Goal: Transaction & Acquisition: Purchase product/service

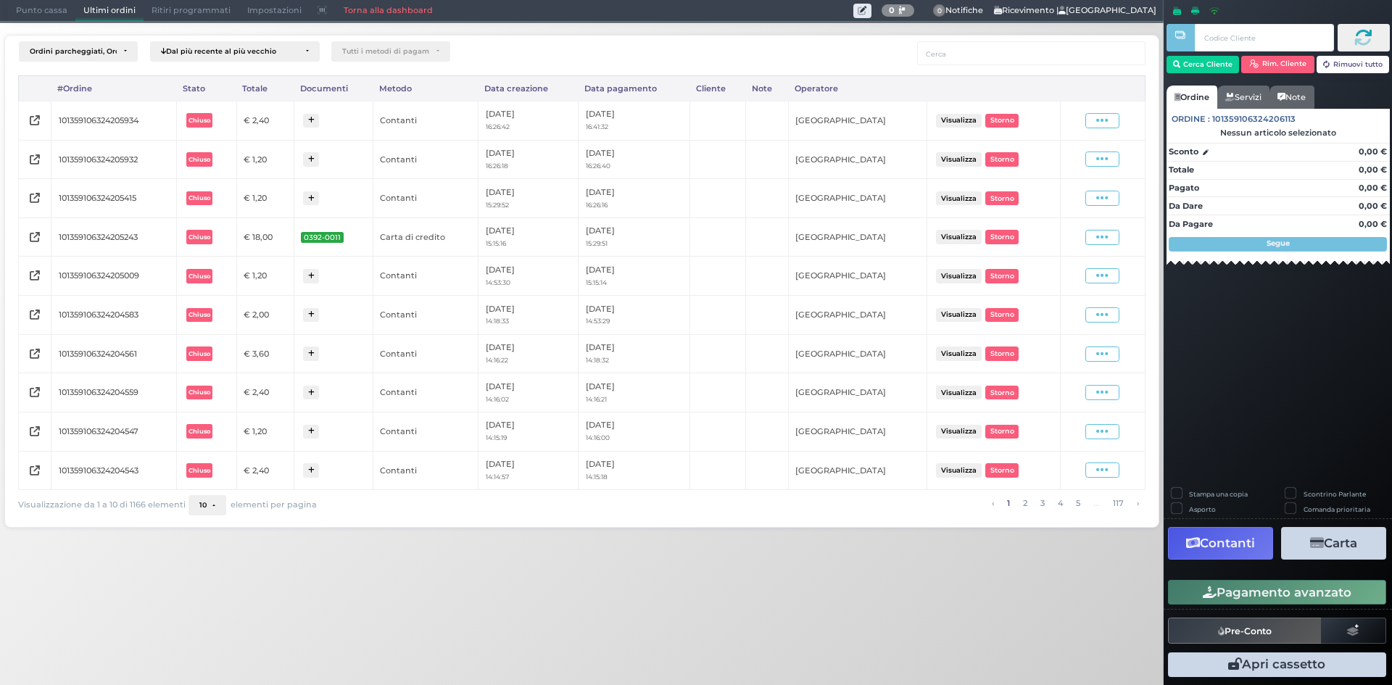
click at [210, 513] on button "10" at bounding box center [208, 505] width 38 height 20
click at [214, 450] on link "50" at bounding box center [229, 450] width 80 height 27
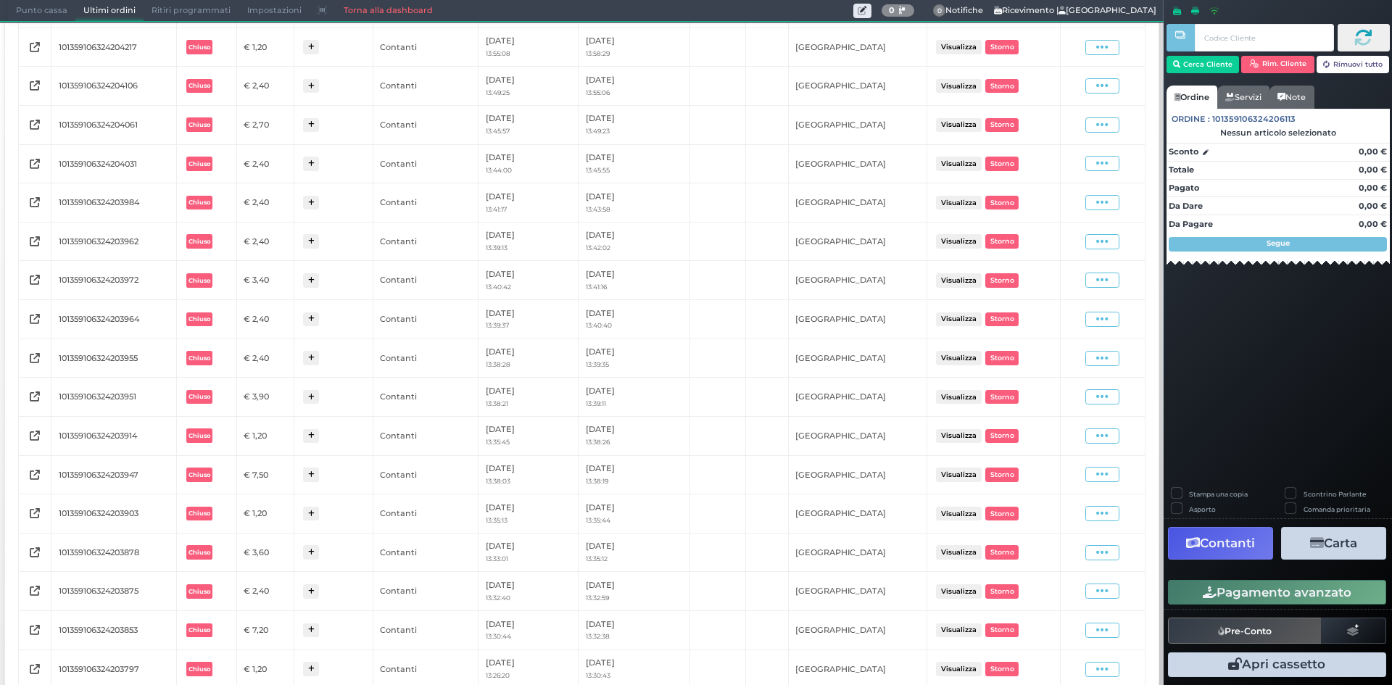
scroll to position [1346, 0]
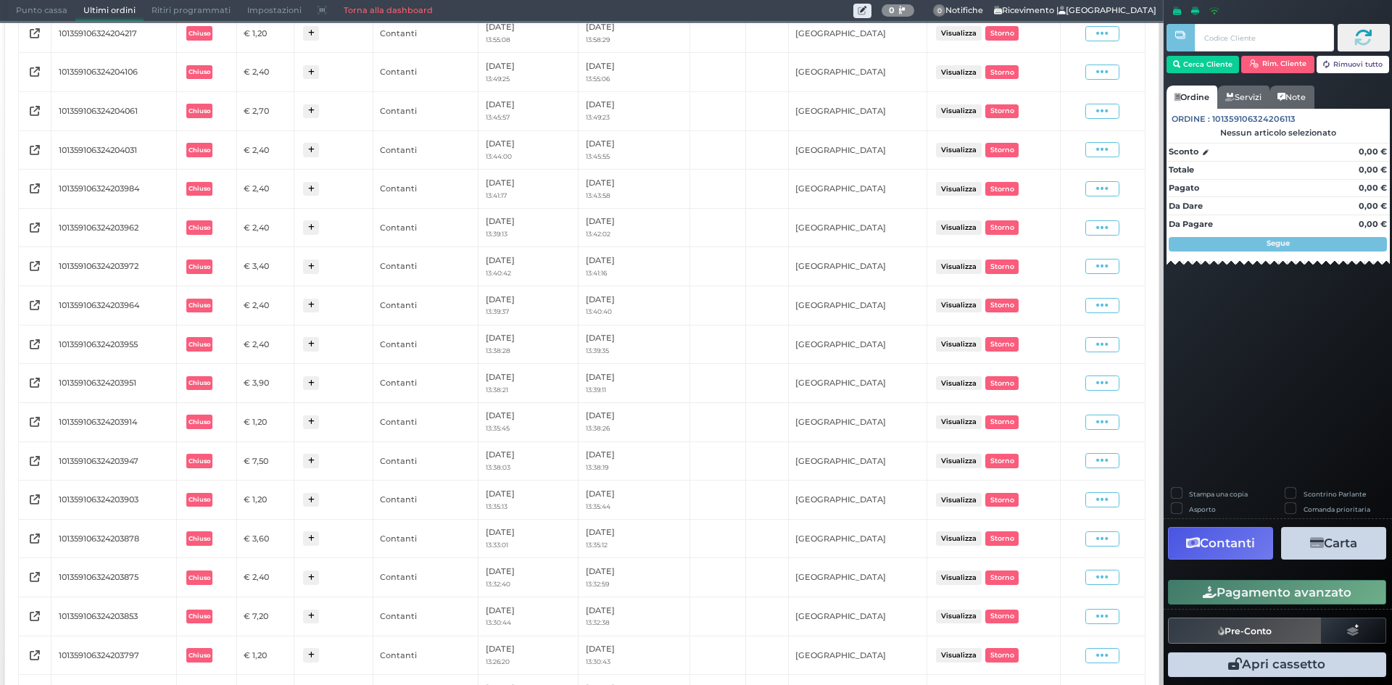
click at [42, 10] on span "Punto cassa" at bounding box center [41, 11] width 67 height 20
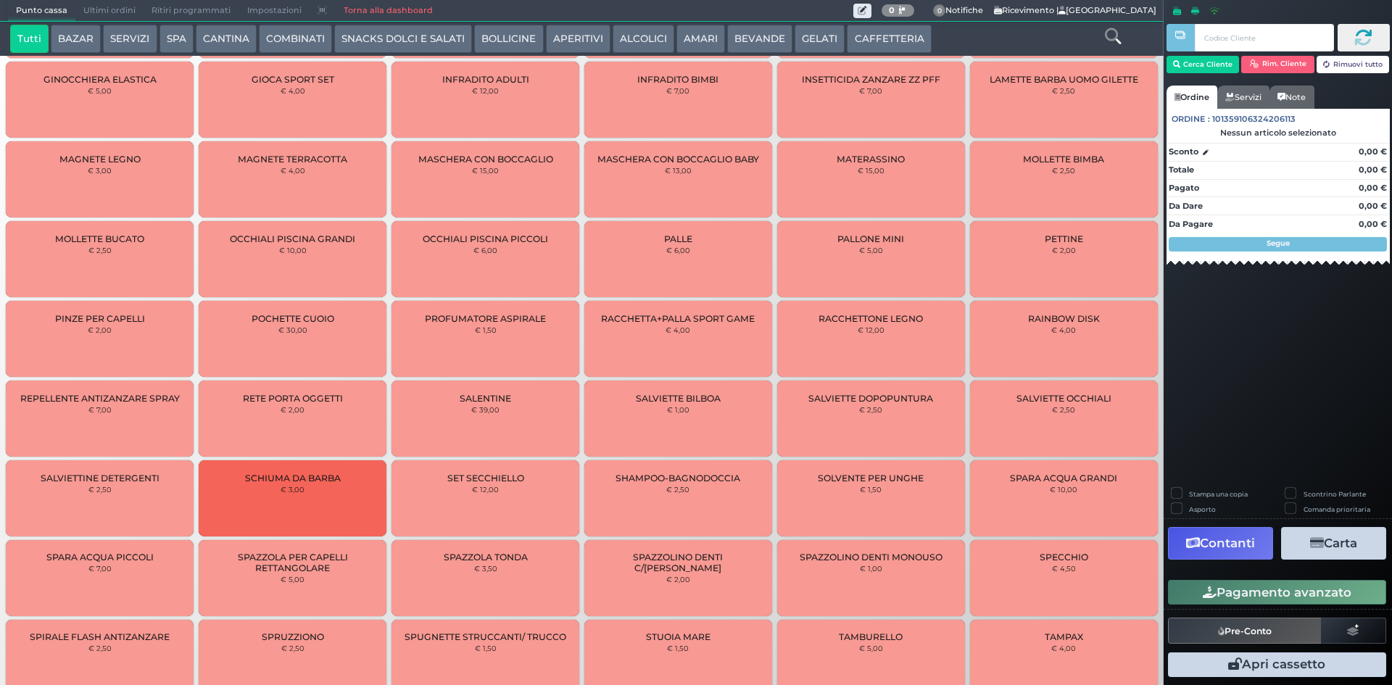
scroll to position [310, 0]
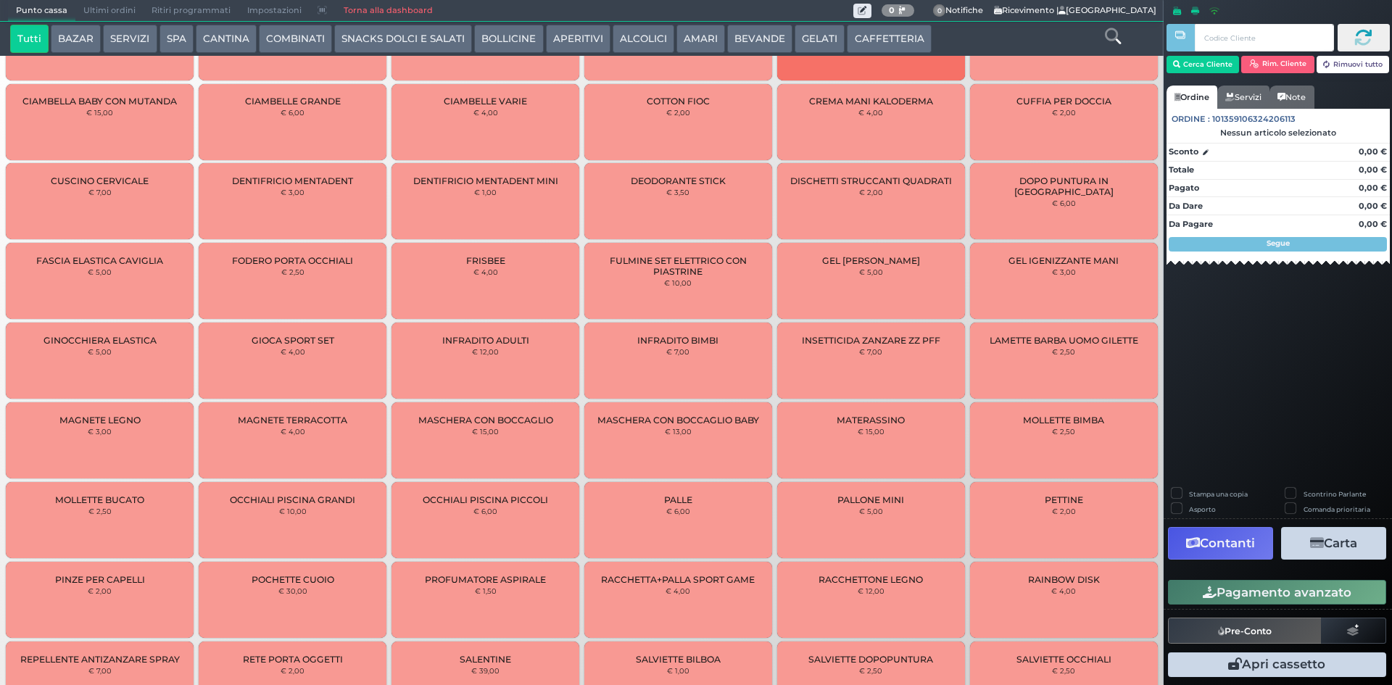
click at [750, 38] on button "BEVANDE" at bounding box center [759, 39] width 65 height 29
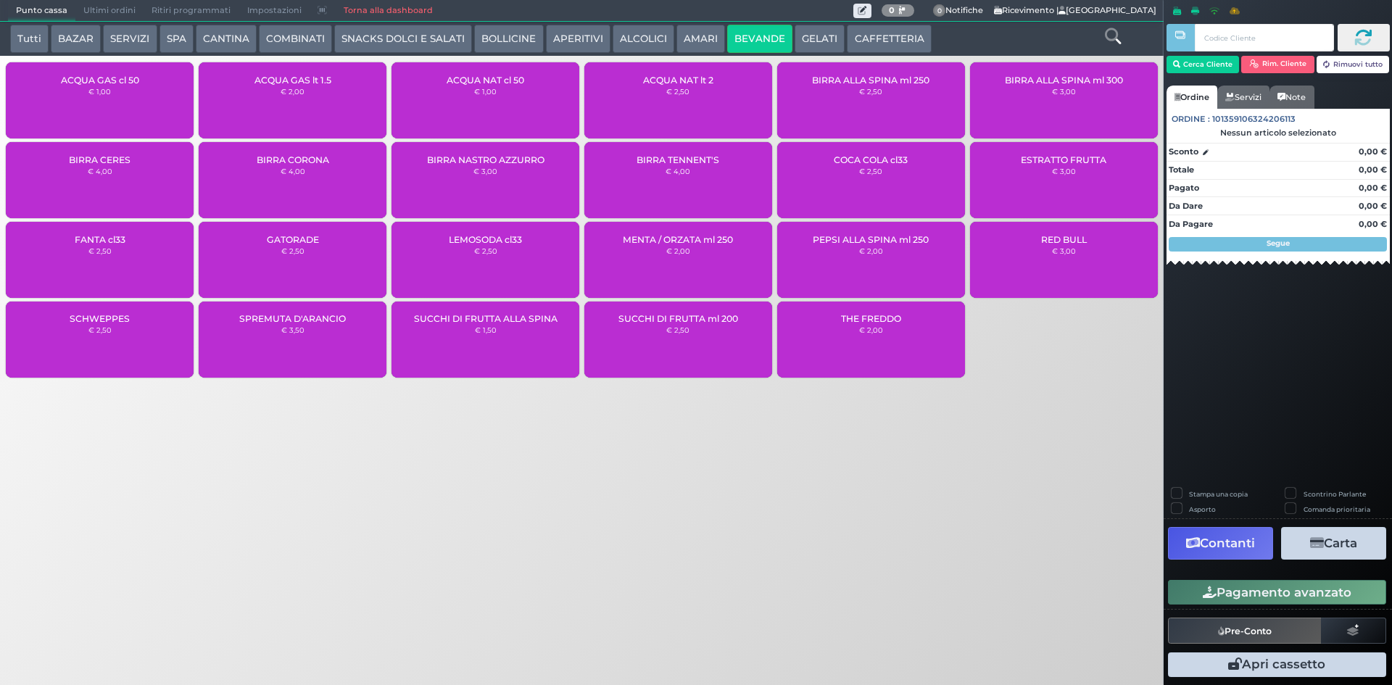
scroll to position [0, 0]
click at [672, 104] on div "ACQUA NAT lt 2 € 2,50" at bounding box center [678, 100] width 188 height 76
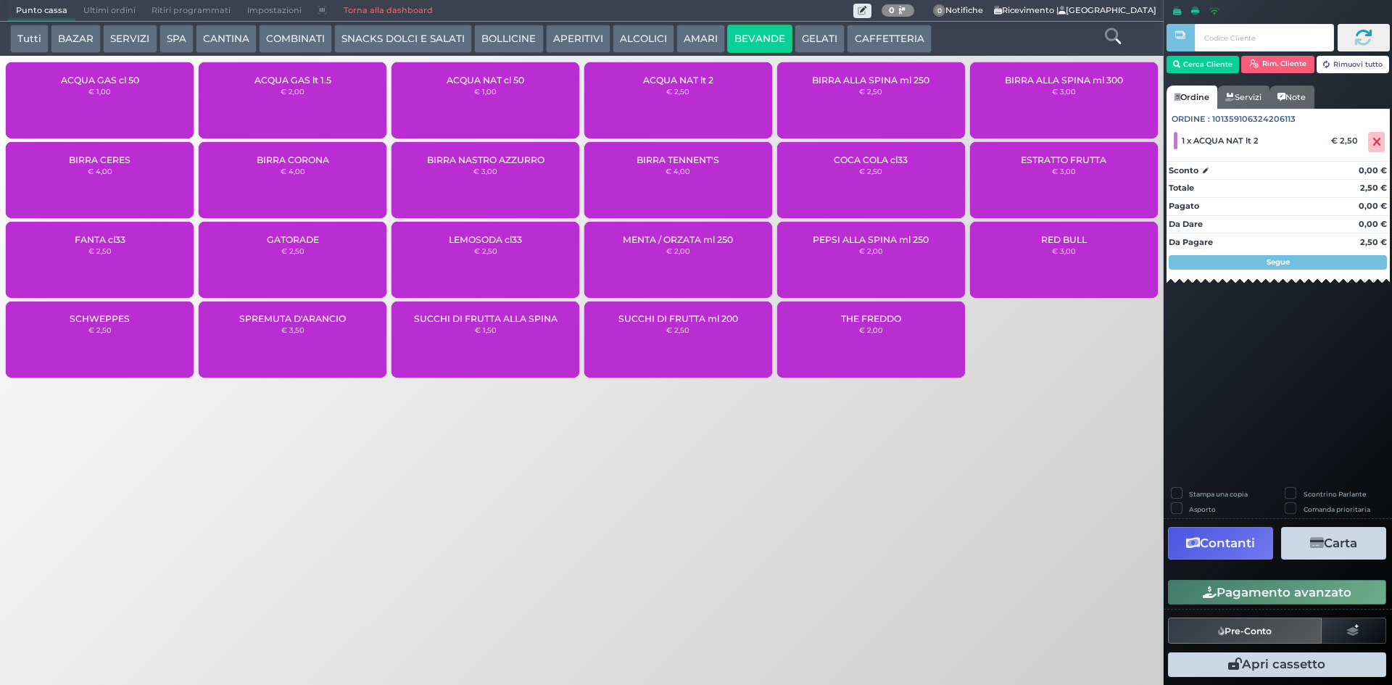
click at [1259, 632] on button "Pre-Conto" at bounding box center [1245, 631] width 154 height 26
click at [1378, 142] on icon at bounding box center [1377, 142] width 9 height 1
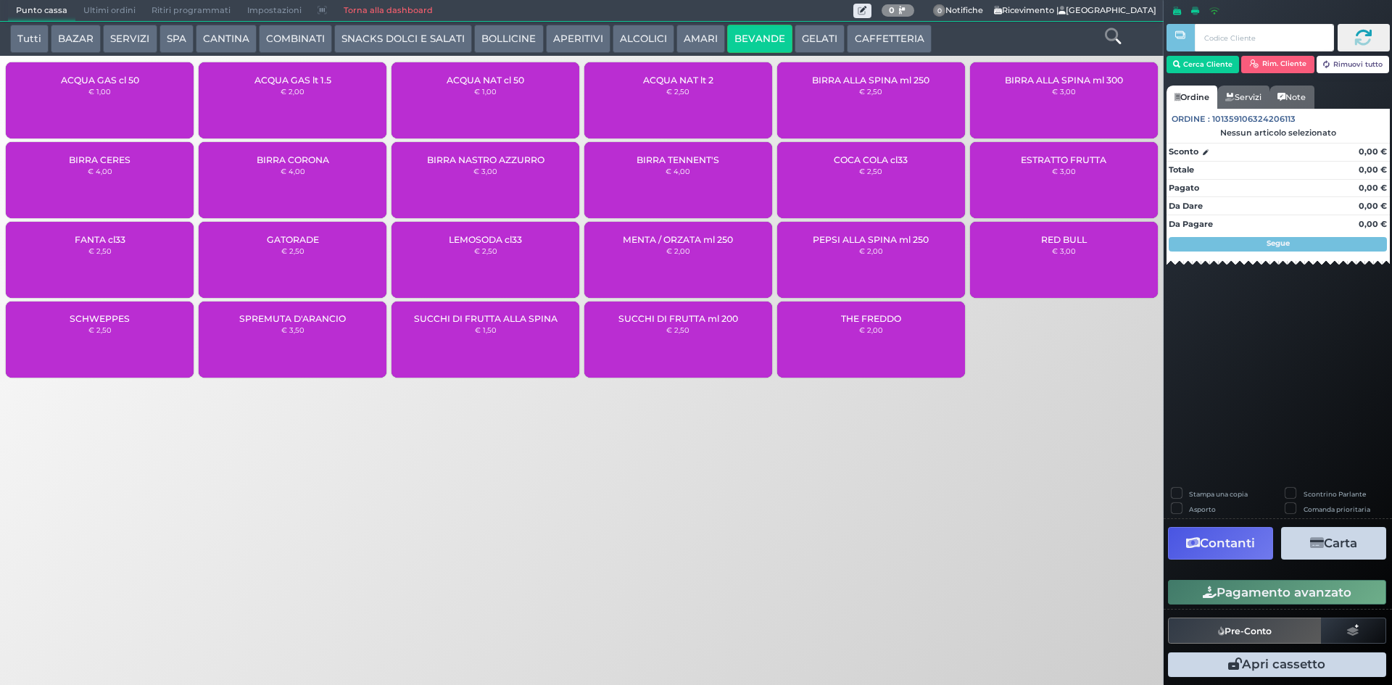
click at [101, 7] on span "Ultimi ordini" at bounding box center [109, 11] width 68 height 20
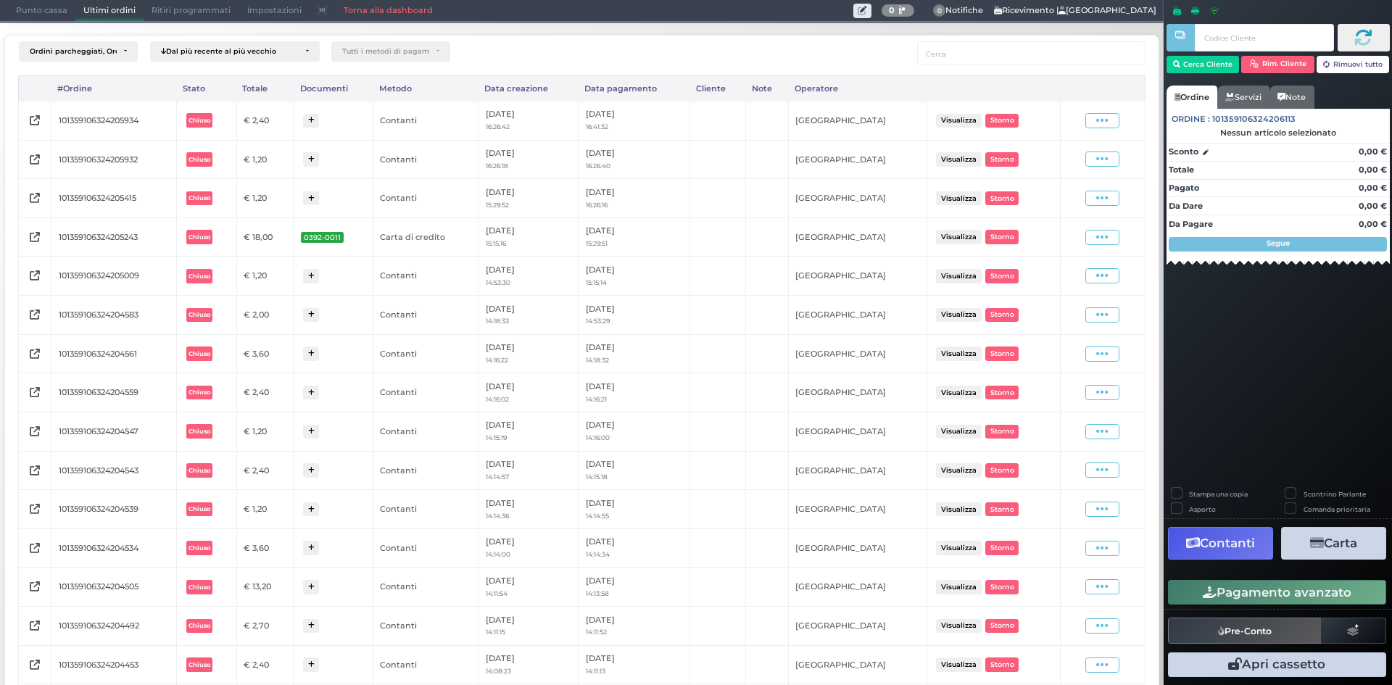
click at [36, 15] on span "Punto cassa" at bounding box center [41, 11] width 67 height 20
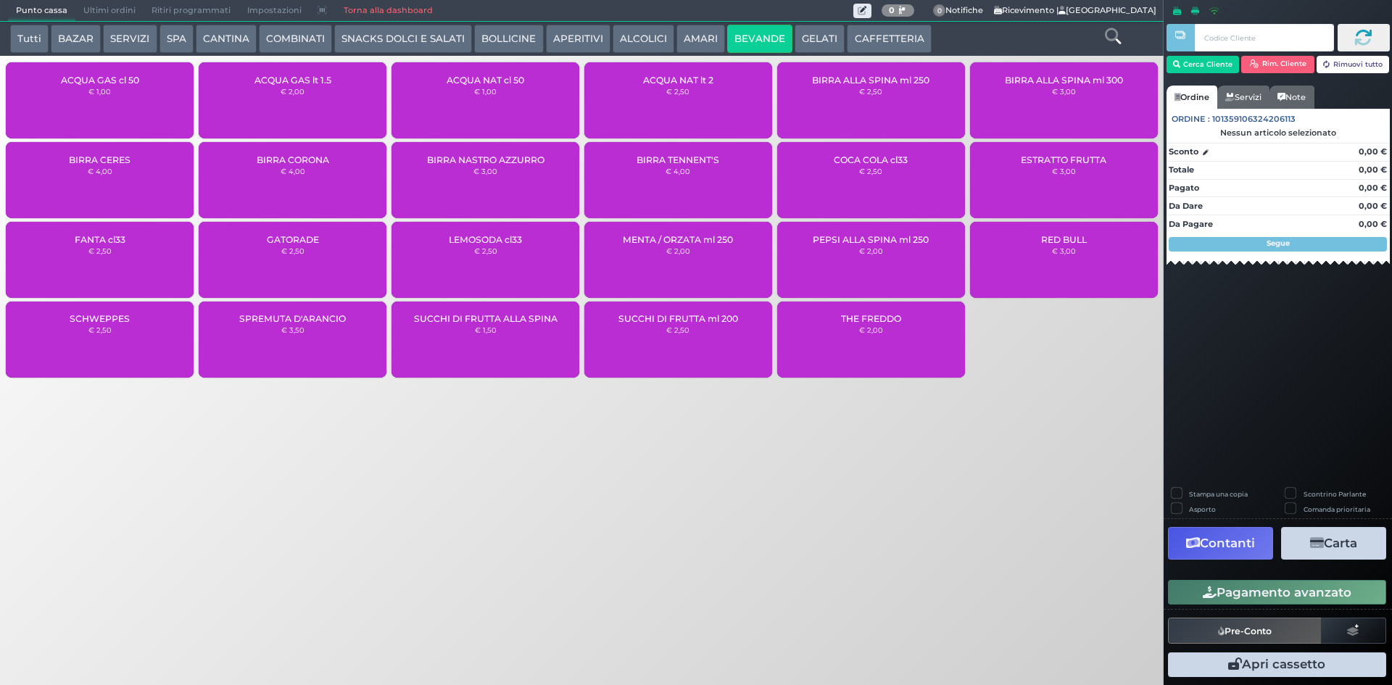
click at [689, 94] on small "€ 2,50" at bounding box center [677, 91] width 23 height 9
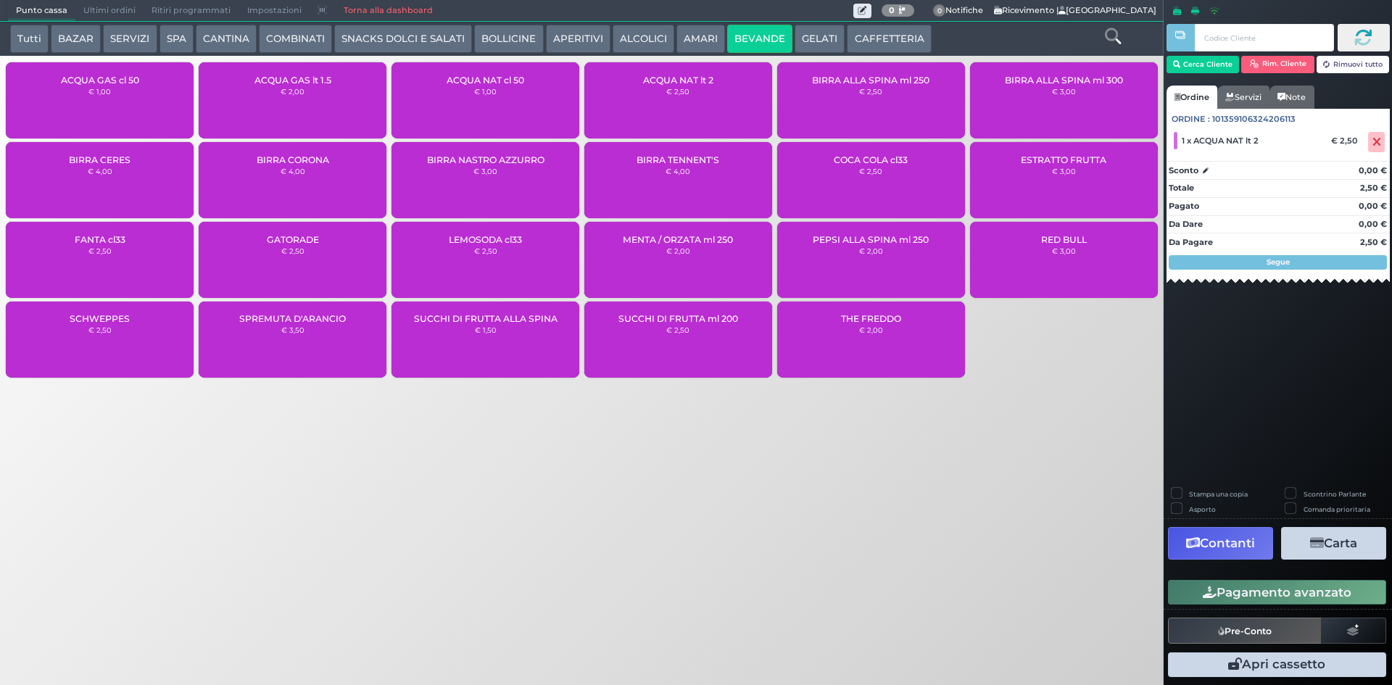
click at [1258, 593] on button "Pagamento avanzato" at bounding box center [1277, 592] width 218 height 25
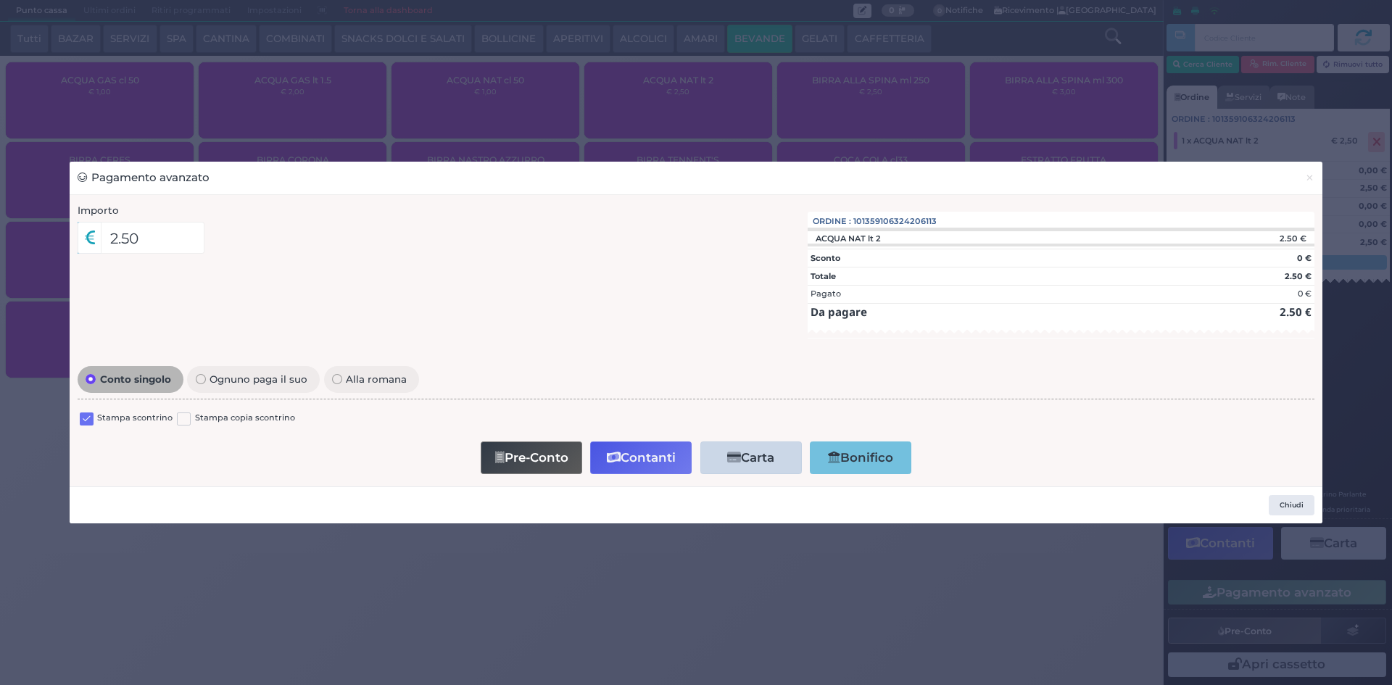
click at [89, 419] on label at bounding box center [87, 420] width 14 height 14
click at [0, 0] on input "checkbox" at bounding box center [0, 0] width 0 height 0
click at [635, 452] on button "Contanti" at bounding box center [641, 458] width 102 height 33
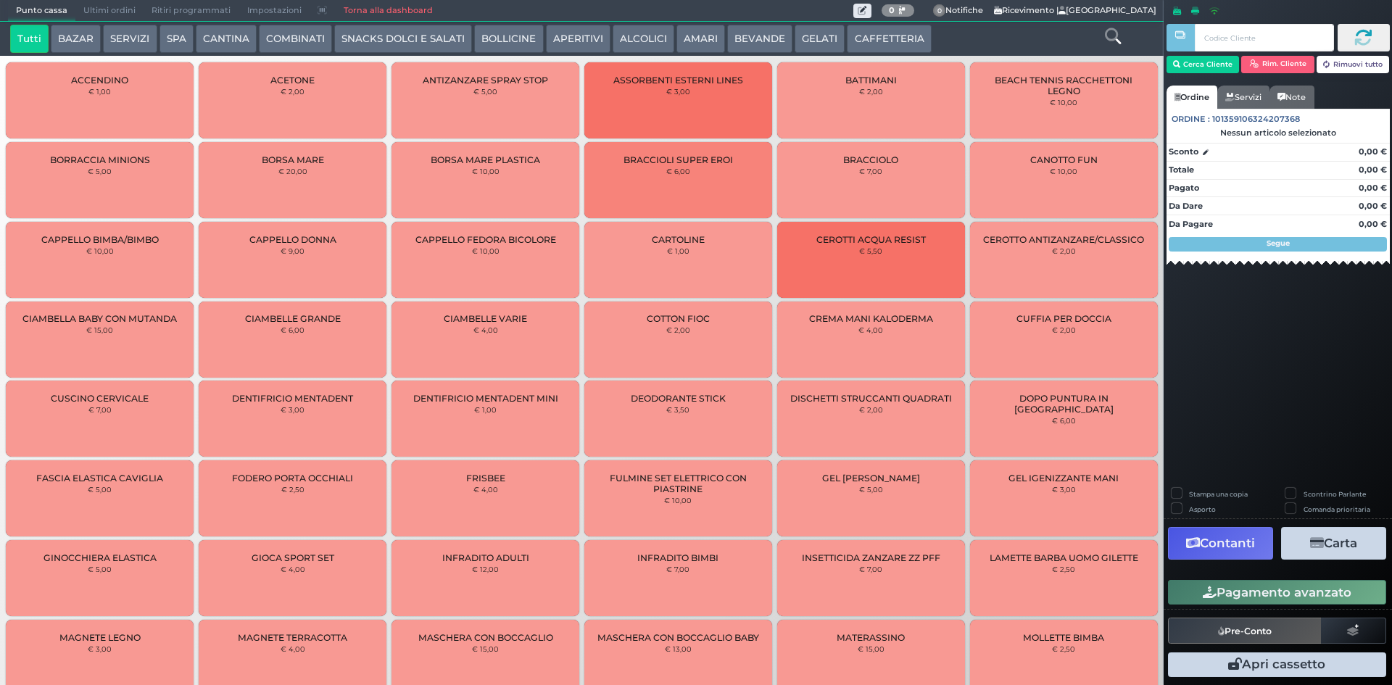
click at [304, 41] on button "COMBINATI" at bounding box center [295, 39] width 73 height 29
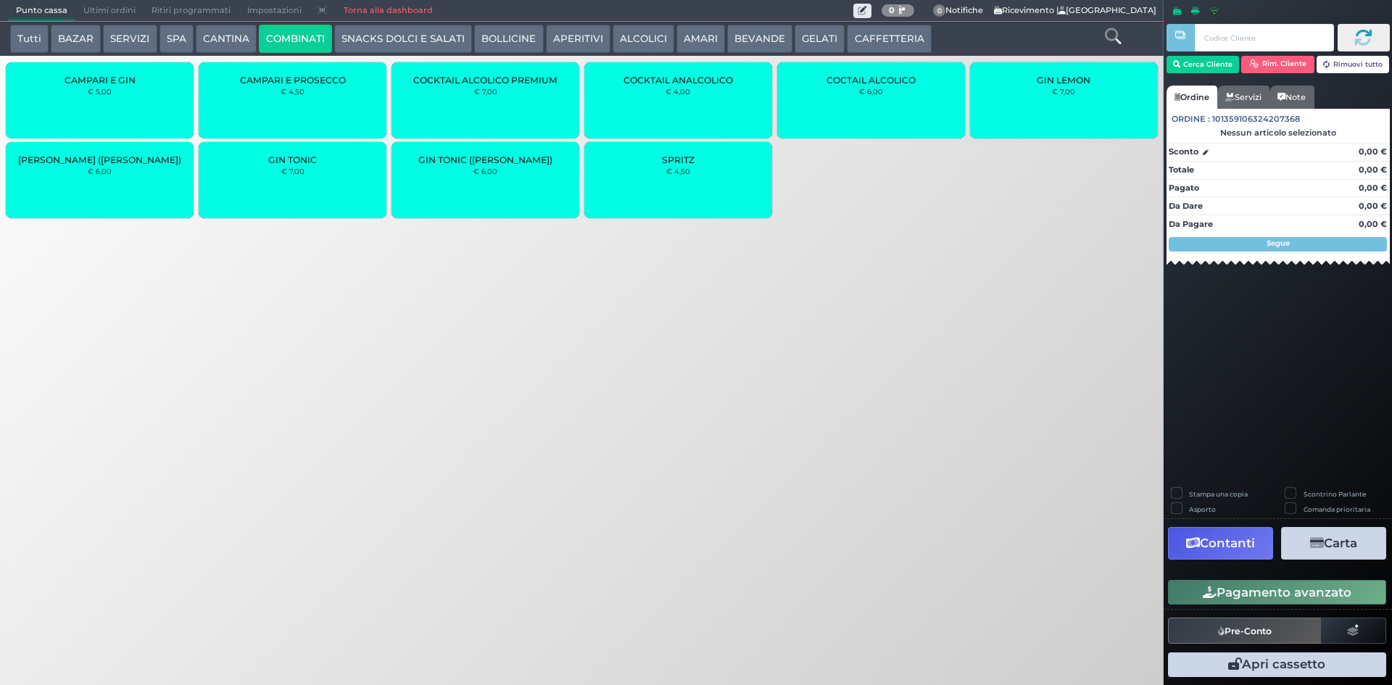
click at [717, 181] on div "SPRITZ € 4,50" at bounding box center [678, 180] width 188 height 76
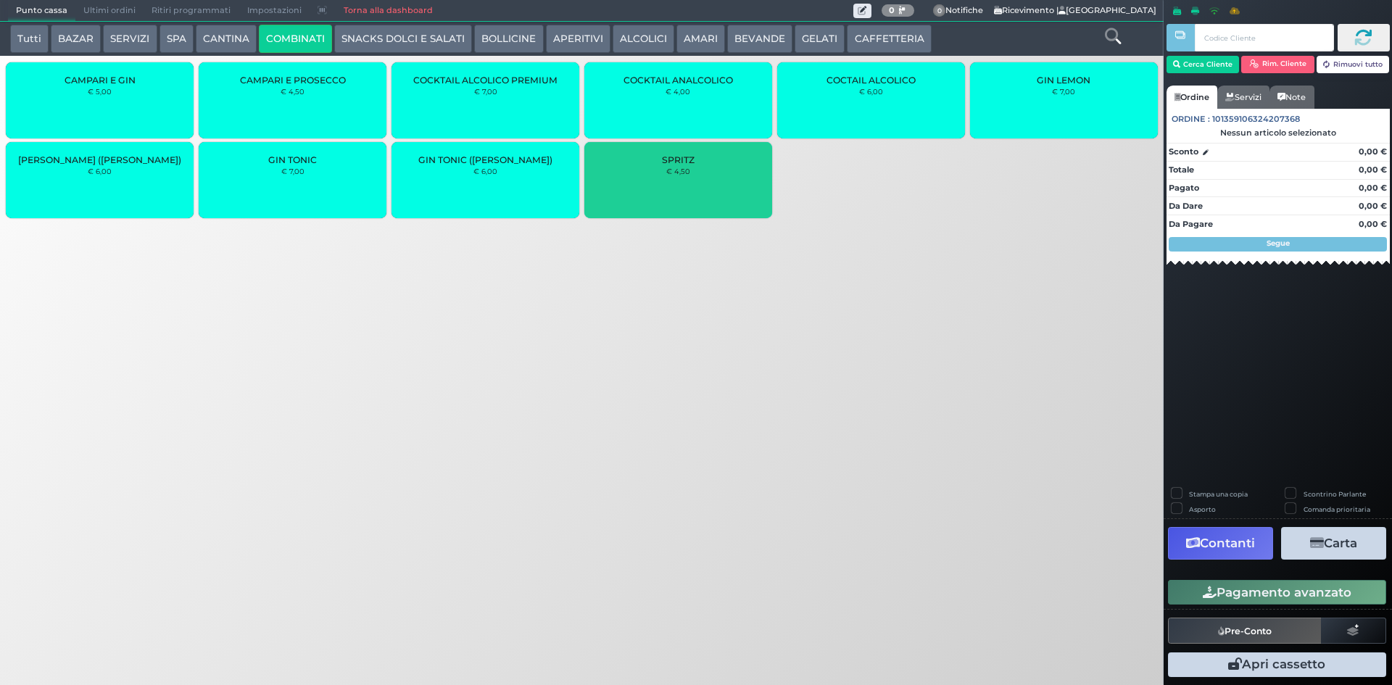
click at [717, 181] on div "SPRITZ € 4,50" at bounding box center [678, 180] width 188 height 76
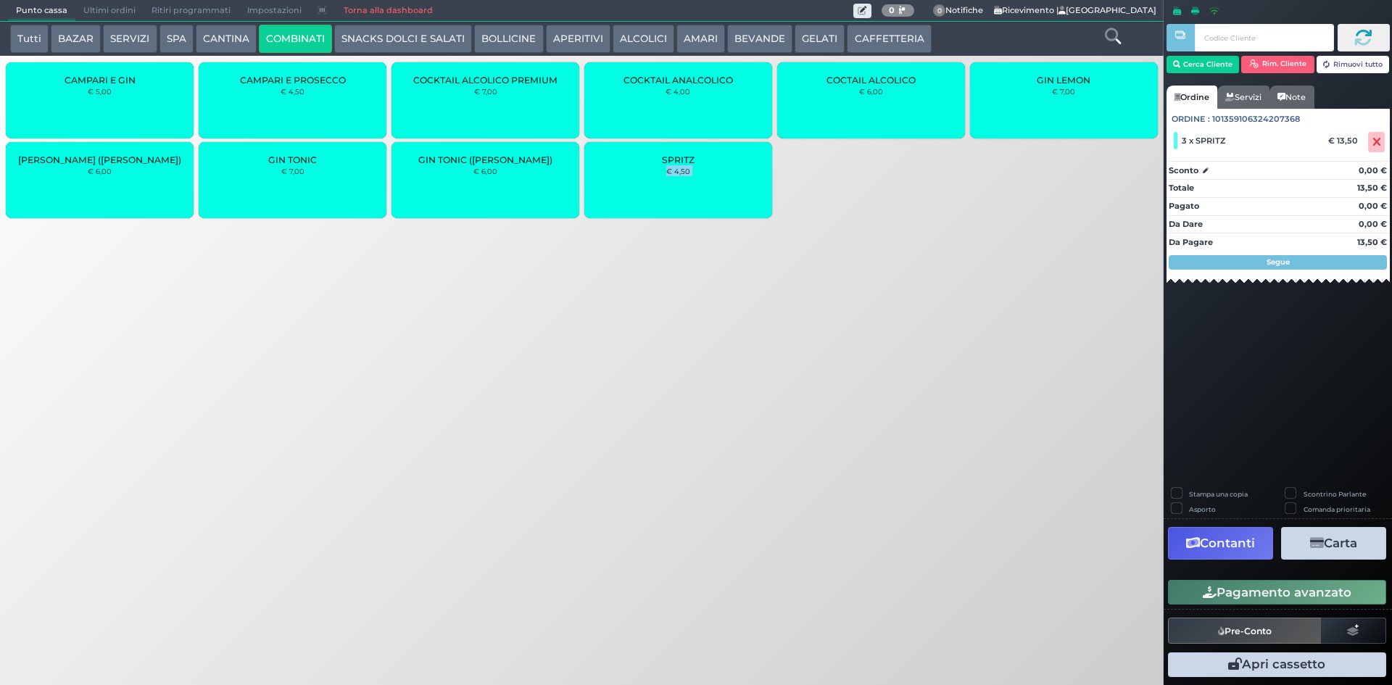
click at [564, 43] on button "APERITIVI" at bounding box center [578, 39] width 65 height 29
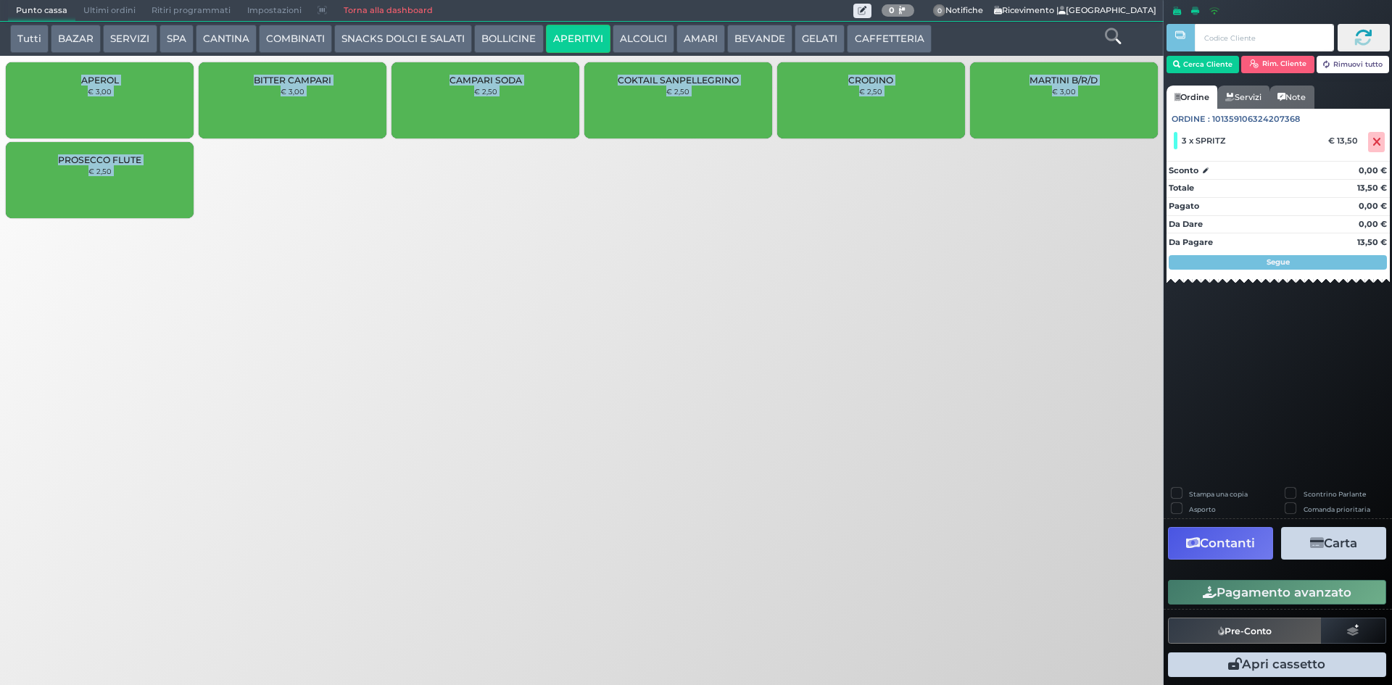
click at [522, 236] on div "Punto cassa Mappa Ultimi ordini Delivery Ritiri programmati Impostazioni Torna …" at bounding box center [696, 342] width 1392 height 685
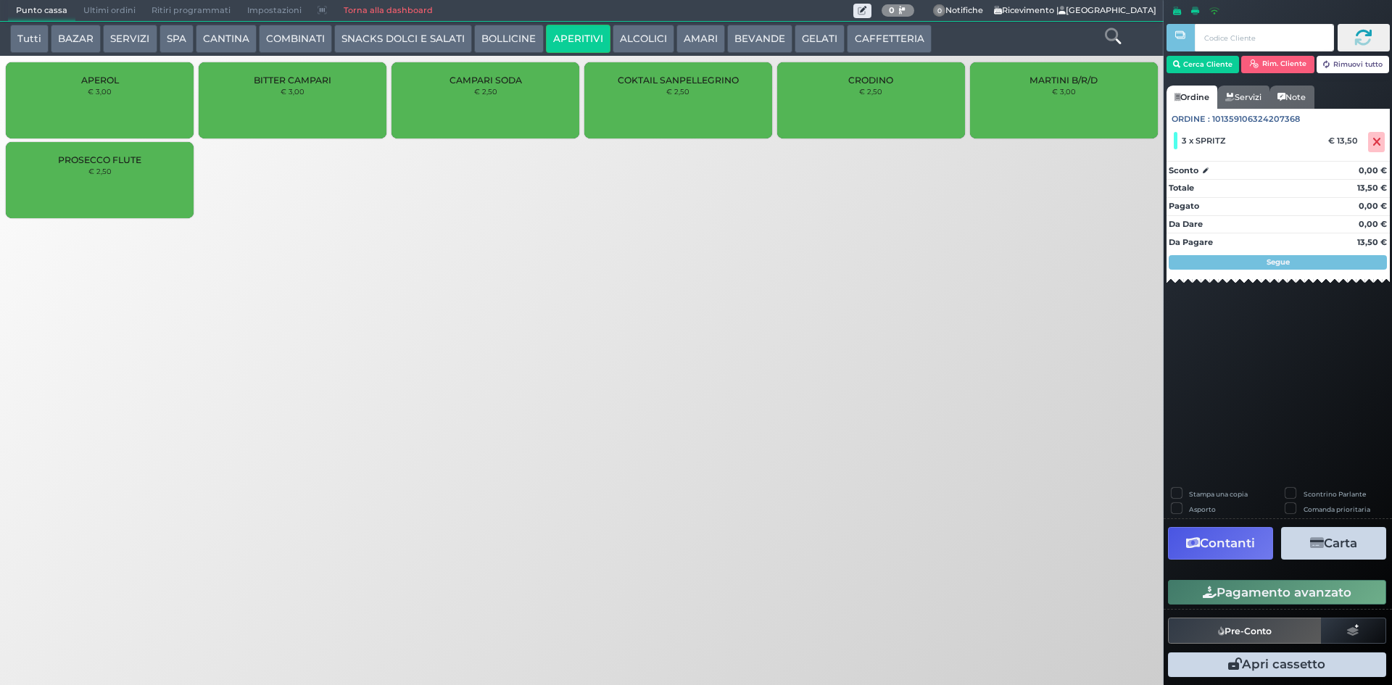
click at [814, 111] on div "CRODINO € 2,50" at bounding box center [871, 100] width 188 height 76
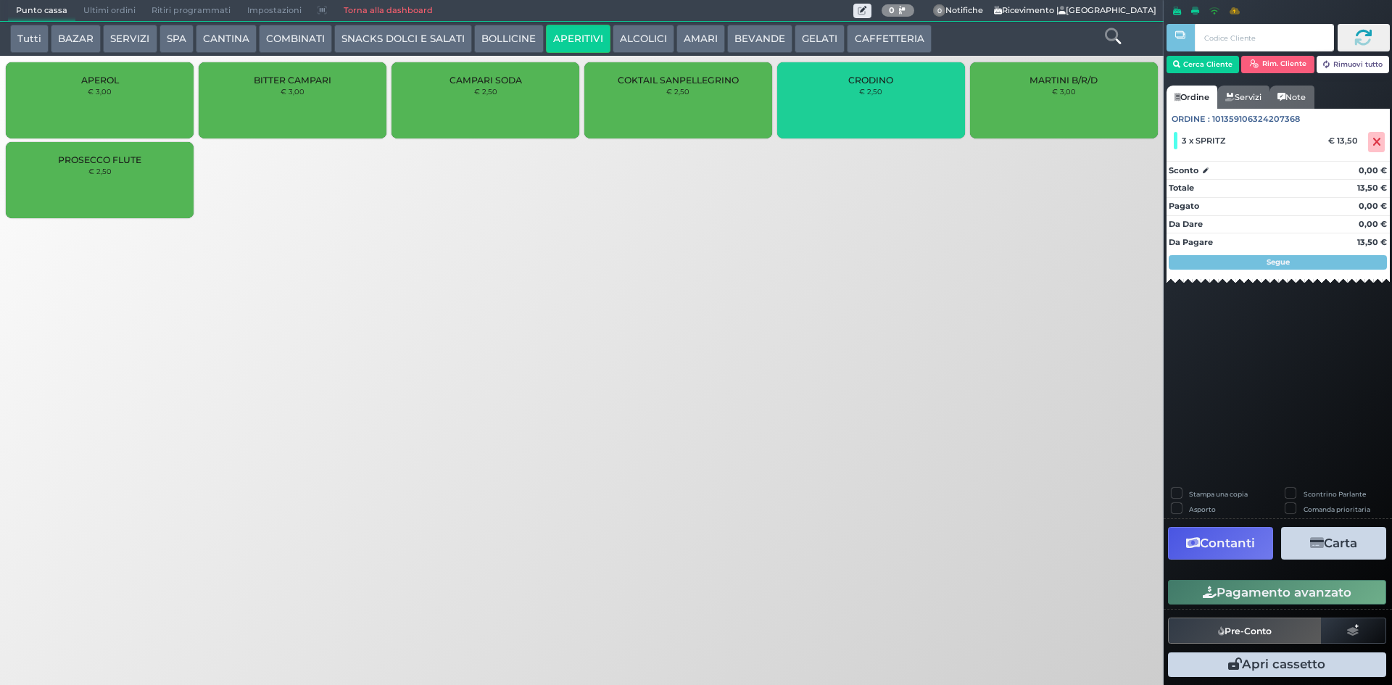
click at [814, 111] on div "CRODINO € 2,50" at bounding box center [871, 100] width 188 height 76
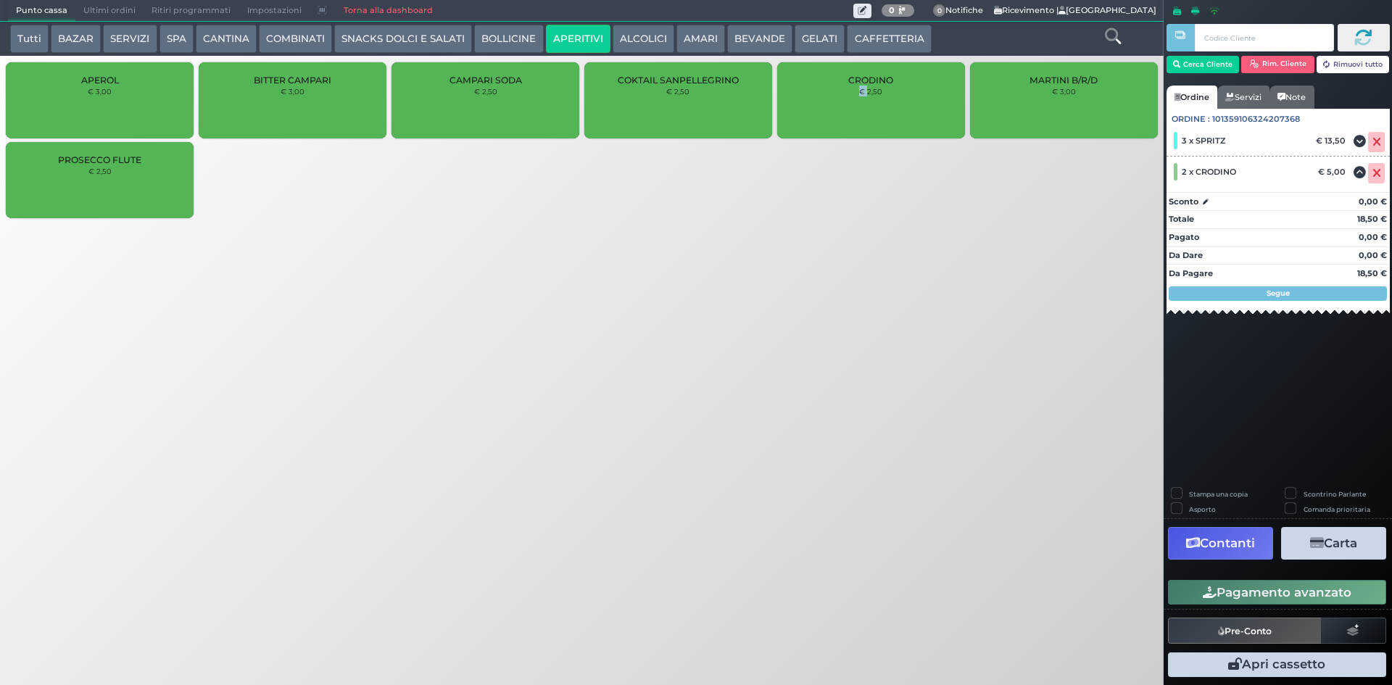
click at [640, 36] on button "ALCOLICI" at bounding box center [644, 39] width 62 height 29
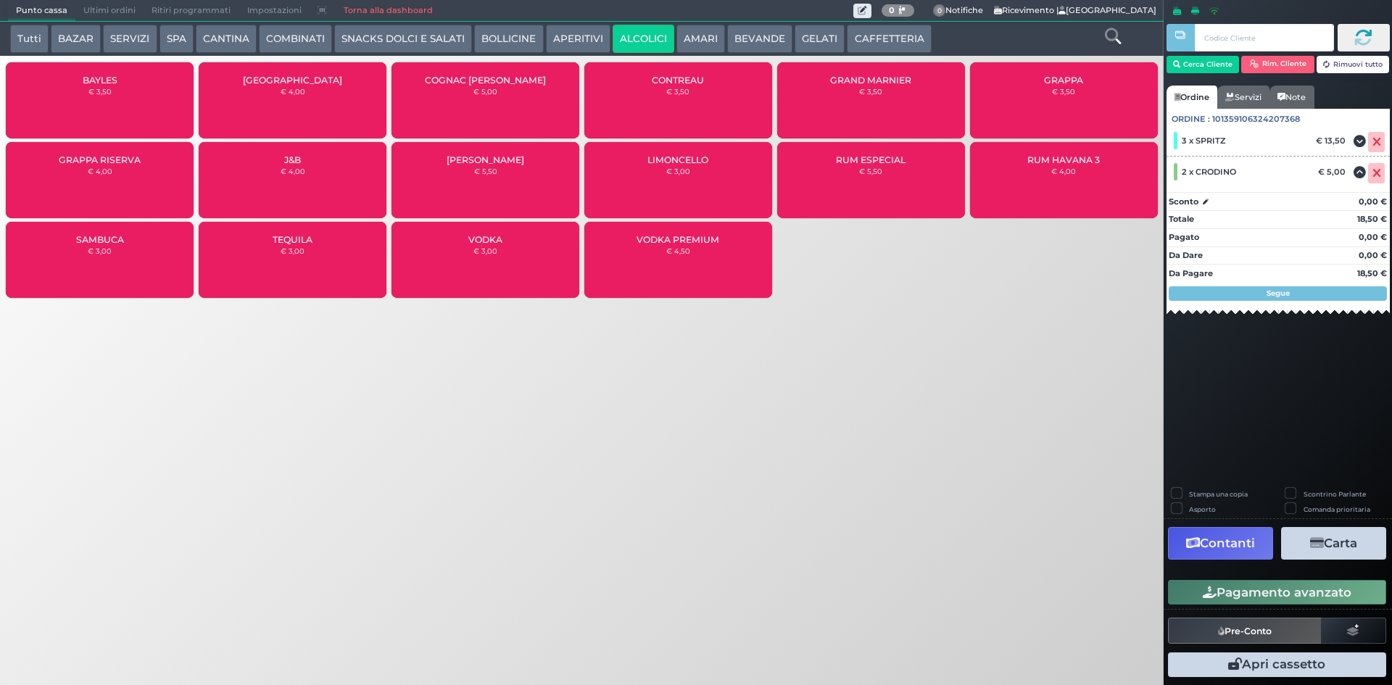
click at [77, 254] on div "SAMBUCA € 3,00" at bounding box center [100, 260] width 188 height 76
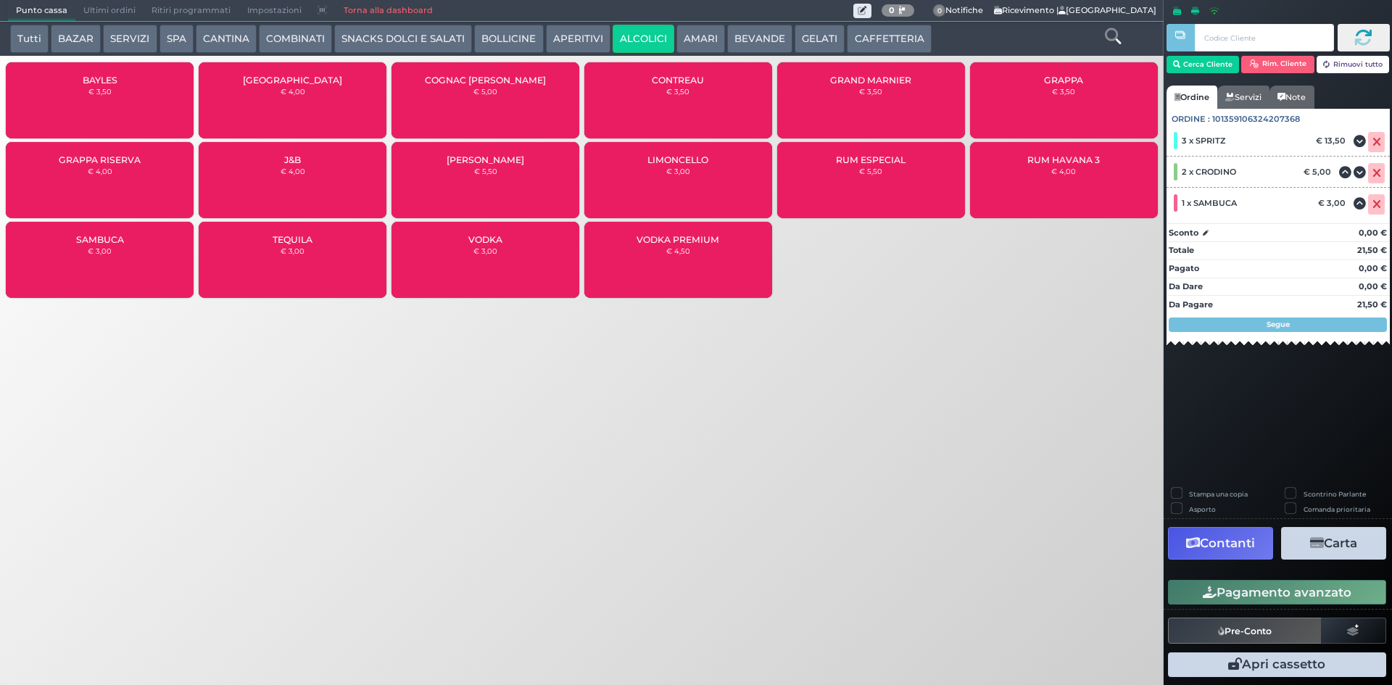
click at [1246, 589] on button "Pagamento avanzato" at bounding box center [1277, 592] width 218 height 25
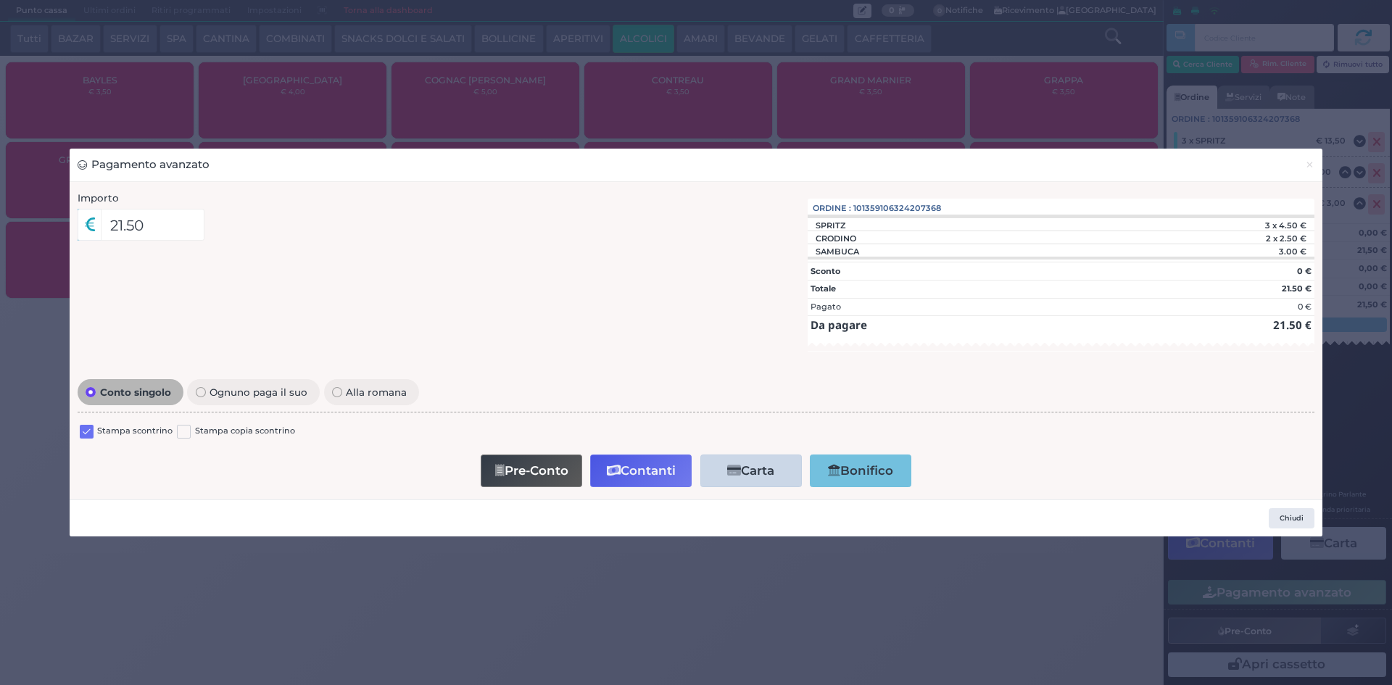
click at [84, 426] on label at bounding box center [87, 432] width 14 height 14
click at [0, 0] on input "checkbox" at bounding box center [0, 0] width 0 height 0
click at [626, 473] on button "Contanti" at bounding box center [641, 471] width 102 height 33
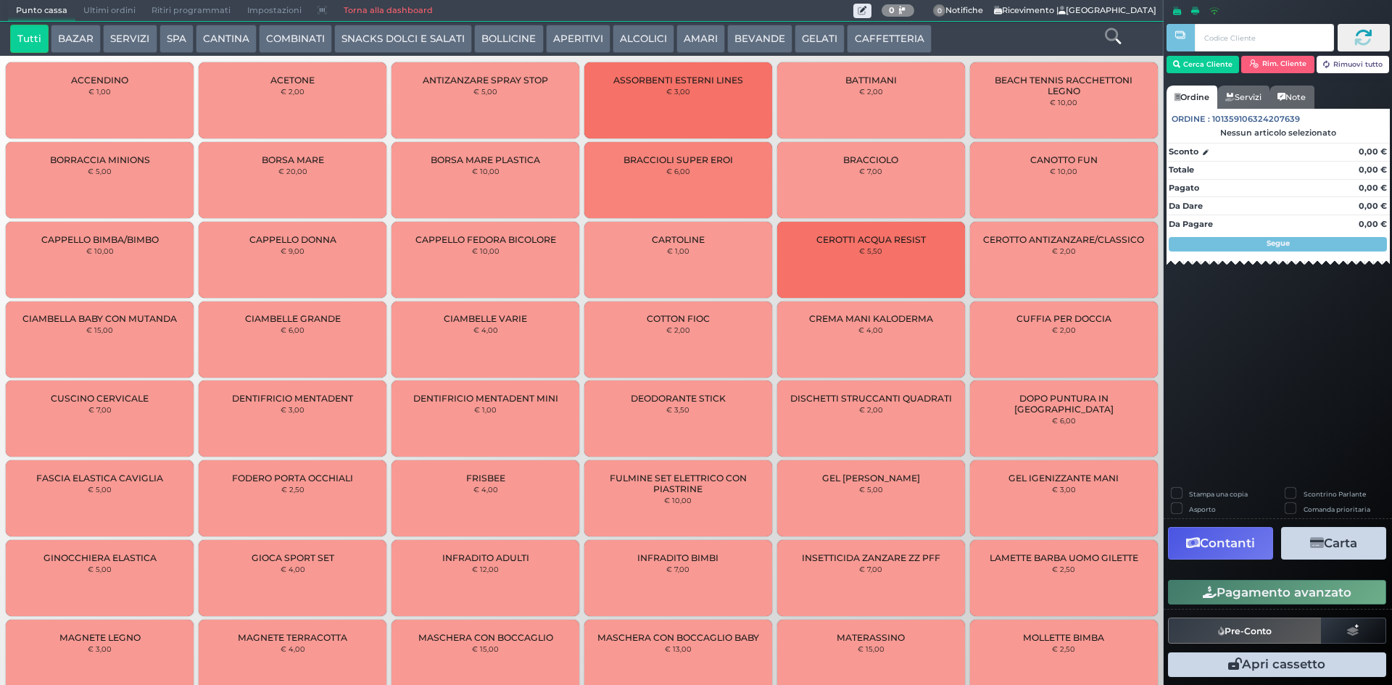
click at [742, 28] on button "BEVANDE" at bounding box center [759, 39] width 65 height 29
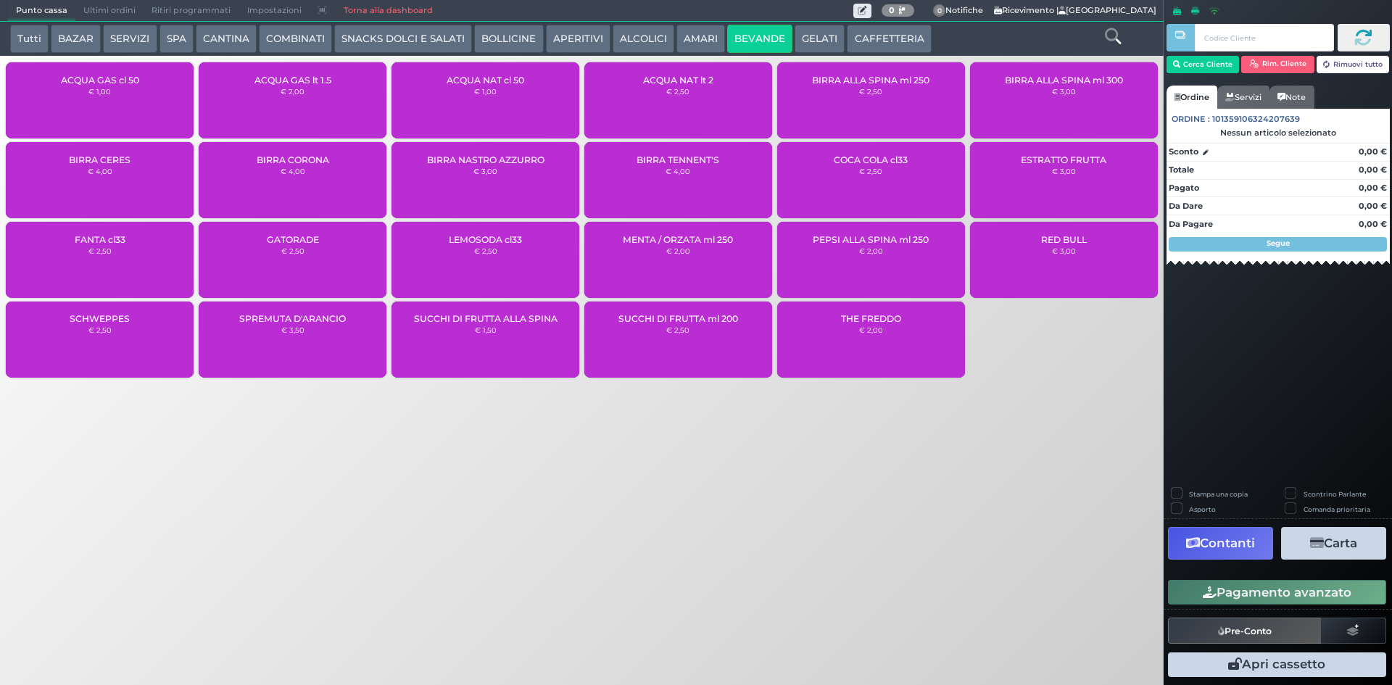
drag, startPoint x: 103, startPoint y: 99, endPoint x: 196, endPoint y: 112, distance: 93.7
click at [111, 102] on div "ACQUA GAS cl 50 € 1,00" at bounding box center [100, 100] width 188 height 76
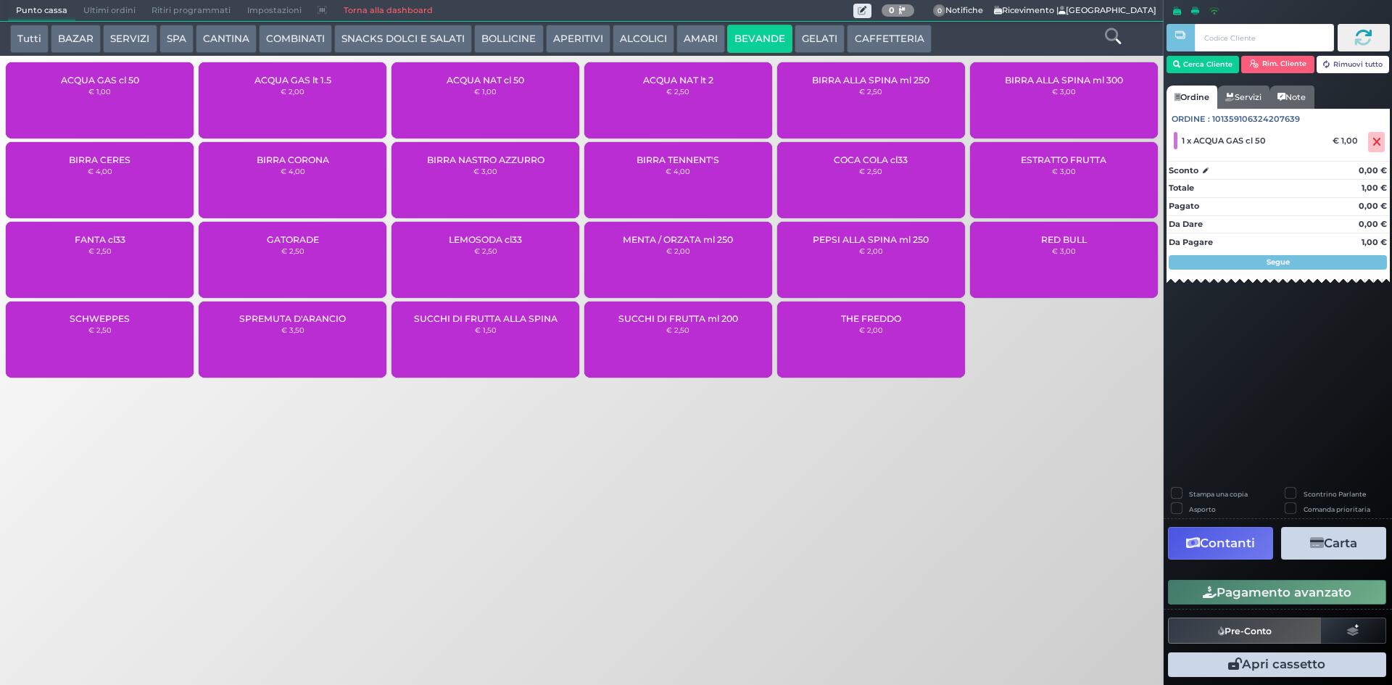
click at [515, 94] on div "ACQUA NAT cl 50 € 1,00" at bounding box center [486, 100] width 188 height 76
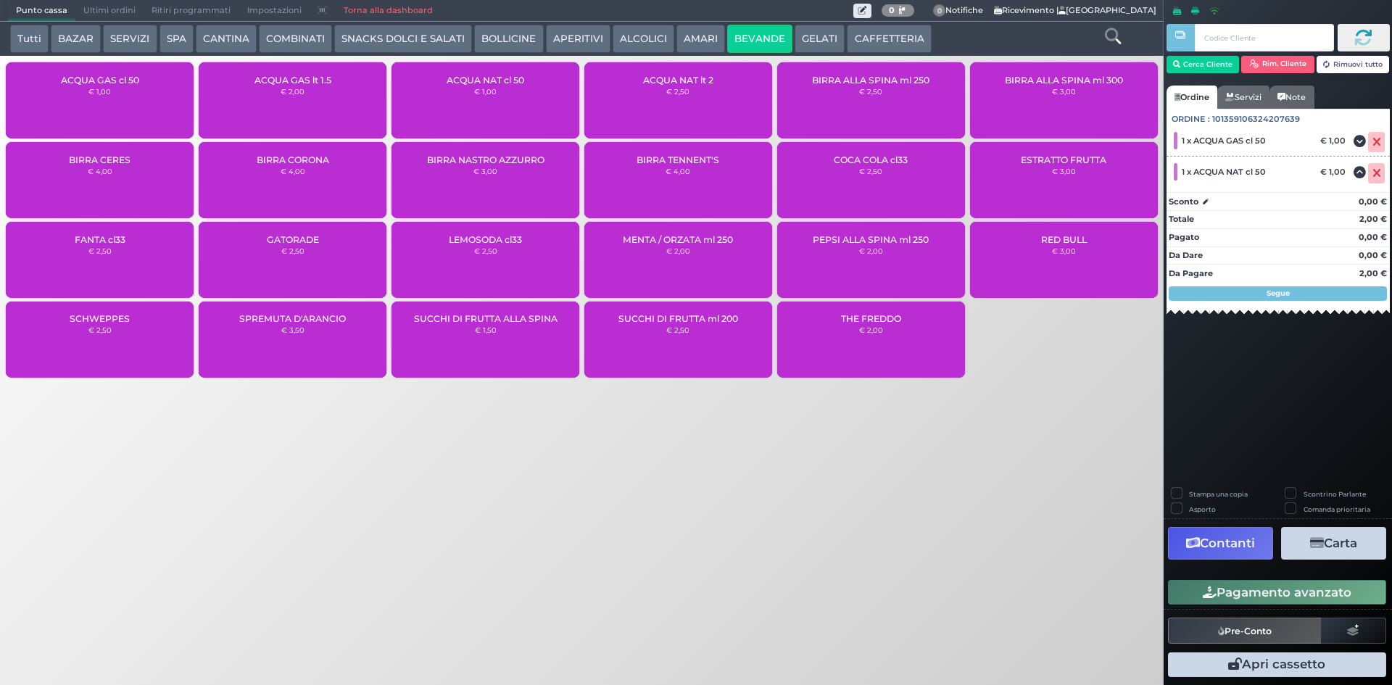
click at [1240, 587] on button "Pagamento avanzato" at bounding box center [1277, 592] width 218 height 25
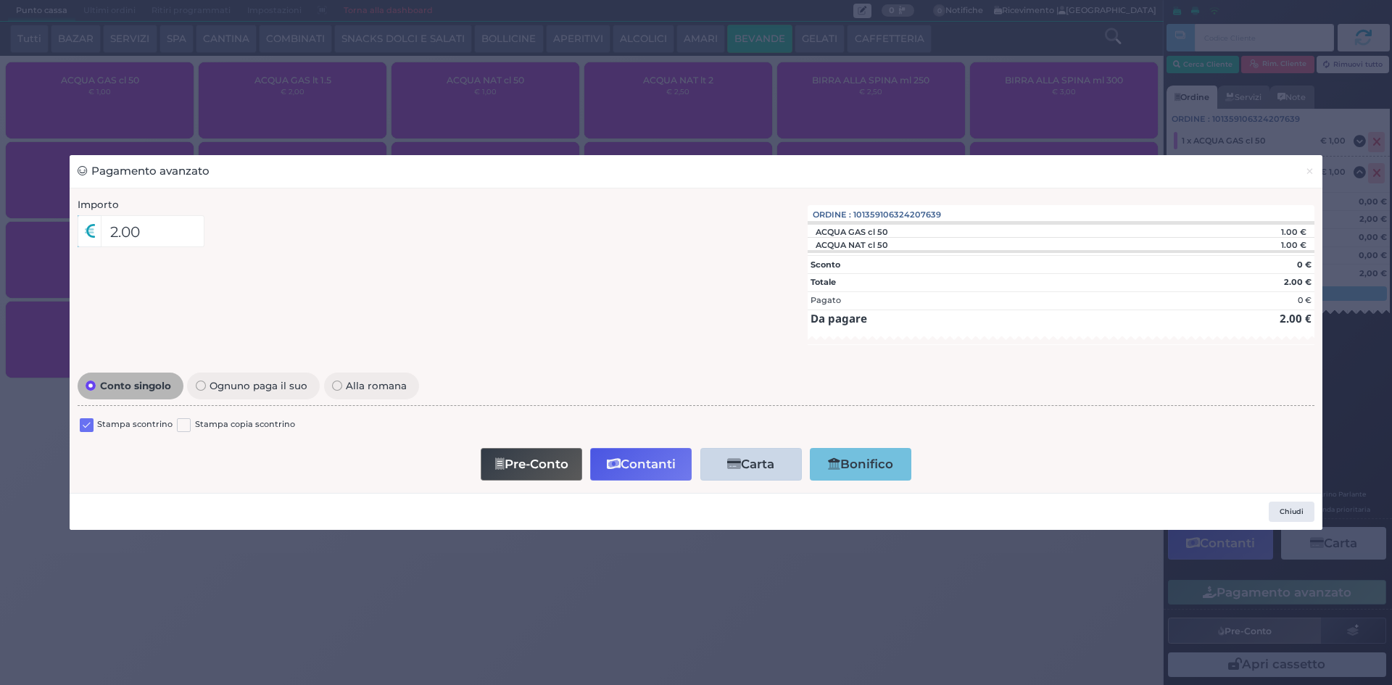
click at [90, 423] on label at bounding box center [87, 425] width 14 height 14
click at [0, 0] on input "checkbox" at bounding box center [0, 0] width 0 height 0
click at [630, 458] on button "Contanti" at bounding box center [641, 464] width 102 height 33
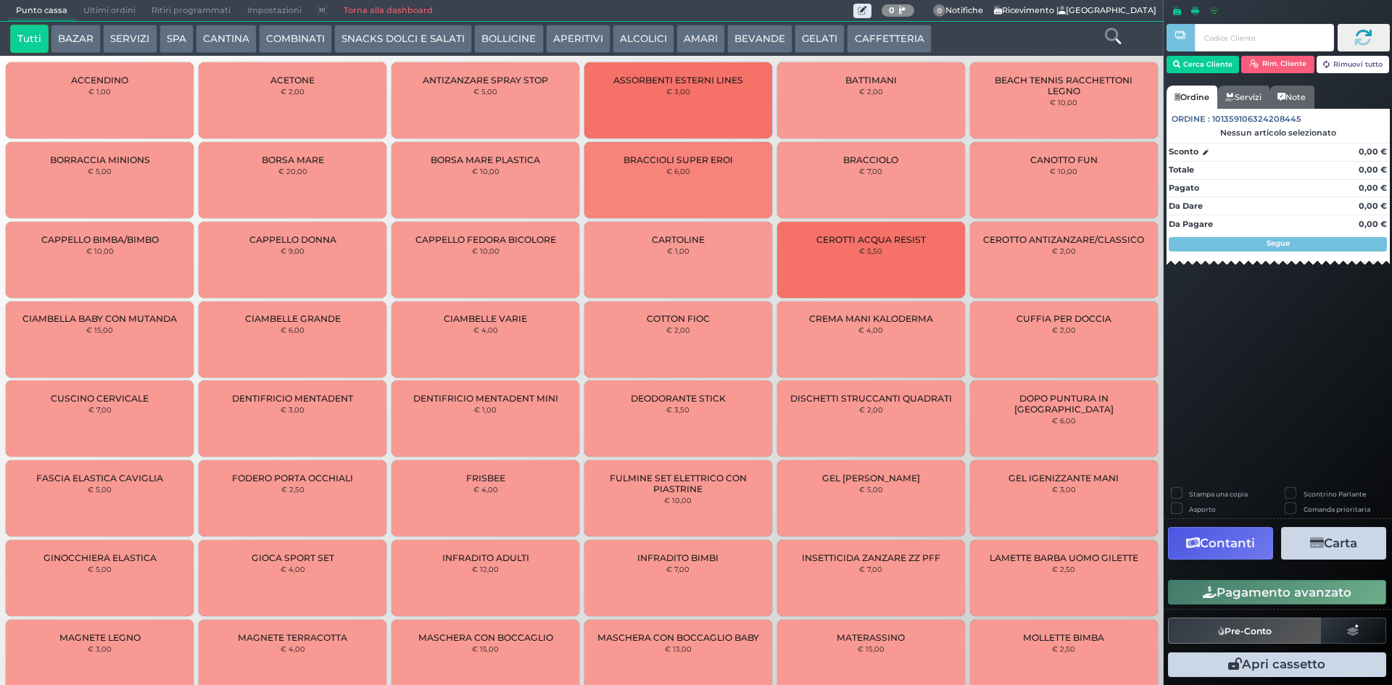
drag, startPoint x: 766, startPoint y: 41, endPoint x: 759, endPoint y: 44, distance: 7.5
click at [765, 41] on button "BEVANDE" at bounding box center [759, 39] width 65 height 29
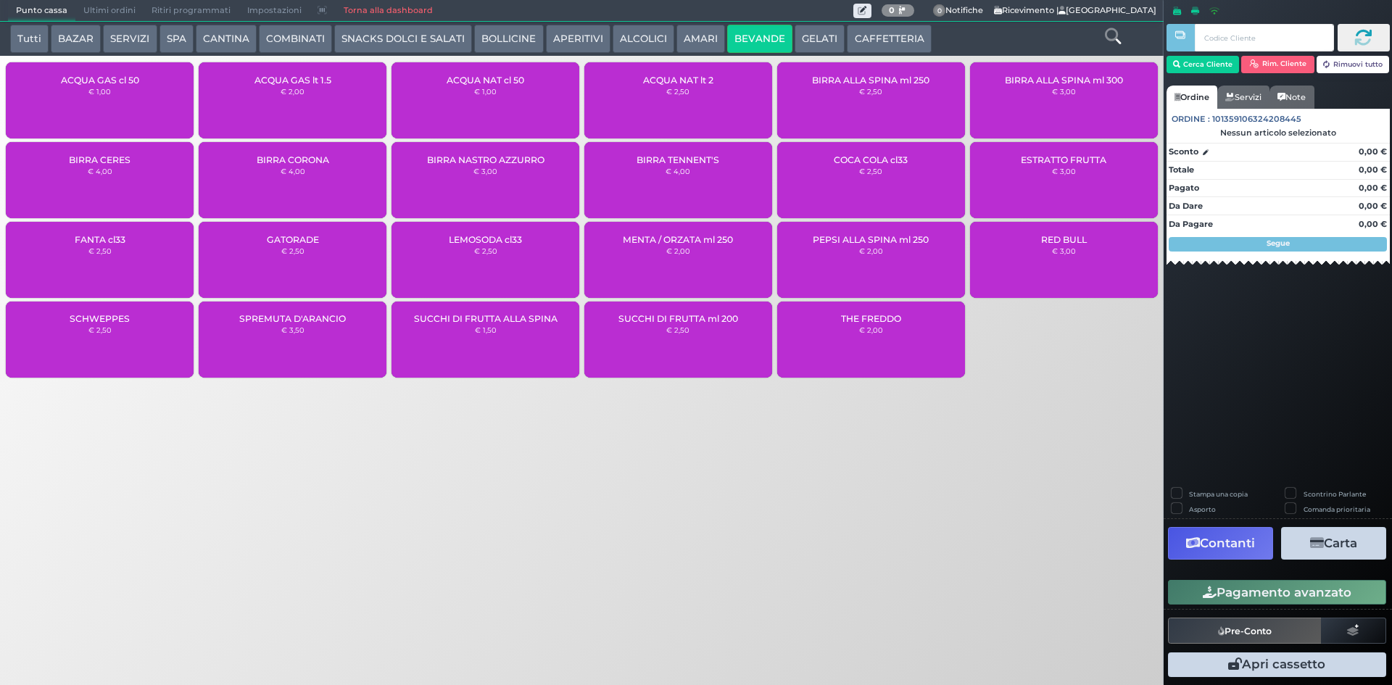
click at [489, 117] on div "ACQUA NAT cl 50 € 1,00" at bounding box center [486, 100] width 188 height 76
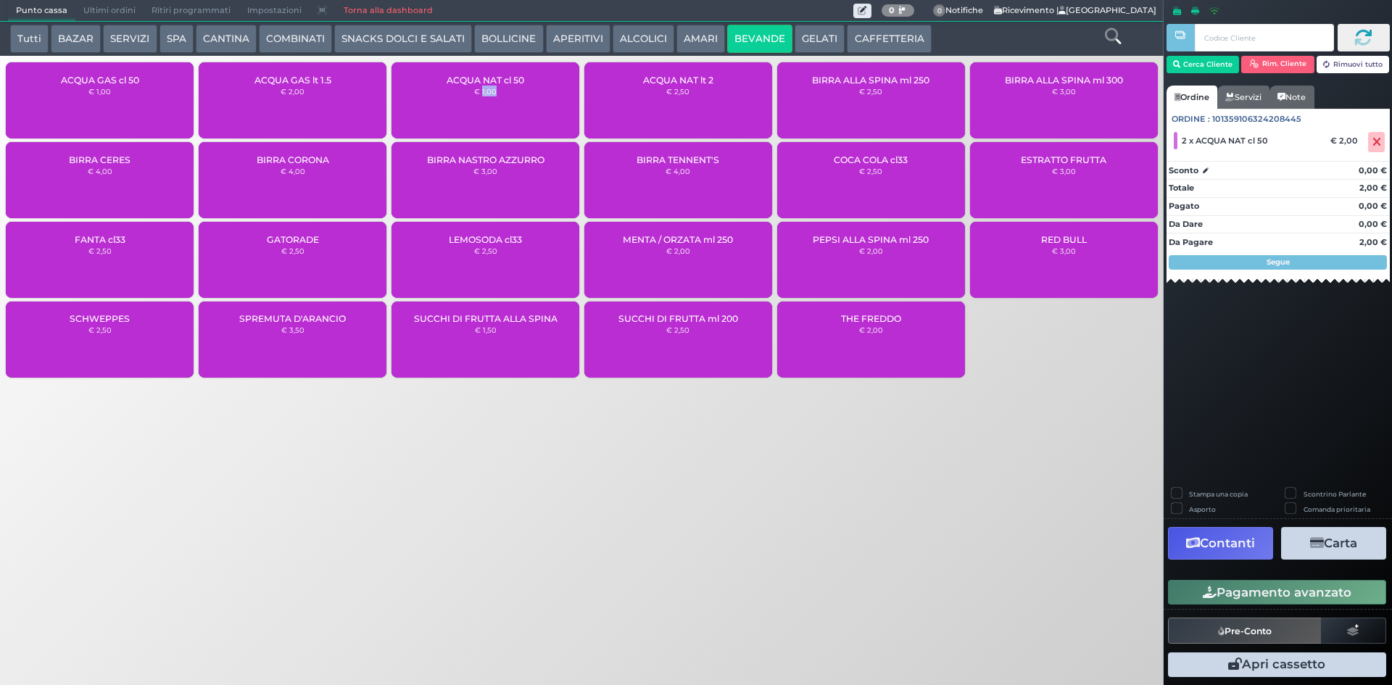
click at [1246, 583] on button "Pagamento avanzato" at bounding box center [1277, 592] width 218 height 25
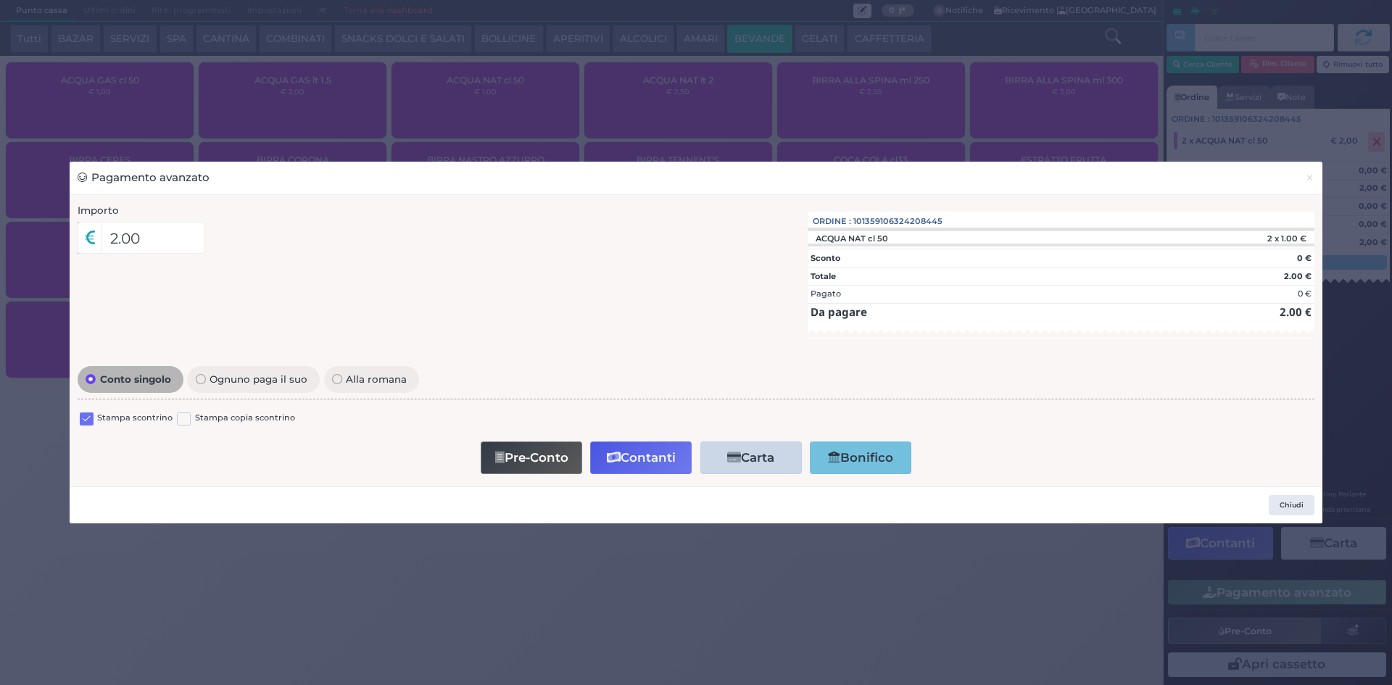
click at [85, 423] on label at bounding box center [87, 420] width 14 height 14
click at [0, 0] on input "checkbox" at bounding box center [0, 0] width 0 height 0
click at [631, 455] on button "Contanti" at bounding box center [641, 458] width 102 height 33
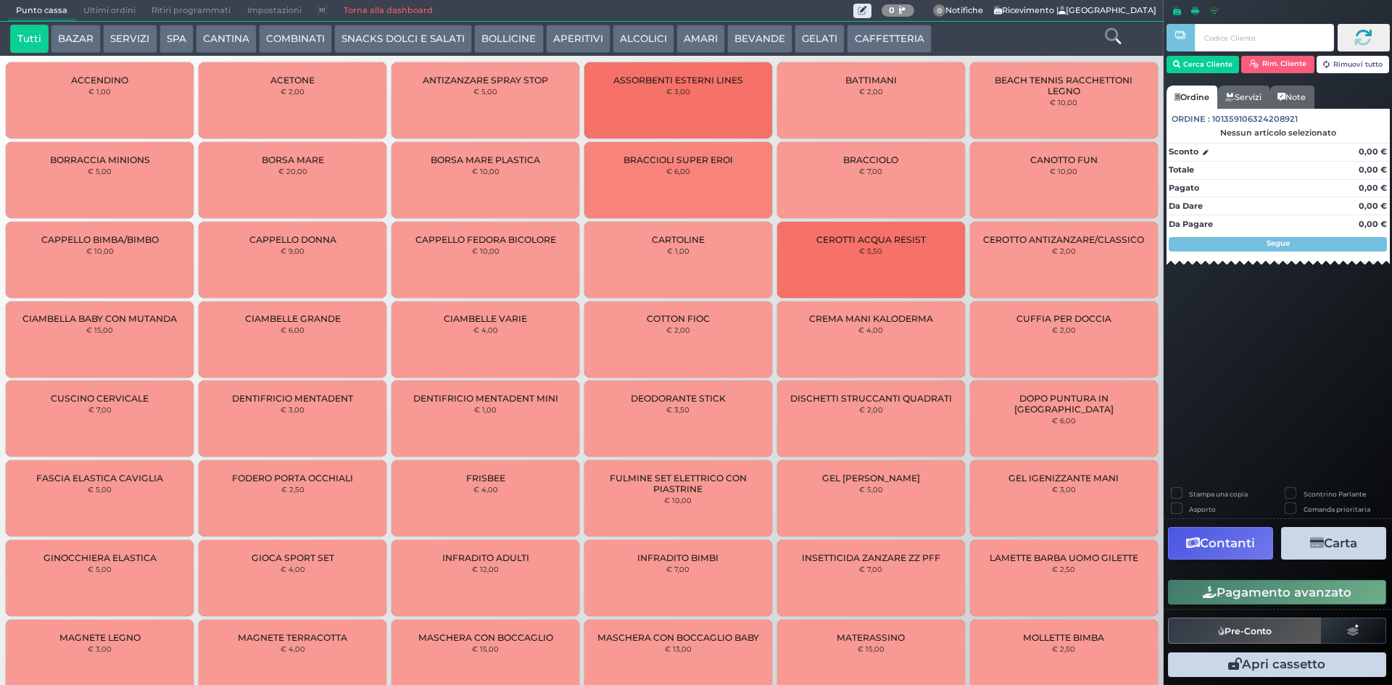
click at [115, 11] on span "Ultimi ordini" at bounding box center [109, 11] width 68 height 20
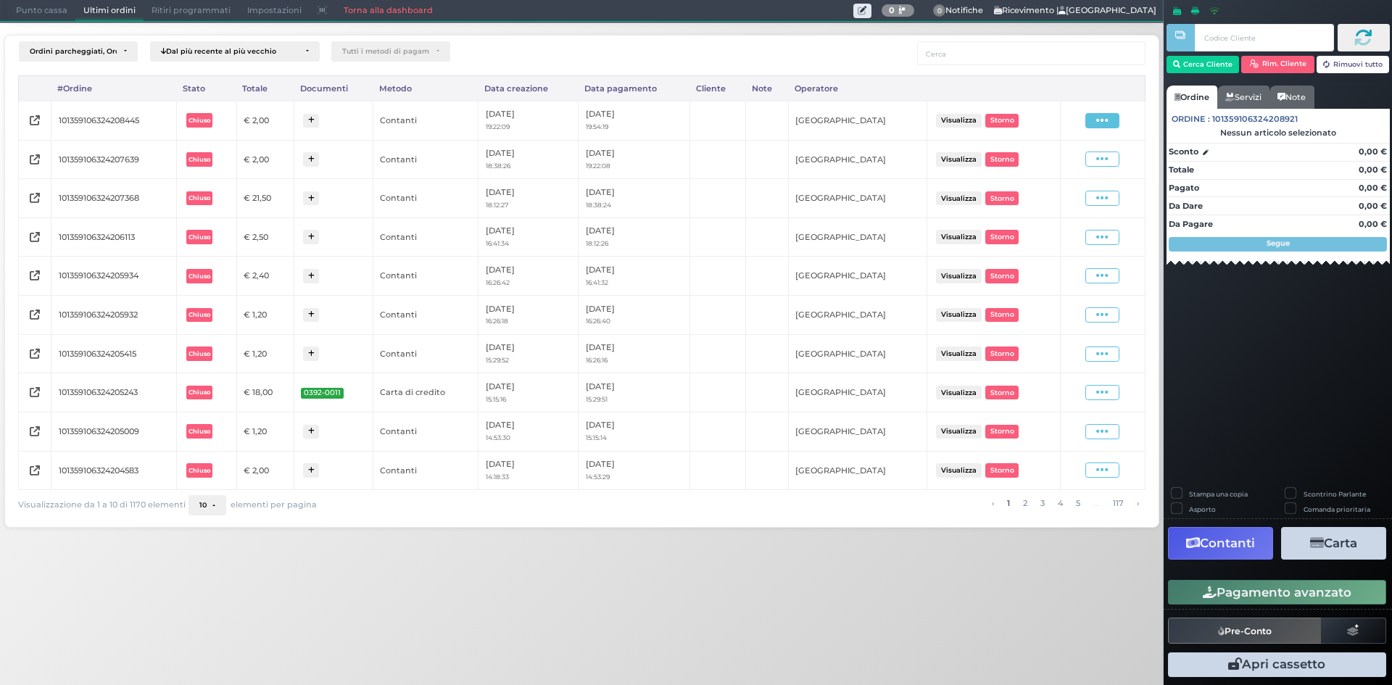
click at [1108, 124] on icon at bounding box center [1102, 121] width 12 height 14
click at [1069, 163] on span "Ristampa Pre-Conto" at bounding box center [1068, 162] width 59 height 25
click at [25, 2] on span "Punto cassa" at bounding box center [41, 11] width 67 height 20
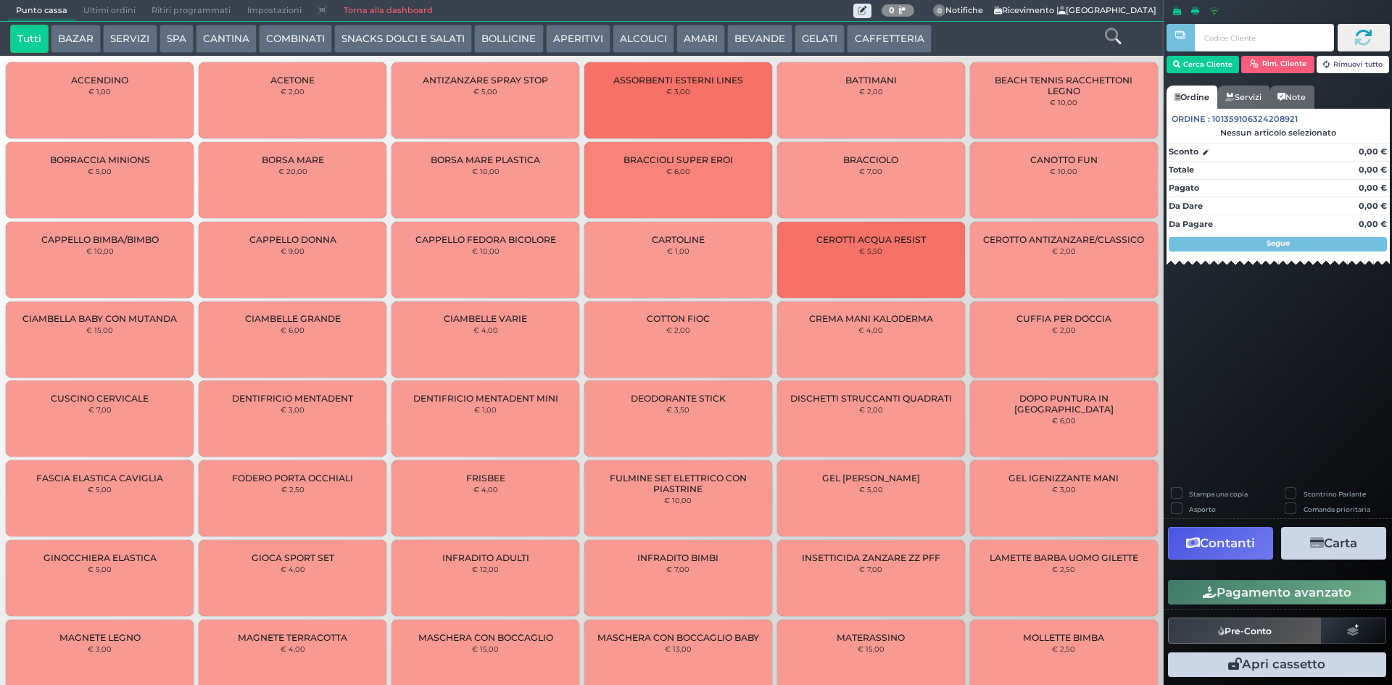
click at [877, 32] on button "CAFFETTERIA" at bounding box center [889, 39] width 84 height 29
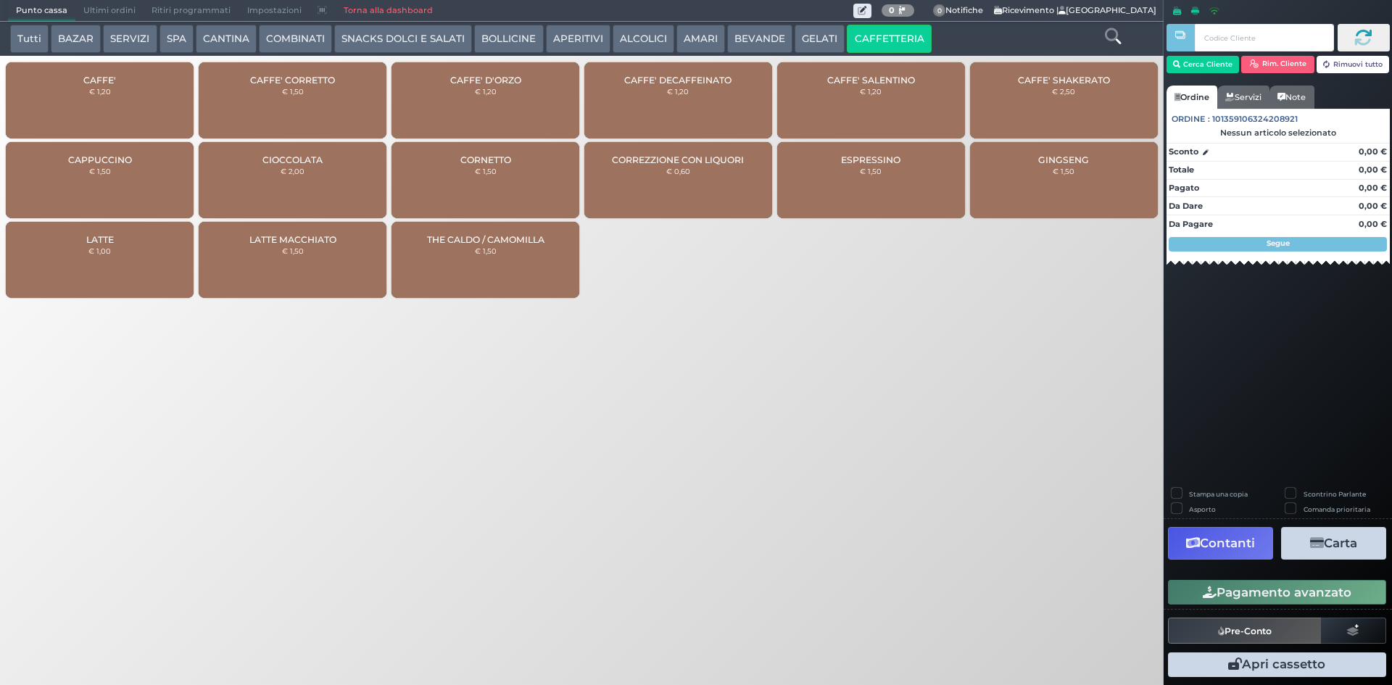
click at [130, 83] on div "CAFFE' € 1,20" at bounding box center [100, 100] width 188 height 76
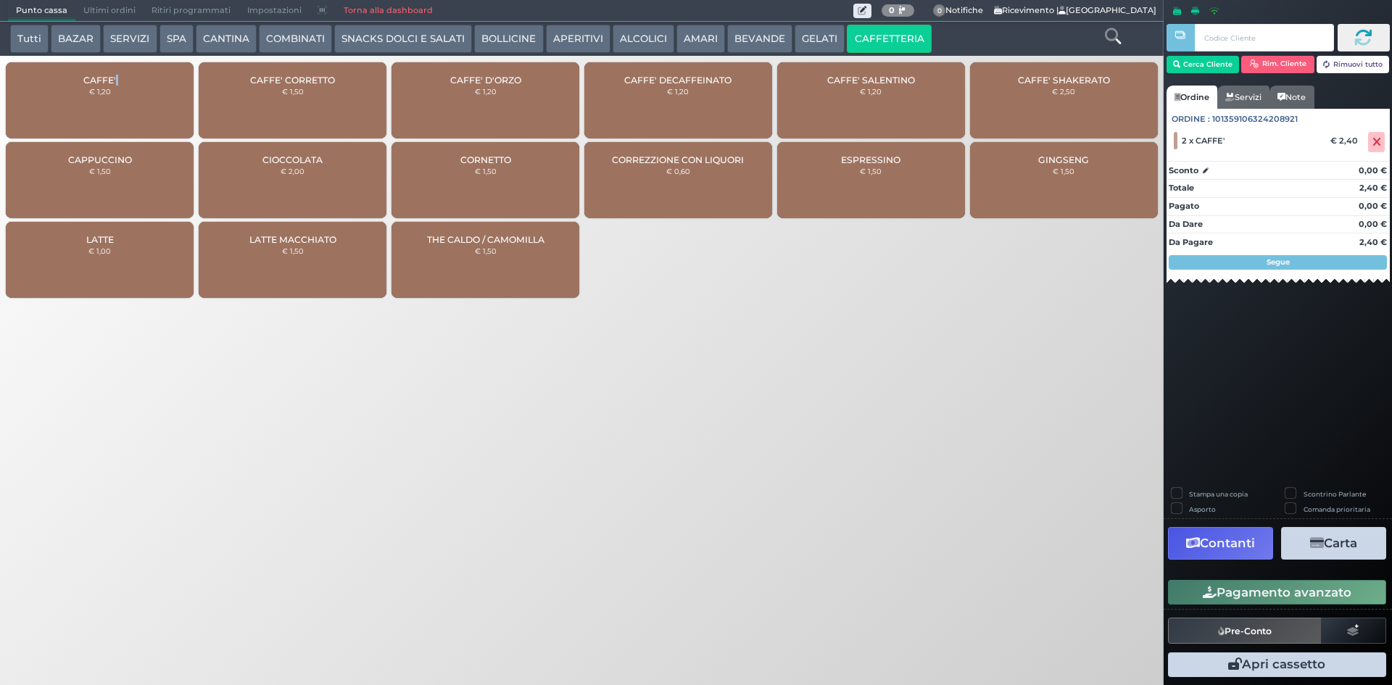
click at [1186, 595] on button "Pagamento avanzato" at bounding box center [1277, 592] width 218 height 25
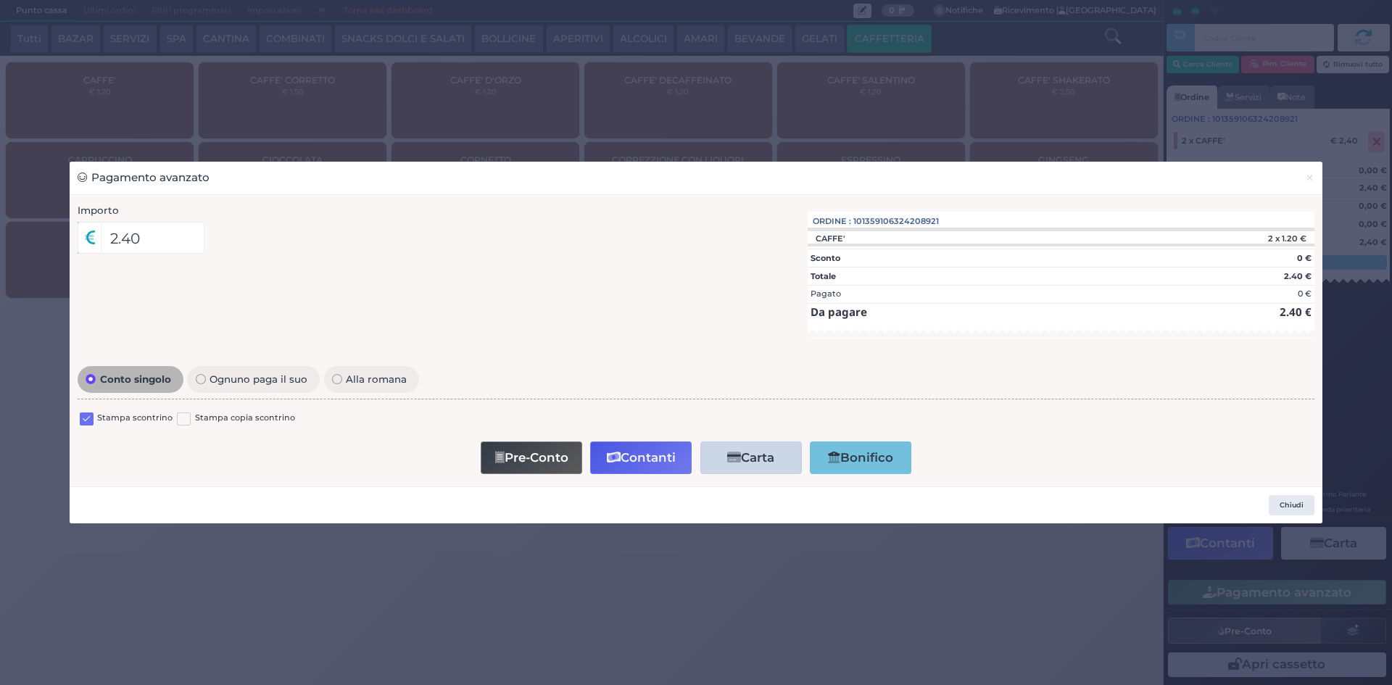
click at [86, 421] on label at bounding box center [87, 420] width 14 height 14
click at [0, 0] on input "checkbox" at bounding box center [0, 0] width 0 height 0
click at [661, 461] on button "Contanti" at bounding box center [641, 458] width 102 height 33
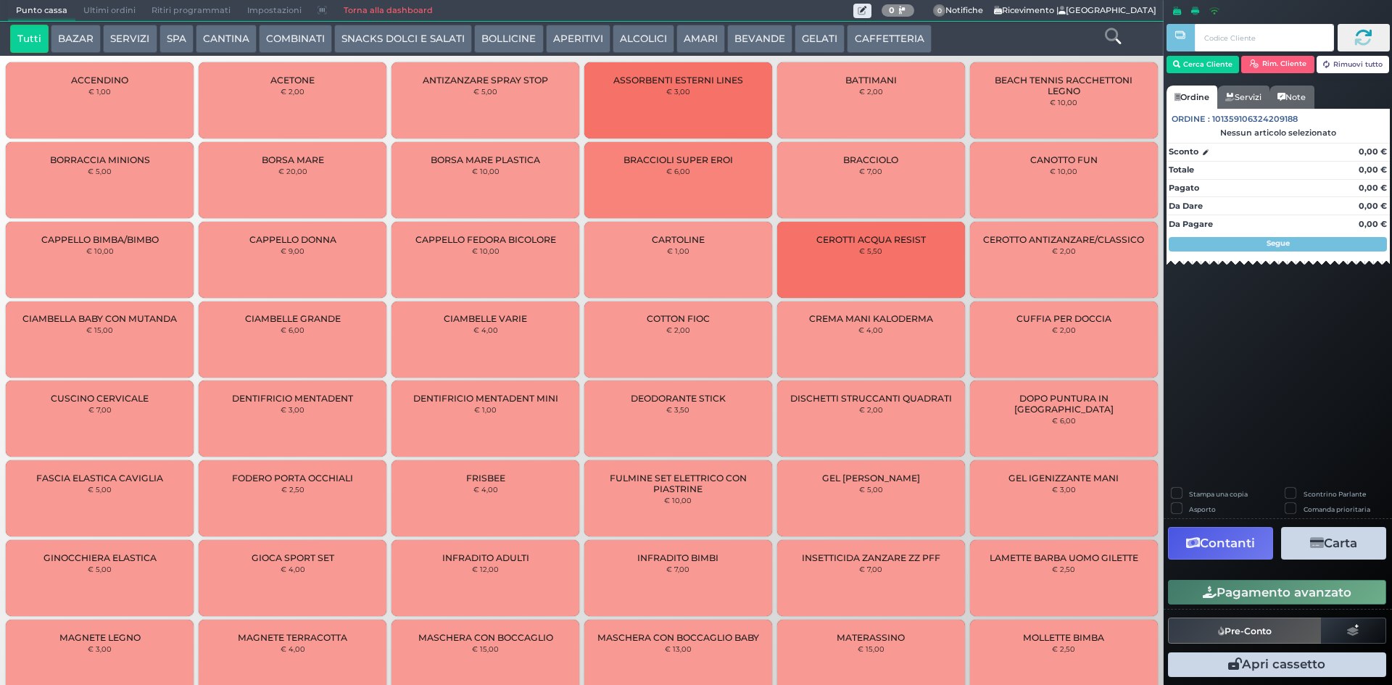
drag, startPoint x: 852, startPoint y: 32, endPoint x: 577, endPoint y: 2, distance: 276.4
click at [851, 32] on button "CAFFETTERIA" at bounding box center [889, 39] width 84 height 29
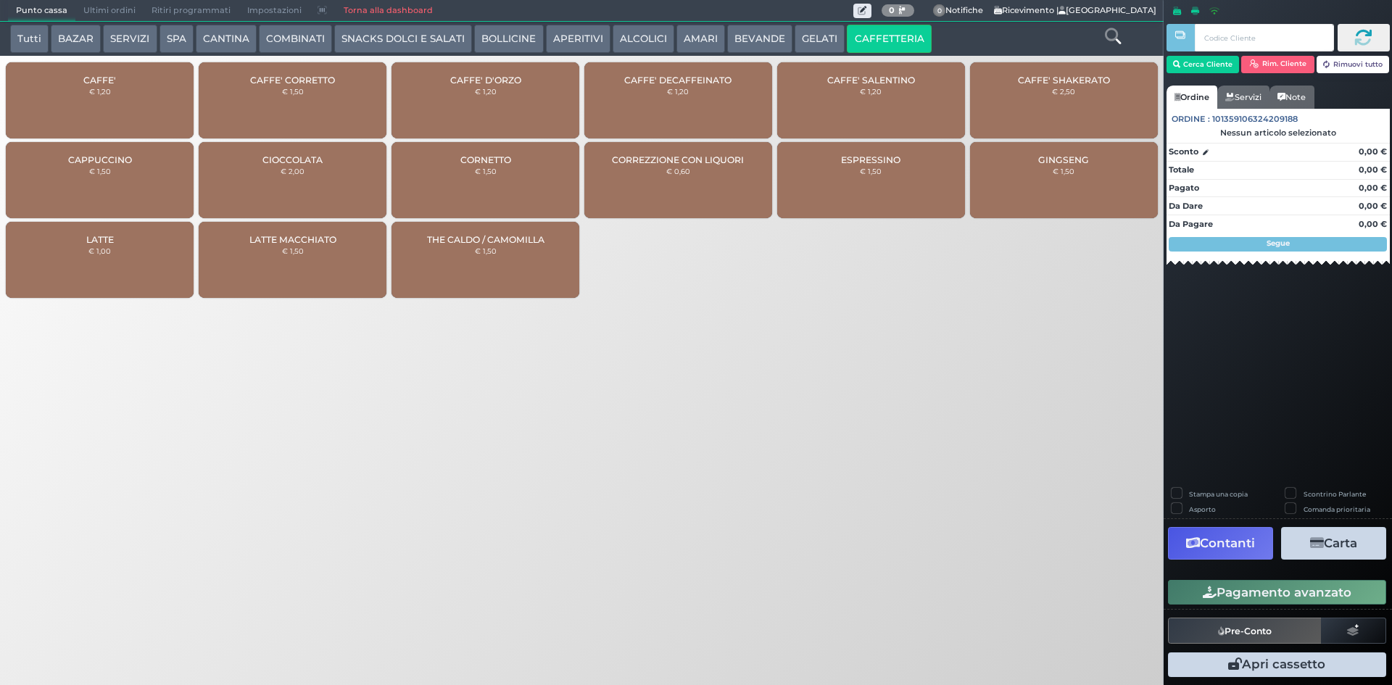
click at [186, 100] on div "CAFFE' € 1,20" at bounding box center [100, 100] width 188 height 76
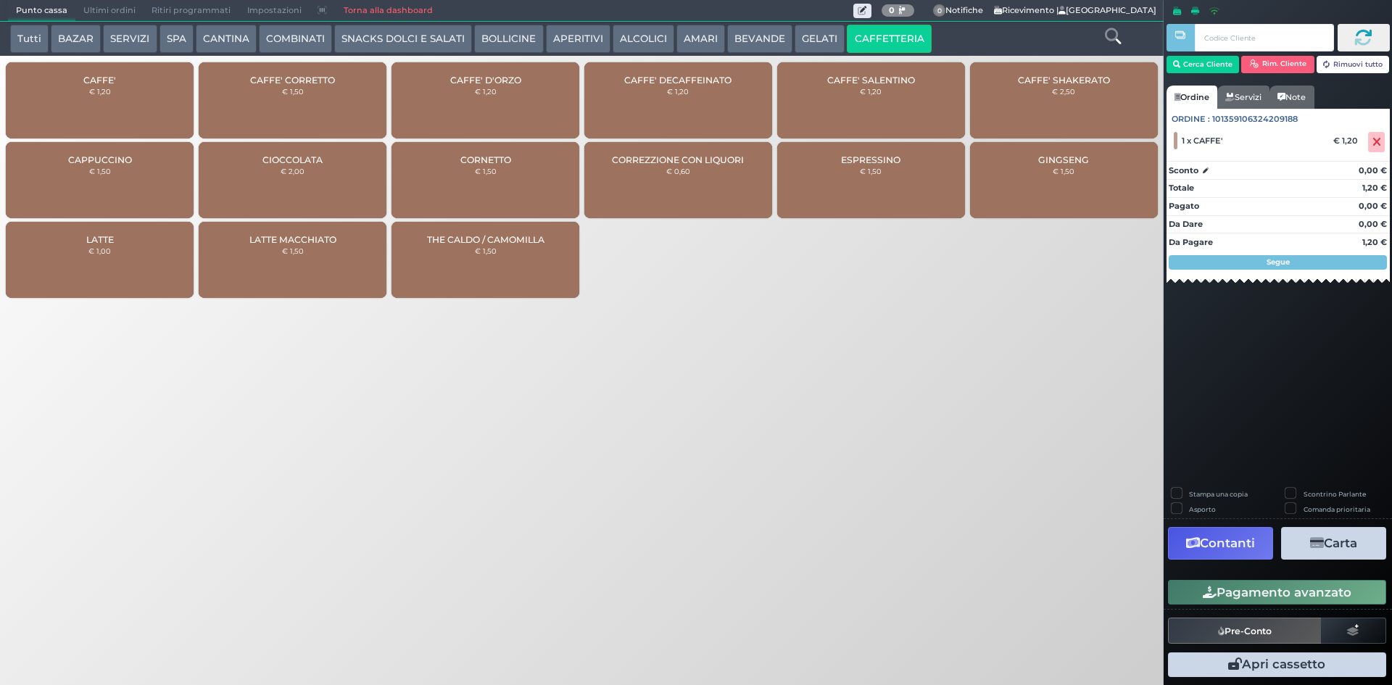
click at [1267, 589] on button "Pagamento avanzato" at bounding box center [1277, 592] width 218 height 25
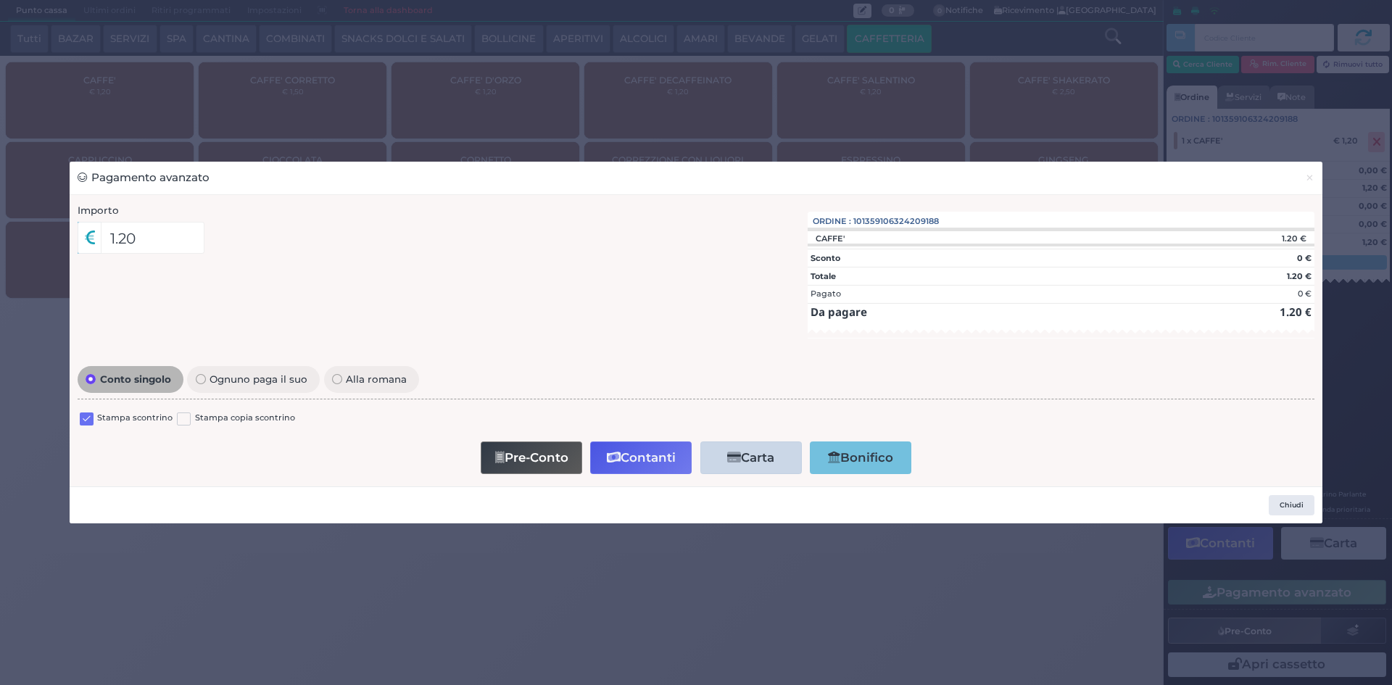
click at [84, 419] on label at bounding box center [87, 420] width 14 height 14
click at [0, 0] on input "checkbox" at bounding box center [0, 0] width 0 height 0
click at [648, 455] on button "Contanti" at bounding box center [641, 458] width 102 height 33
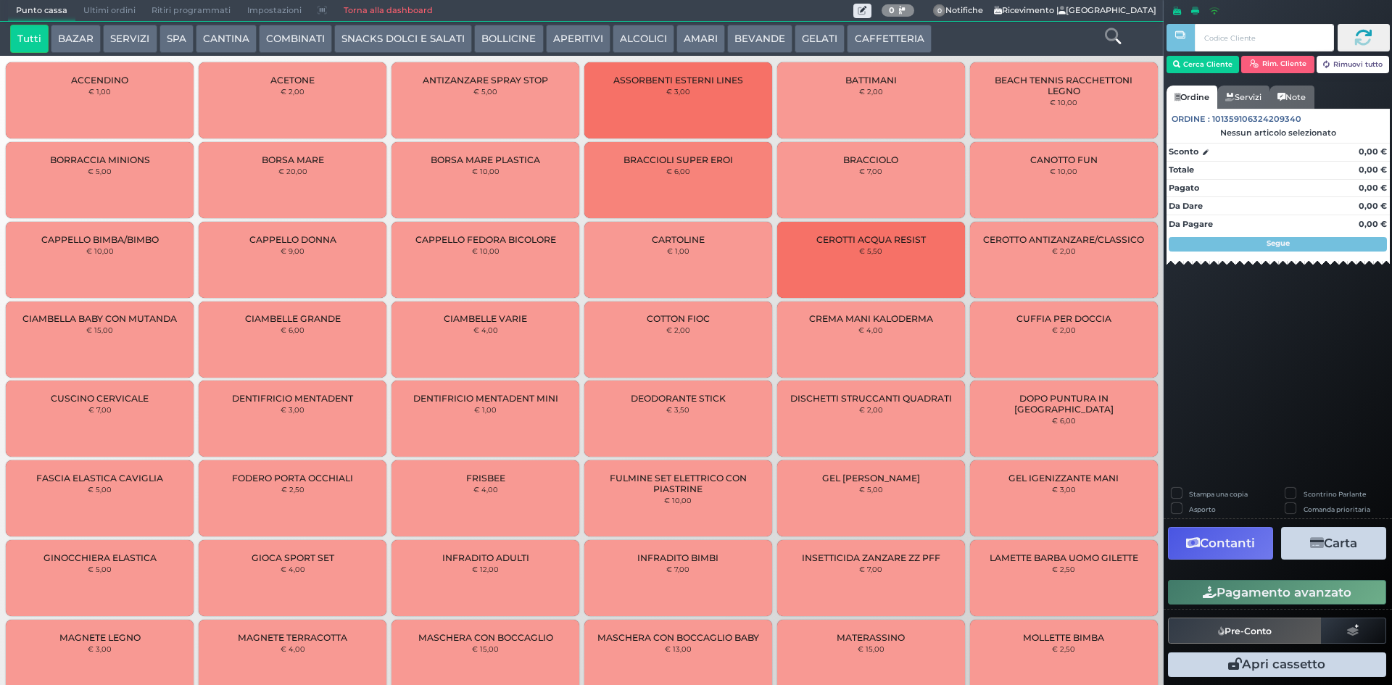
click at [892, 46] on button "CAFFETTERIA" at bounding box center [889, 39] width 84 height 29
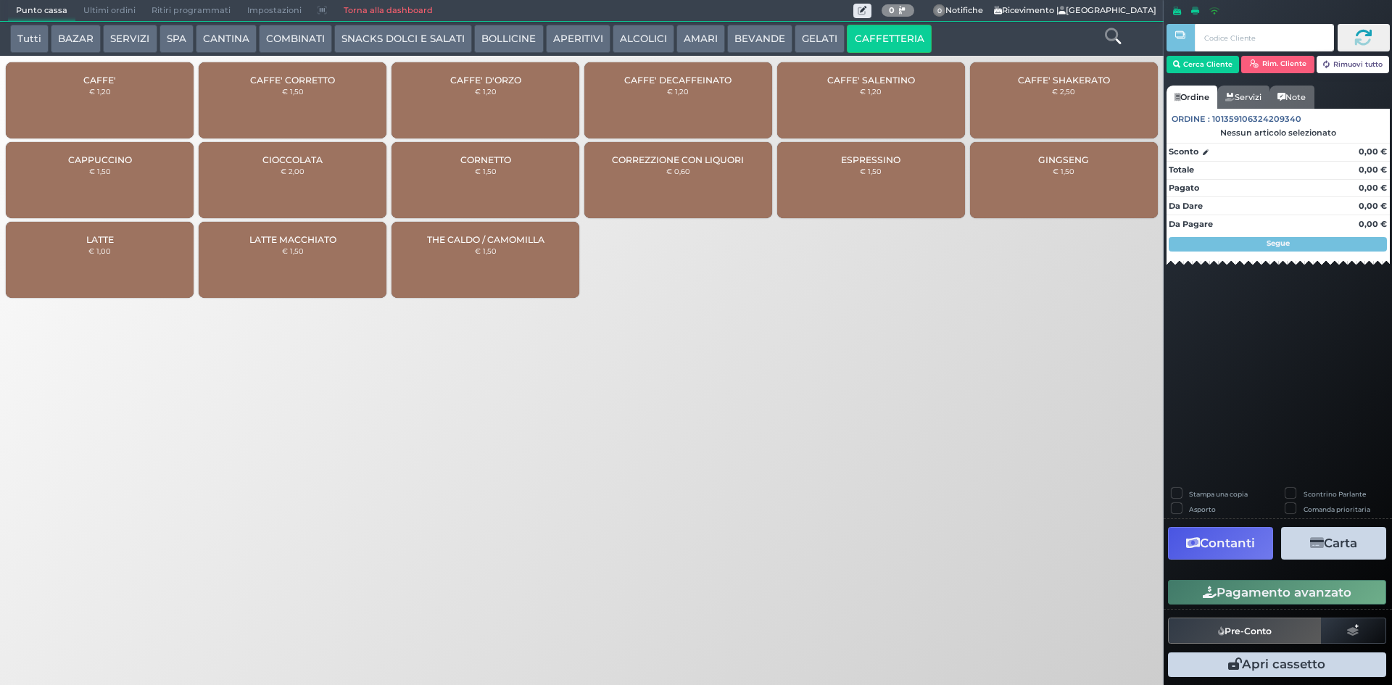
click at [147, 117] on div "CAFFE' € 1,20" at bounding box center [100, 100] width 188 height 76
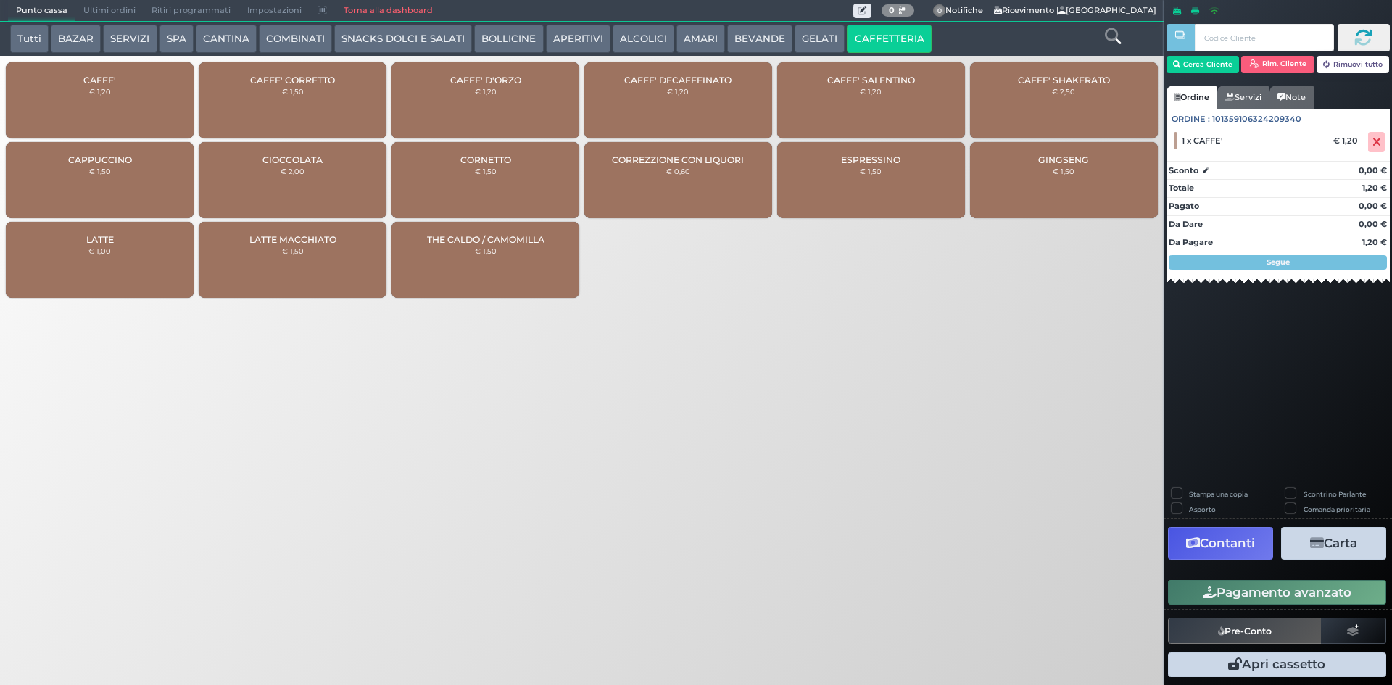
click at [1209, 583] on button "Pagamento avanzato" at bounding box center [1277, 592] width 218 height 25
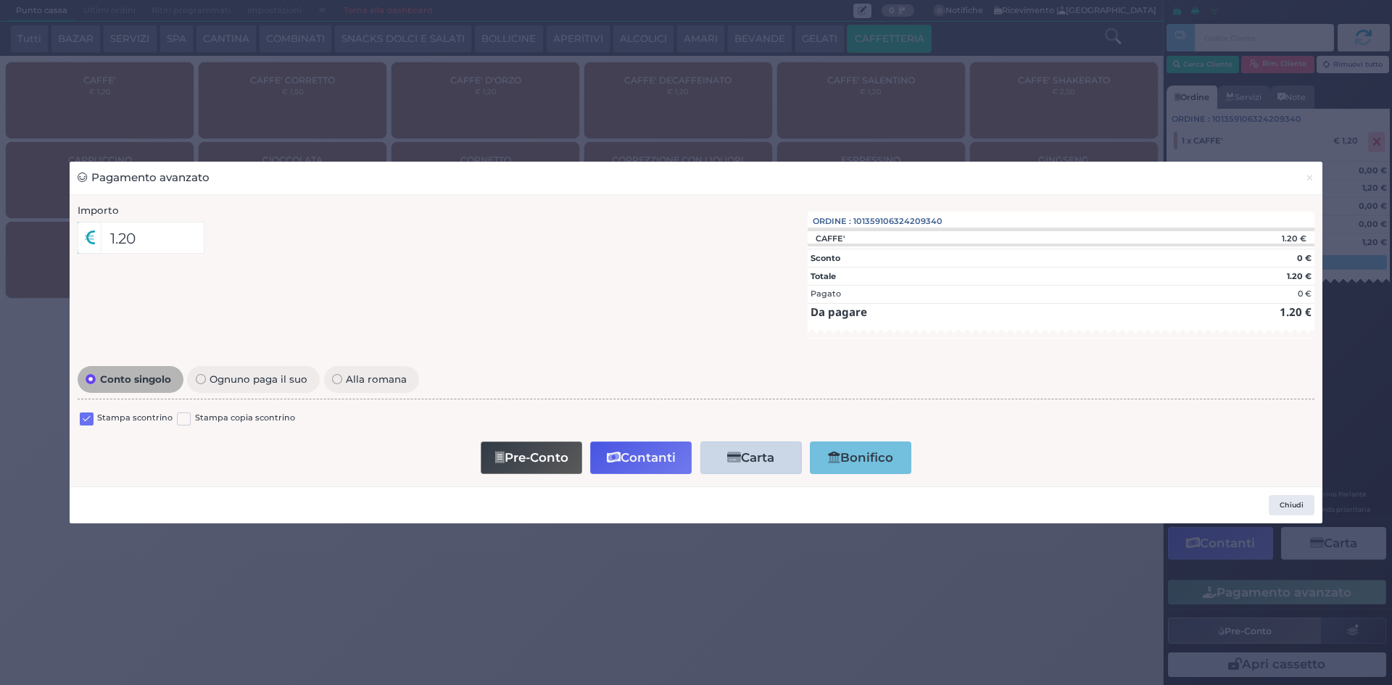
click at [88, 418] on label at bounding box center [87, 420] width 14 height 14
click at [0, 0] on input "checkbox" at bounding box center [0, 0] width 0 height 0
click at [633, 452] on button "Contanti" at bounding box center [641, 458] width 102 height 33
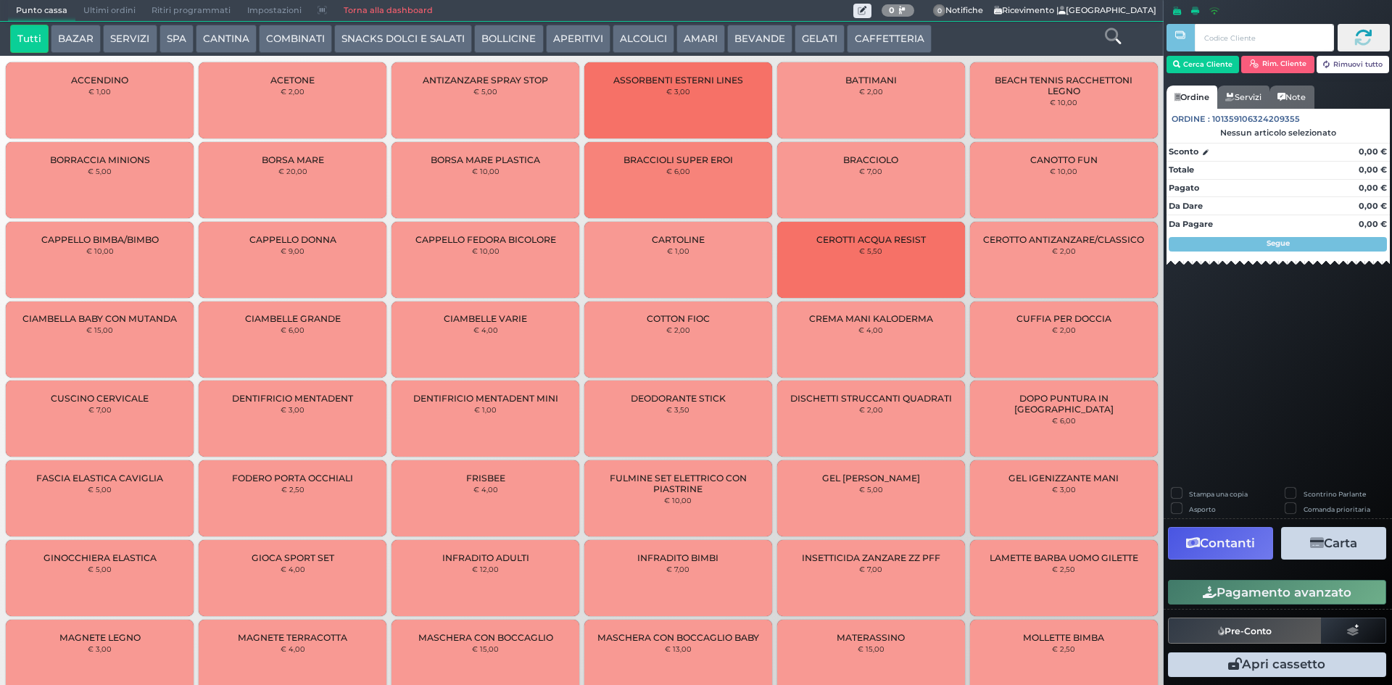
click at [874, 39] on button "CAFFETTERIA" at bounding box center [889, 39] width 84 height 29
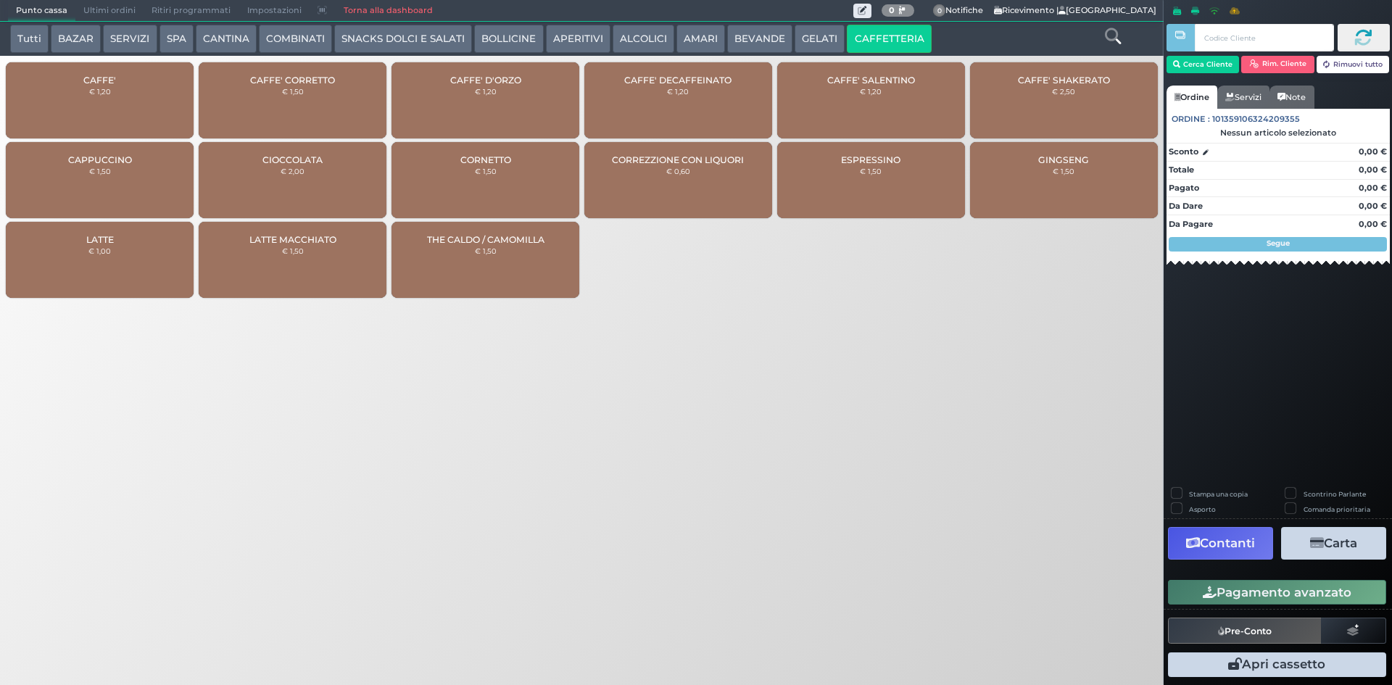
click at [142, 79] on div "CAFFE' € 1,20" at bounding box center [100, 100] width 188 height 76
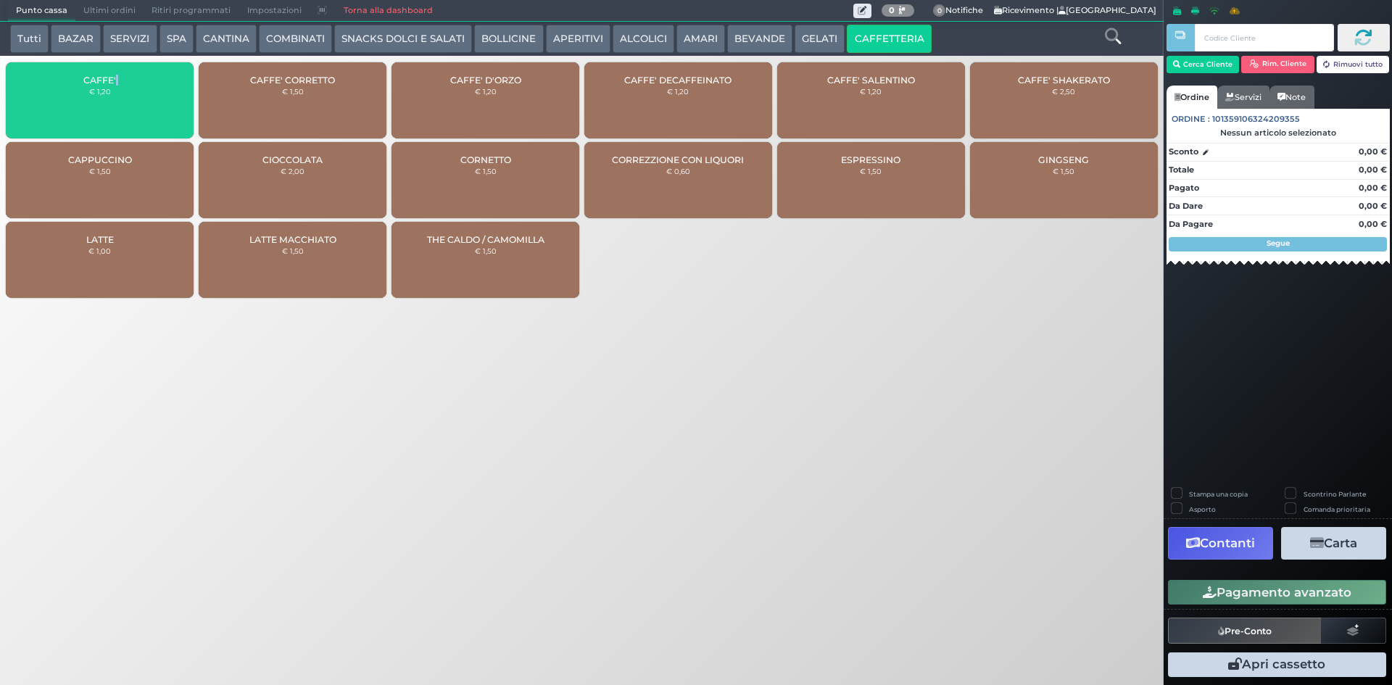
click at [142, 79] on div "CAFFE' € 1,20" at bounding box center [100, 100] width 188 height 76
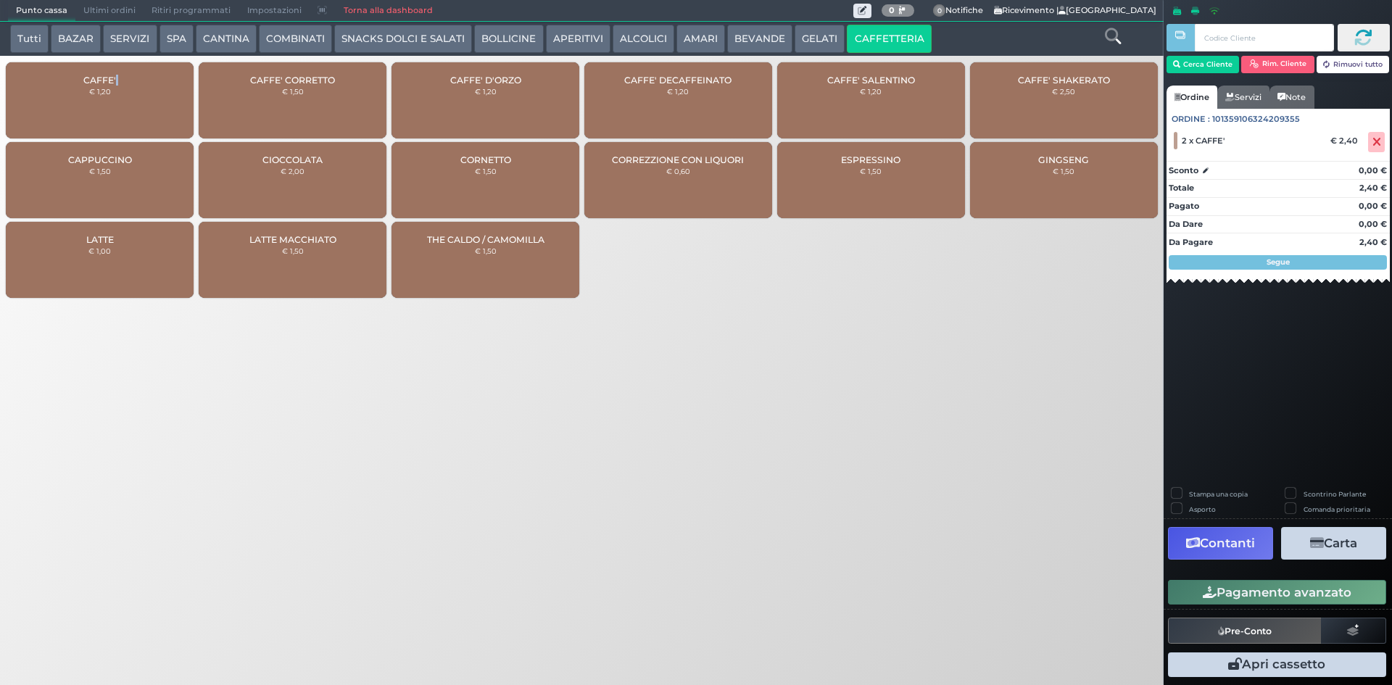
click at [1325, 599] on button "Pagamento avanzato" at bounding box center [1277, 592] width 218 height 25
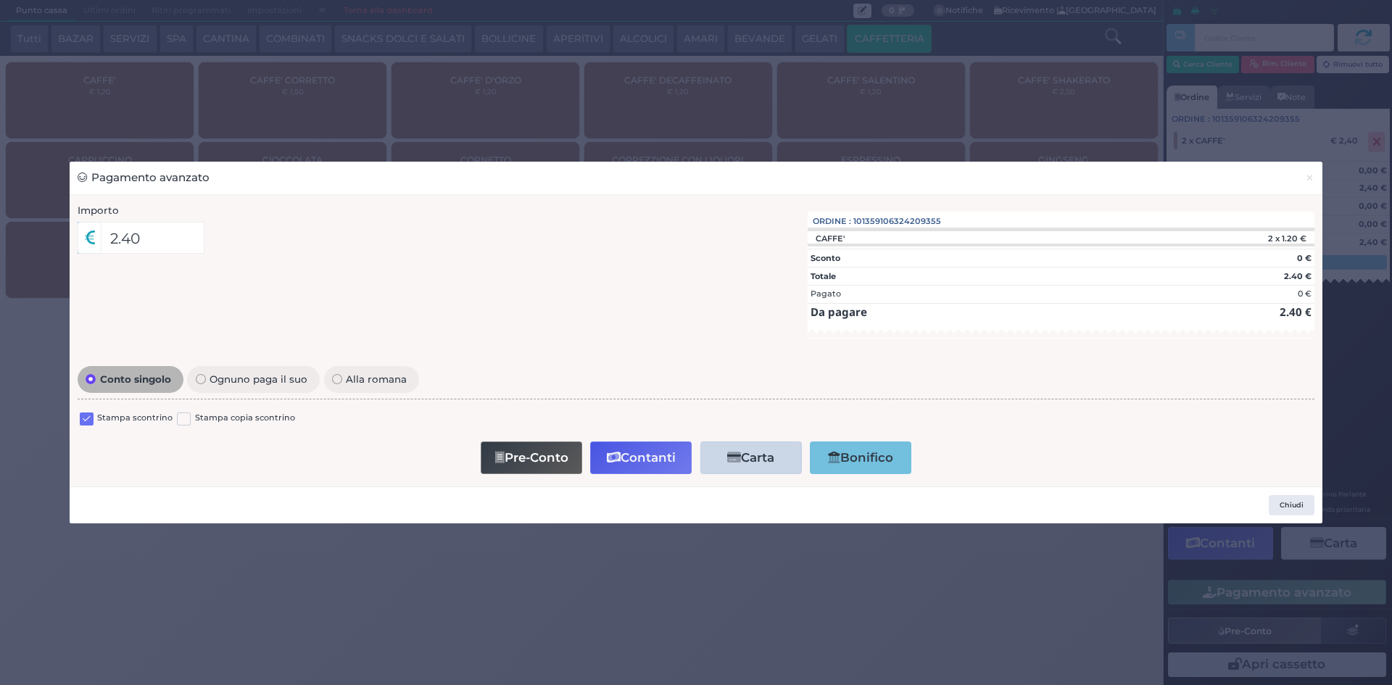
click at [89, 419] on label at bounding box center [87, 420] width 14 height 14
click at [0, 0] on input "checkbox" at bounding box center [0, 0] width 0 height 0
click at [640, 455] on button "Contanti" at bounding box center [641, 458] width 102 height 33
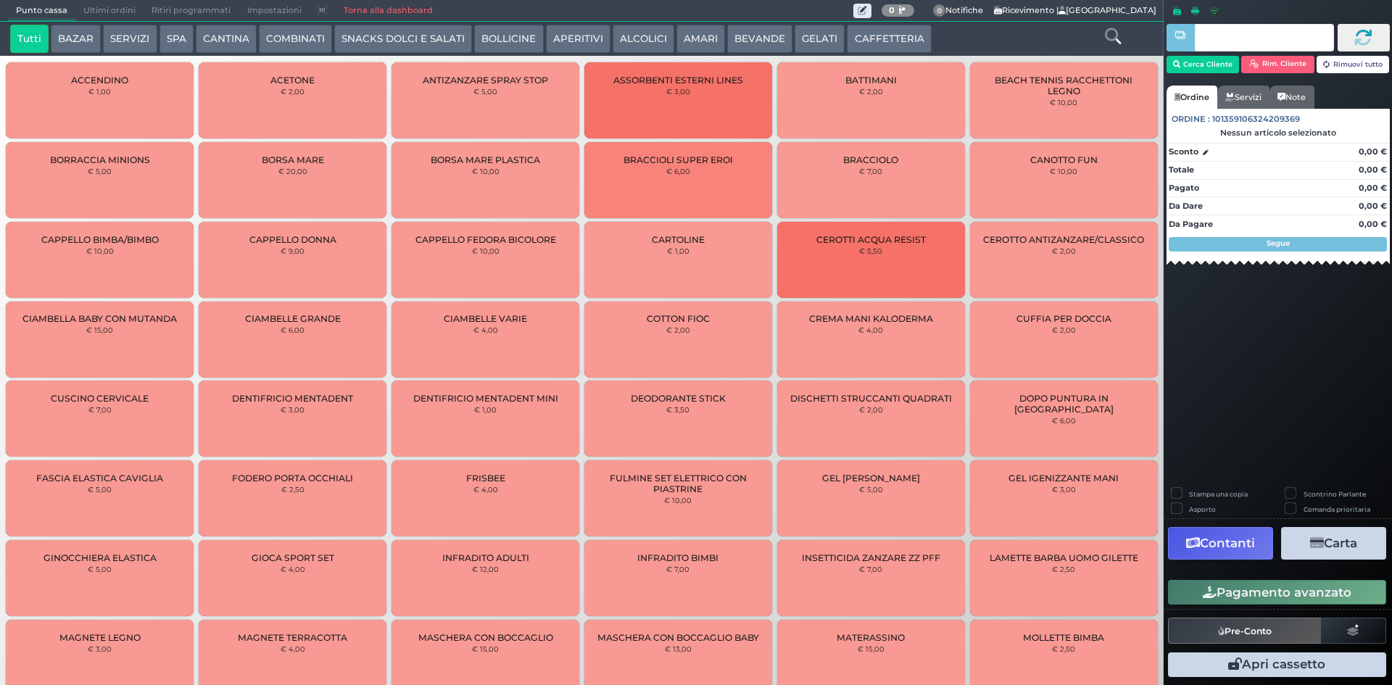
click at [859, 34] on button "CAFFETTERIA" at bounding box center [889, 39] width 84 height 29
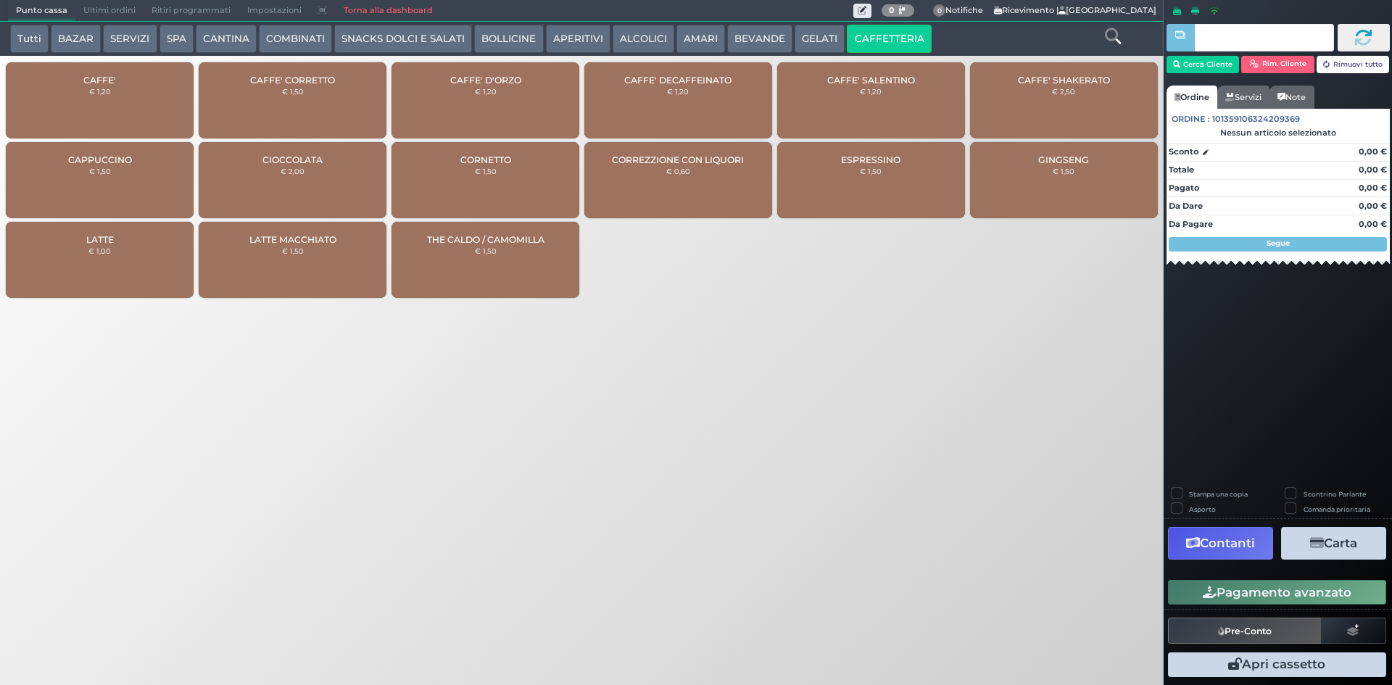
click at [136, 80] on div "CAFFE' € 1,20" at bounding box center [100, 100] width 188 height 76
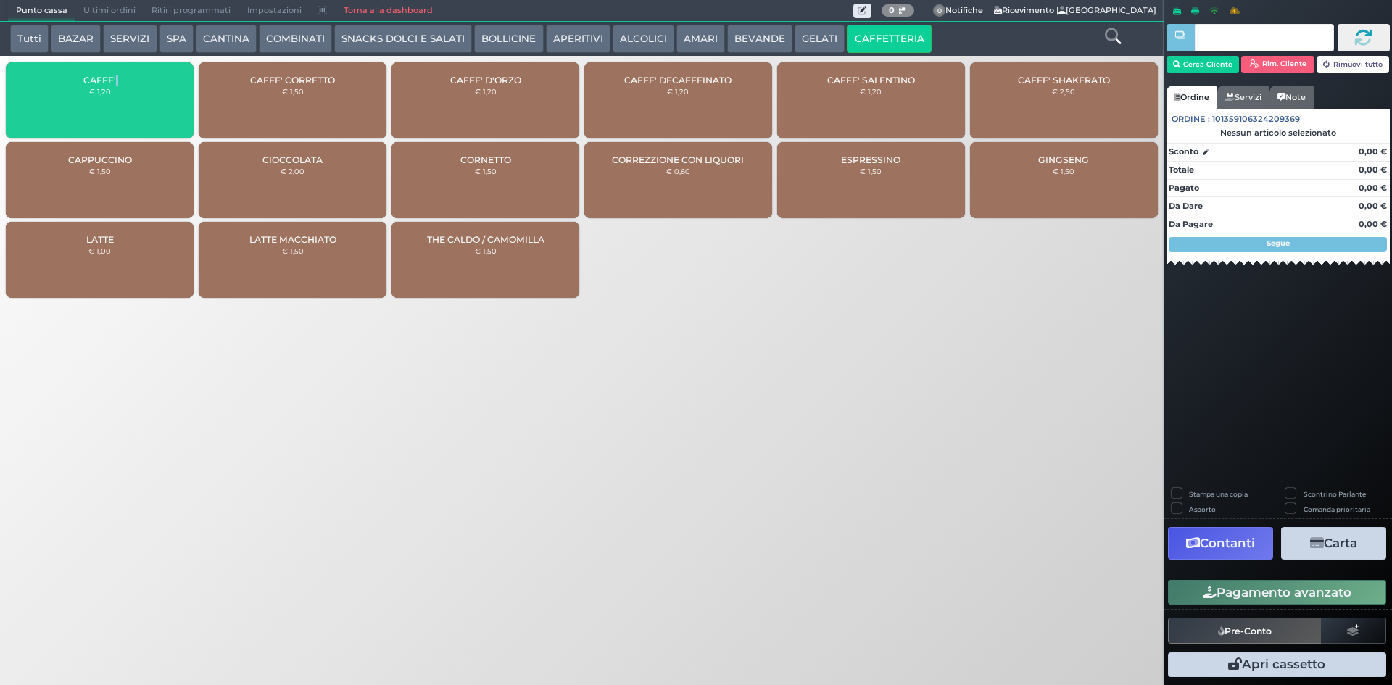
click at [136, 80] on div "CAFFE' € 1,20" at bounding box center [100, 100] width 188 height 76
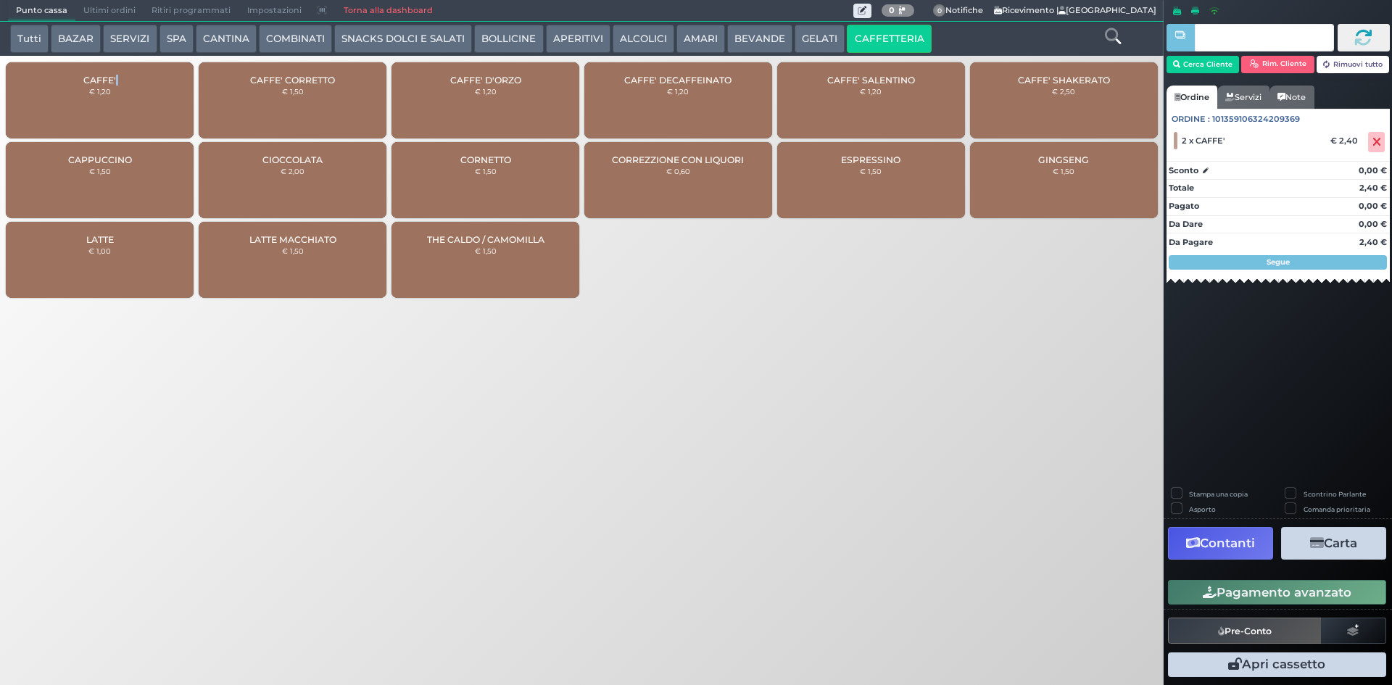
click at [1285, 586] on button "Pagamento avanzato" at bounding box center [1277, 592] width 218 height 25
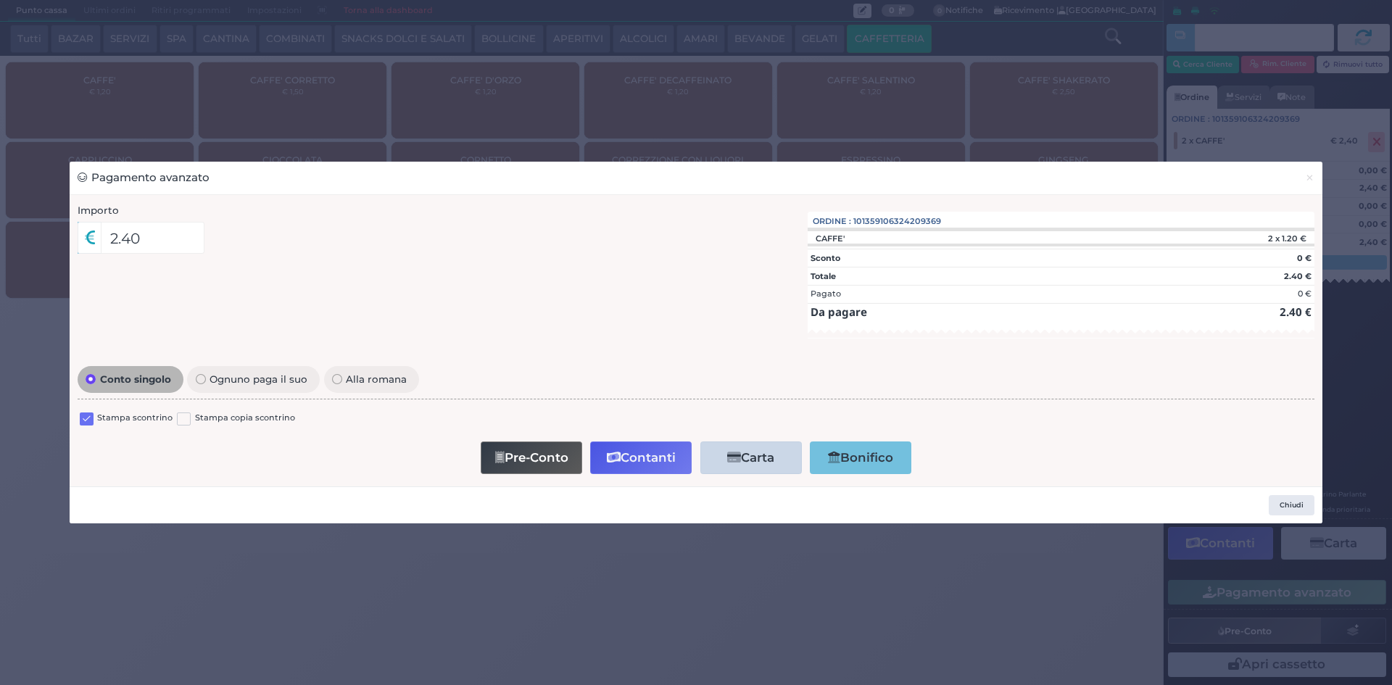
click at [88, 422] on label at bounding box center [87, 420] width 14 height 14
click at [0, 0] on input "checkbox" at bounding box center [0, 0] width 0 height 0
click at [644, 465] on button "Contanti" at bounding box center [641, 458] width 102 height 33
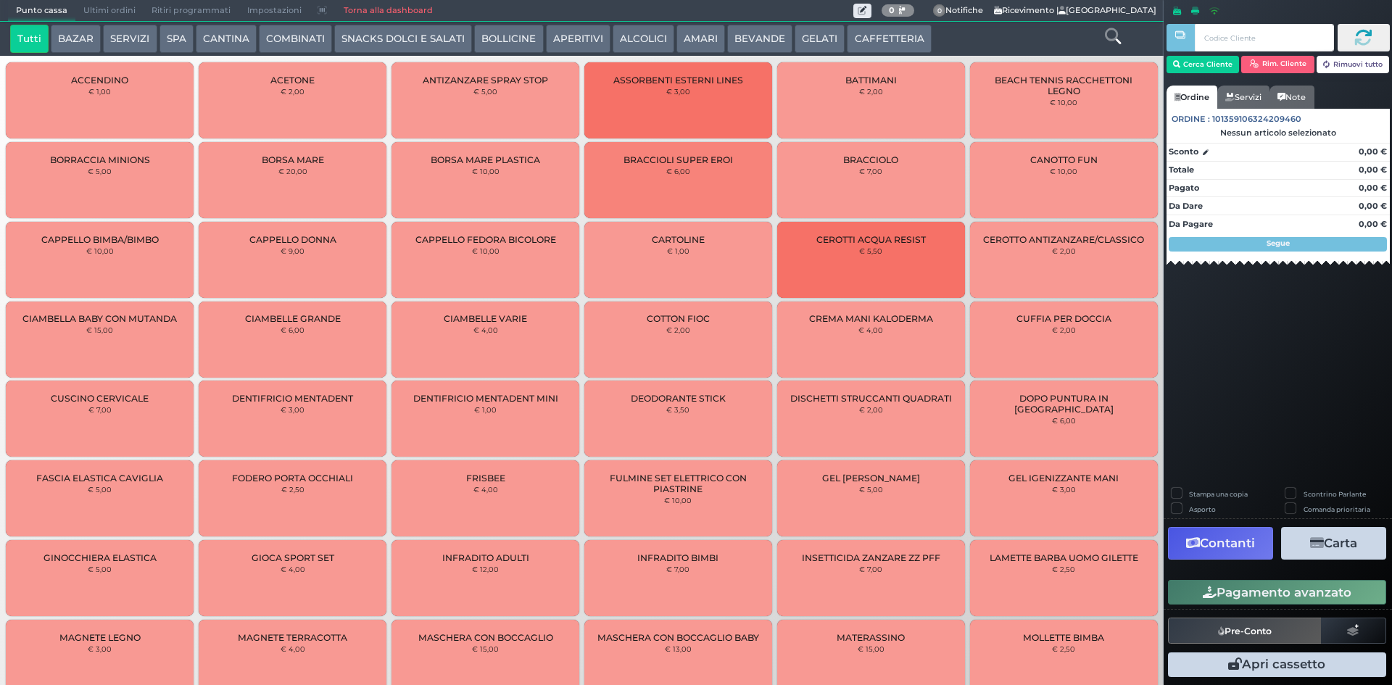
click at [888, 47] on button "CAFFETTERIA" at bounding box center [889, 39] width 84 height 29
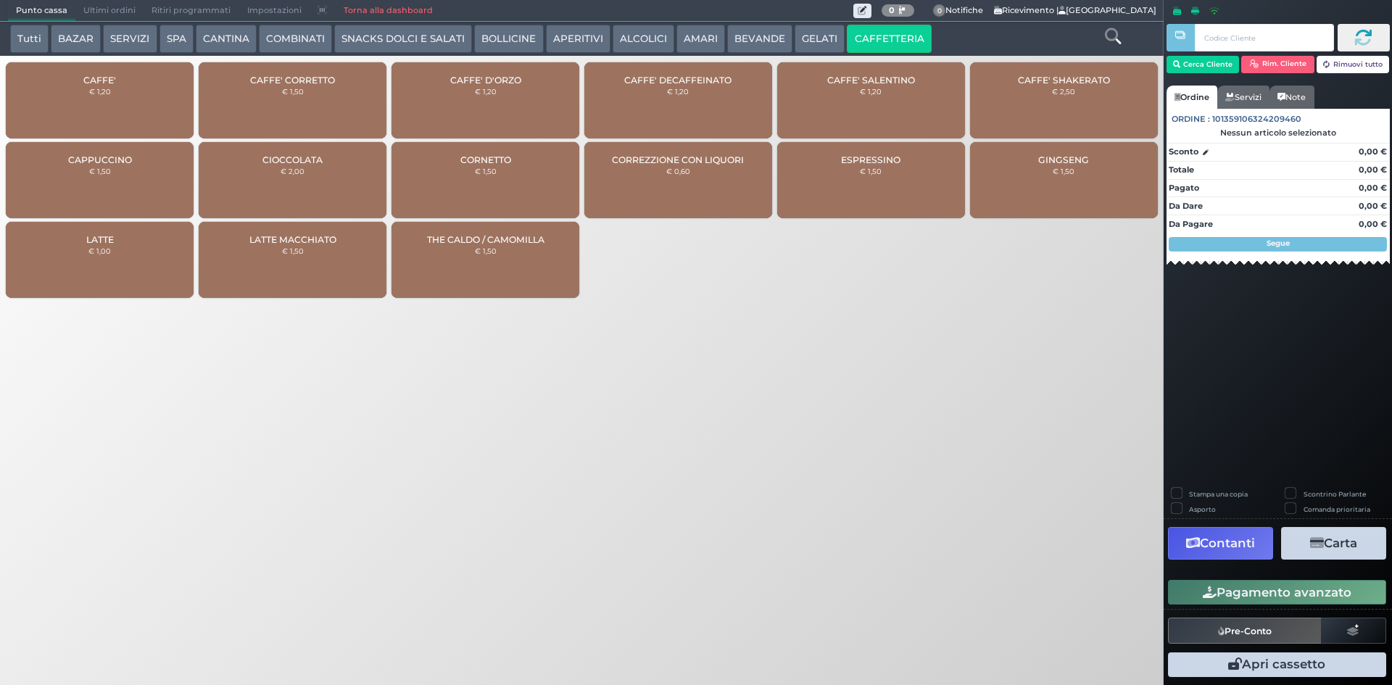
click at [83, 88] on div "CAFFE' € 1,20" at bounding box center [100, 100] width 188 height 76
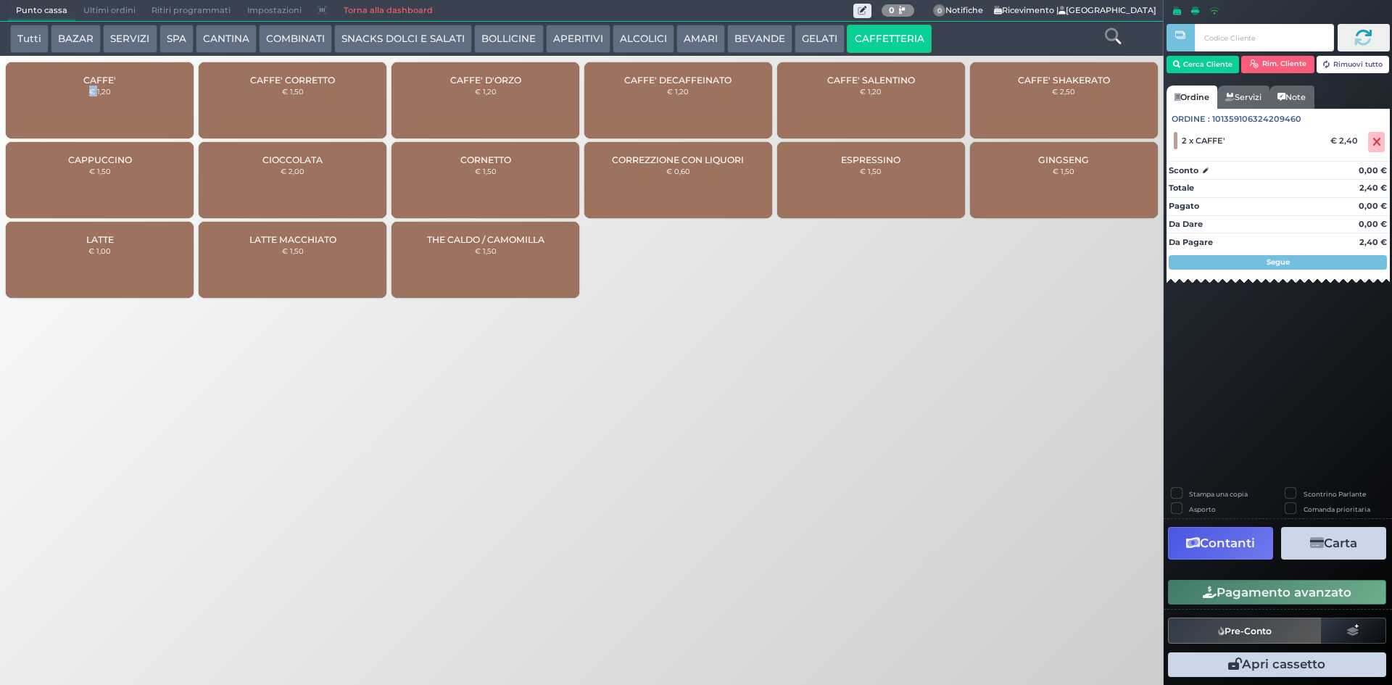
drag, startPoint x: 1256, startPoint y: 595, endPoint x: 1234, endPoint y: 592, distance: 22.1
click at [1256, 595] on button "Pagamento avanzato" at bounding box center [1277, 592] width 218 height 25
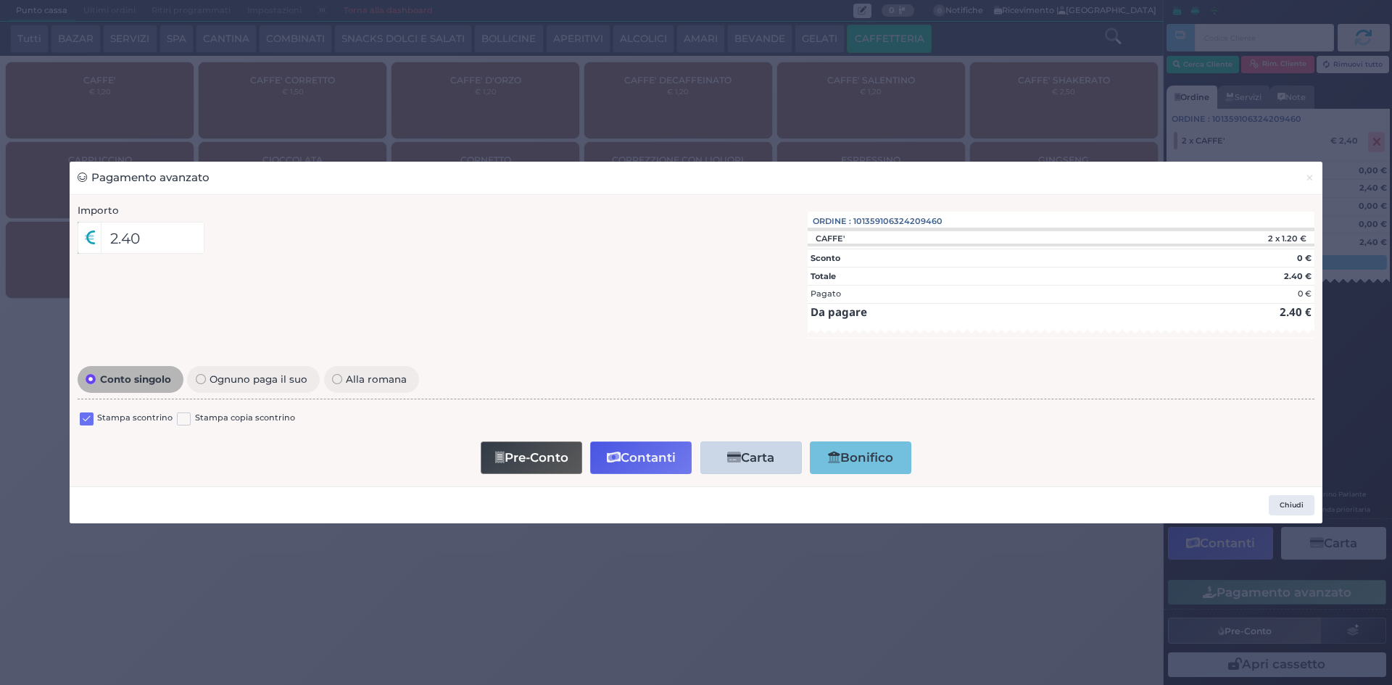
click at [86, 426] on div at bounding box center [87, 420] width 14 height 17
click at [90, 419] on label at bounding box center [87, 420] width 14 height 14
click at [0, 0] on input "checkbox" at bounding box center [0, 0] width 0 height 0
click at [622, 452] on button "Contanti" at bounding box center [641, 458] width 102 height 33
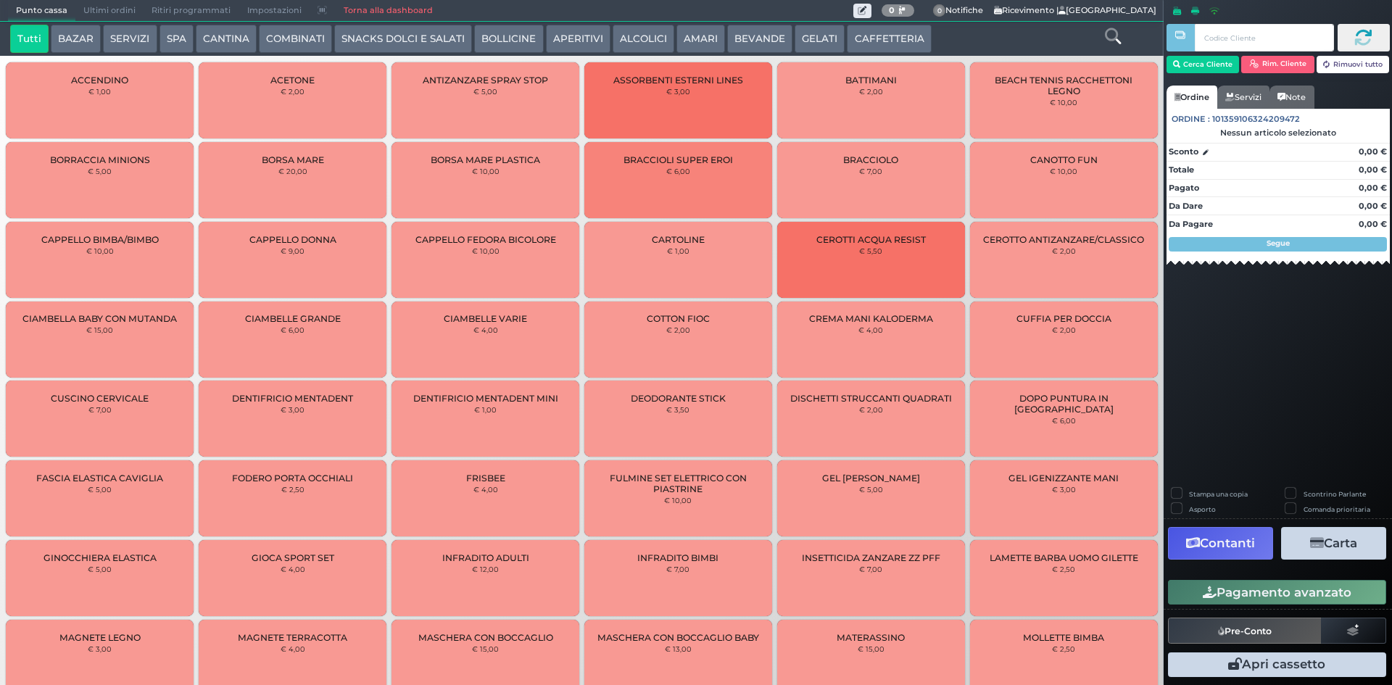
drag, startPoint x: 890, startPoint y: 33, endPoint x: 878, endPoint y: 30, distance: 12.2
click at [890, 33] on button "CAFFETTERIA" at bounding box center [889, 39] width 84 height 29
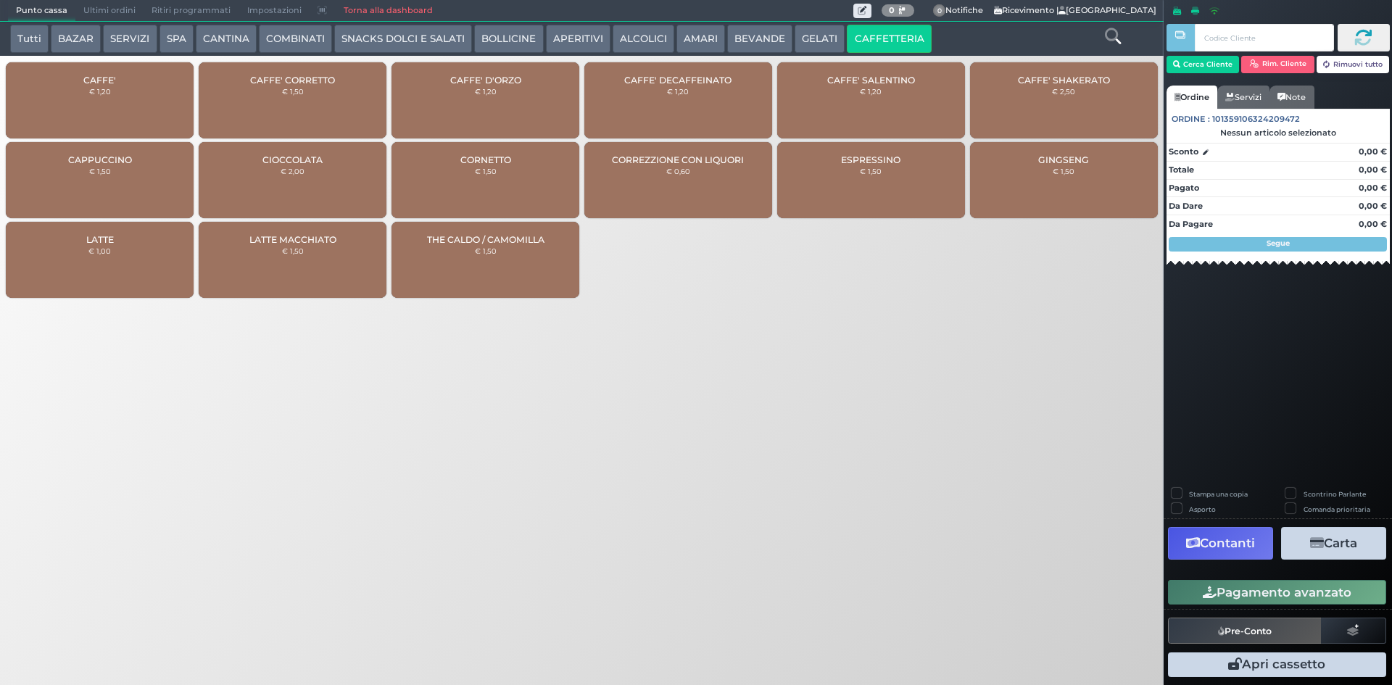
click at [79, 91] on div "CAFFE' € 1,20" at bounding box center [100, 100] width 188 height 76
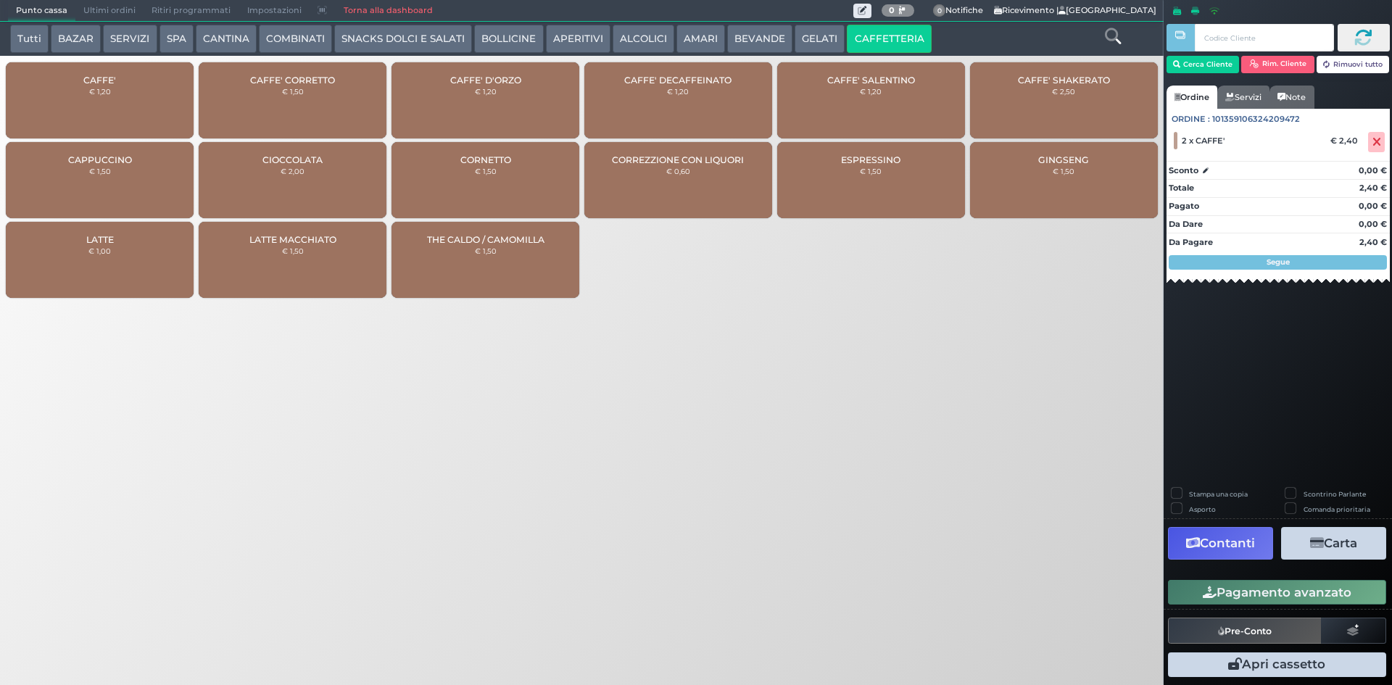
click at [879, 84] on span "CAFFE' SALENTINO" at bounding box center [871, 80] width 88 height 11
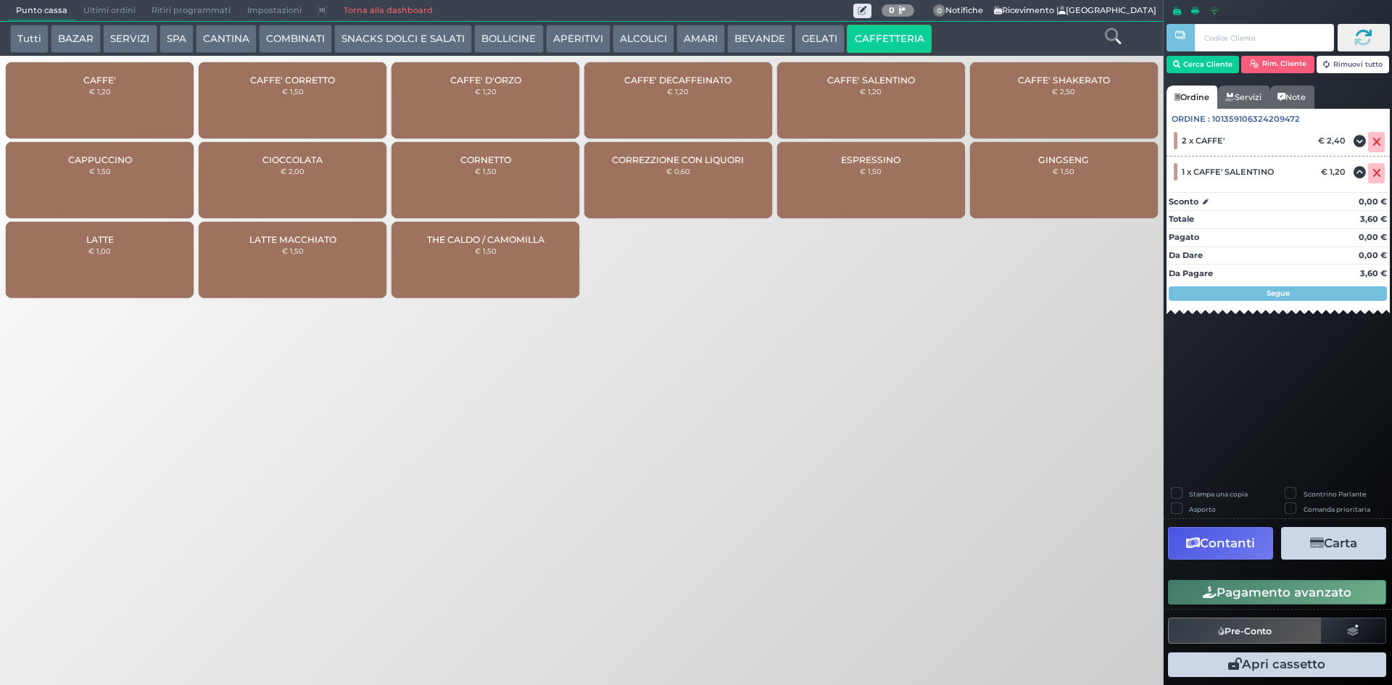
click at [1215, 592] on icon "button" at bounding box center [1210, 593] width 14 height 12
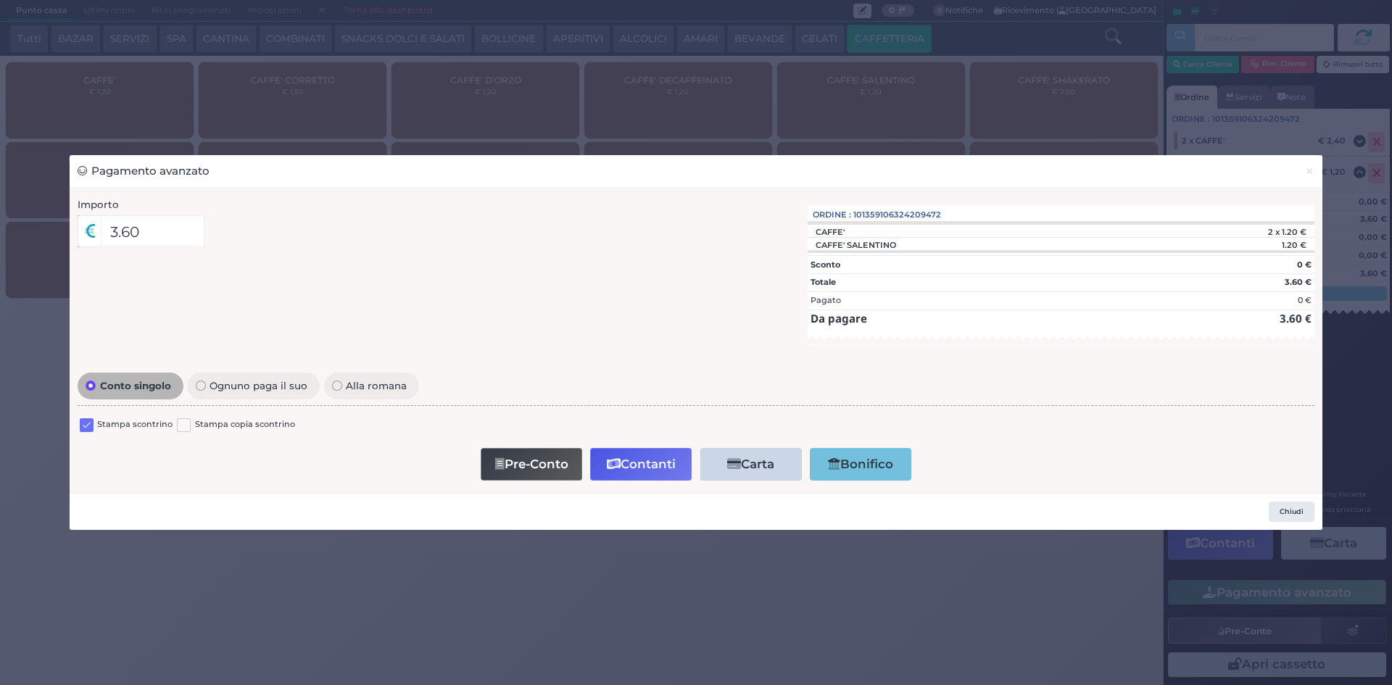
click at [88, 419] on label at bounding box center [87, 425] width 14 height 14
click at [0, 0] on input "checkbox" at bounding box center [0, 0] width 0 height 0
click at [652, 465] on button "Contanti" at bounding box center [641, 464] width 102 height 33
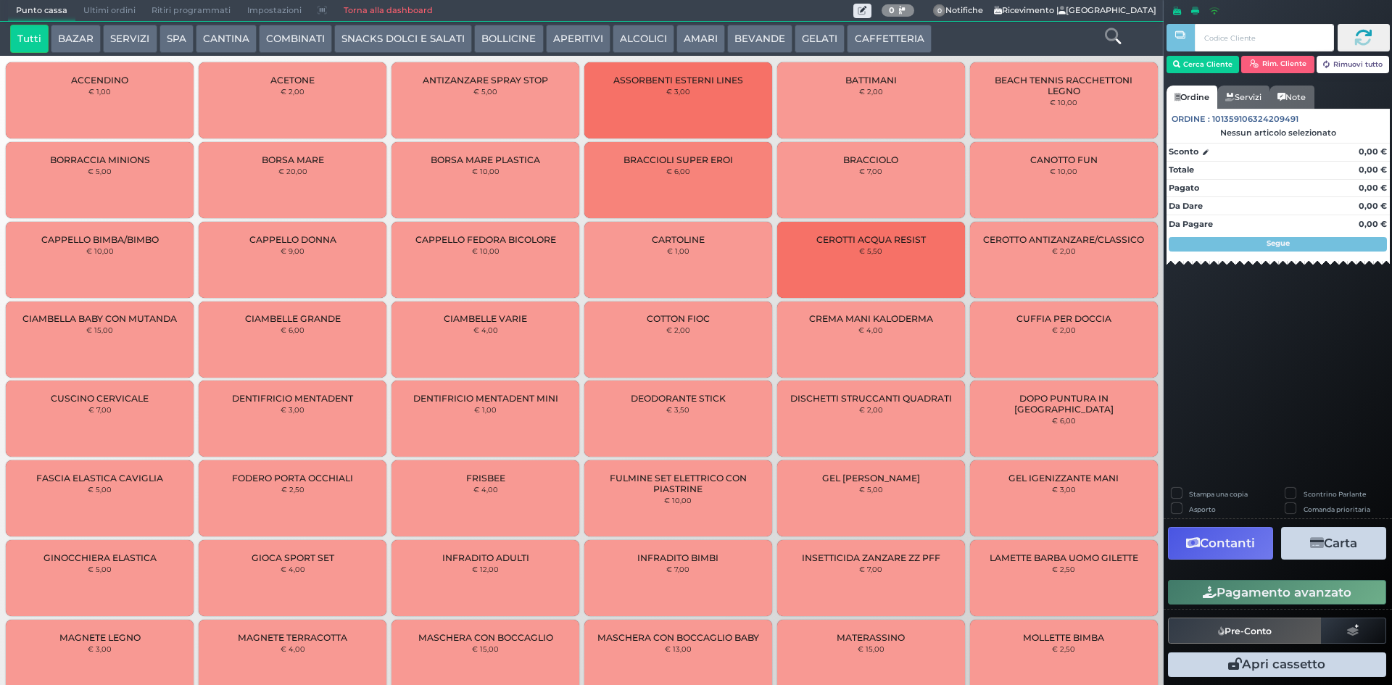
click at [863, 33] on button "CAFFETTERIA" at bounding box center [889, 39] width 84 height 29
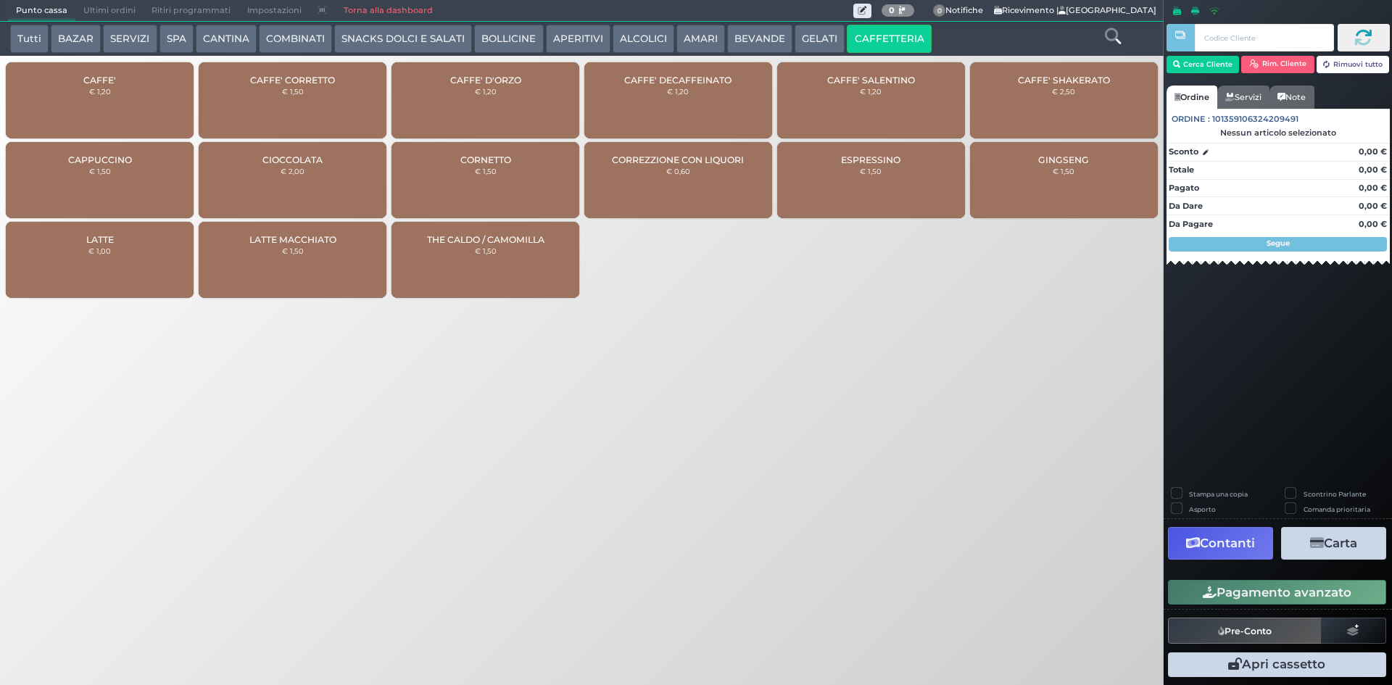
click at [146, 101] on div "CAFFE' € 1,20" at bounding box center [100, 100] width 188 height 76
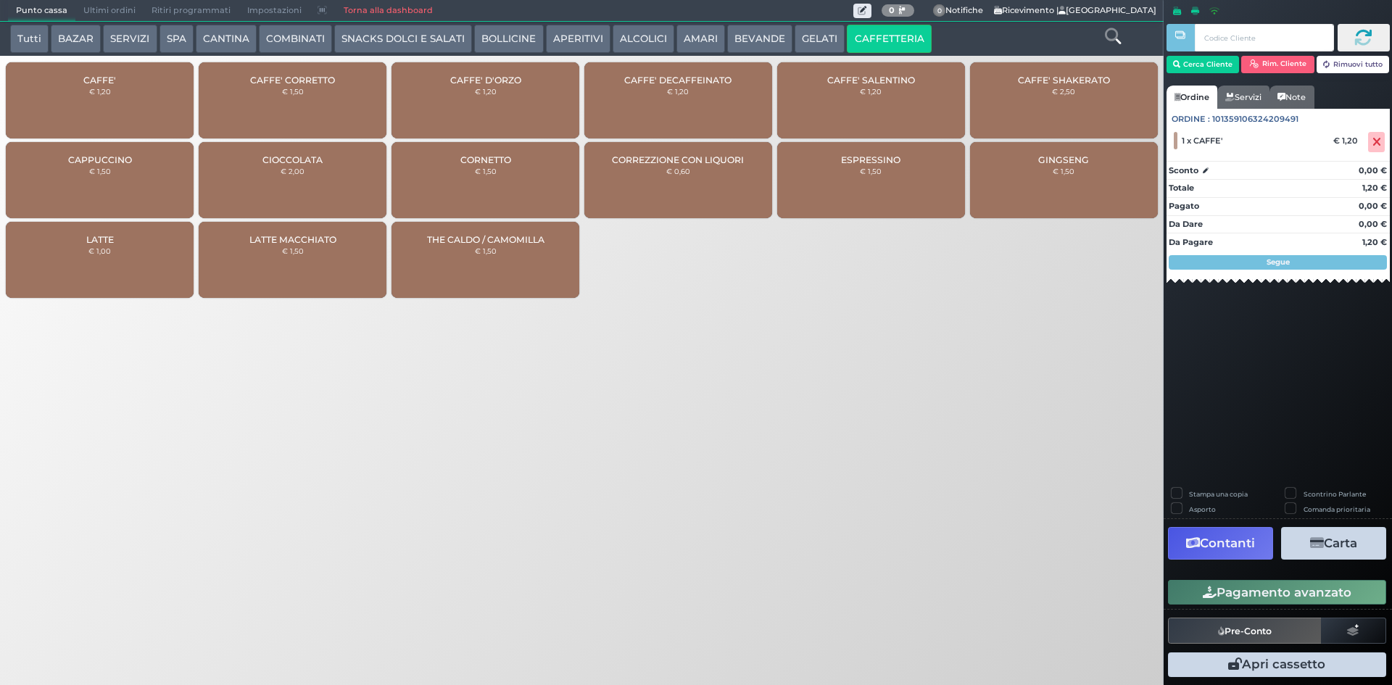
click at [1261, 587] on button "Pagamento avanzato" at bounding box center [1277, 592] width 218 height 25
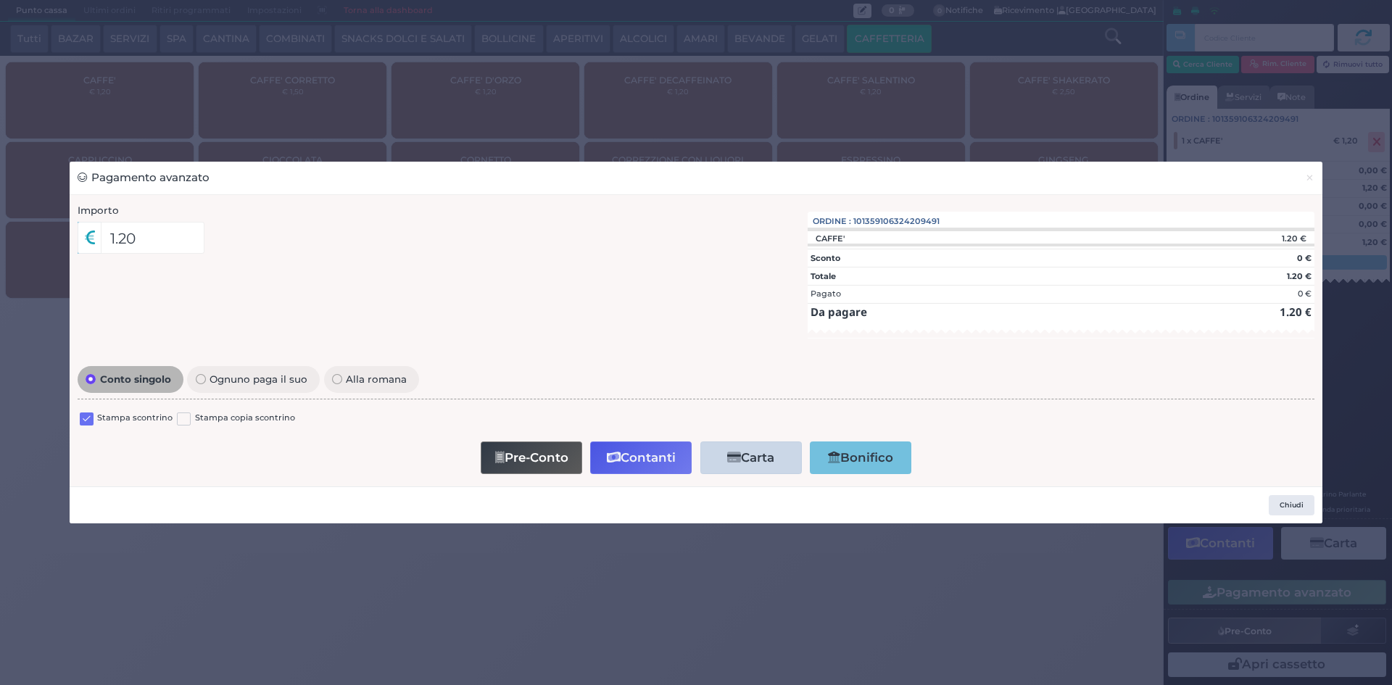
click at [91, 421] on label at bounding box center [87, 420] width 14 height 14
click at [0, 0] on input "checkbox" at bounding box center [0, 0] width 0 height 0
click at [611, 462] on icon "button" at bounding box center [614, 458] width 14 height 12
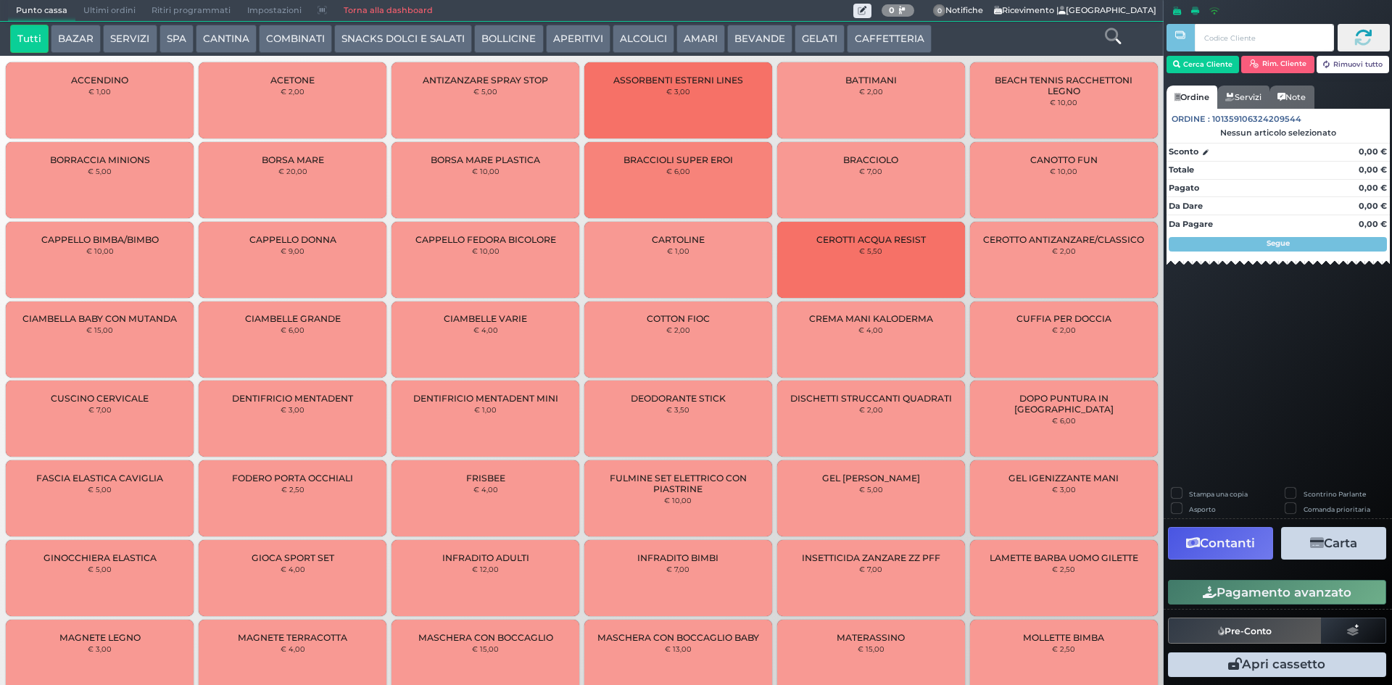
click at [889, 45] on button "CAFFETTERIA" at bounding box center [889, 39] width 84 height 29
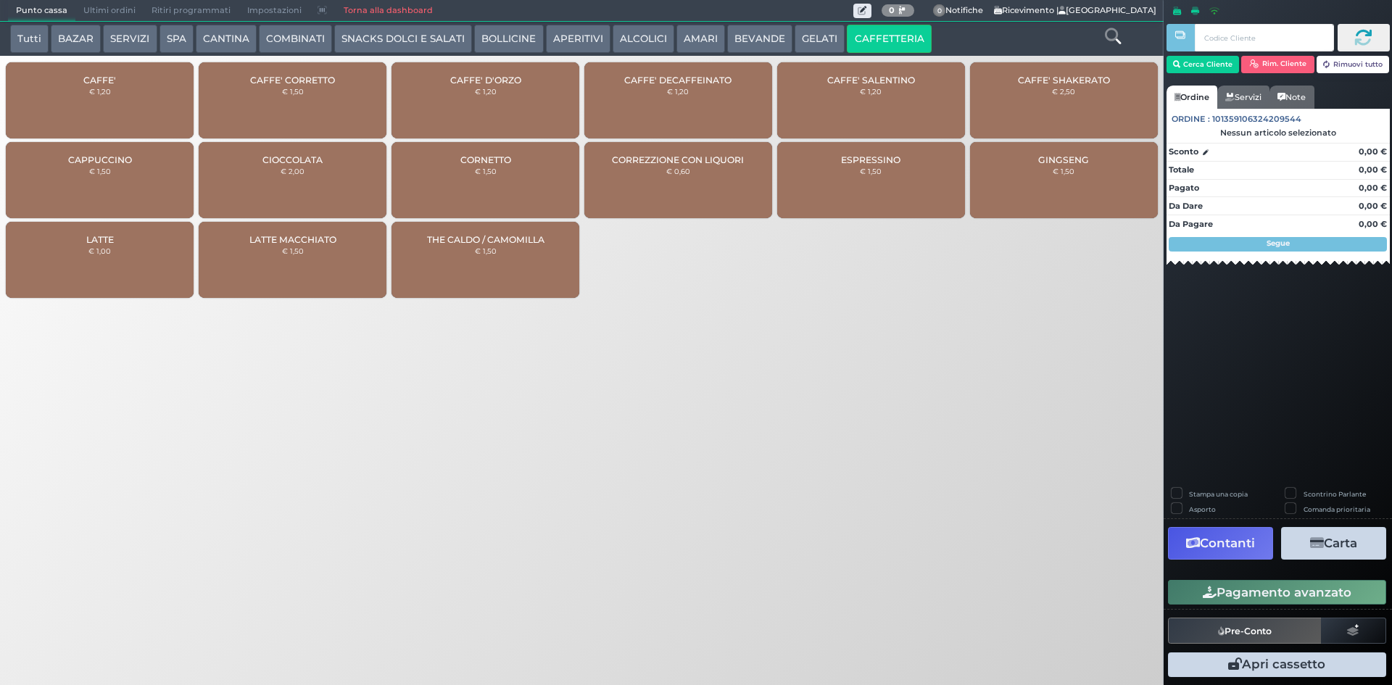
click at [132, 83] on div "CAFFE' € 1,20" at bounding box center [100, 100] width 188 height 76
click at [131, 80] on div "CAFFE' € 1,20" at bounding box center [100, 100] width 188 height 76
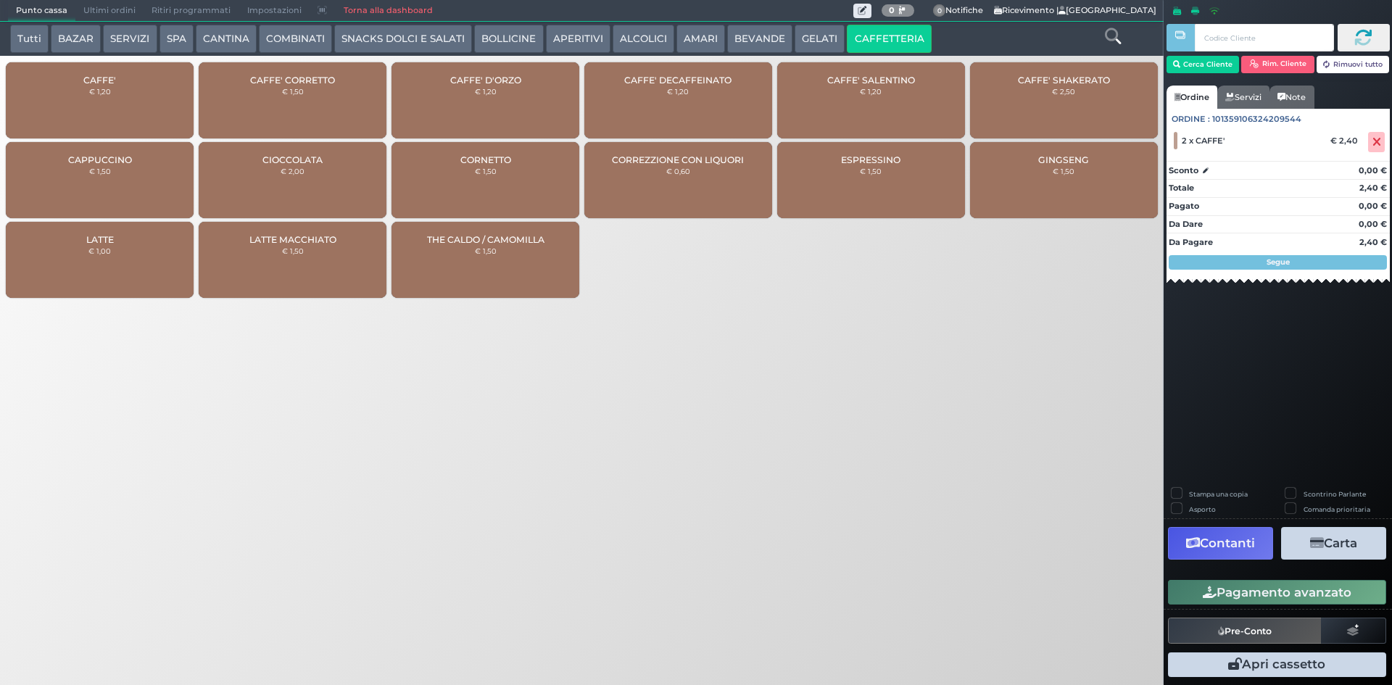
click at [732, 38] on button "BEVANDE" at bounding box center [759, 39] width 65 height 29
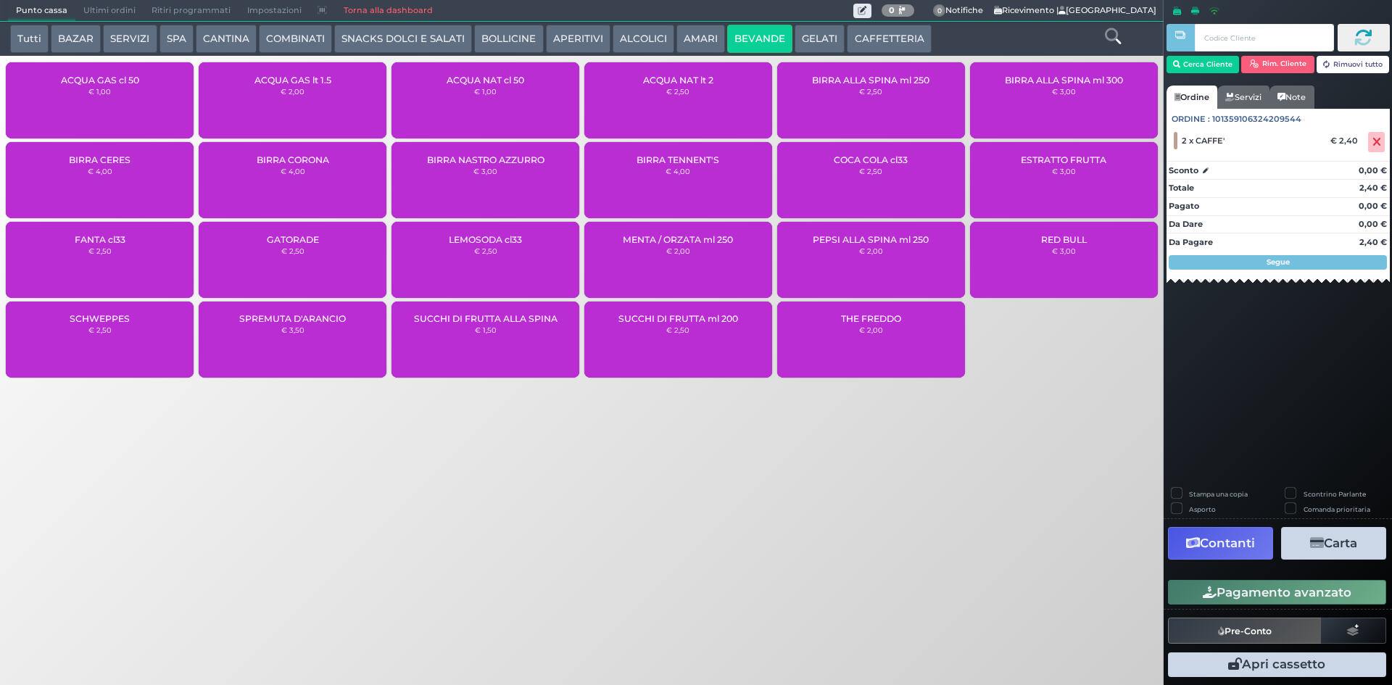
click at [116, 113] on div "ACQUA GAS cl 50 € 1,00" at bounding box center [100, 100] width 188 height 76
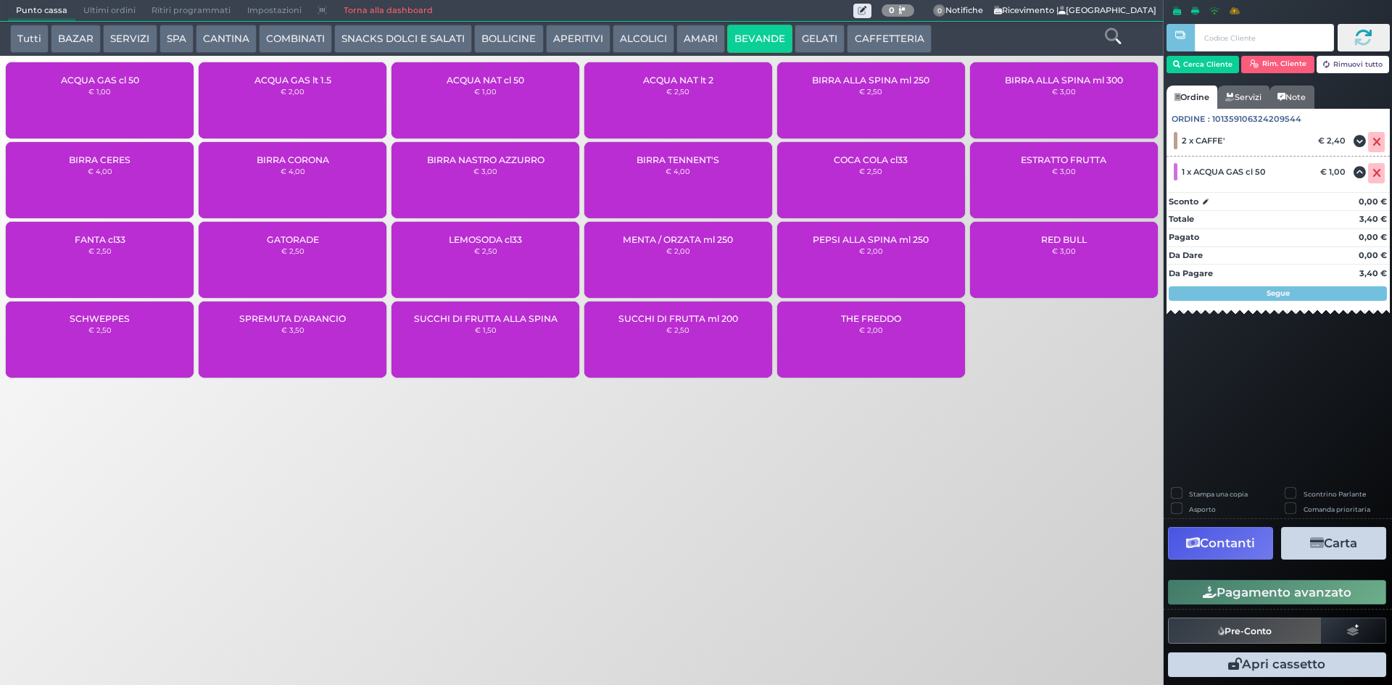
click at [506, 84] on span "ACQUA NAT cl 50" at bounding box center [486, 80] width 78 height 11
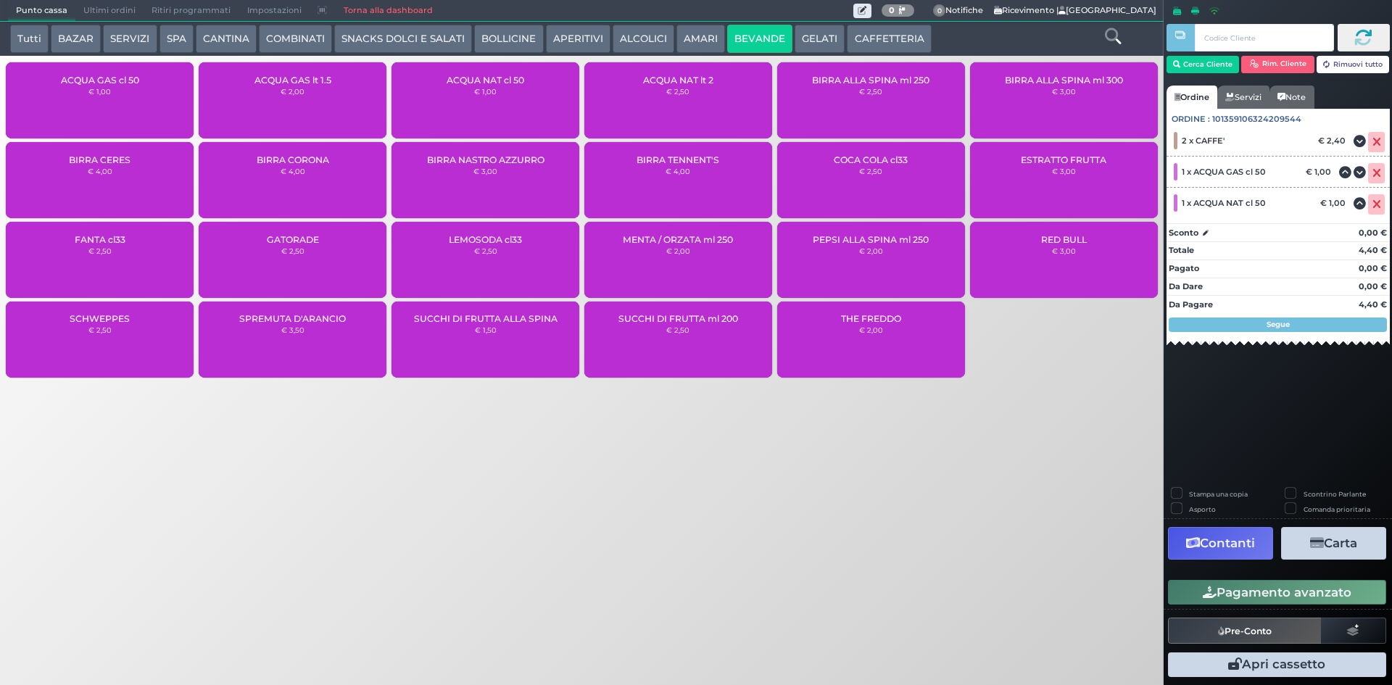
click at [1250, 592] on button "Pagamento avanzato" at bounding box center [1277, 592] width 218 height 25
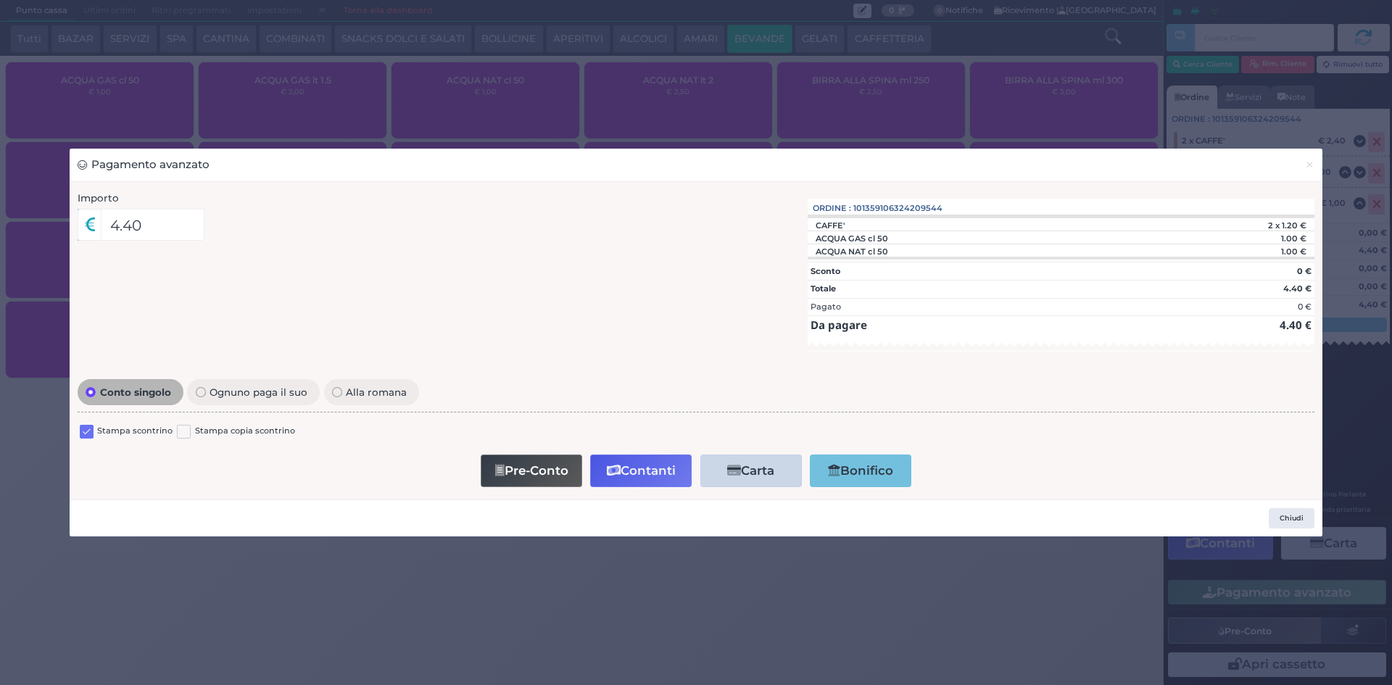
click at [88, 433] on label at bounding box center [87, 432] width 14 height 14
click at [0, 0] on input "checkbox" at bounding box center [0, 0] width 0 height 0
click at [658, 477] on button "Contanti" at bounding box center [641, 471] width 102 height 33
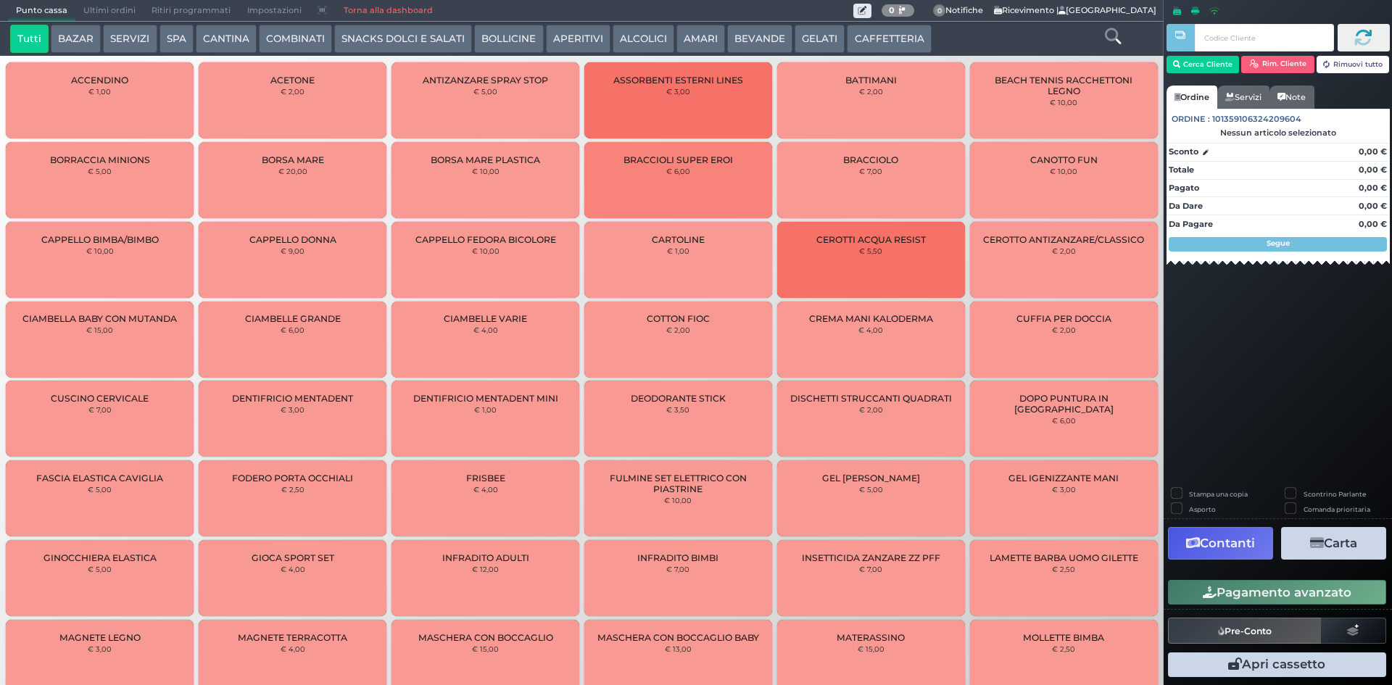
click at [900, 36] on button "CAFFETTERIA" at bounding box center [889, 39] width 84 height 29
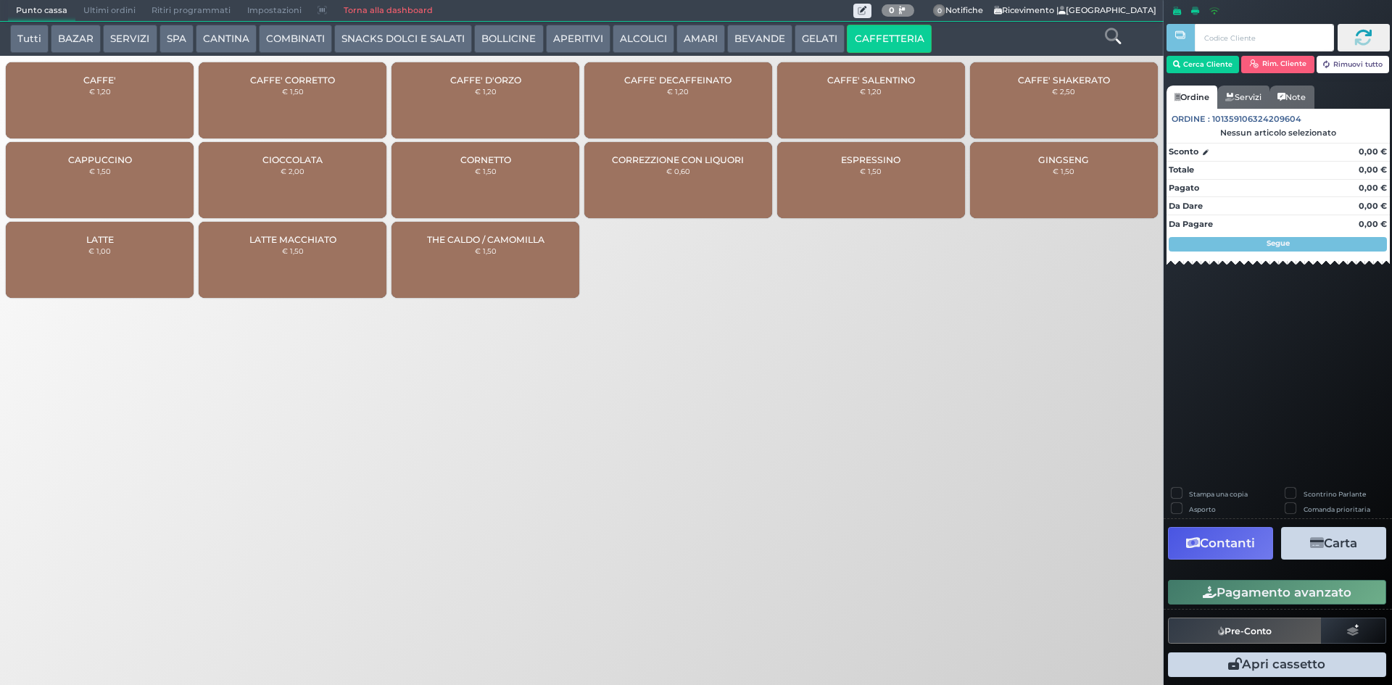
click at [112, 105] on div "CAFFE' € 1,20" at bounding box center [100, 100] width 188 height 76
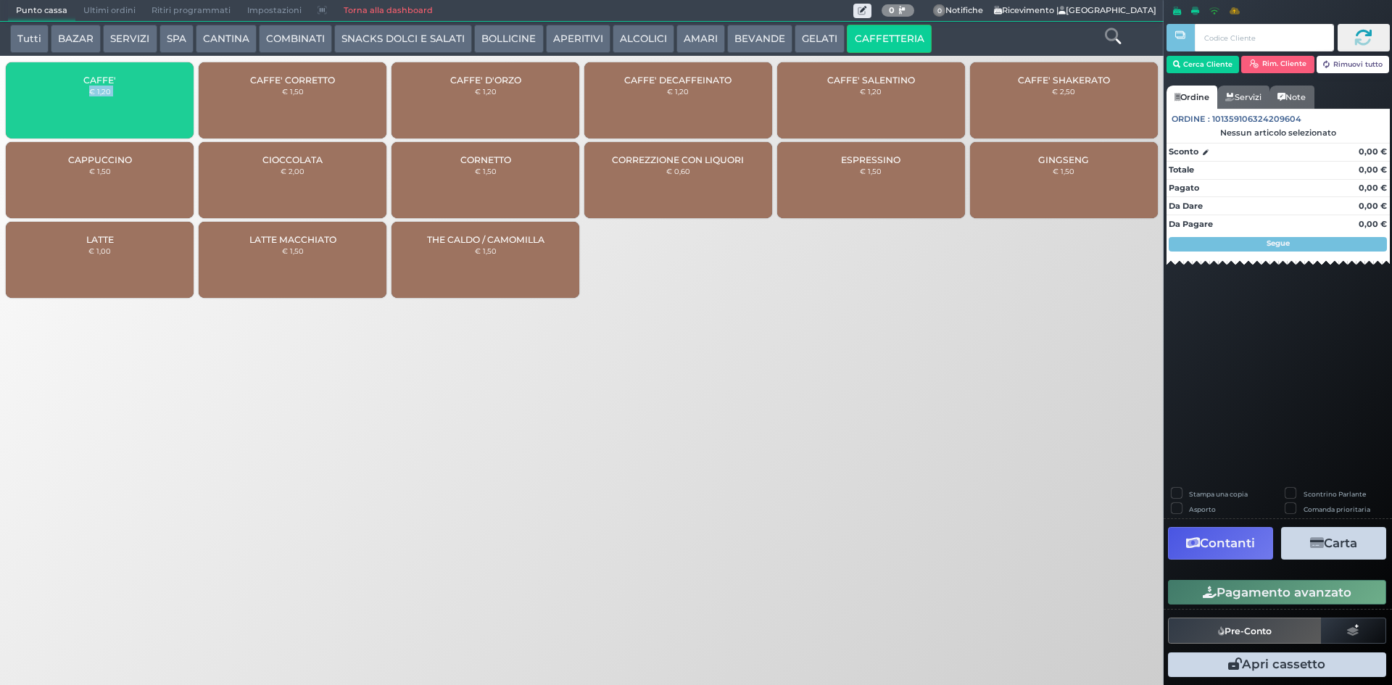
click at [112, 105] on div "CAFFE' € 1,20" at bounding box center [100, 100] width 188 height 76
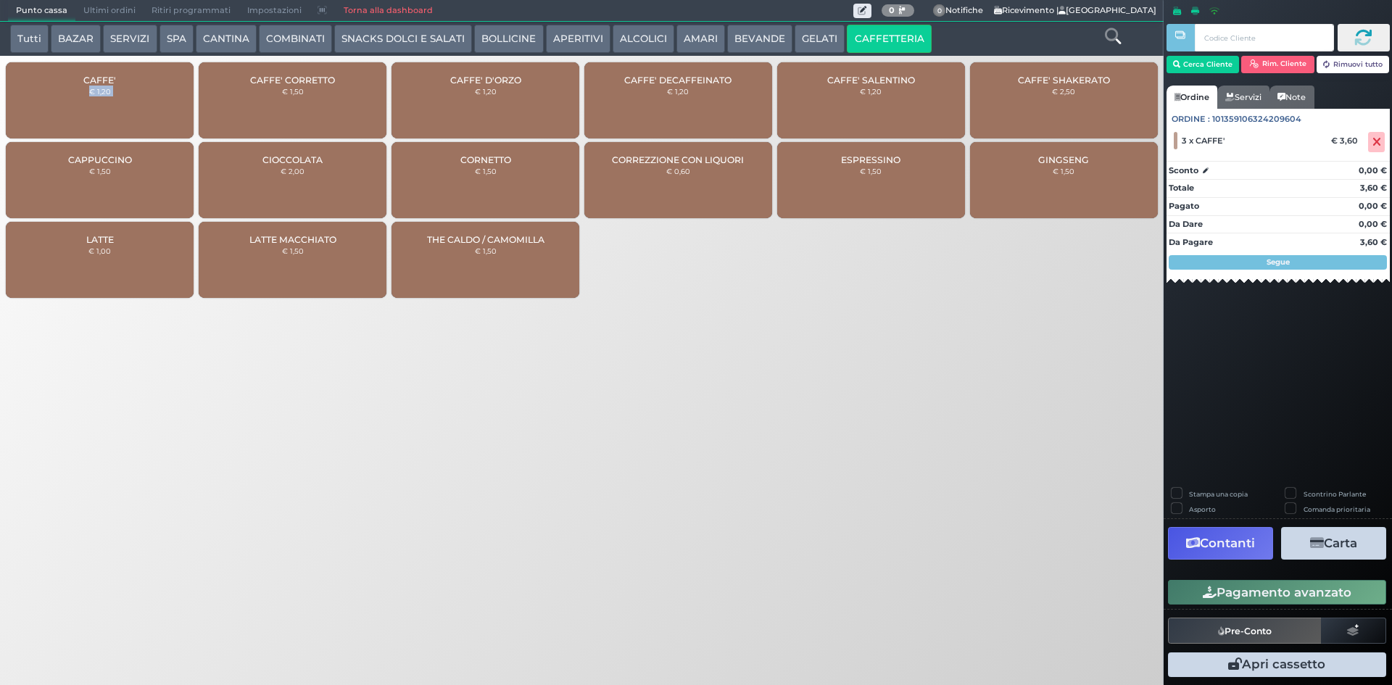
click at [1215, 587] on button "Pagamento avanzato" at bounding box center [1277, 592] width 218 height 25
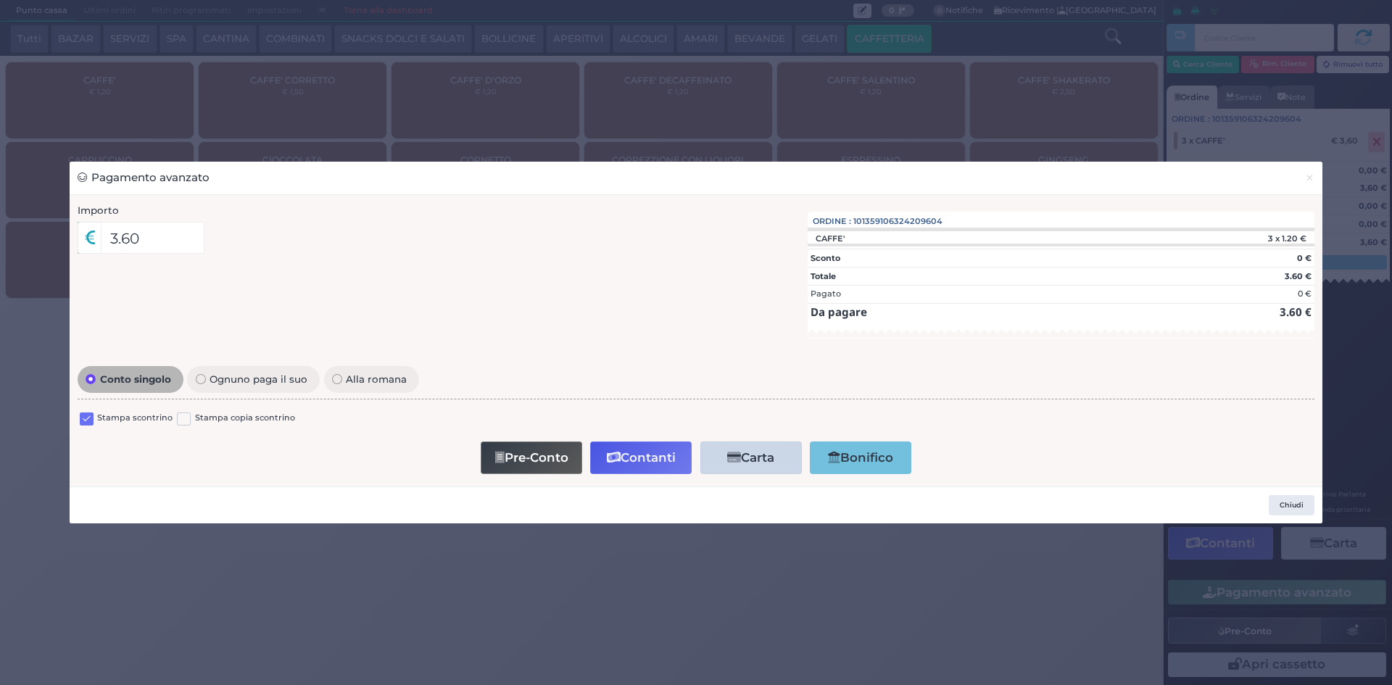
click at [86, 420] on label at bounding box center [87, 420] width 14 height 14
click at [0, 0] on input "checkbox" at bounding box center [0, 0] width 0 height 0
click at [637, 466] on button "Contanti" at bounding box center [641, 458] width 102 height 33
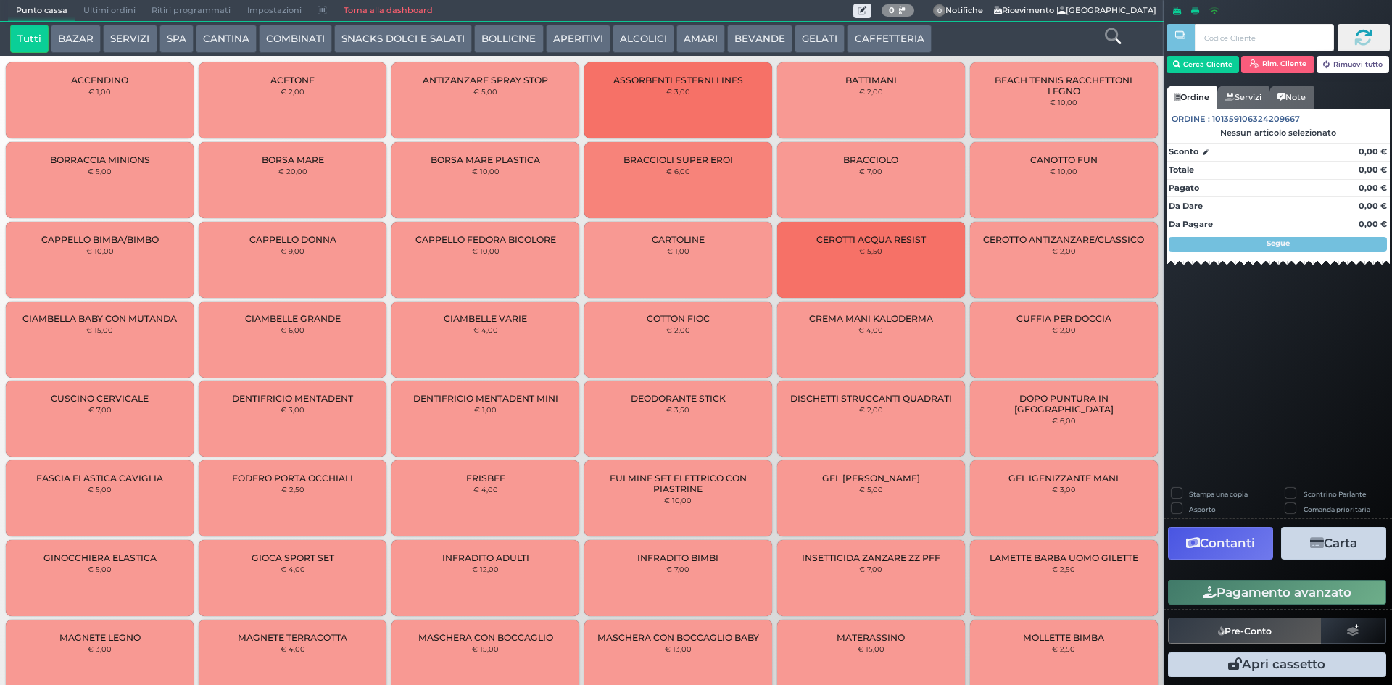
click at [853, 41] on button "CAFFETTERIA" at bounding box center [889, 39] width 84 height 29
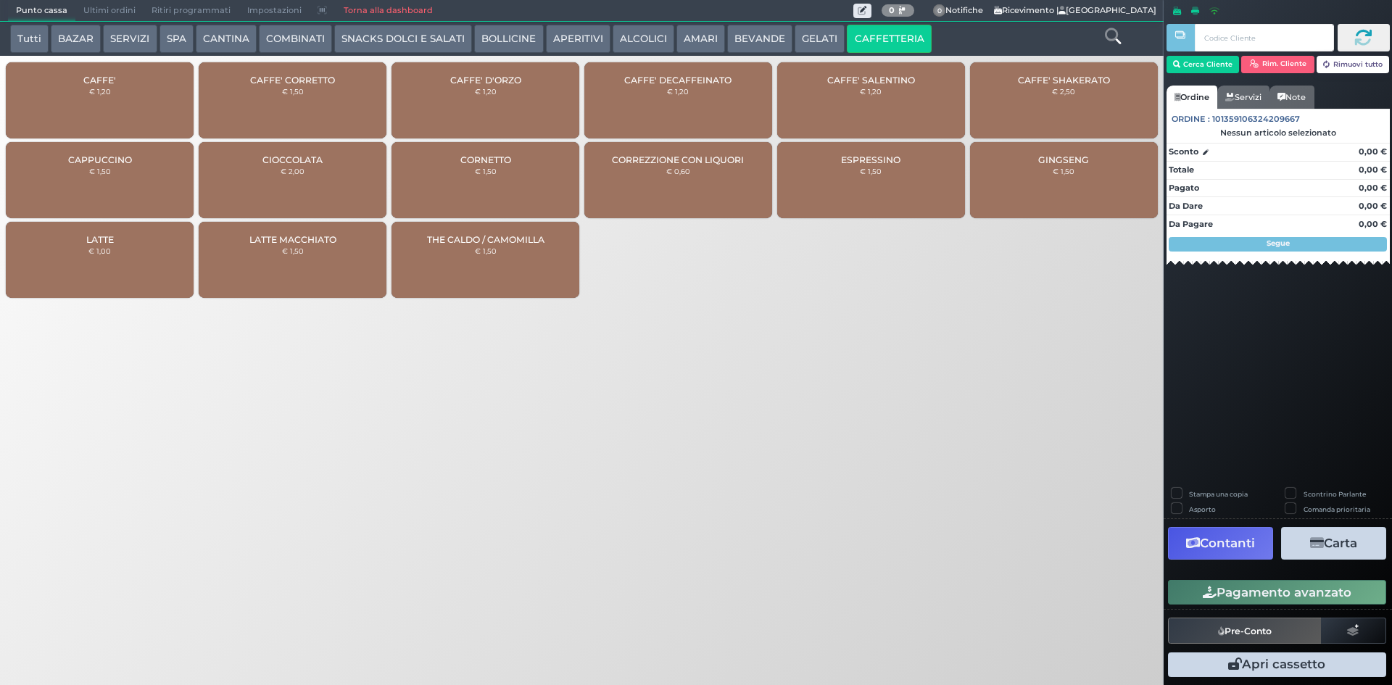
click at [125, 79] on div "CAFFE' € 1,20" at bounding box center [100, 100] width 188 height 76
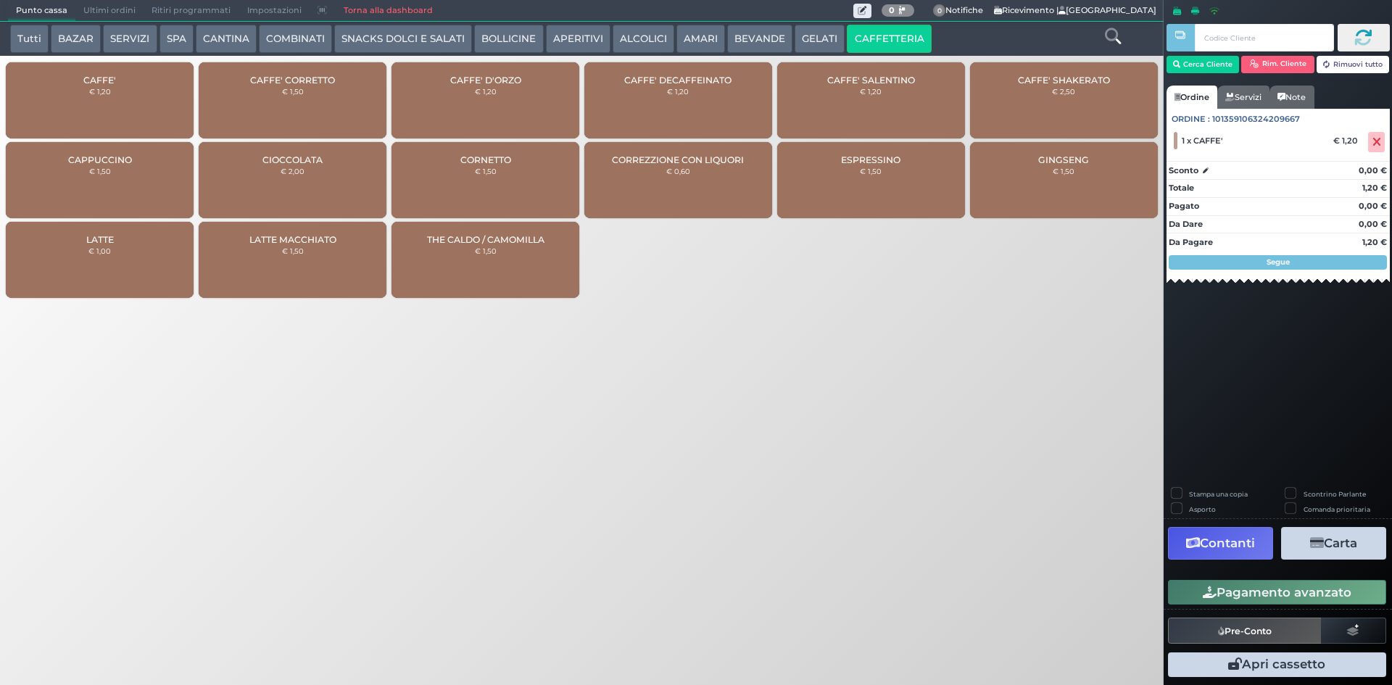
click at [1297, 592] on button "Pagamento avanzato" at bounding box center [1277, 592] width 218 height 25
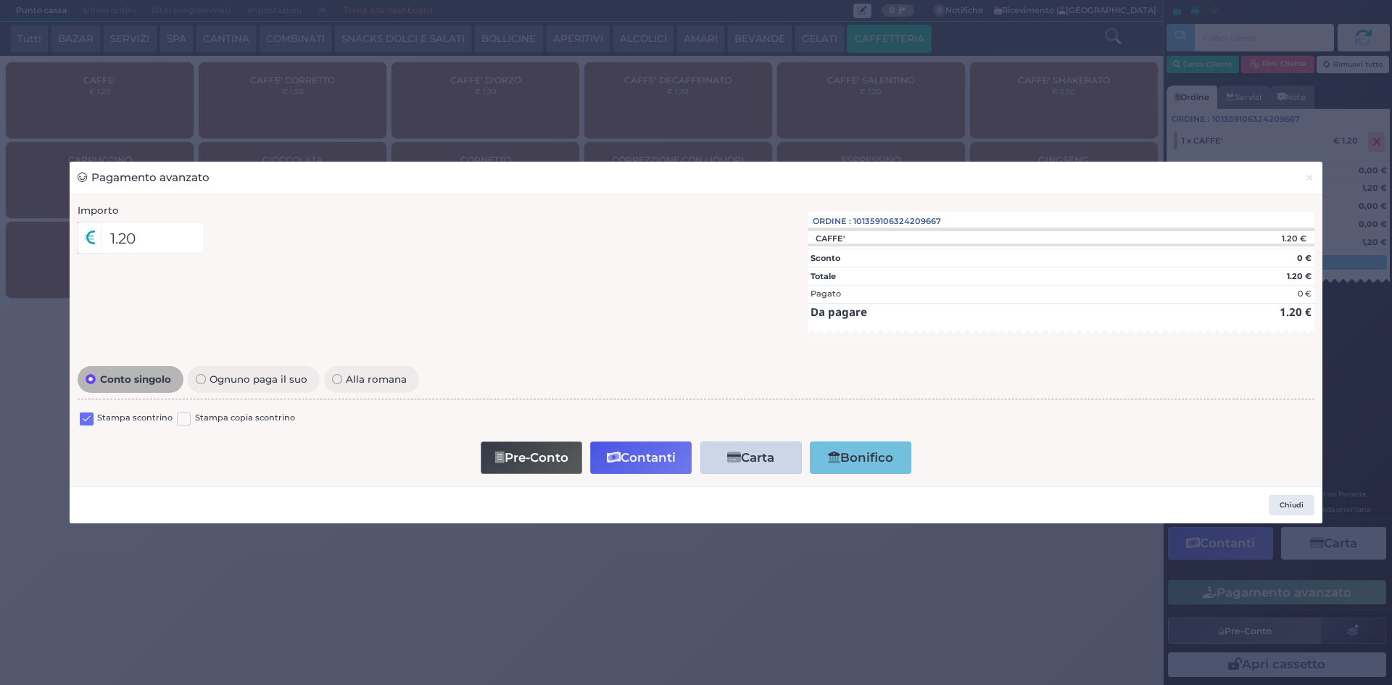
click at [87, 418] on label at bounding box center [87, 420] width 14 height 14
click at [0, 0] on input "checkbox" at bounding box center [0, 0] width 0 height 0
click at [621, 459] on button "Contanti" at bounding box center [641, 458] width 102 height 33
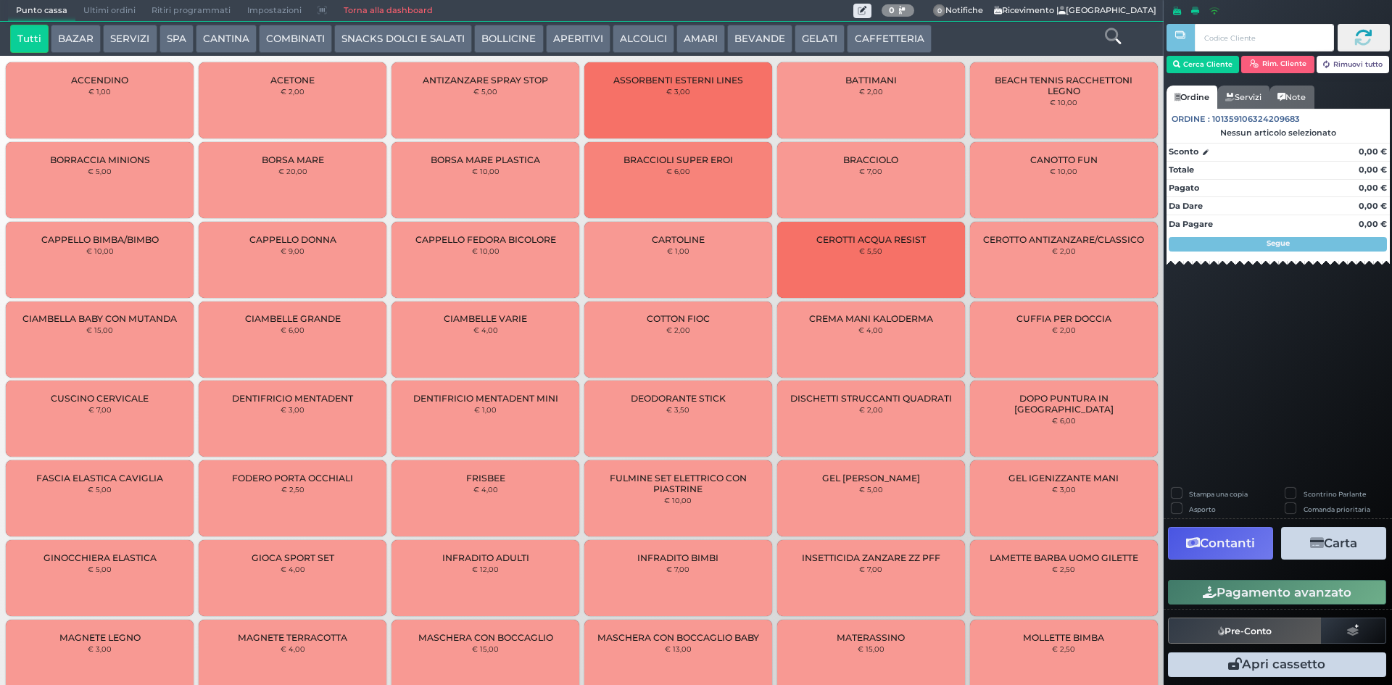
click at [893, 41] on button "CAFFETTERIA" at bounding box center [889, 39] width 84 height 29
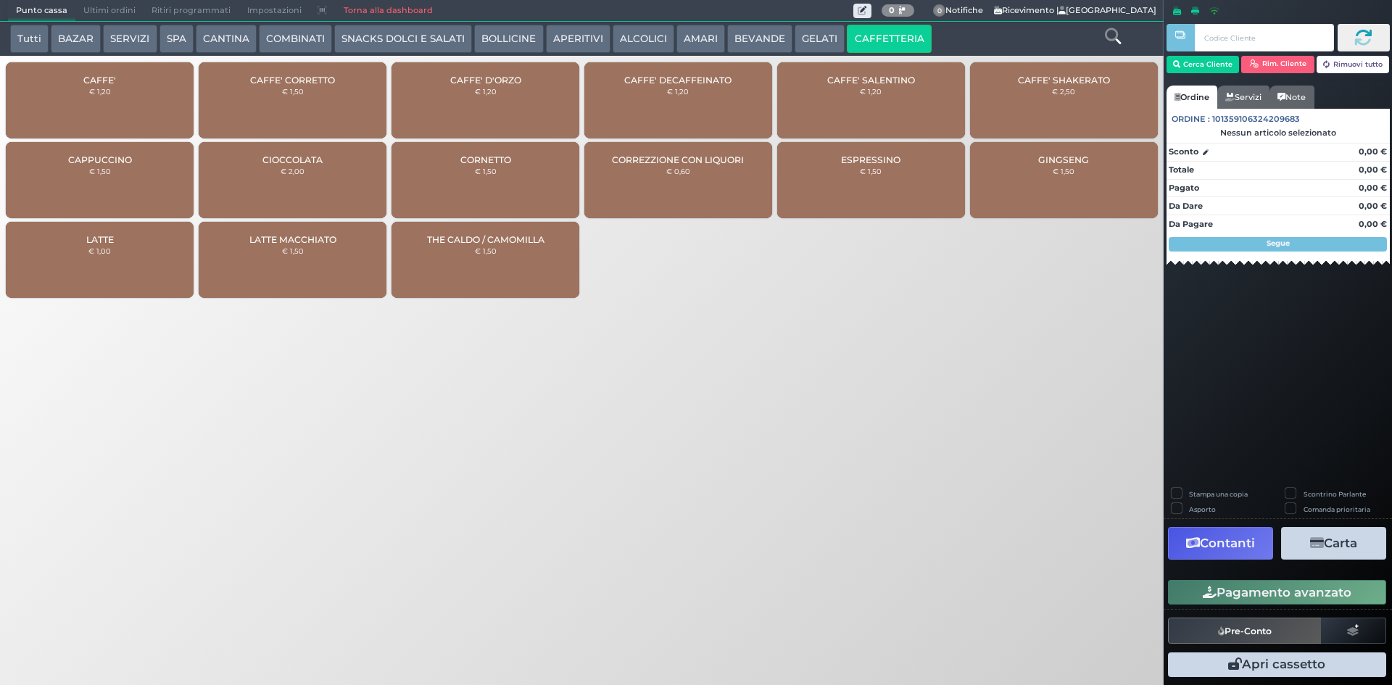
click at [112, 99] on div "CAFFE' € 1,20" at bounding box center [100, 100] width 188 height 76
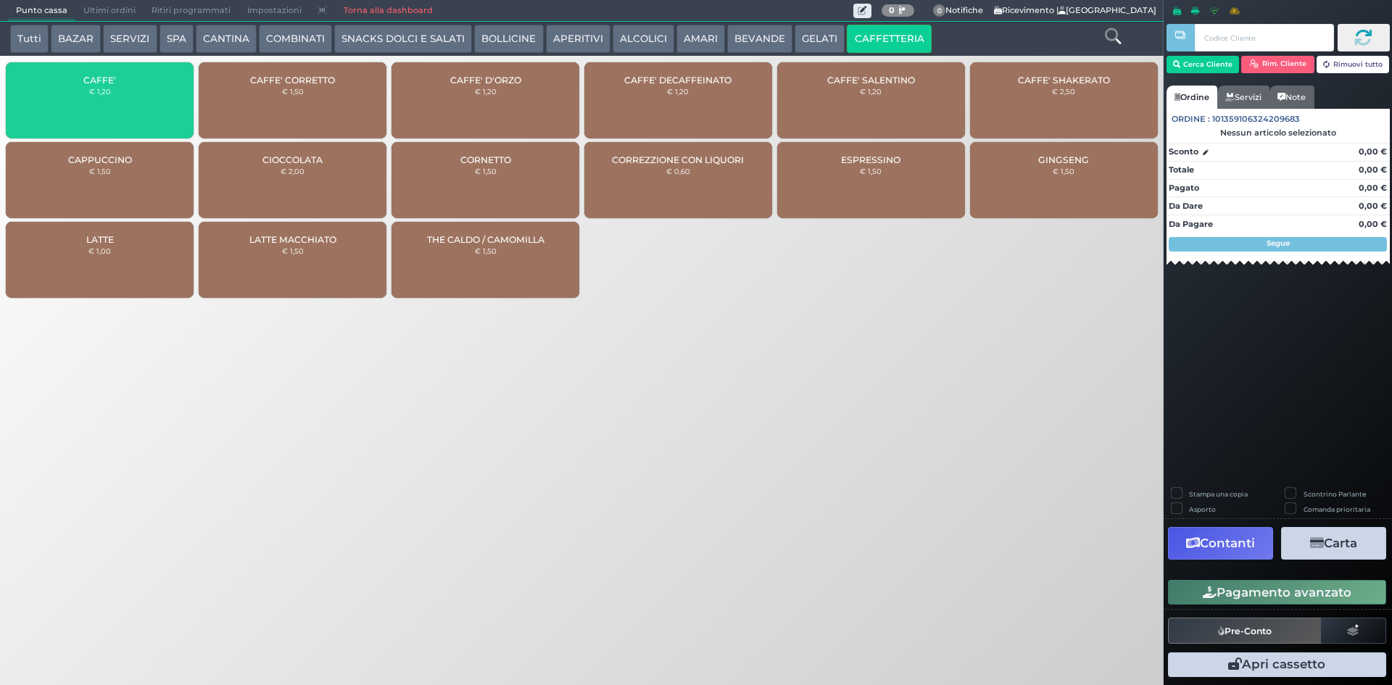
click at [112, 94] on div "CAFFE' € 1,20" at bounding box center [100, 100] width 188 height 76
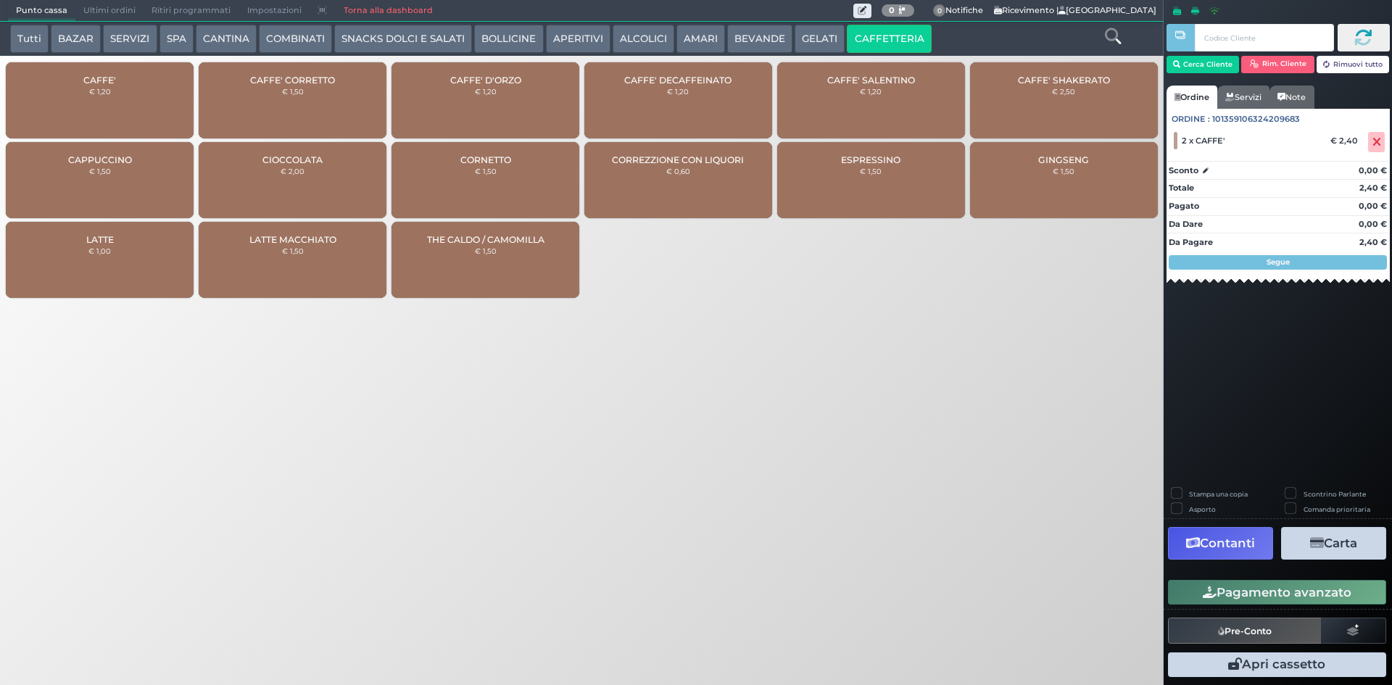
click at [1278, 593] on button "Pagamento avanzato" at bounding box center [1277, 592] width 218 height 25
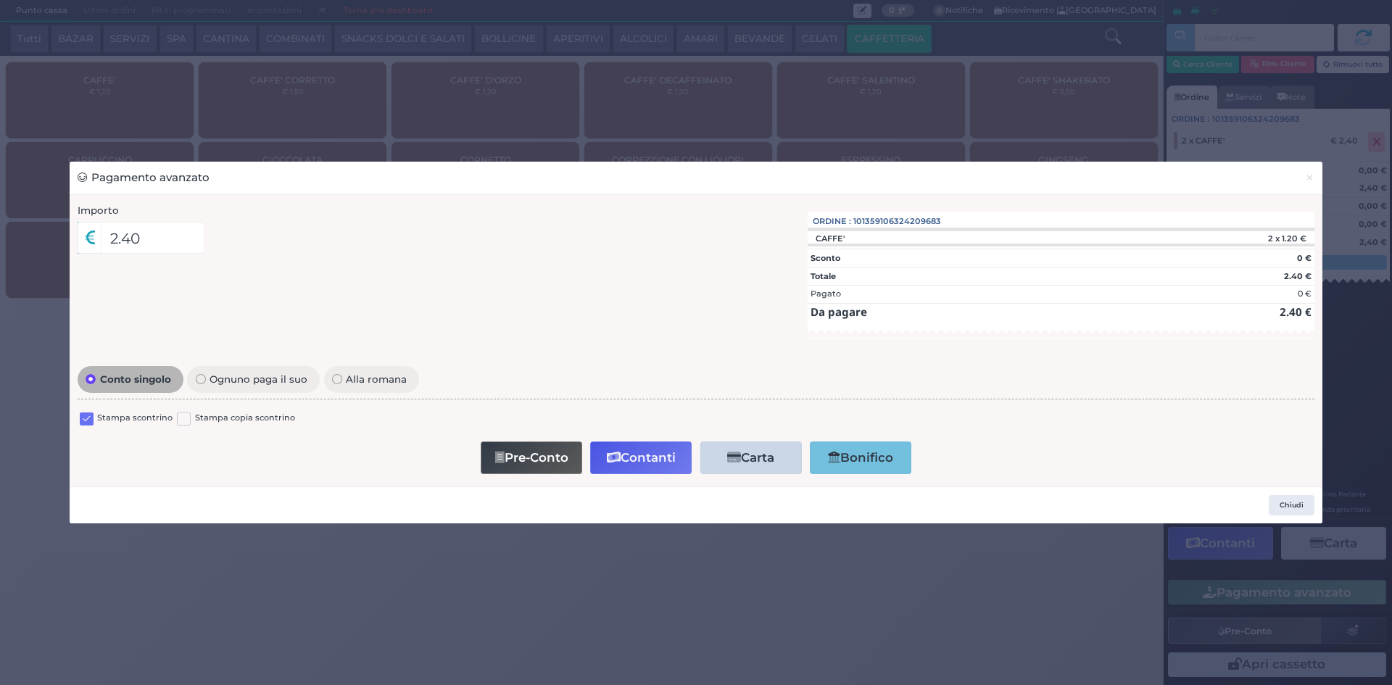
click at [89, 415] on label at bounding box center [87, 420] width 14 height 14
click at [0, 0] on input "checkbox" at bounding box center [0, 0] width 0 height 0
click at [629, 459] on button "Contanti" at bounding box center [641, 458] width 102 height 33
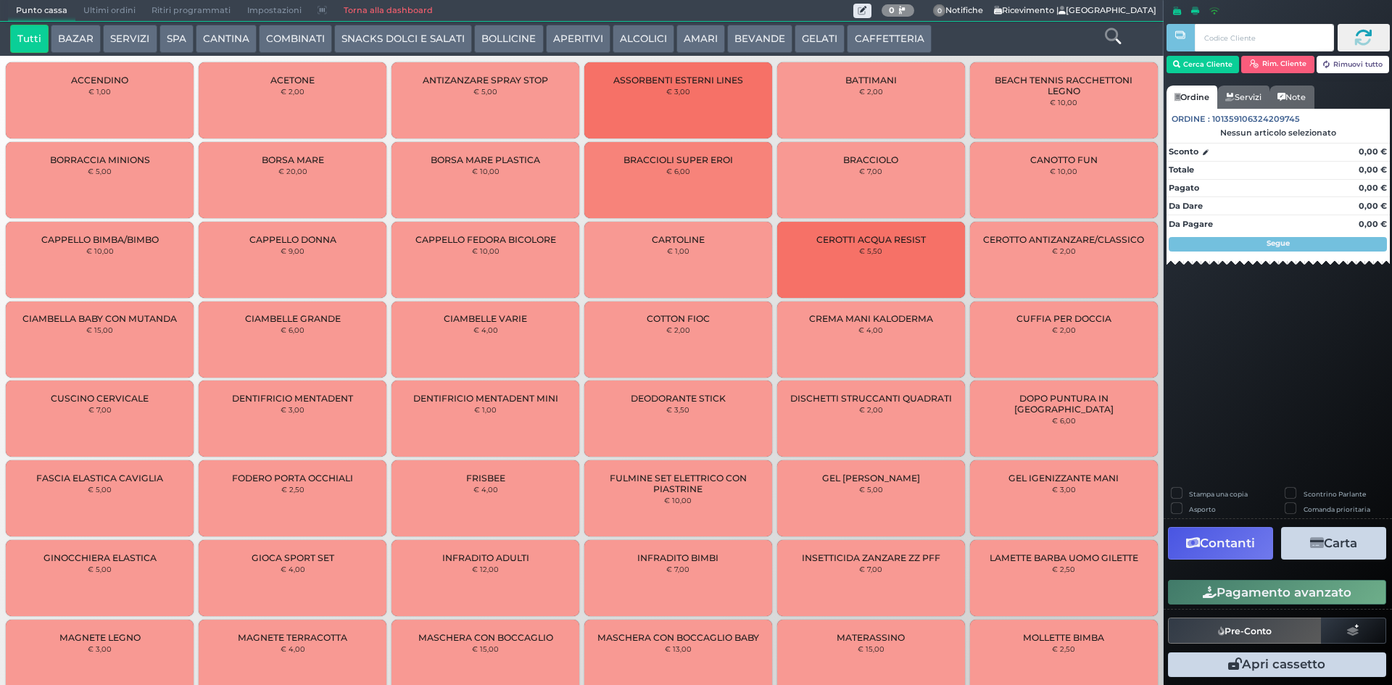
click at [866, 52] on button "CAFFETTERIA" at bounding box center [889, 39] width 84 height 29
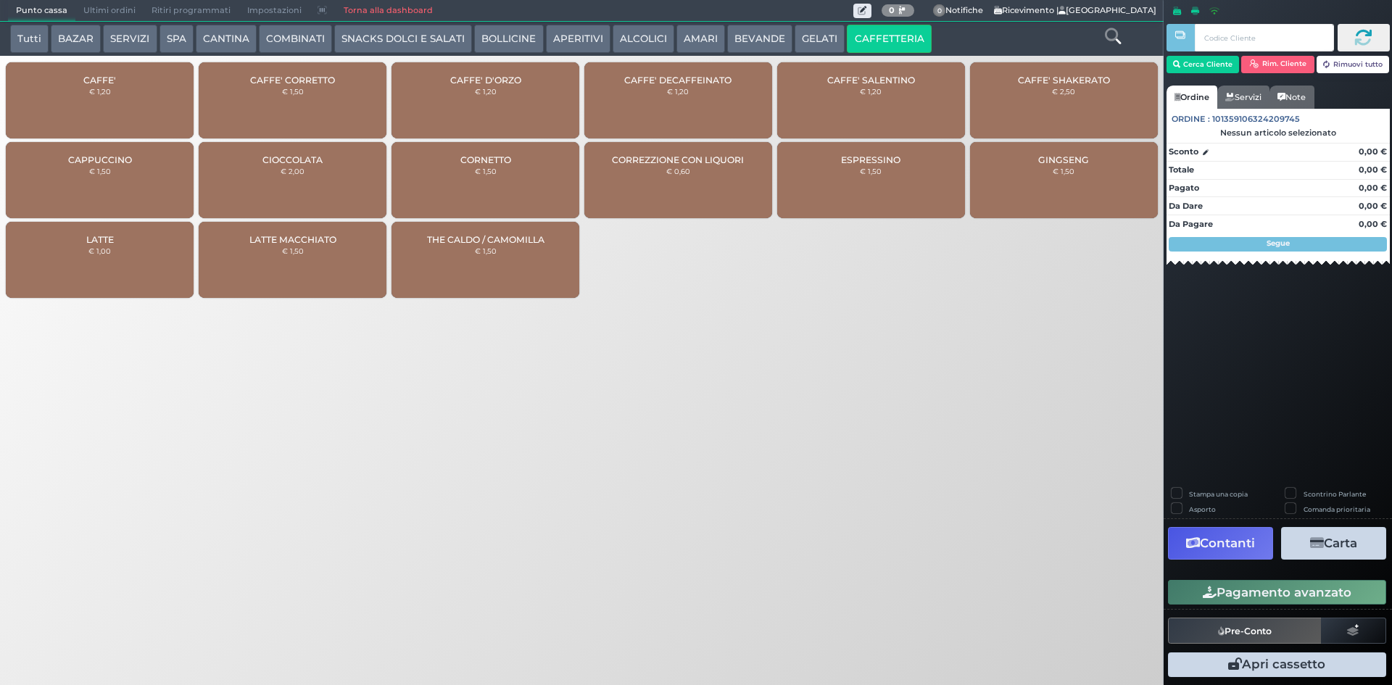
click at [99, 109] on div "CAFFE' € 1,20" at bounding box center [100, 100] width 188 height 76
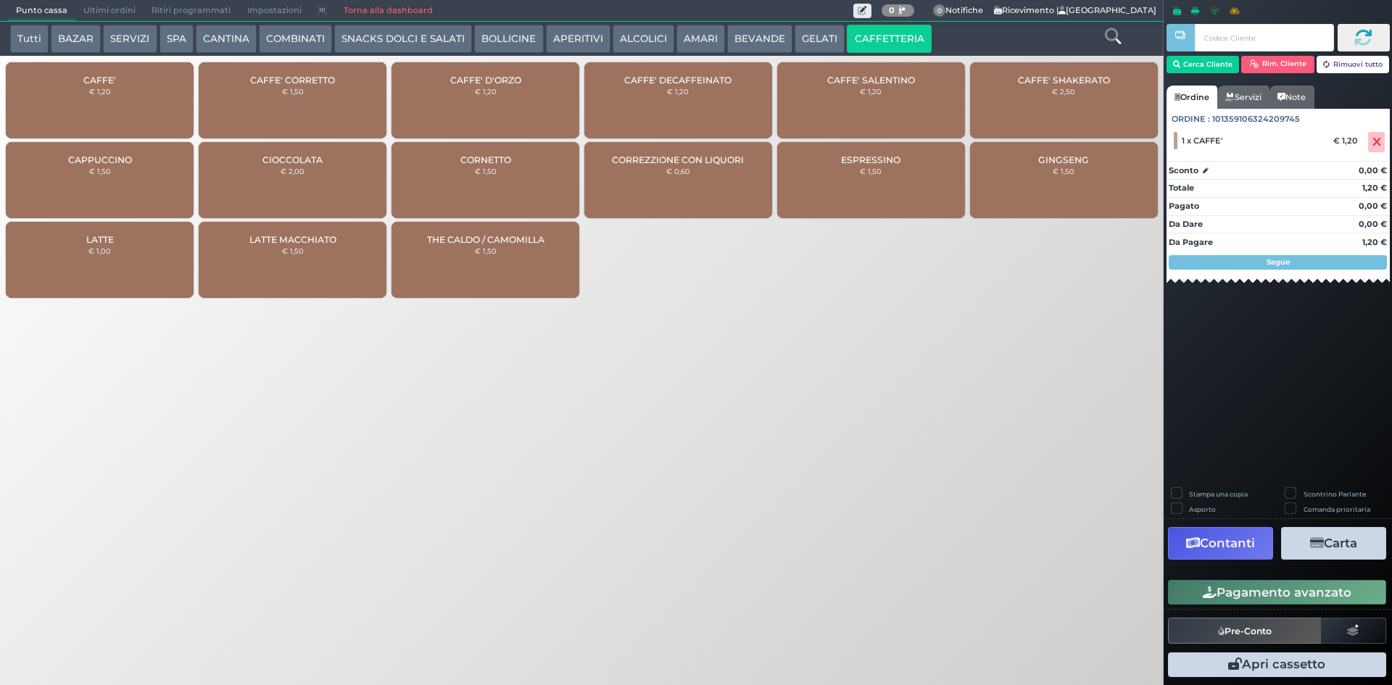
click at [99, 109] on div "CAFFE' € 1,20" at bounding box center [100, 100] width 188 height 76
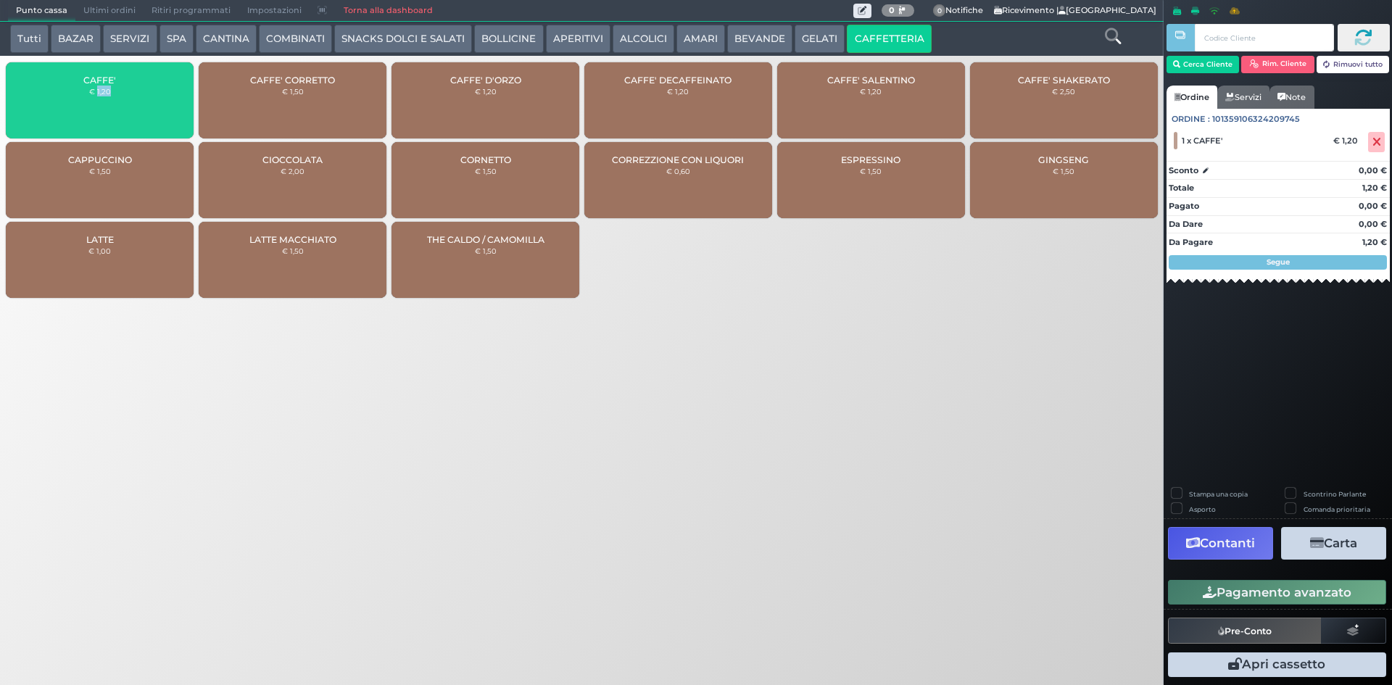
click at [99, 109] on div "CAFFE' € 1,20" at bounding box center [100, 100] width 188 height 76
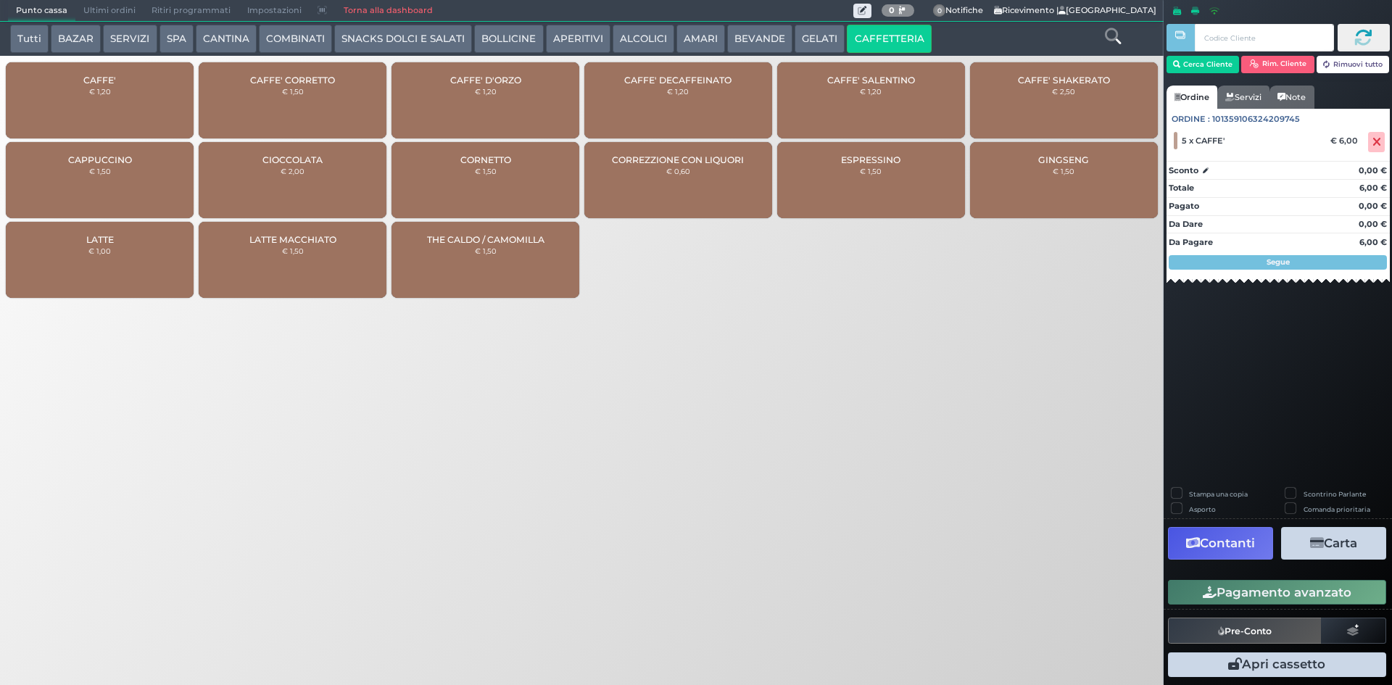
click at [308, 96] on div "CAFFE' CORRETTO € 1,50" at bounding box center [293, 100] width 188 height 76
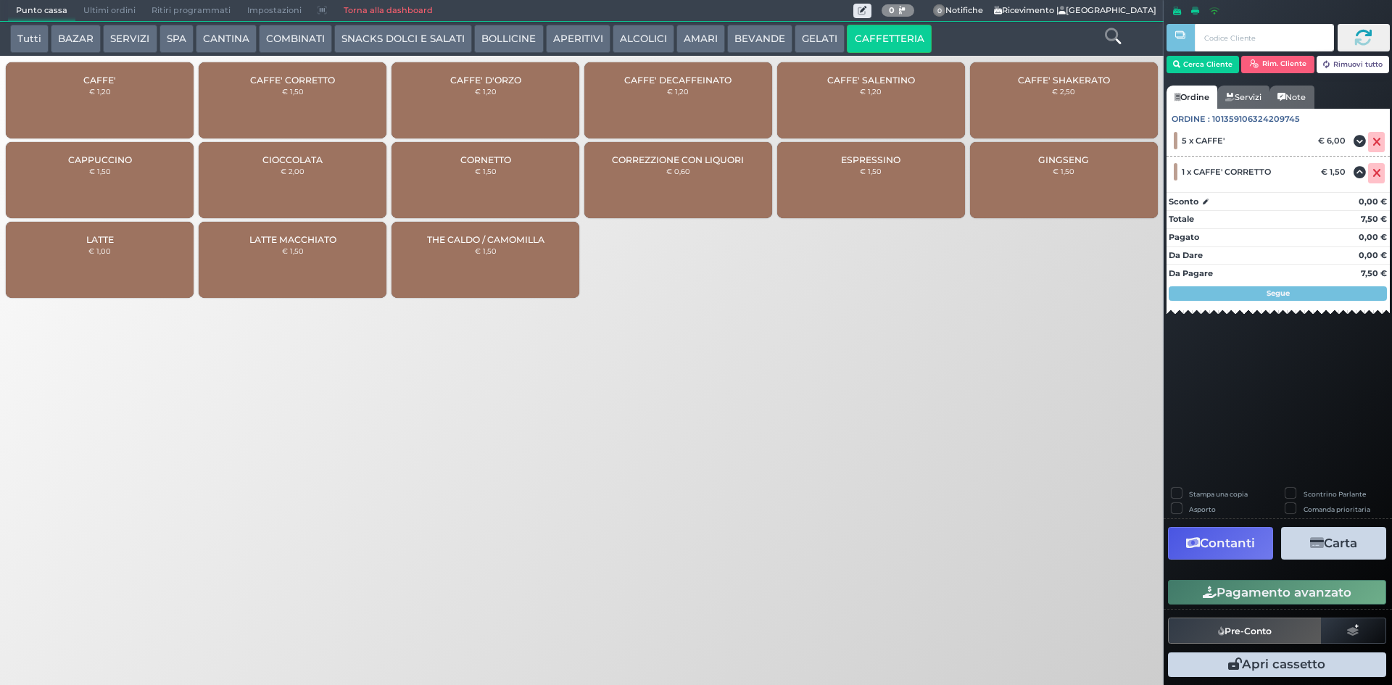
click at [1274, 586] on button "Pagamento avanzato" at bounding box center [1277, 592] width 218 height 25
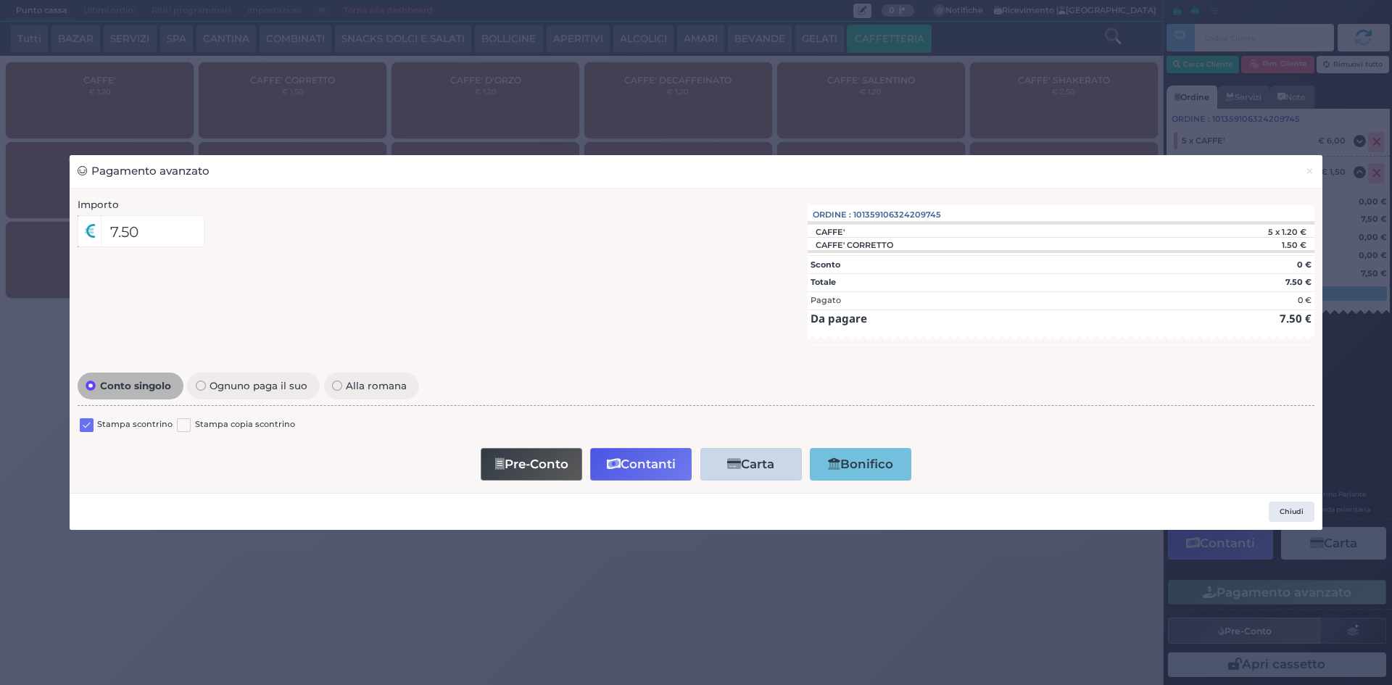
click at [95, 426] on div "Stampa scontrino" at bounding box center [126, 426] width 93 height 17
click at [87, 424] on label at bounding box center [87, 425] width 14 height 14
click at [0, 0] on input "checkbox" at bounding box center [0, 0] width 0 height 0
click at [608, 463] on icon "button" at bounding box center [614, 464] width 14 height 12
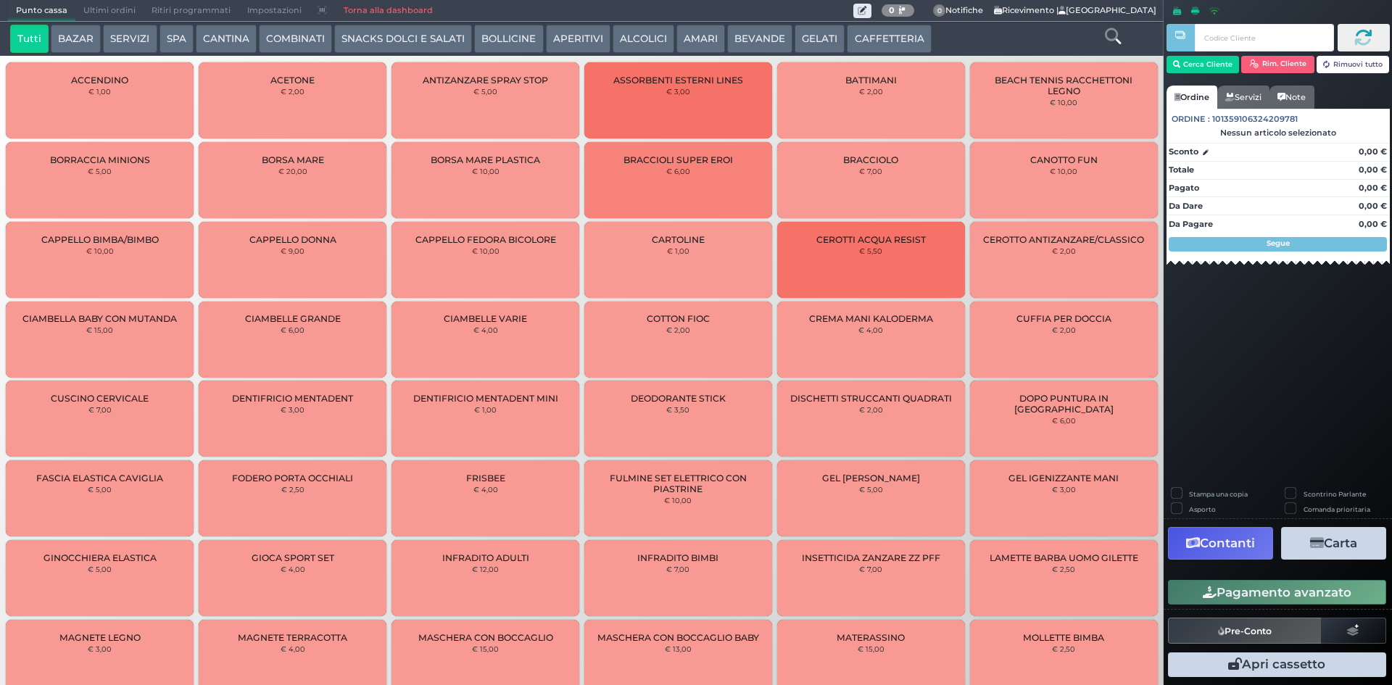
click at [91, 17] on span "Ultimi ordini" at bounding box center [109, 11] width 68 height 20
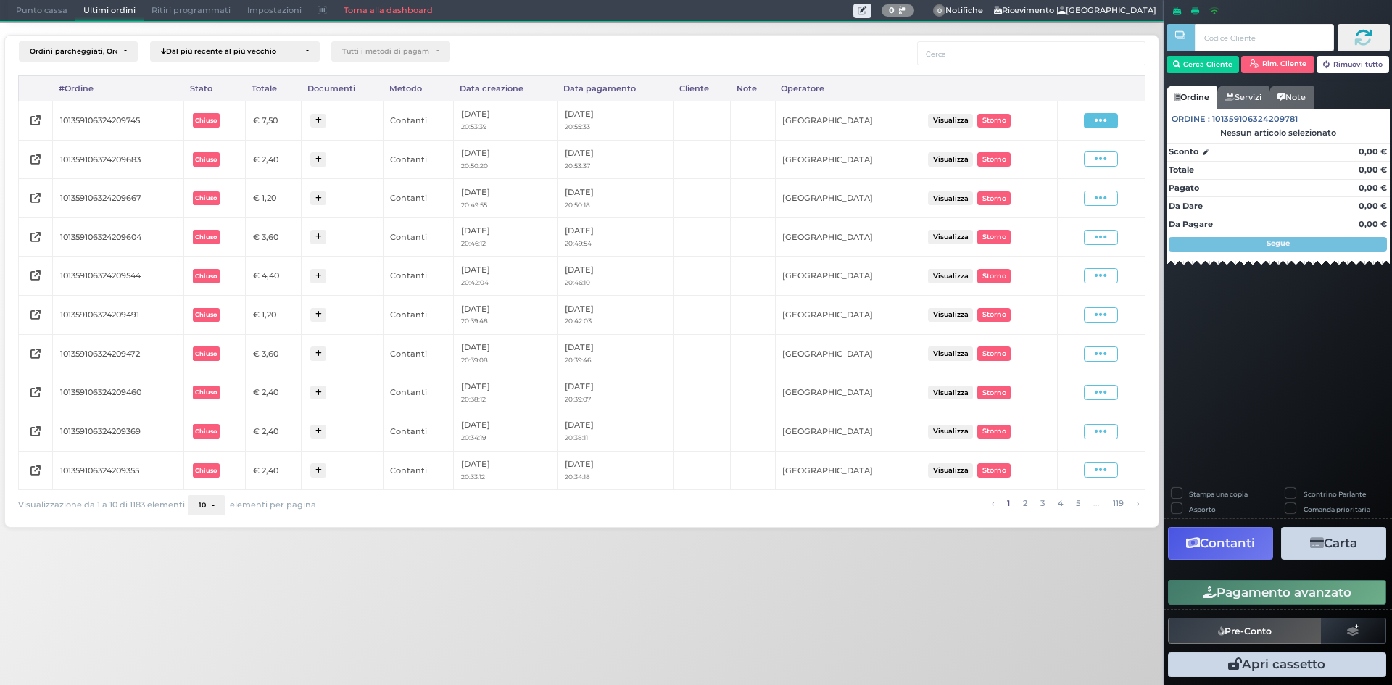
drag, startPoint x: 1090, startPoint y: 117, endPoint x: 1078, endPoint y: 136, distance: 22.1
click at [1091, 121] on span at bounding box center [1101, 120] width 34 height 15
click at [1055, 167] on span "Ristampa Pre-Conto" at bounding box center [1065, 162] width 59 height 25
click at [38, 12] on span "Punto cassa" at bounding box center [41, 11] width 67 height 20
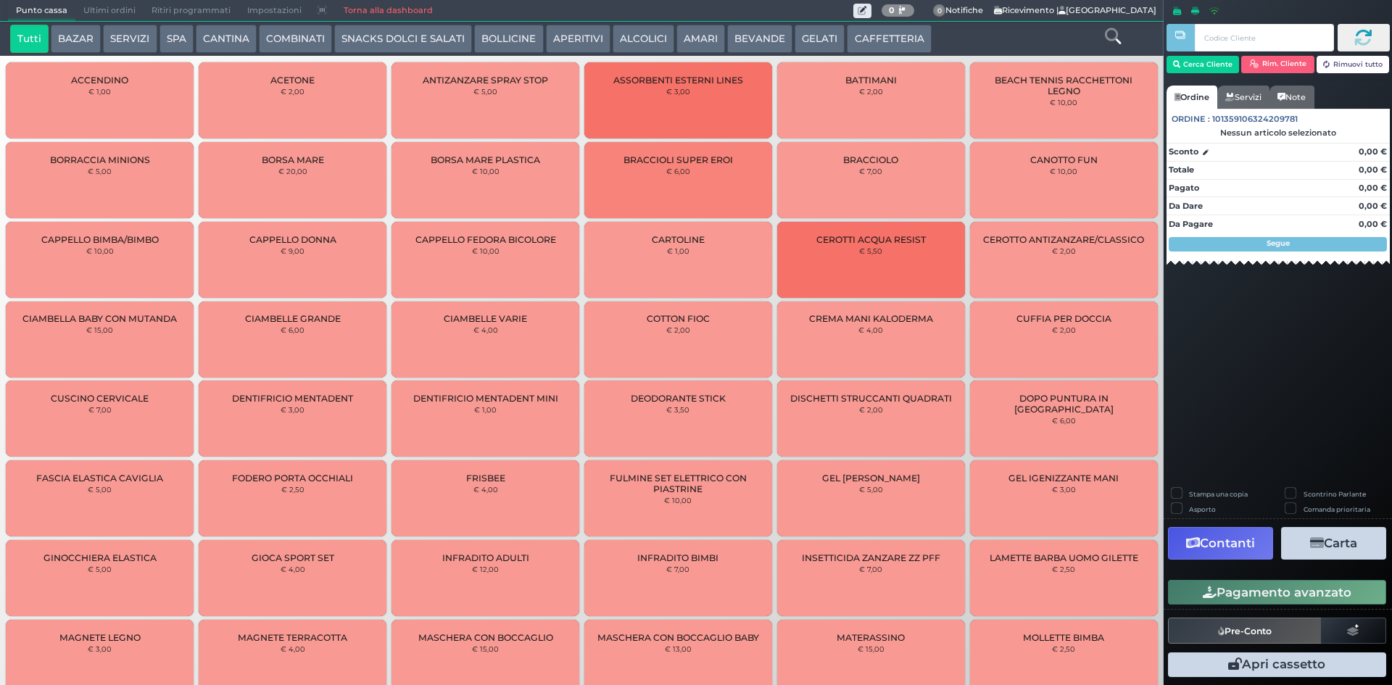
click at [878, 30] on button "CAFFETTERIA" at bounding box center [889, 39] width 84 height 29
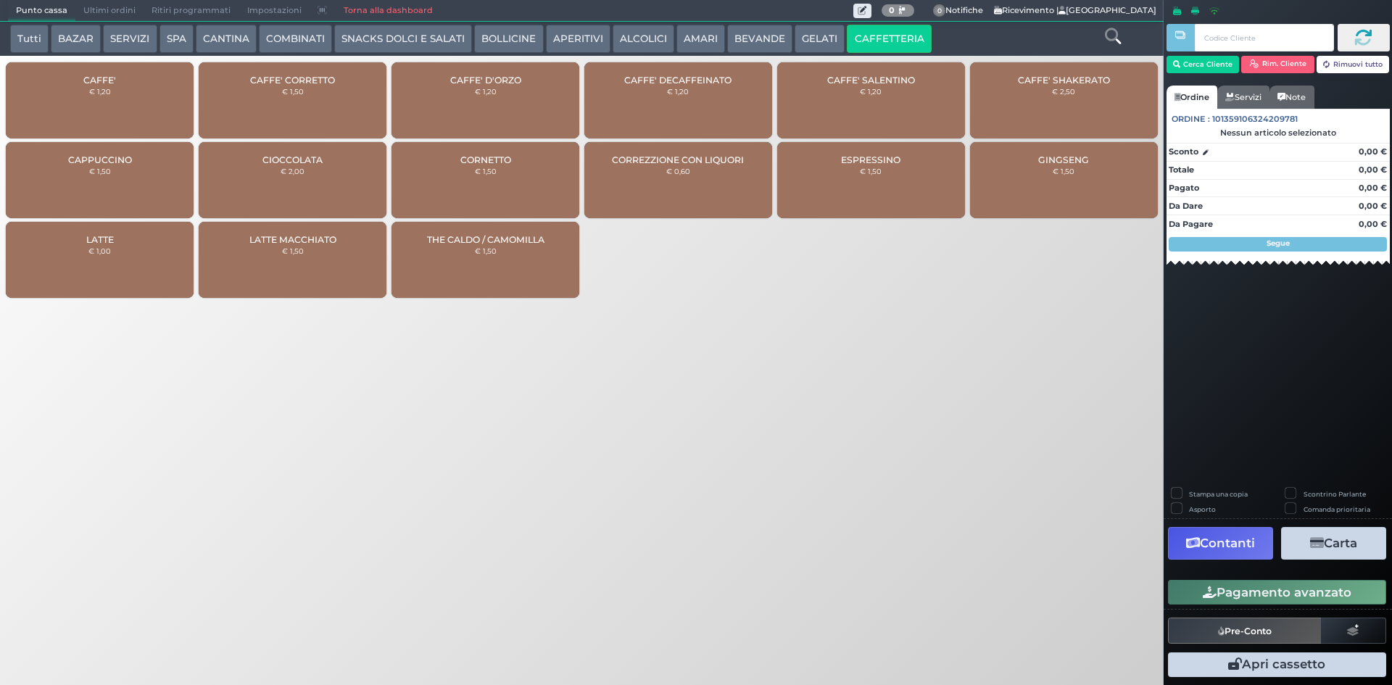
click at [136, 115] on div "CAFFE' € 1,20" at bounding box center [100, 100] width 188 height 76
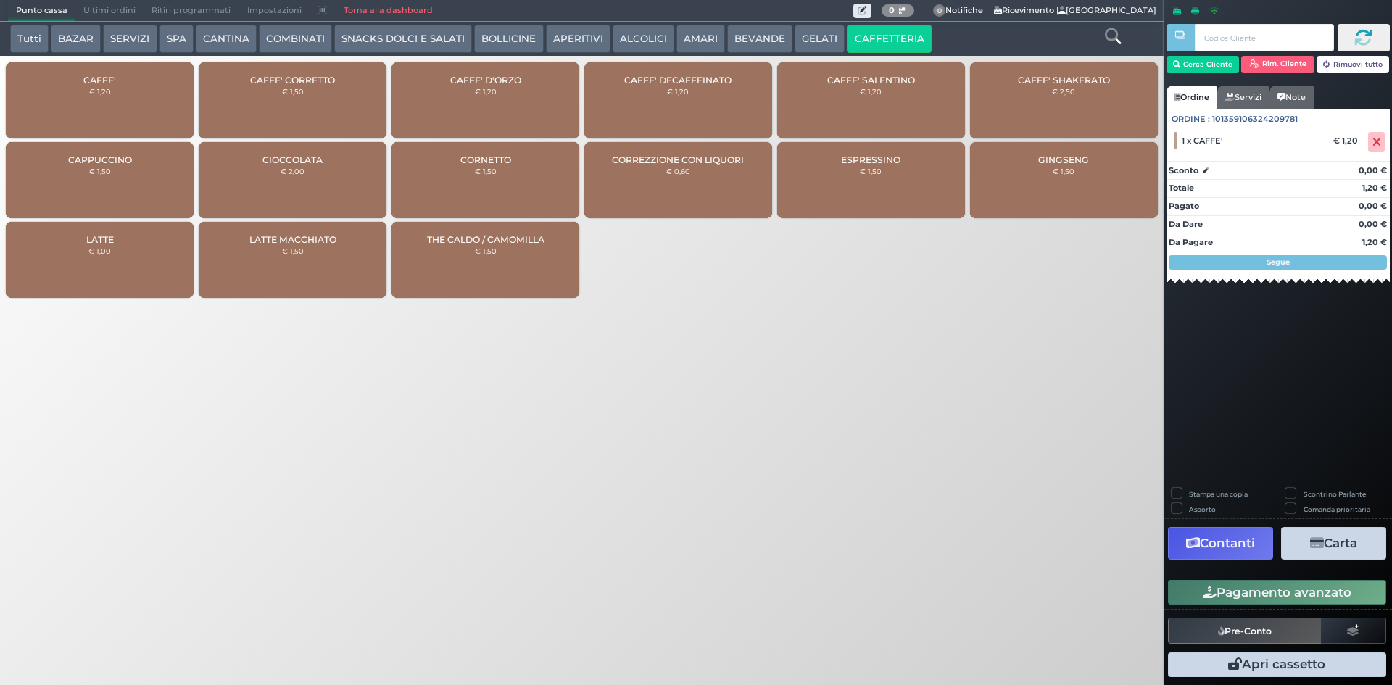
click at [1249, 584] on button "Pagamento avanzato" at bounding box center [1277, 592] width 218 height 25
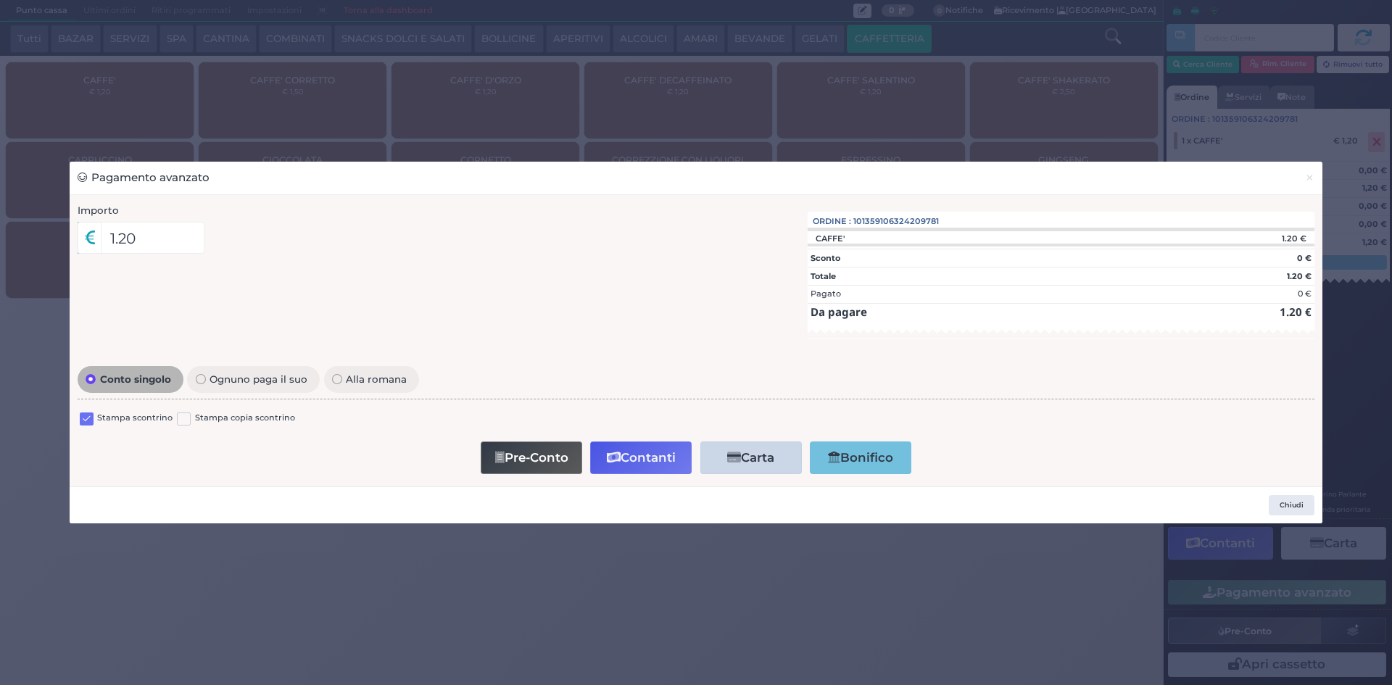
click at [81, 419] on label at bounding box center [87, 420] width 14 height 14
click at [0, 0] on input "checkbox" at bounding box center [0, 0] width 0 height 0
click at [639, 453] on button "Contanti" at bounding box center [641, 458] width 102 height 33
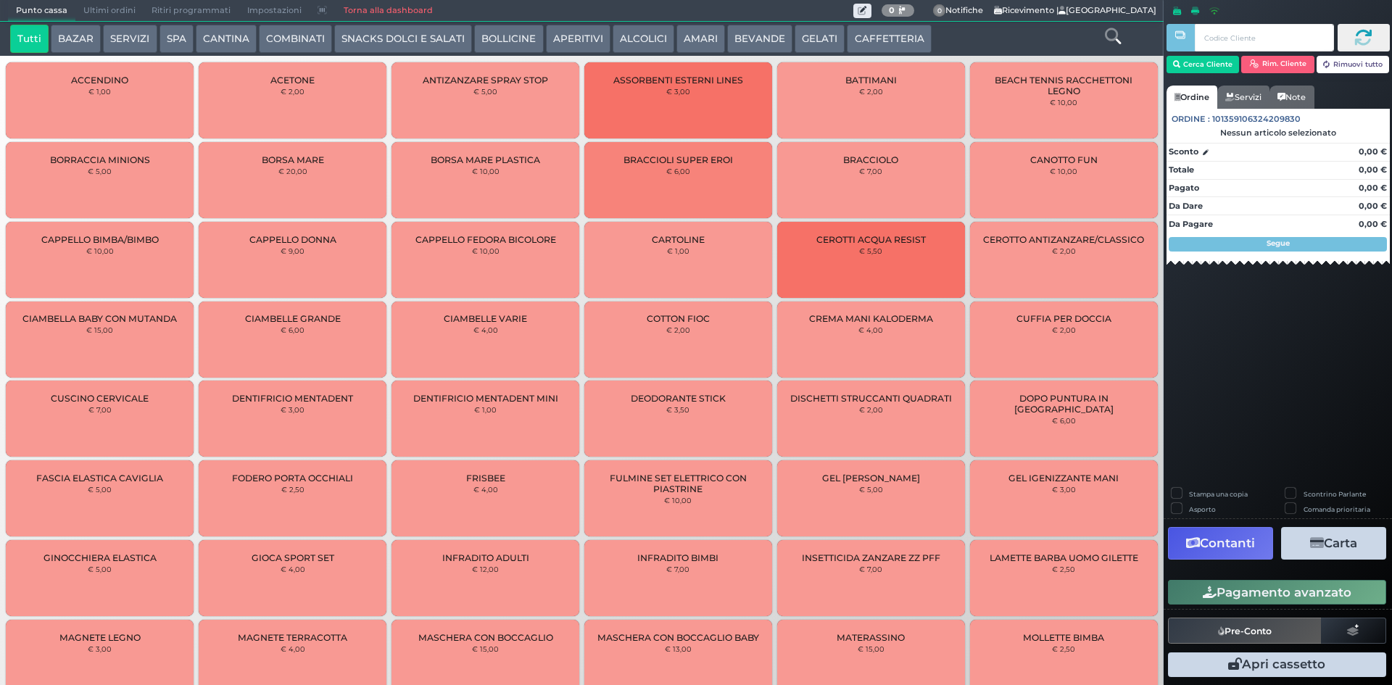
click at [864, 38] on button "CAFFETTERIA" at bounding box center [889, 39] width 84 height 29
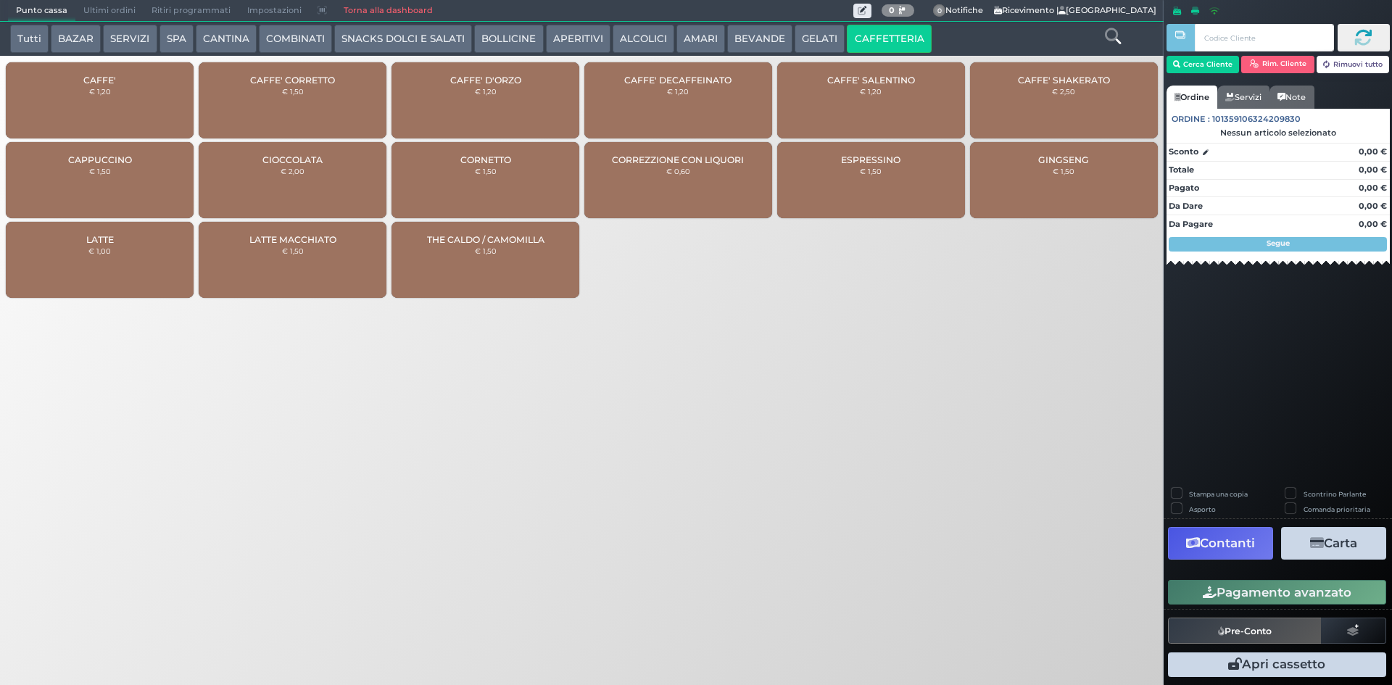
click at [88, 88] on div "CAFFE' € 1,20" at bounding box center [100, 100] width 188 height 76
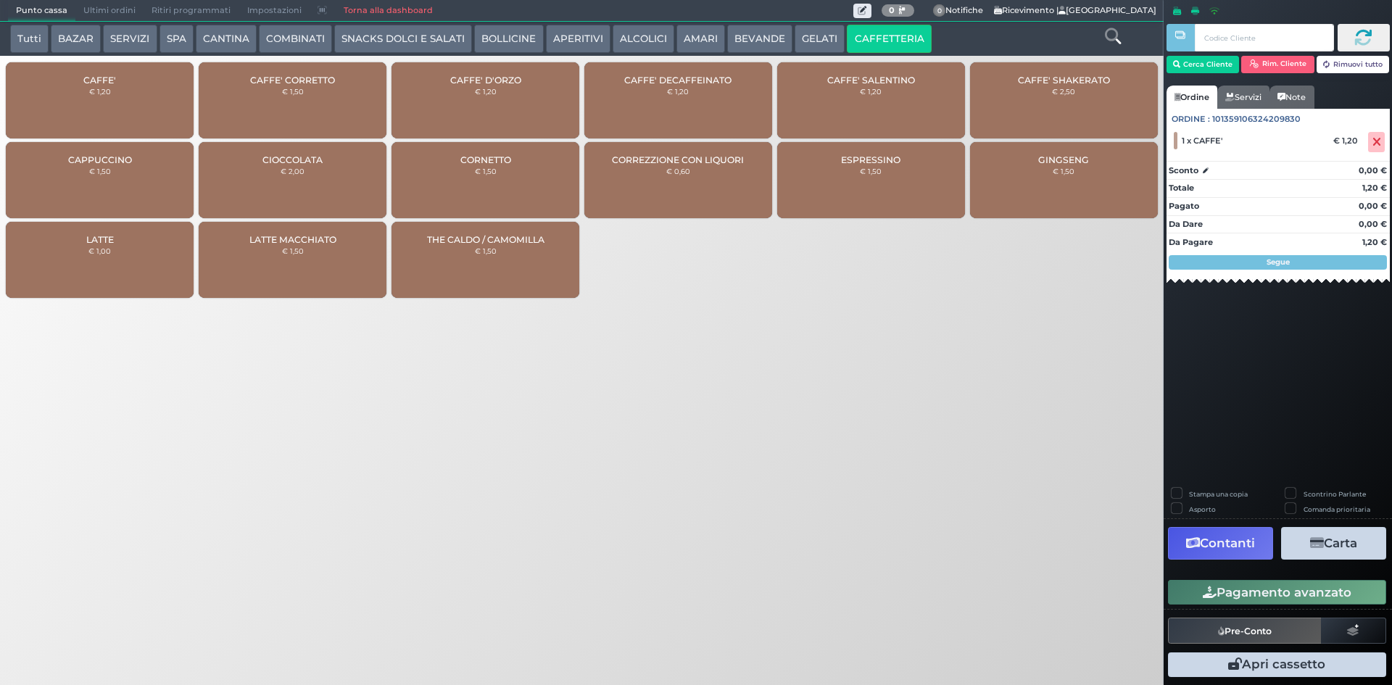
click at [1288, 588] on button "Pagamento avanzato" at bounding box center [1277, 592] width 218 height 25
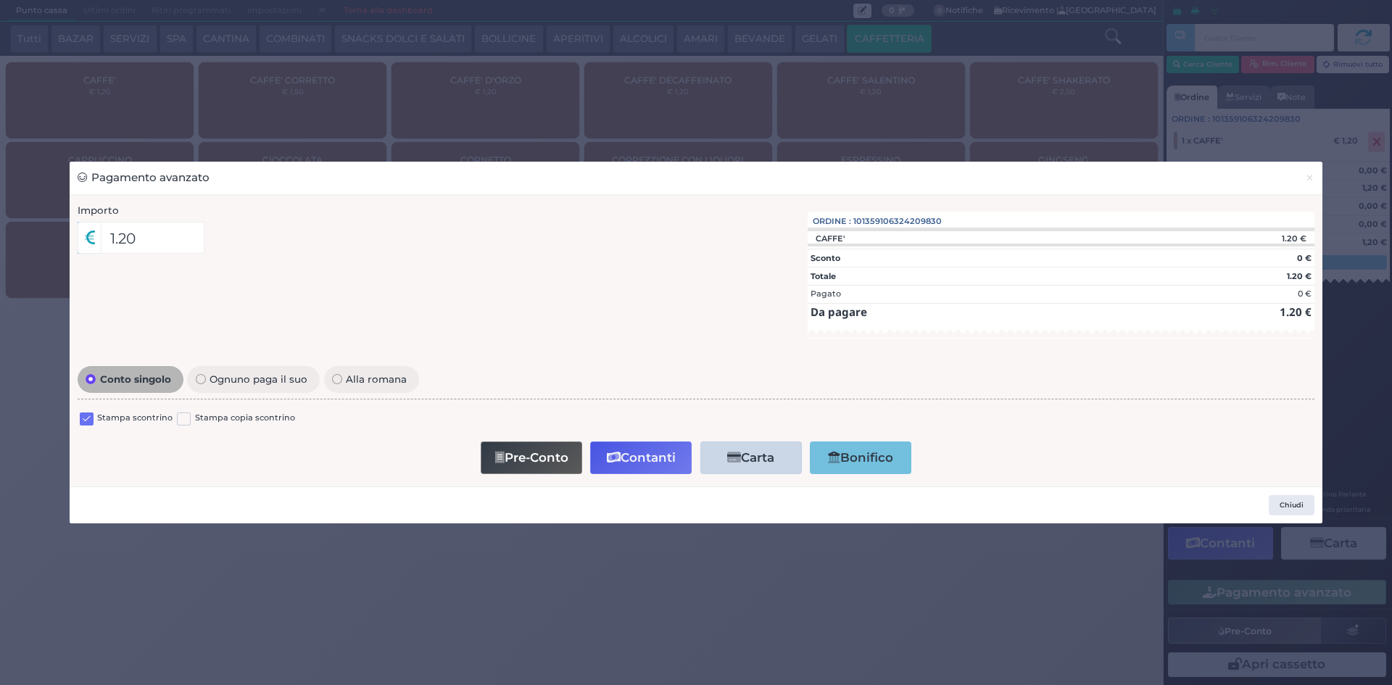
click at [88, 420] on label at bounding box center [87, 420] width 14 height 14
click at [0, 0] on input "checkbox" at bounding box center [0, 0] width 0 height 0
click at [631, 458] on button "Contanti" at bounding box center [641, 458] width 102 height 33
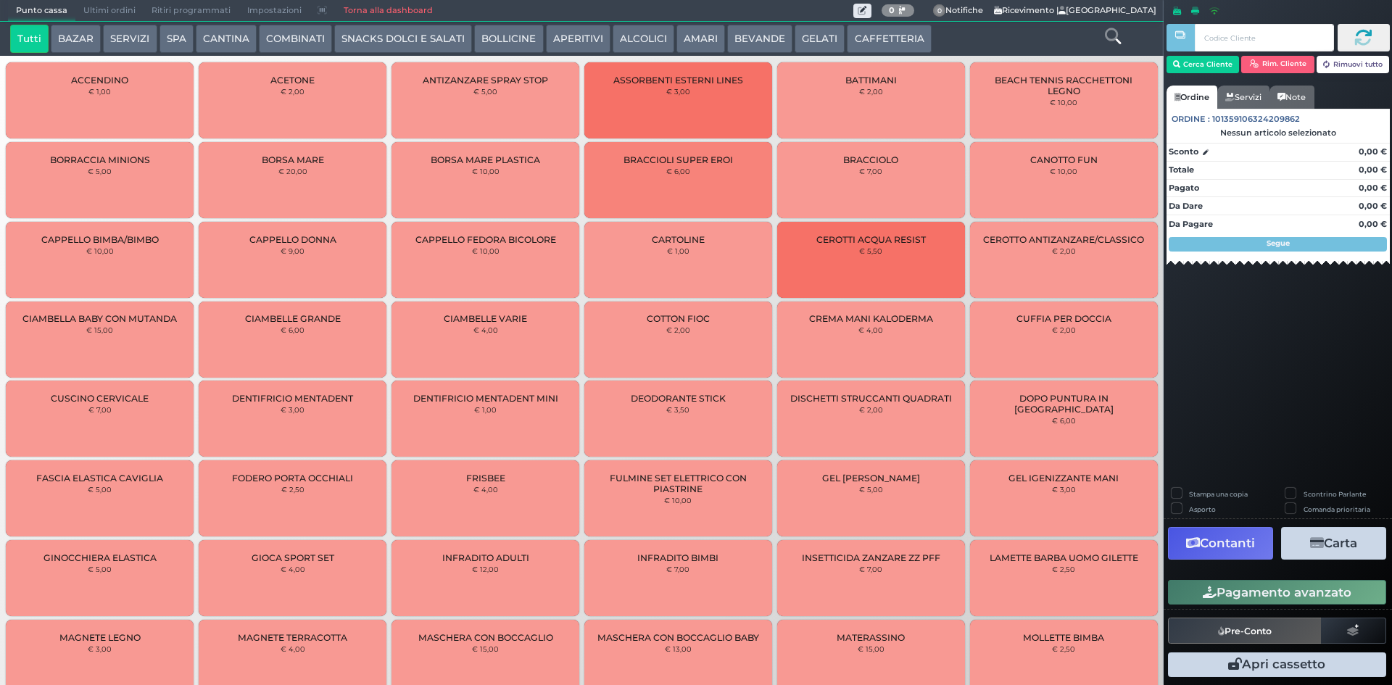
click at [869, 30] on button "CAFFETTERIA" at bounding box center [889, 39] width 84 height 29
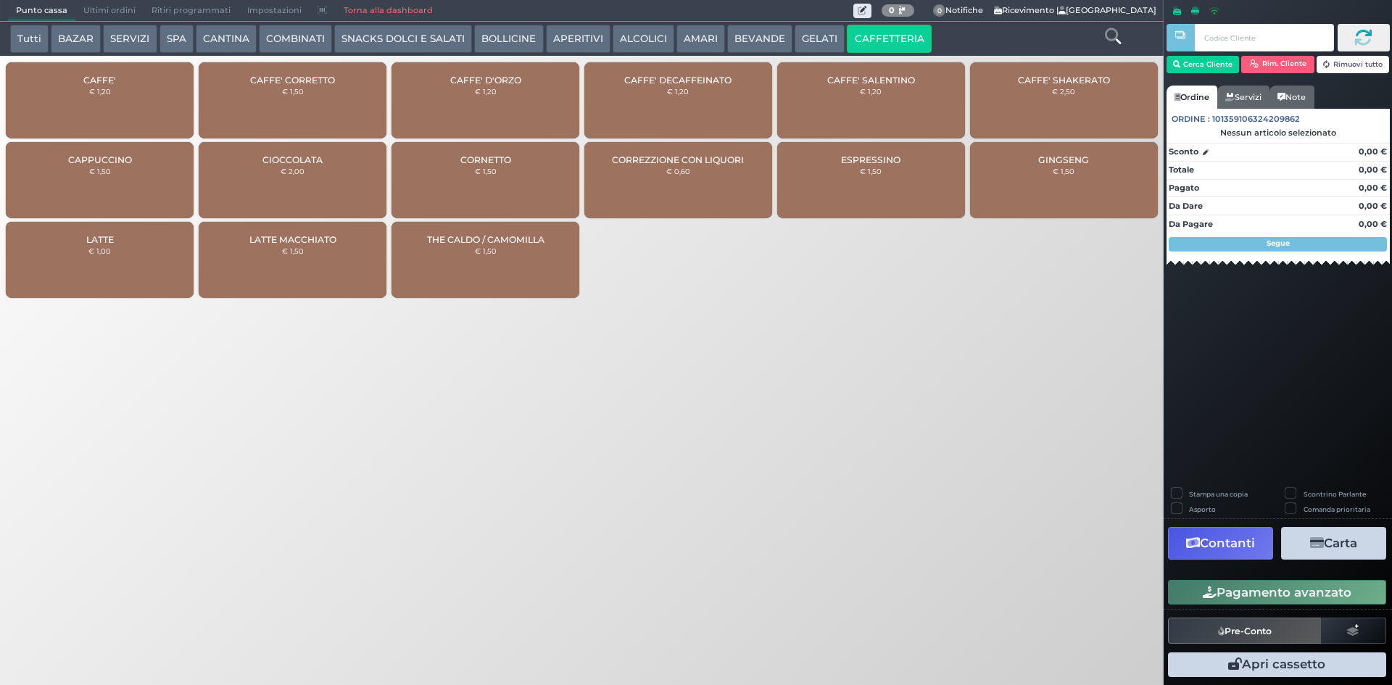
click at [99, 105] on div "CAFFE' € 1,20" at bounding box center [100, 100] width 188 height 76
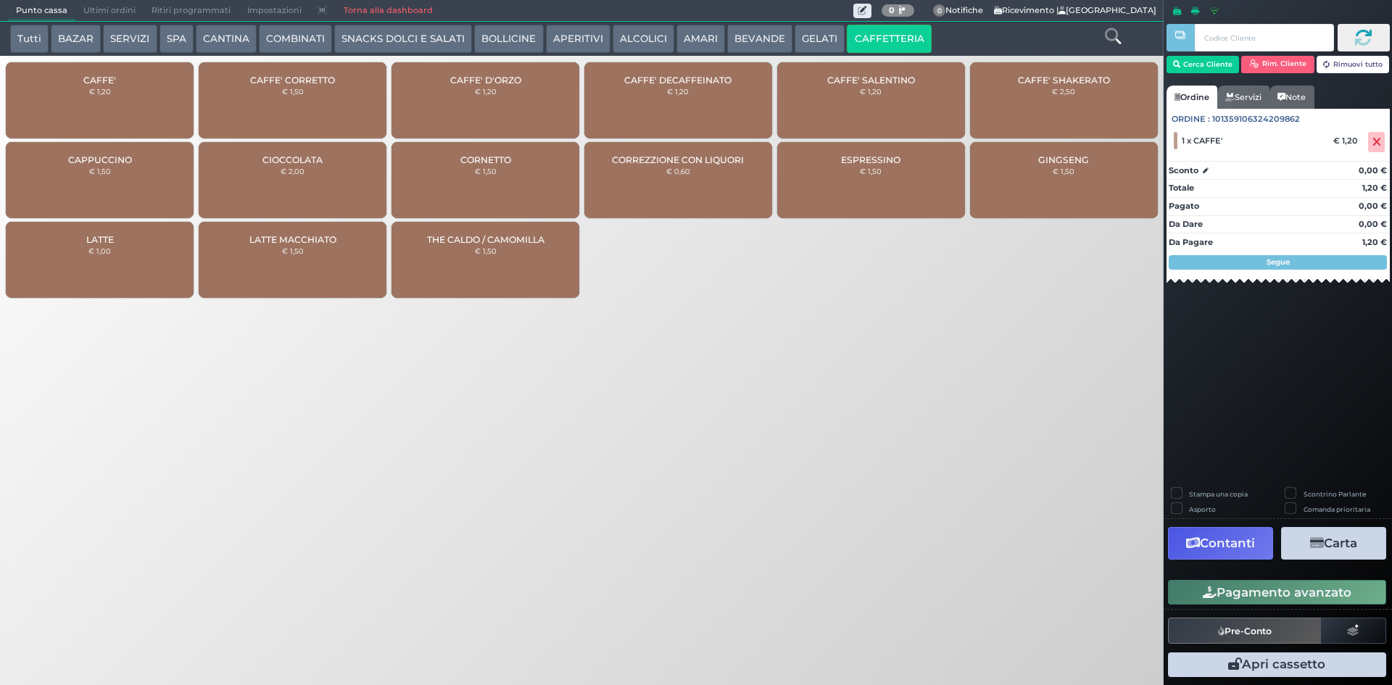
click at [1271, 588] on button "Pagamento avanzato" at bounding box center [1277, 592] width 218 height 25
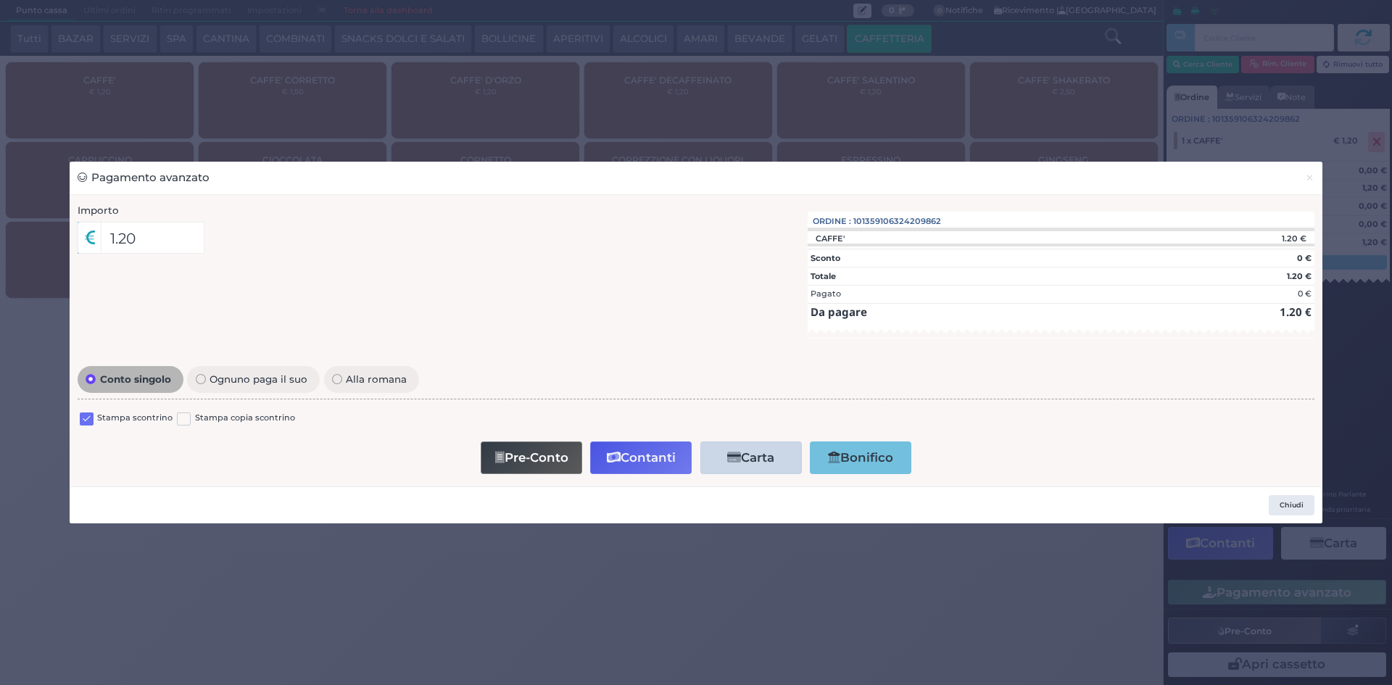
click at [83, 423] on label at bounding box center [87, 420] width 14 height 14
click at [0, 0] on input "checkbox" at bounding box center [0, 0] width 0 height 0
click at [603, 463] on button "Contanti" at bounding box center [641, 458] width 102 height 33
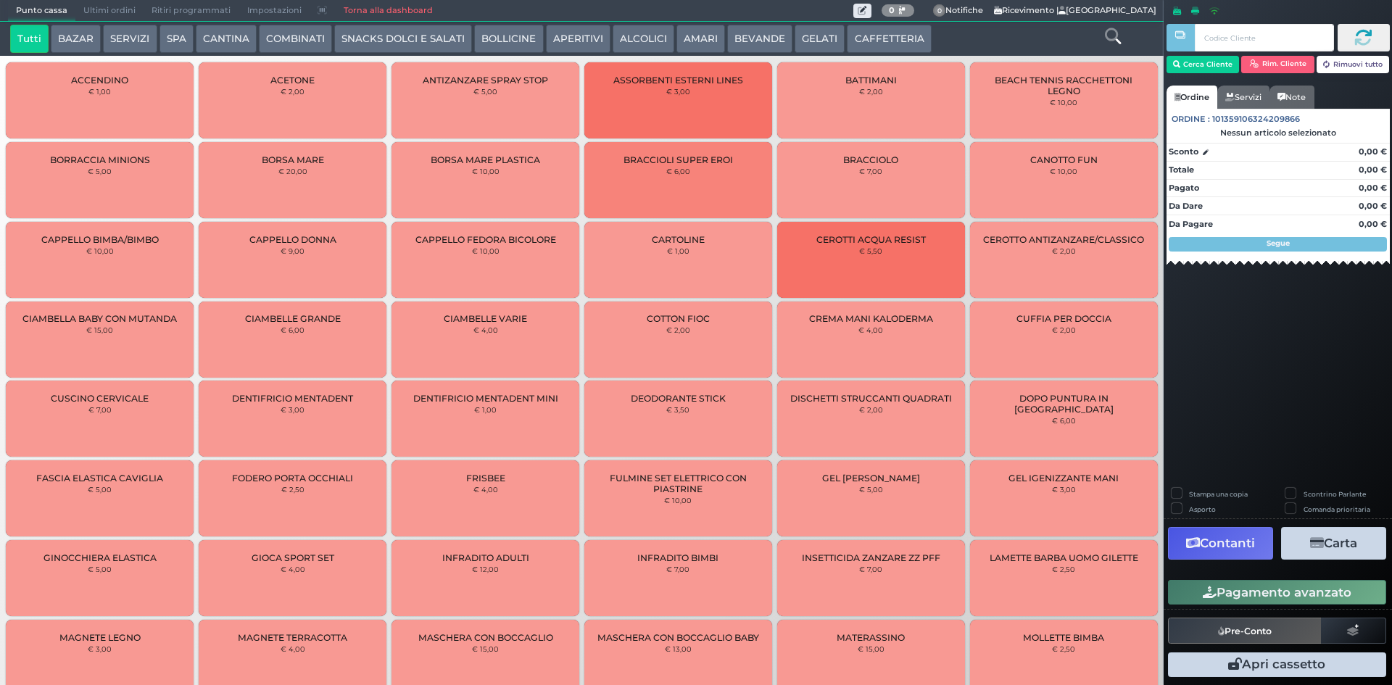
click at [894, 35] on button "CAFFETTERIA" at bounding box center [889, 39] width 84 height 29
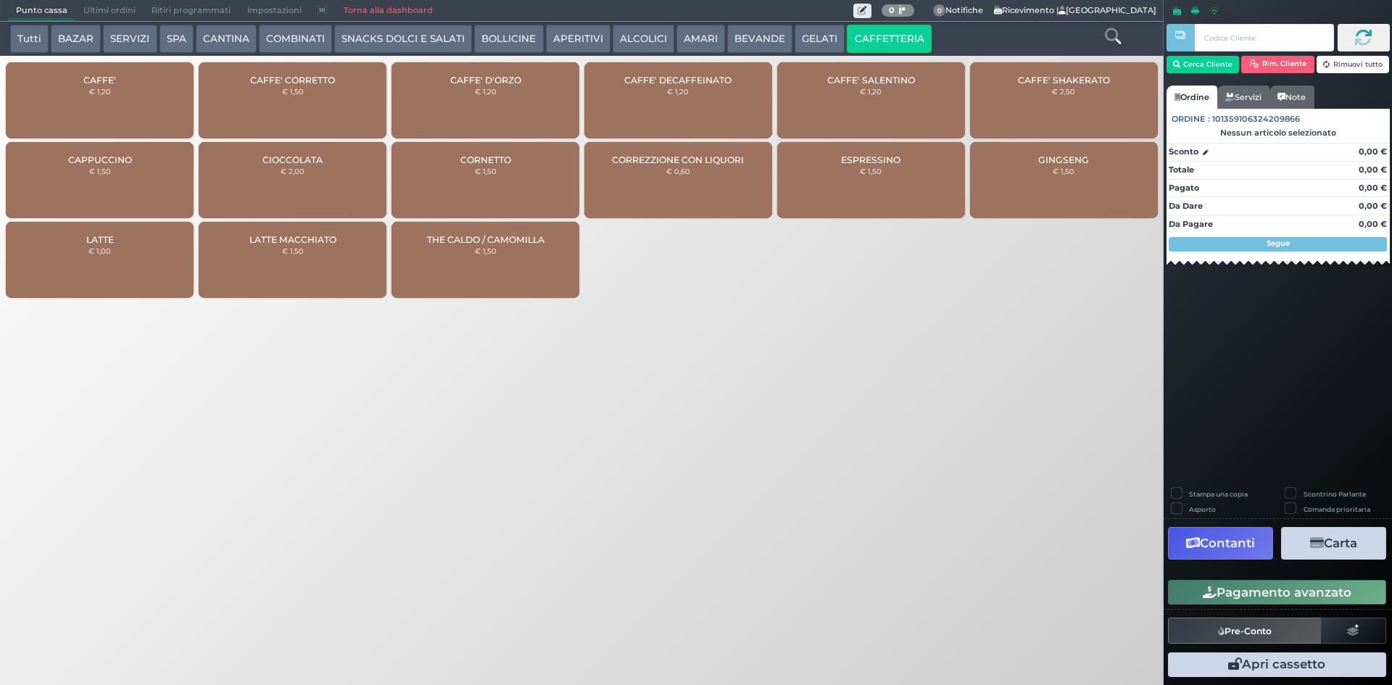
click at [104, 6] on span "Ultimi ordini" at bounding box center [109, 11] width 68 height 20
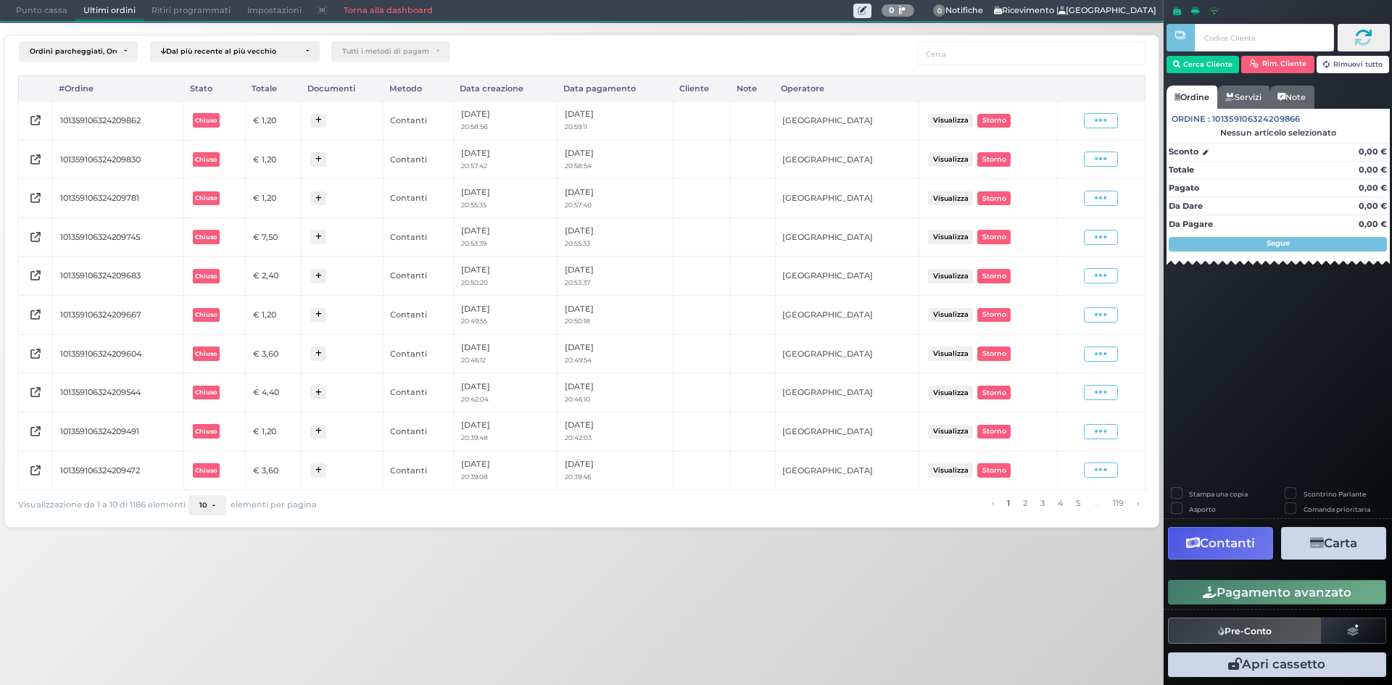
click at [58, 15] on span "Punto cassa" at bounding box center [41, 11] width 67 height 20
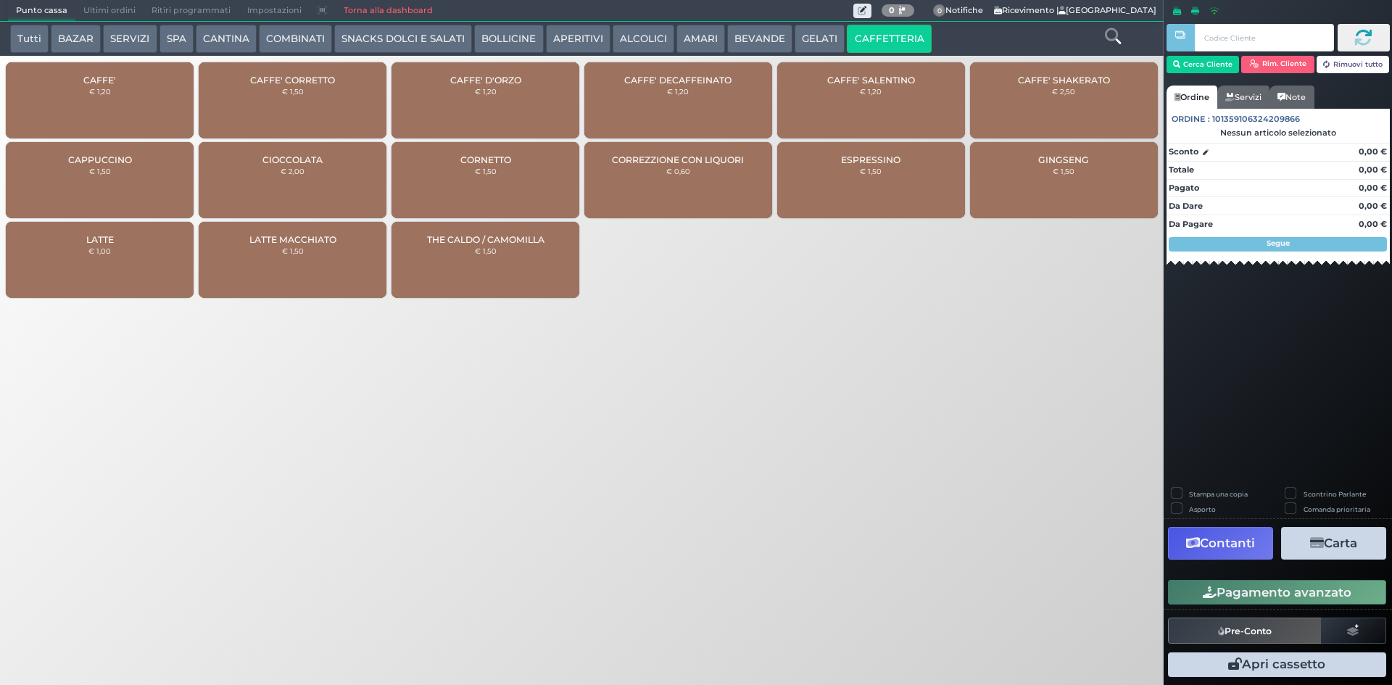
click at [84, 93] on div "CAFFE' € 1,20" at bounding box center [100, 100] width 188 height 76
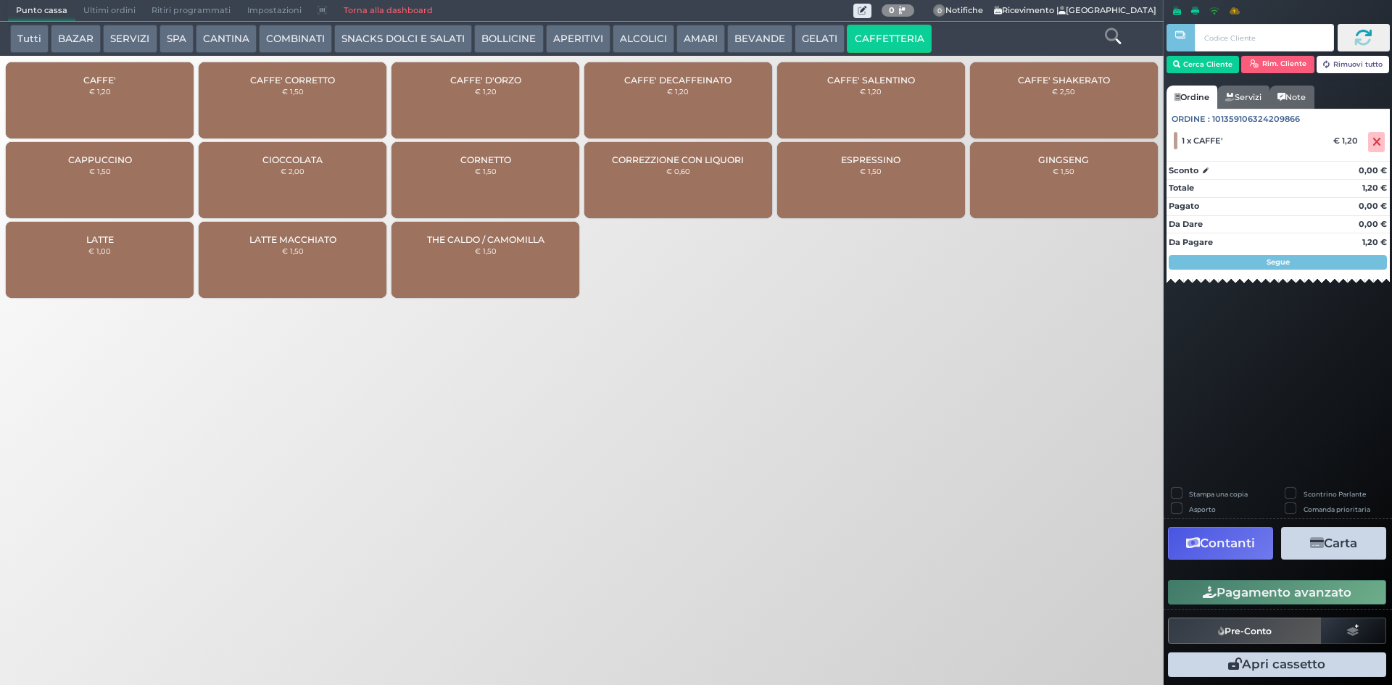
click at [585, 46] on button "APERITIVI" at bounding box center [578, 39] width 65 height 29
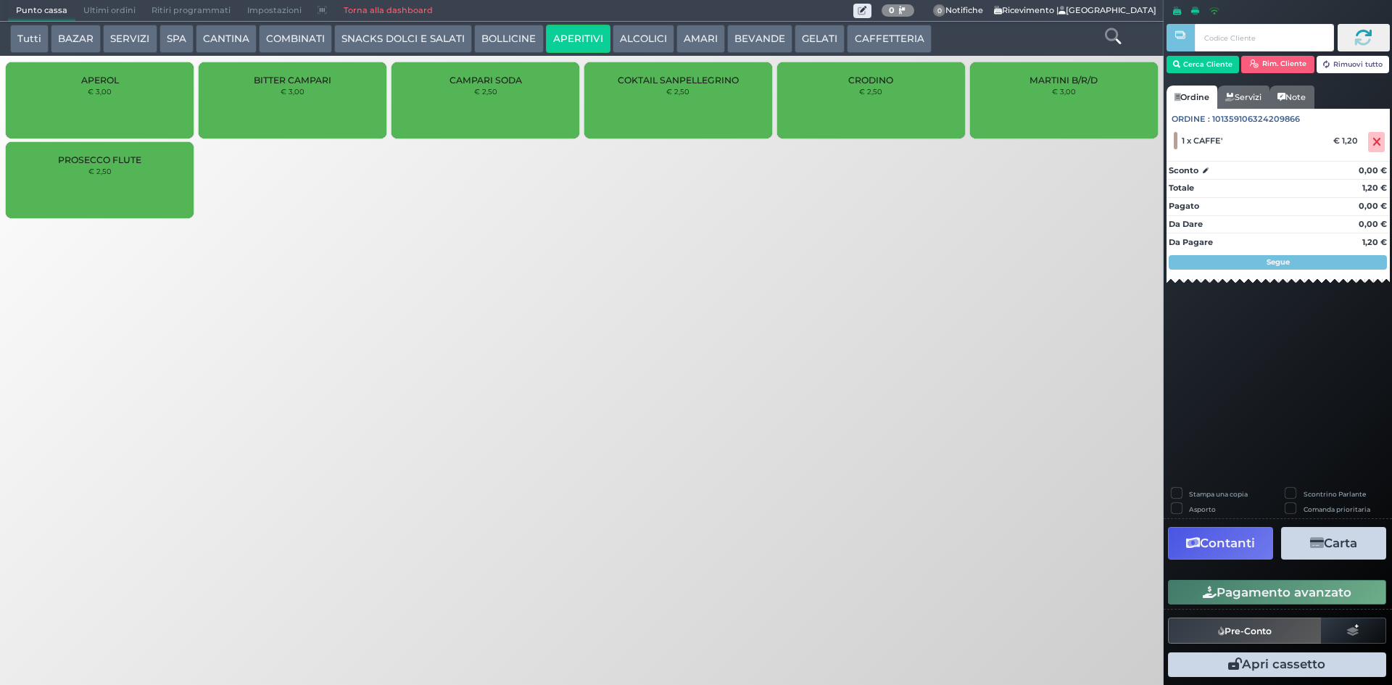
click at [651, 41] on button "ALCOLICI" at bounding box center [644, 39] width 62 height 29
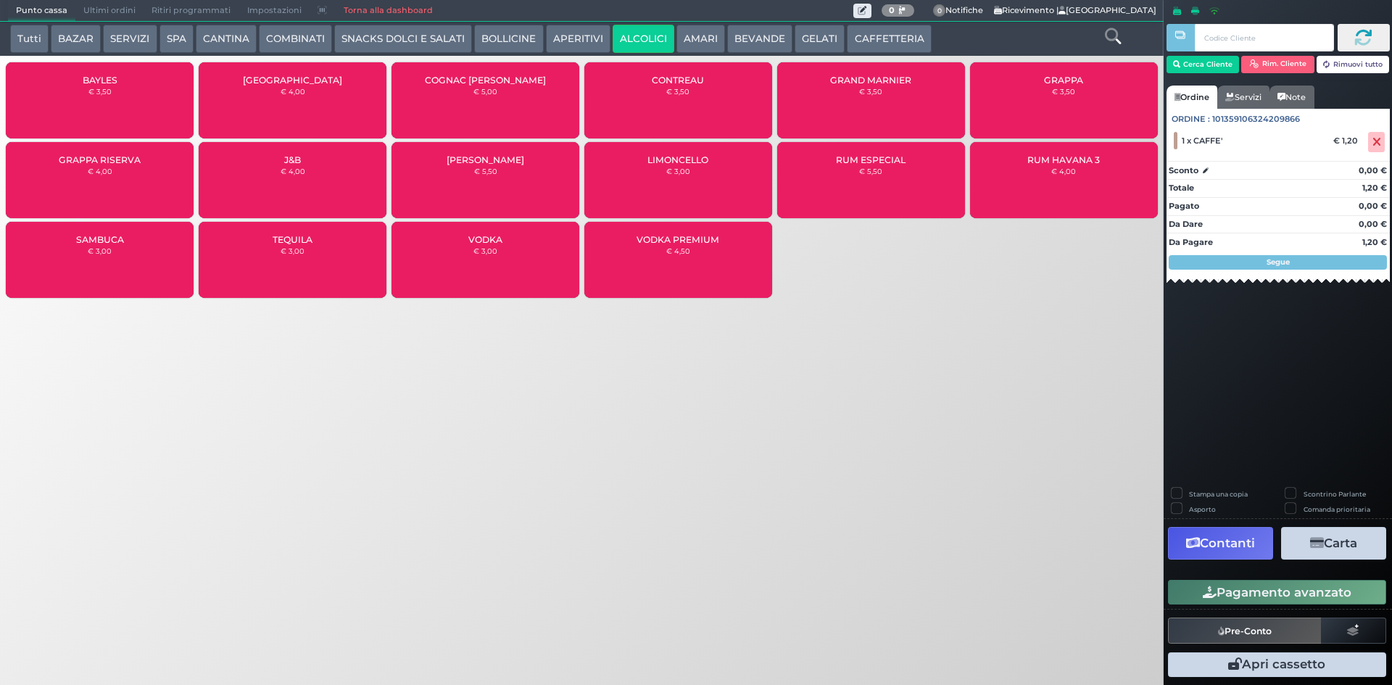
click at [1033, 104] on div "GRAPPA € 3,50" at bounding box center [1064, 100] width 188 height 76
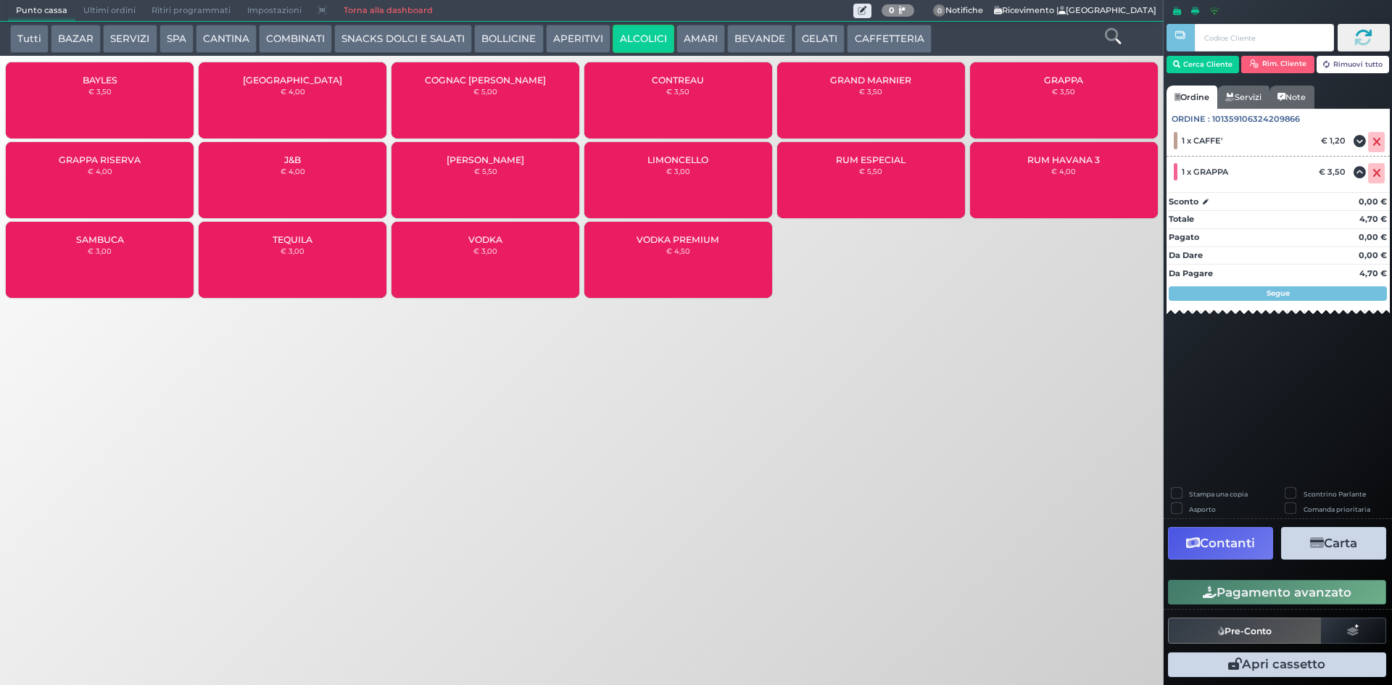
click at [1332, 592] on button "Pagamento avanzato" at bounding box center [1277, 592] width 218 height 25
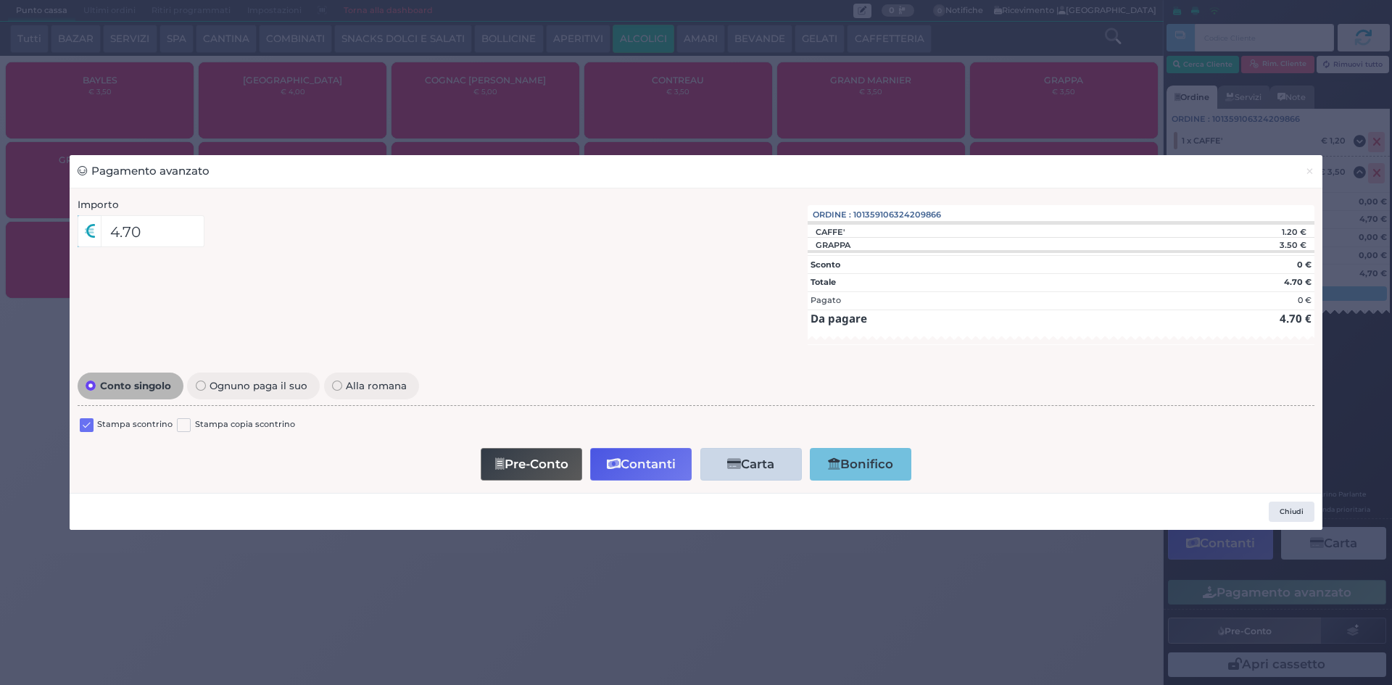
click at [81, 426] on label at bounding box center [87, 425] width 14 height 14
click at [0, 0] on input "checkbox" at bounding box center [0, 0] width 0 height 0
click at [640, 468] on button "Contanti" at bounding box center [641, 464] width 102 height 33
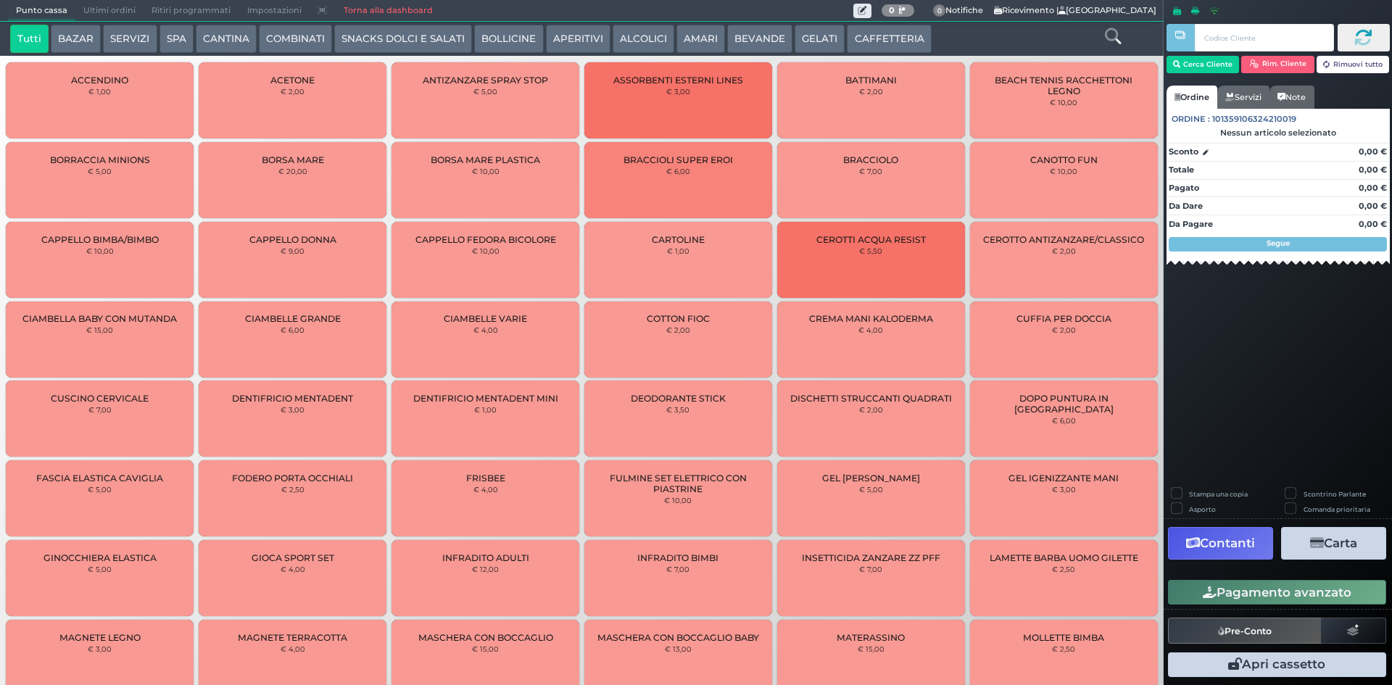
click at [881, 38] on button "CAFFETTERIA" at bounding box center [889, 39] width 84 height 29
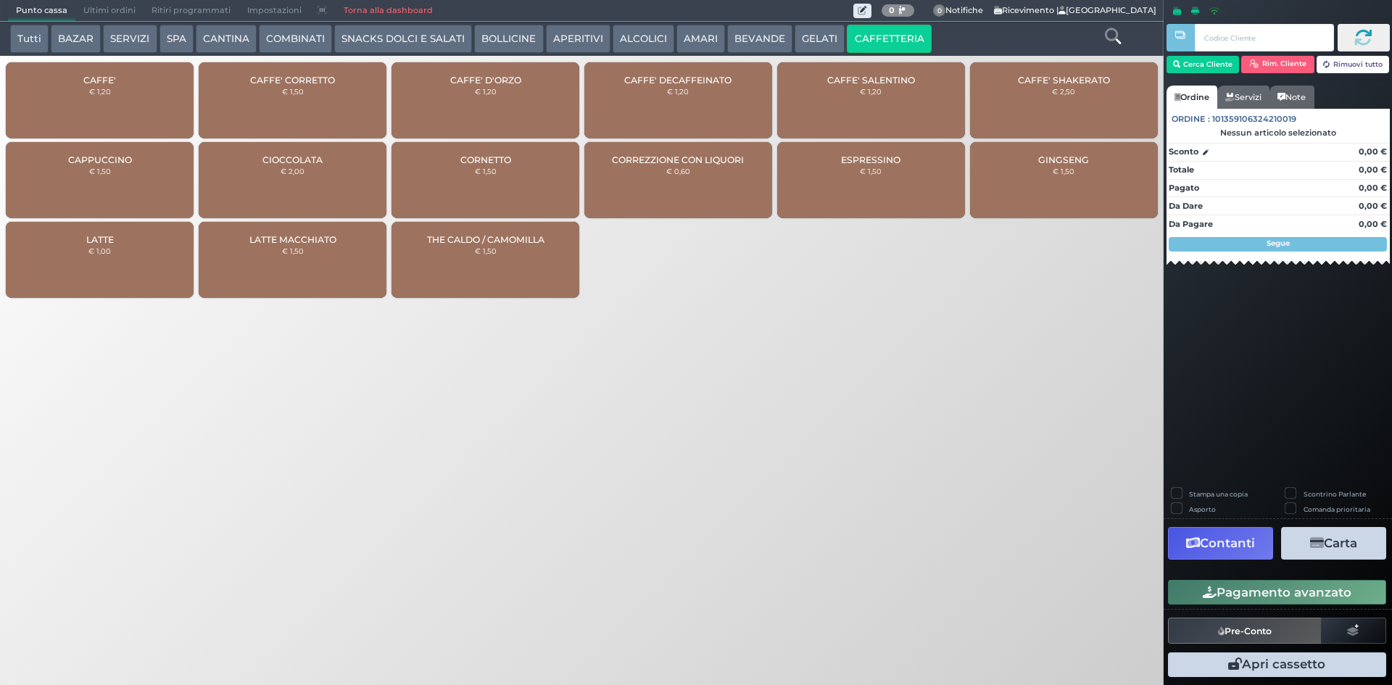
click at [109, 96] on div "CAFFE' € 1,20" at bounding box center [100, 100] width 188 height 76
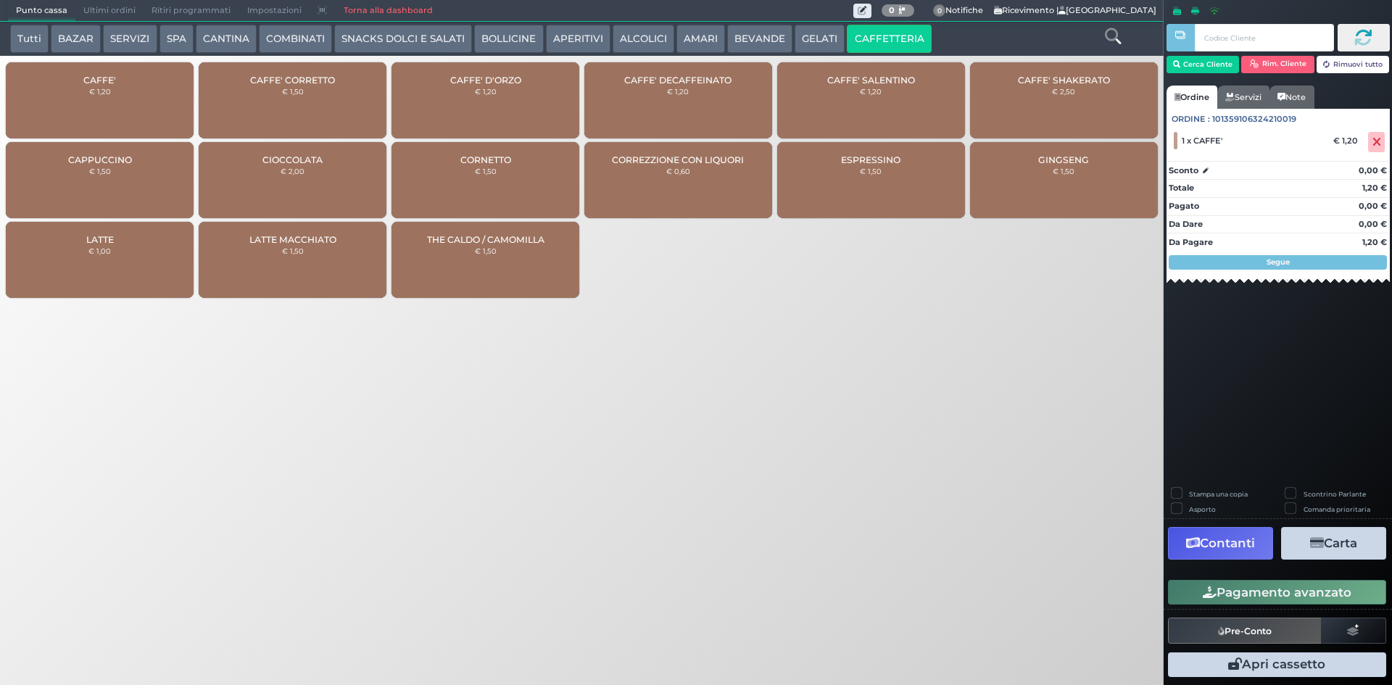
drag, startPoint x: 1259, startPoint y: 588, endPoint x: 787, endPoint y: 542, distance: 474.3
click at [1258, 587] on button "Pagamento avanzato" at bounding box center [1277, 592] width 218 height 25
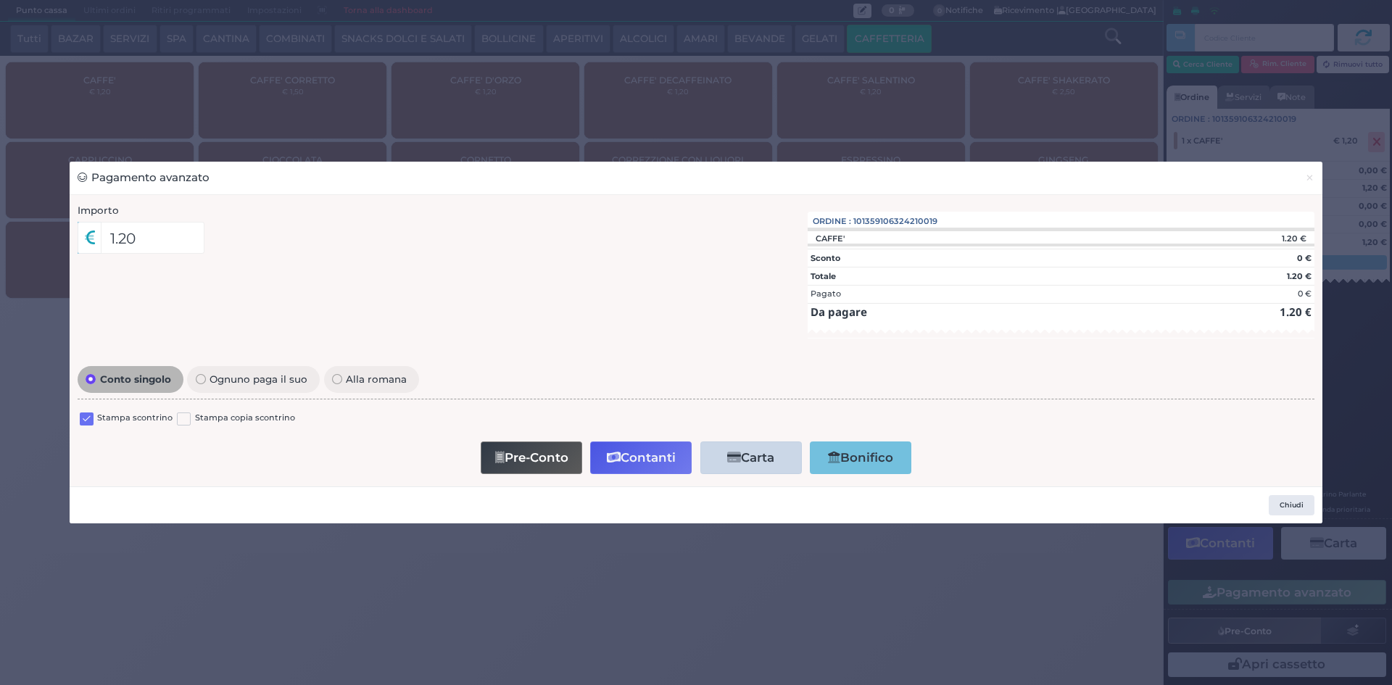
click at [88, 419] on label at bounding box center [87, 420] width 14 height 14
click at [0, 0] on input "checkbox" at bounding box center [0, 0] width 0 height 0
click at [655, 452] on button "Contanti" at bounding box center [641, 458] width 102 height 33
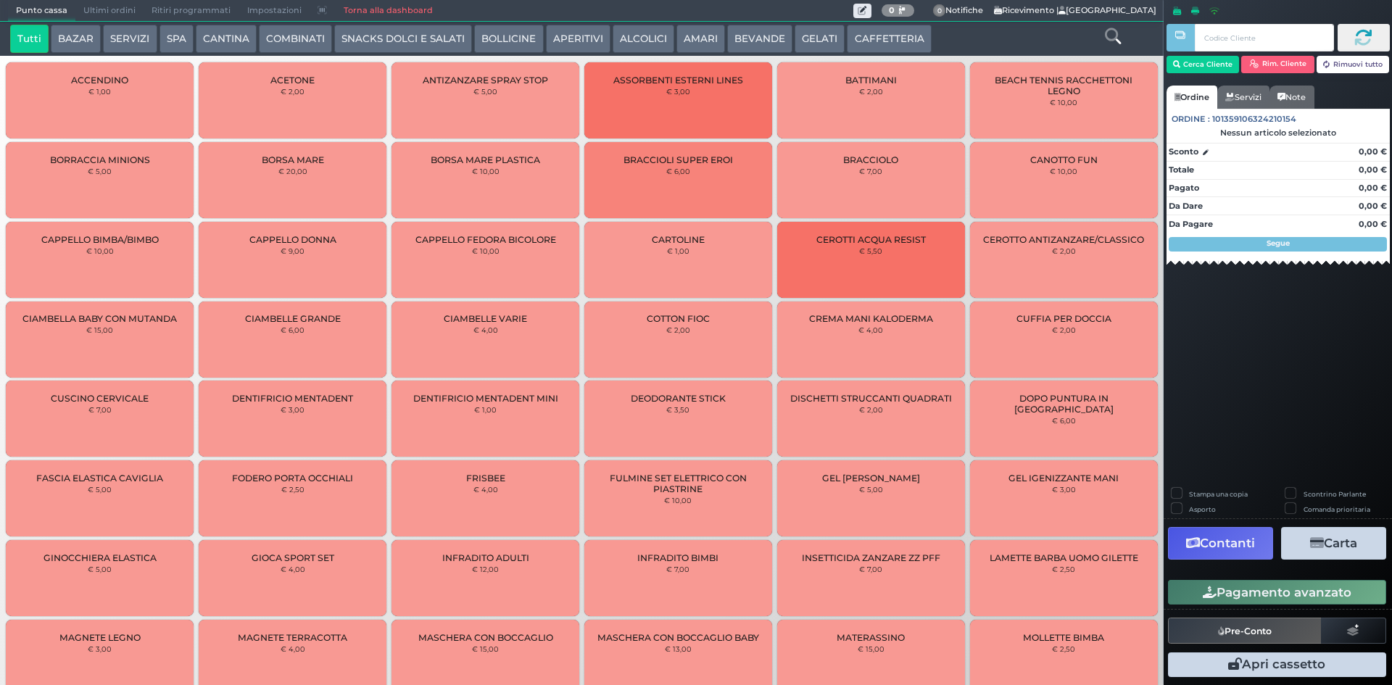
click at [858, 49] on button "CAFFETTERIA" at bounding box center [889, 39] width 84 height 29
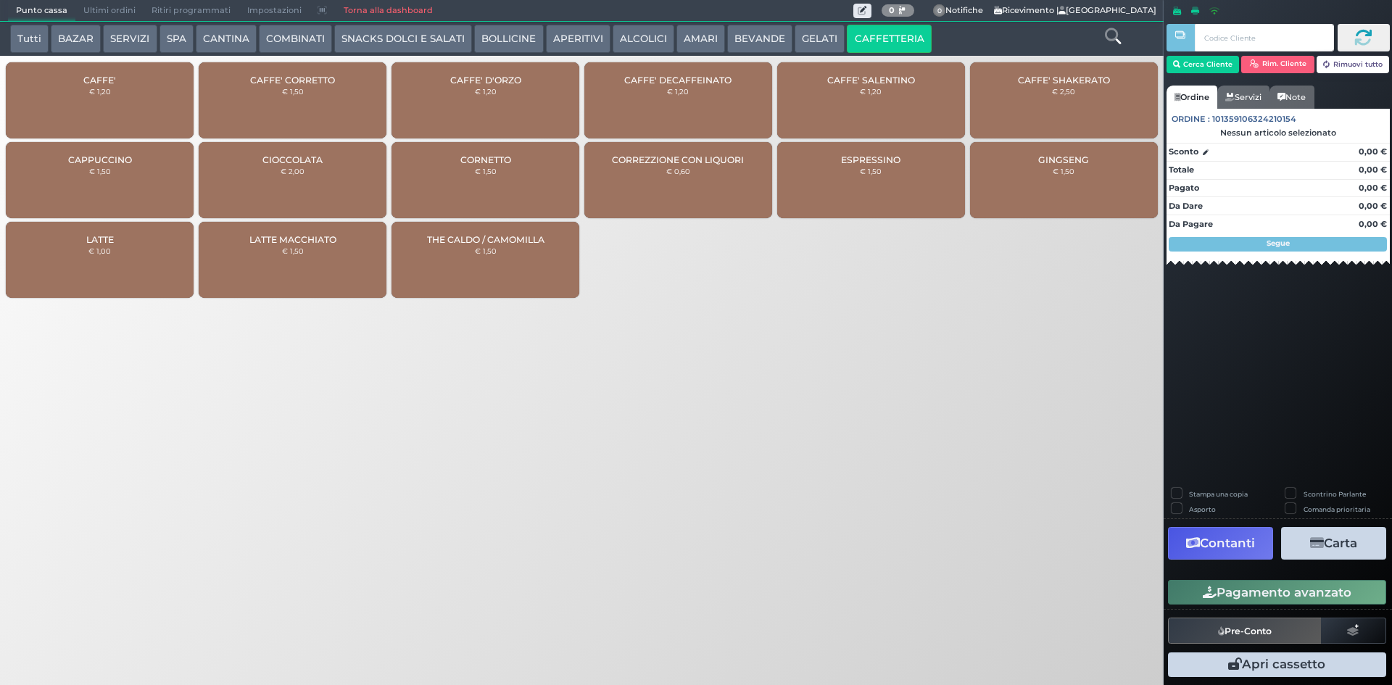
click at [94, 104] on div "CAFFE' € 1,20" at bounding box center [100, 100] width 188 height 76
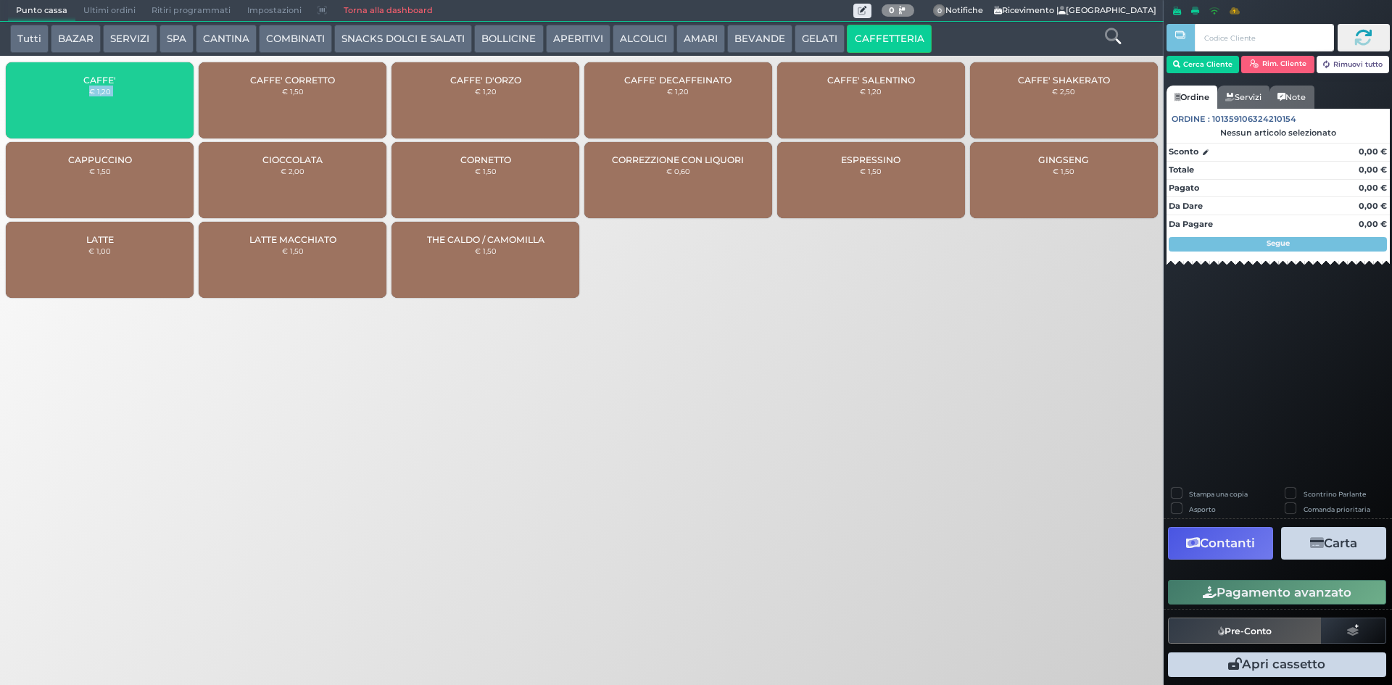
click at [94, 104] on div "CAFFE' € 1,20" at bounding box center [100, 100] width 188 height 76
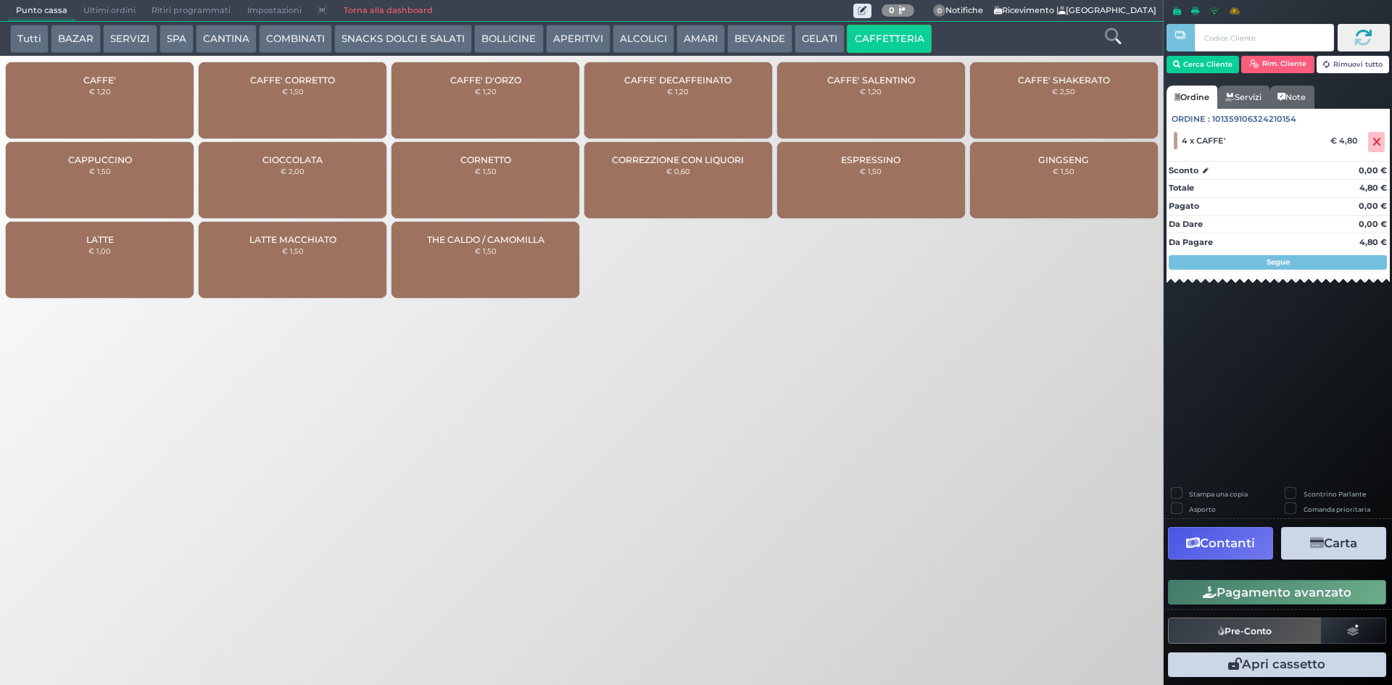
click at [607, 84] on div "CAFFE' DECAFFEINATO € 1,20" at bounding box center [678, 100] width 188 height 76
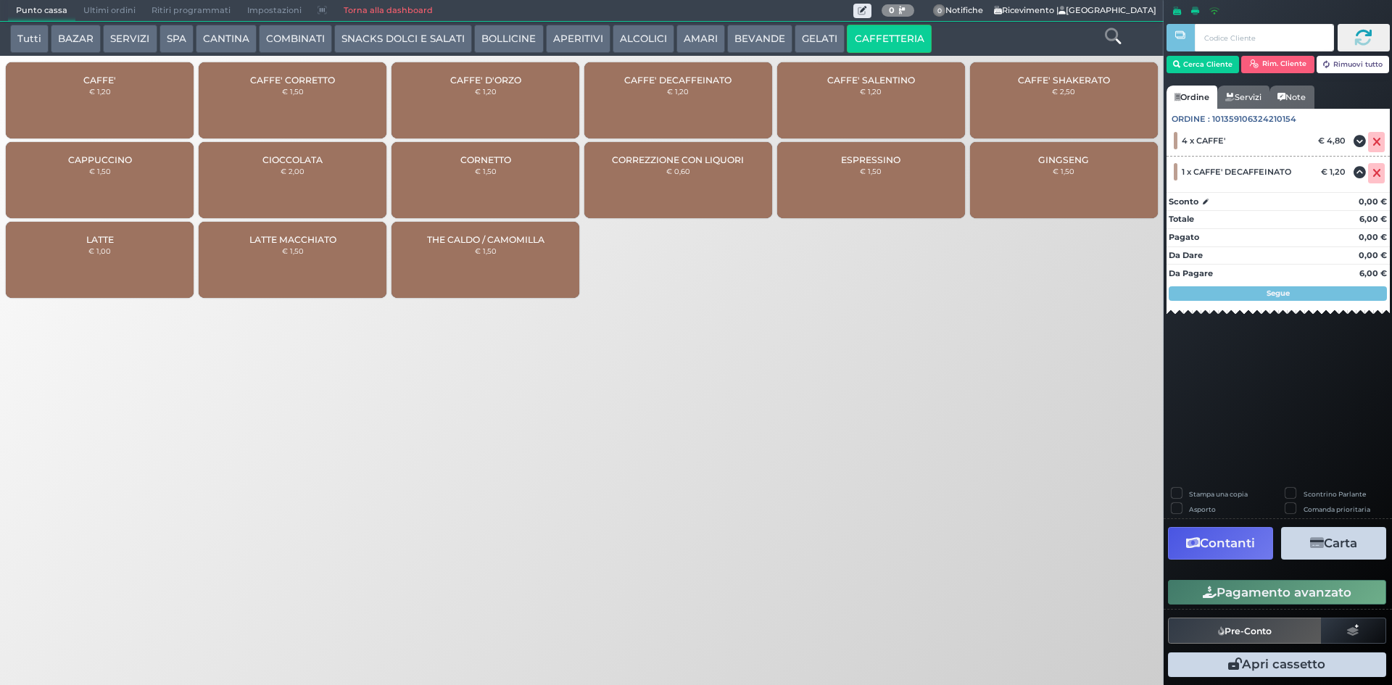
drag, startPoint x: 1287, startPoint y: 595, endPoint x: 824, endPoint y: 339, distance: 528.7
click at [1286, 595] on button "Pagamento avanzato" at bounding box center [1277, 592] width 218 height 25
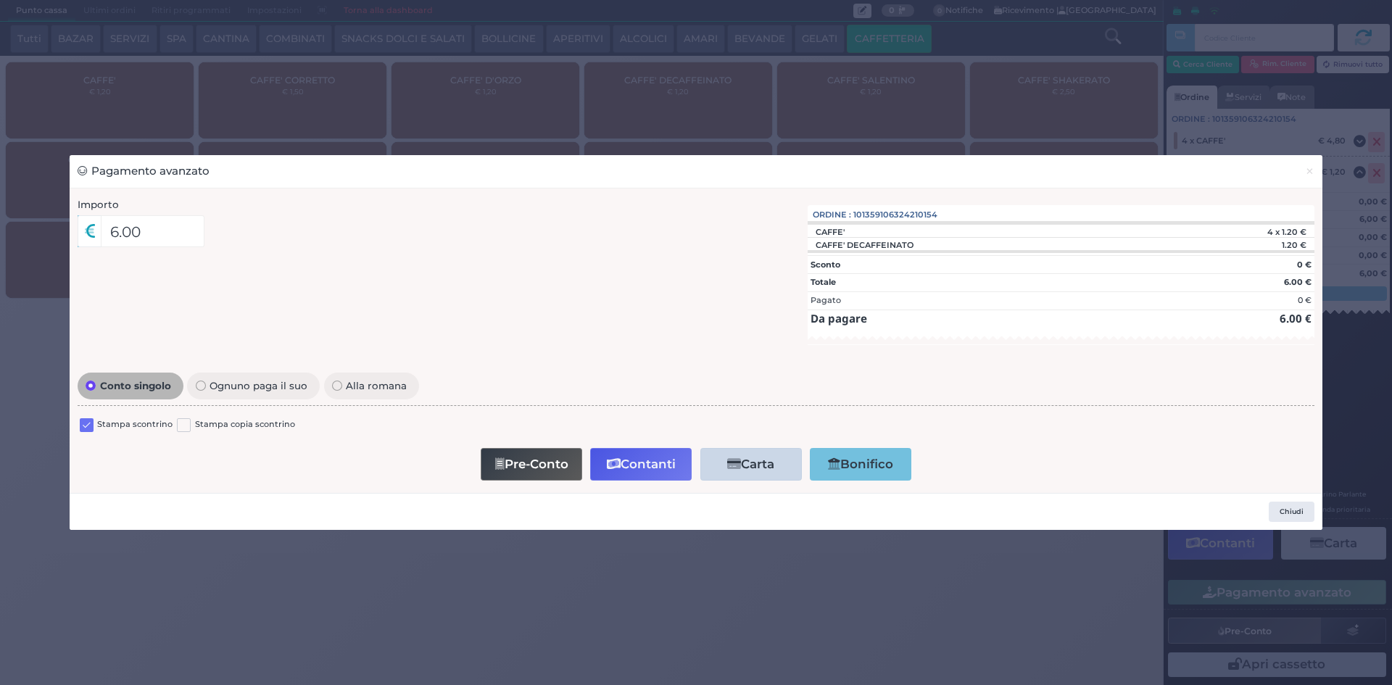
drag, startPoint x: 86, startPoint y: 421, endPoint x: 49, endPoint y: 397, distance: 43.7
click at [86, 421] on label at bounding box center [87, 425] width 14 height 14
click at [0, 0] on input "checkbox" at bounding box center [0, 0] width 0 height 0
click at [659, 465] on button "Contanti" at bounding box center [641, 464] width 102 height 33
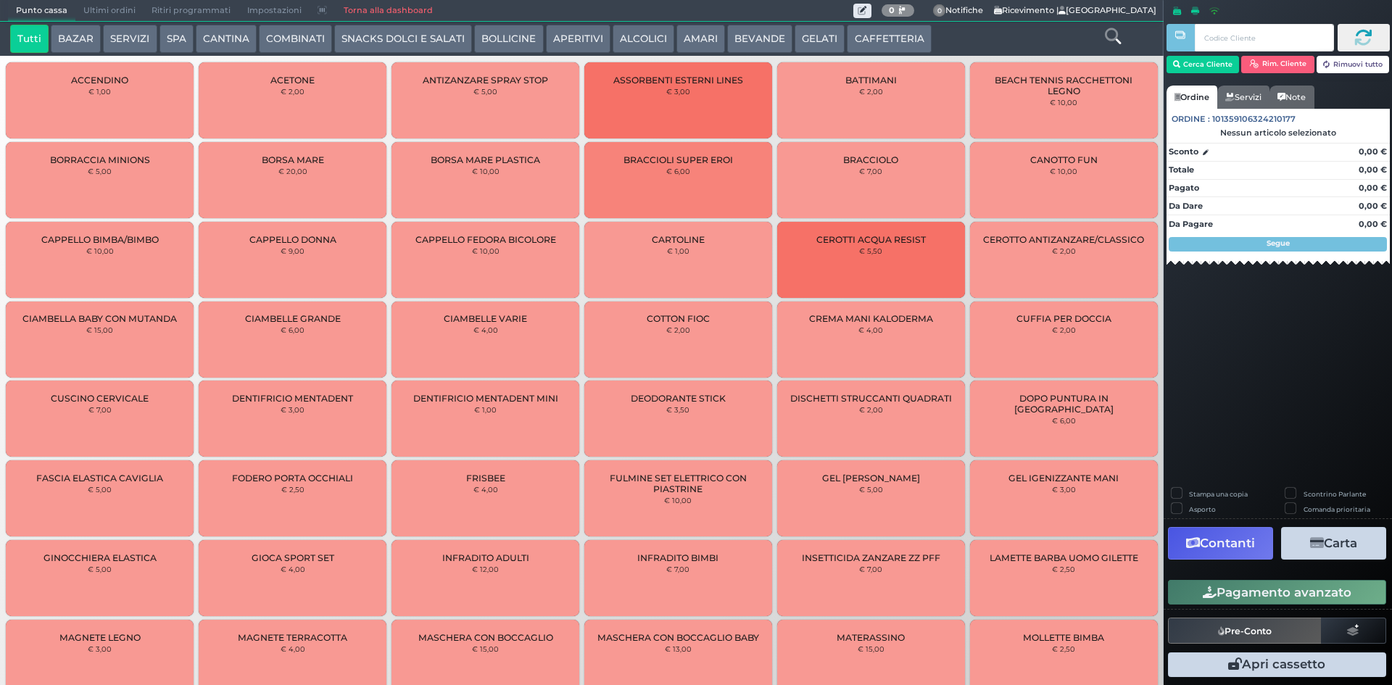
click at [889, 40] on button "CAFFETTERIA" at bounding box center [889, 39] width 84 height 29
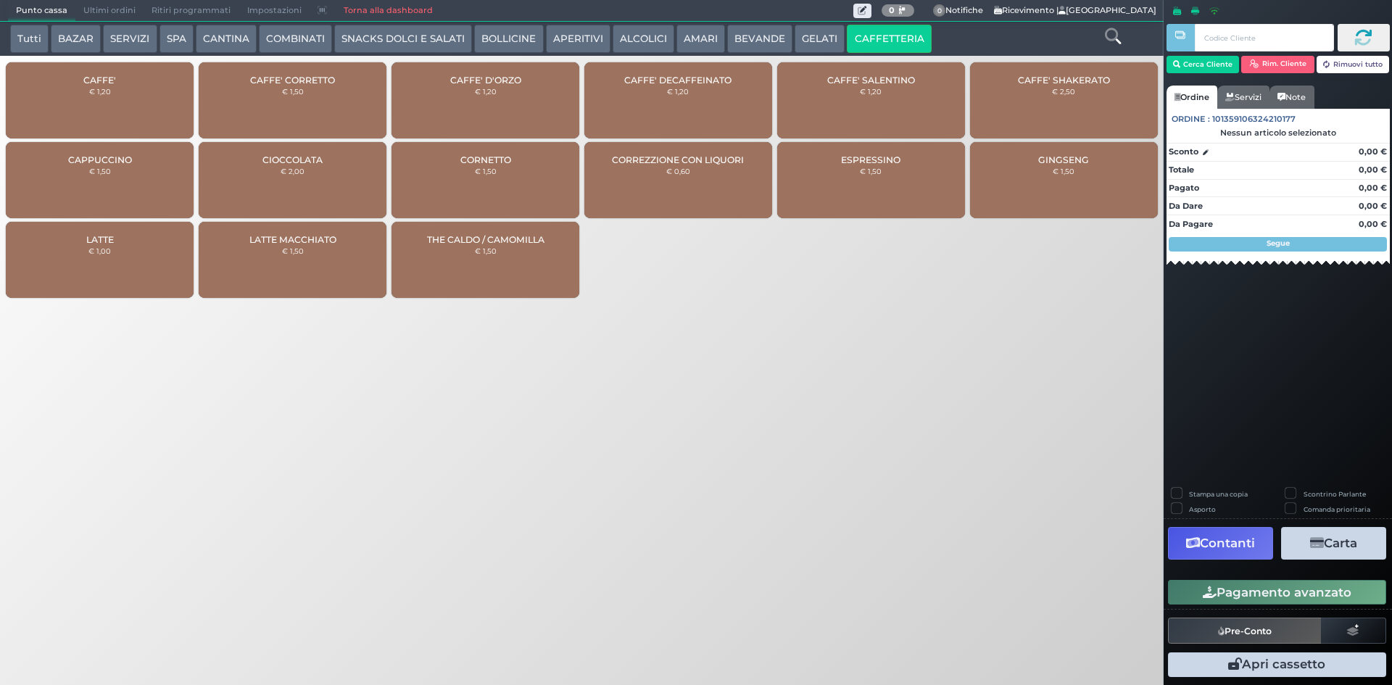
click at [115, 91] on div "CAFFE' € 1,20" at bounding box center [100, 100] width 188 height 76
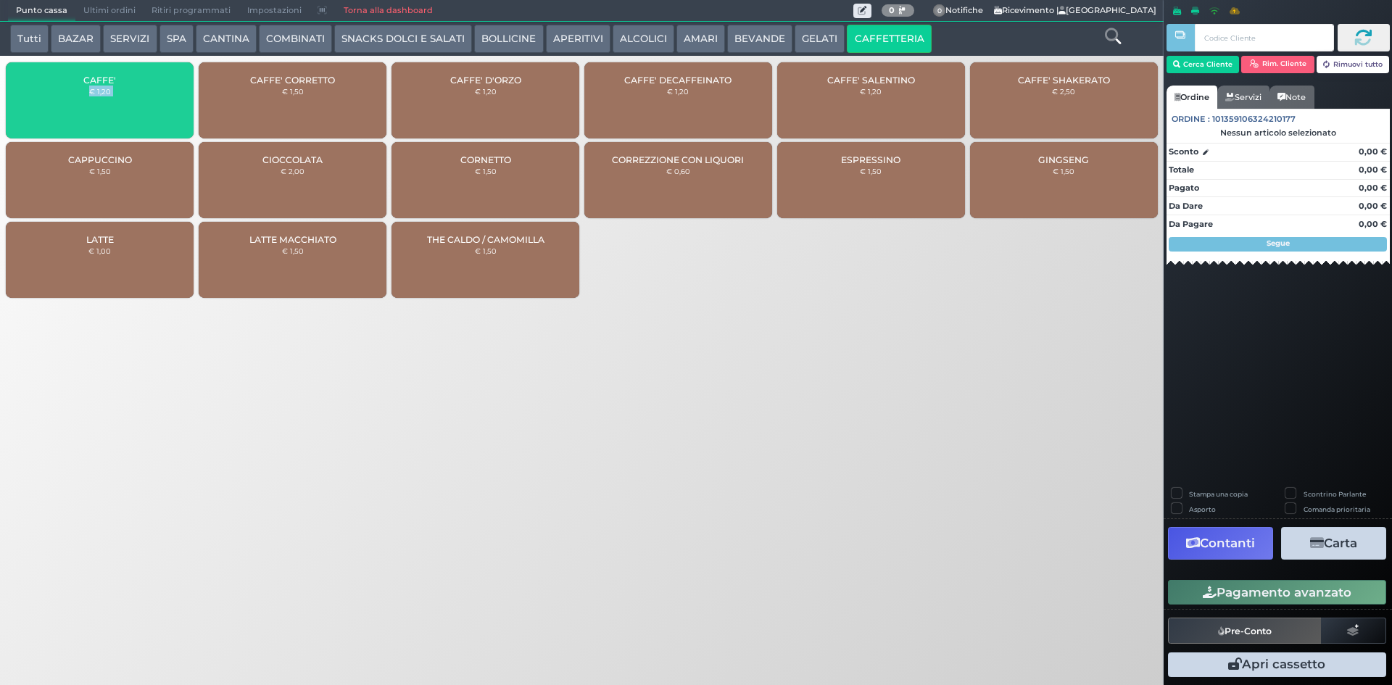
click at [114, 91] on div "CAFFE' € 1,20" at bounding box center [100, 100] width 188 height 76
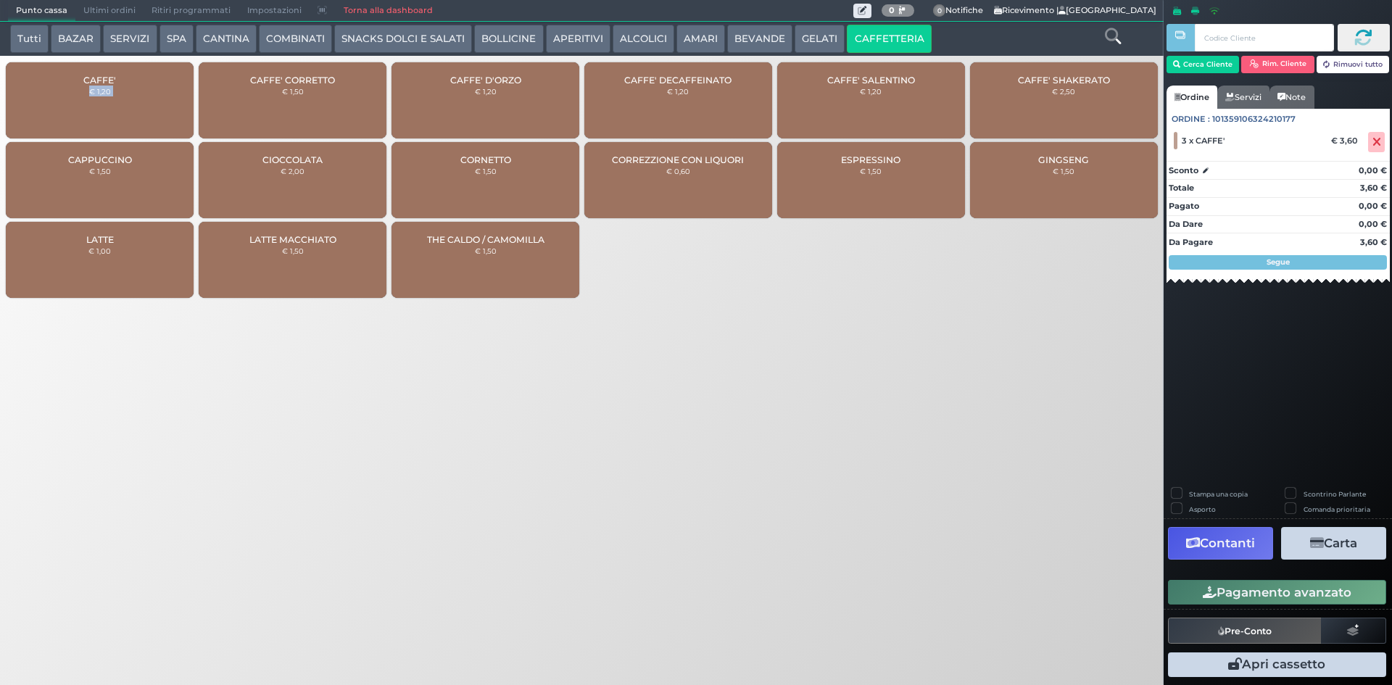
click at [1267, 589] on button "Pagamento avanzato" at bounding box center [1277, 592] width 218 height 25
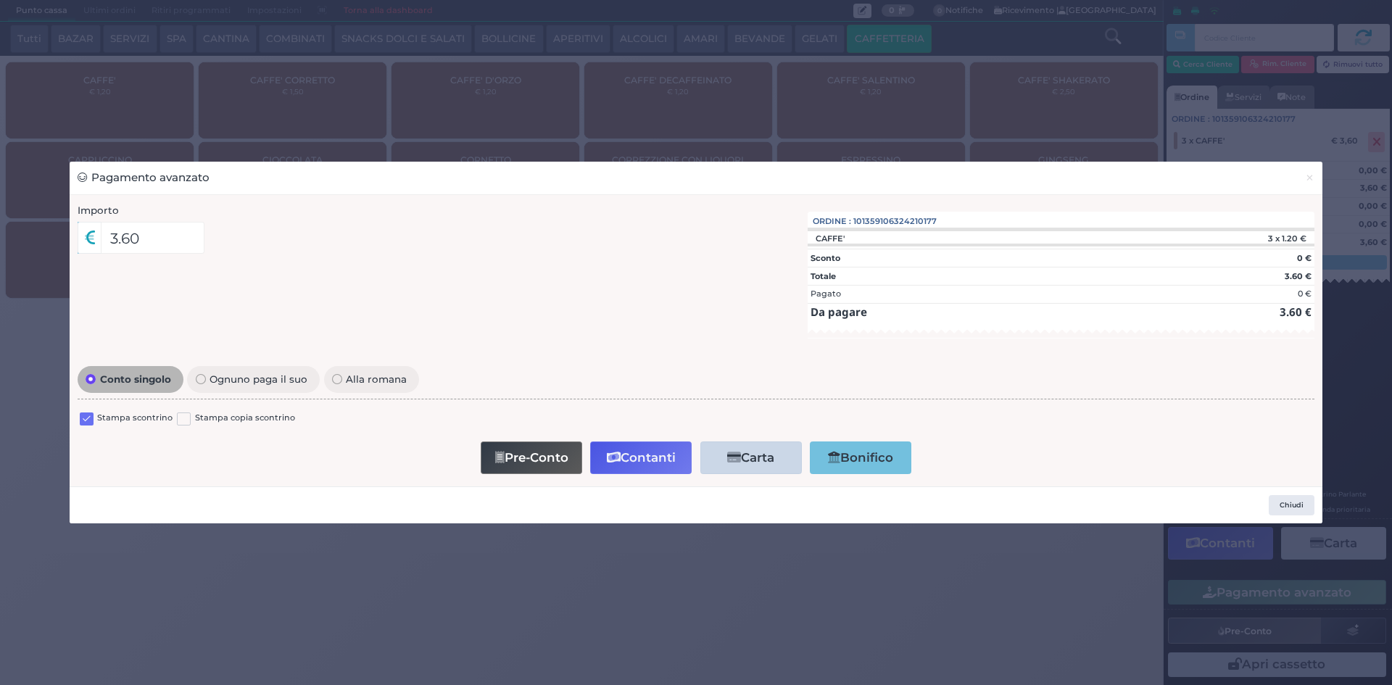
click at [86, 423] on label at bounding box center [87, 420] width 14 height 14
click at [0, 0] on input "checkbox" at bounding box center [0, 0] width 0 height 0
click at [640, 463] on button "Contanti" at bounding box center [641, 458] width 102 height 33
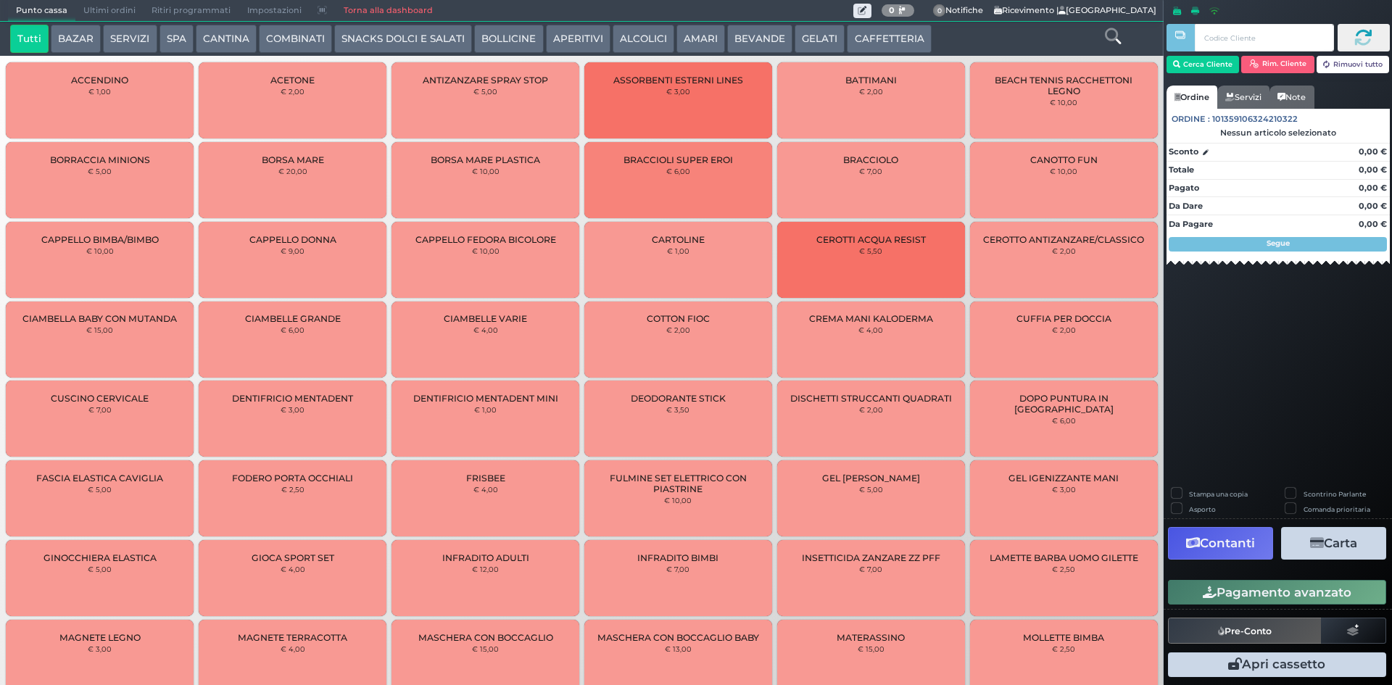
click at [700, 43] on button "AMARI" at bounding box center [701, 39] width 49 height 29
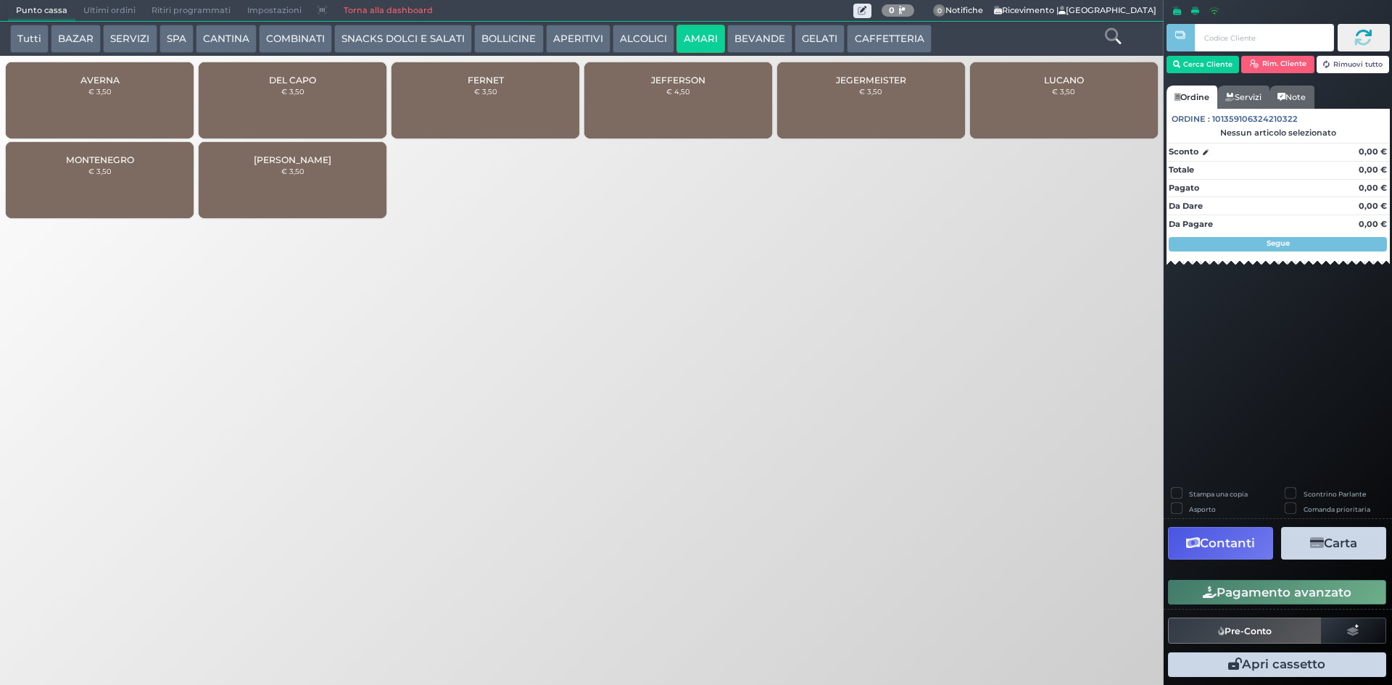
click at [139, 105] on div "AVERNA € 3,50" at bounding box center [100, 100] width 188 height 76
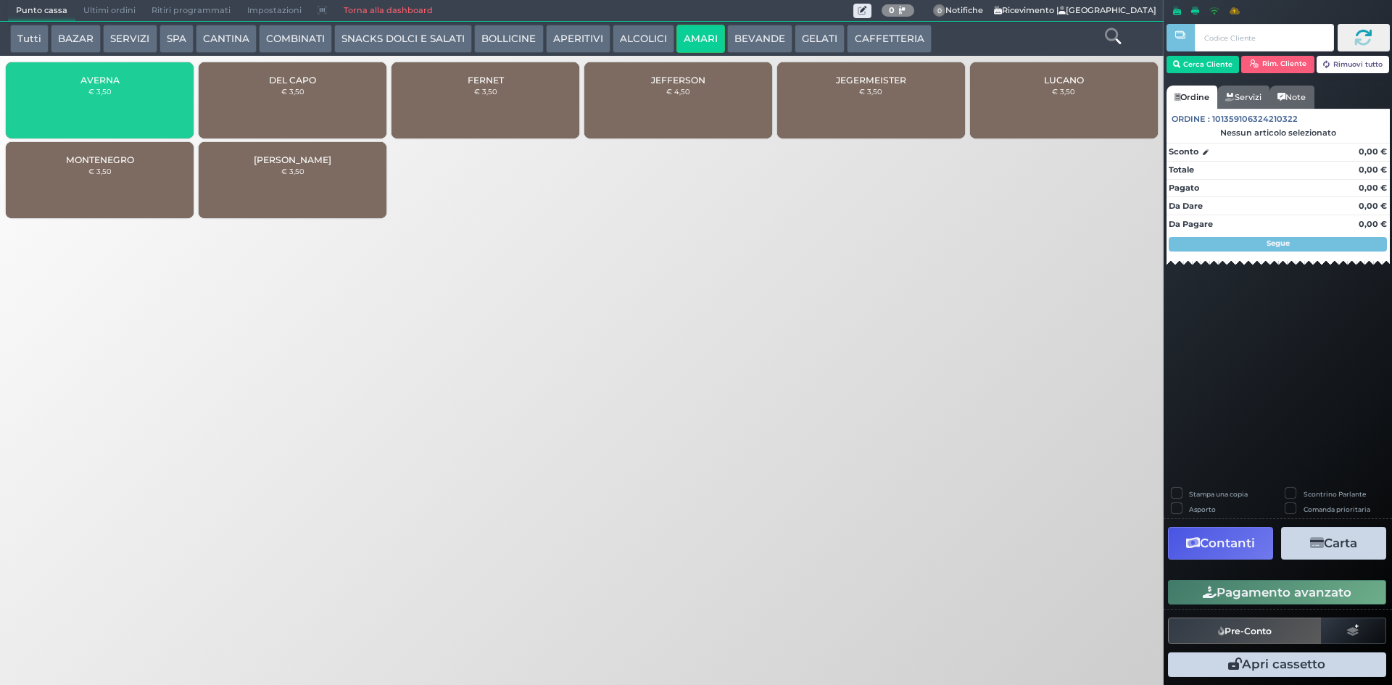
click at [139, 105] on div "AVERNA € 3,50" at bounding box center [100, 100] width 188 height 76
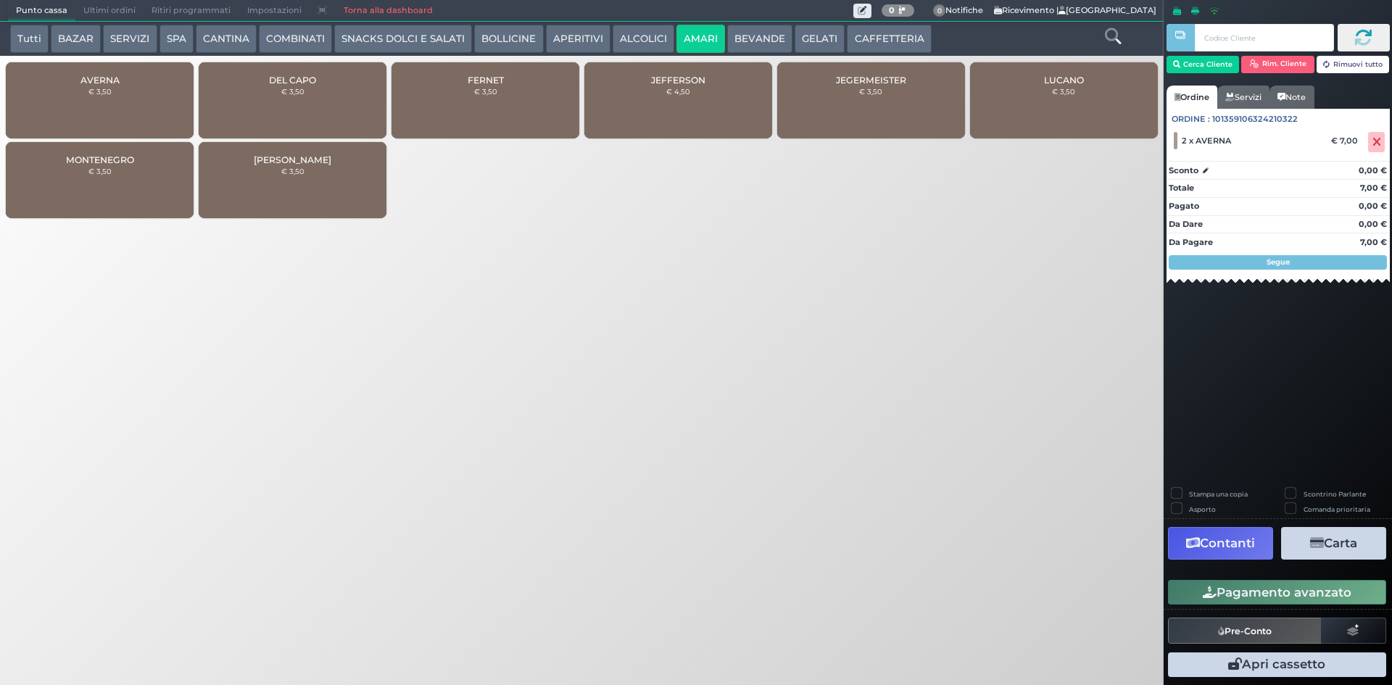
click at [1299, 586] on button "Pagamento avanzato" at bounding box center [1277, 592] width 218 height 25
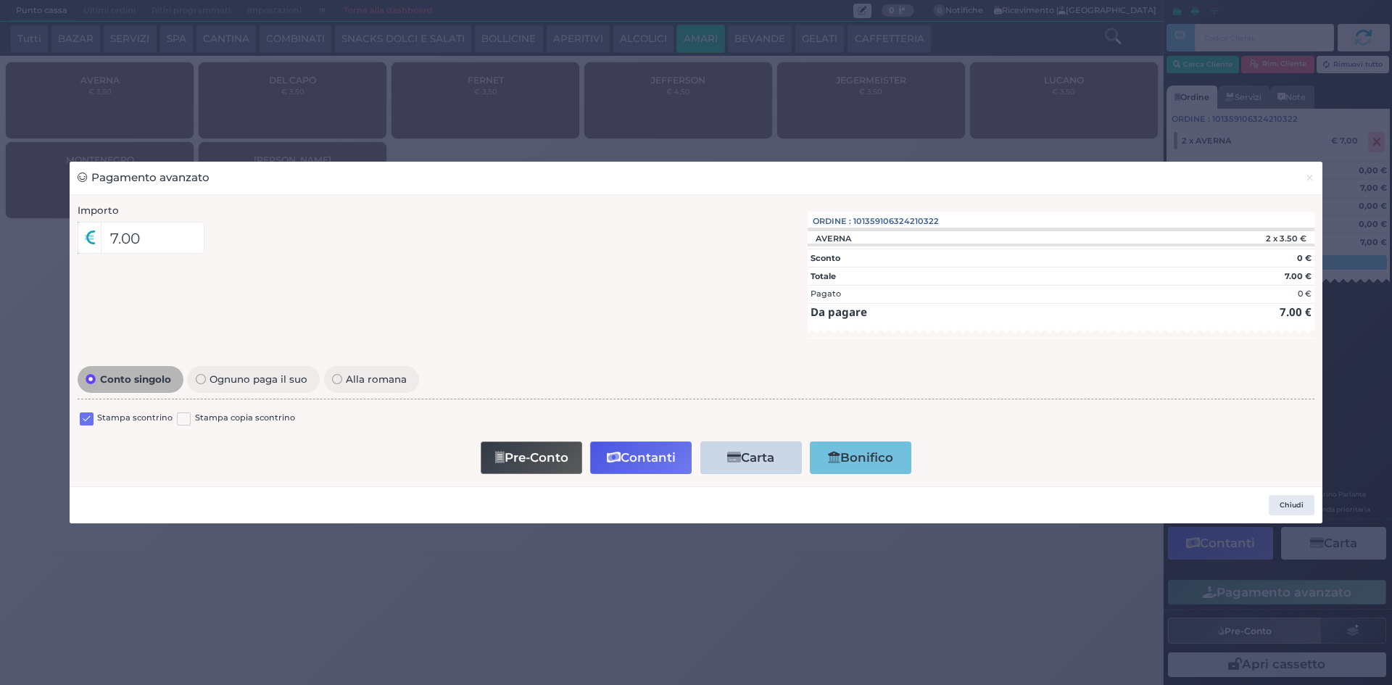
click at [89, 421] on label at bounding box center [87, 420] width 14 height 14
click at [0, 0] on input "checkbox" at bounding box center [0, 0] width 0 height 0
click at [653, 460] on button "Contanti" at bounding box center [641, 458] width 102 height 33
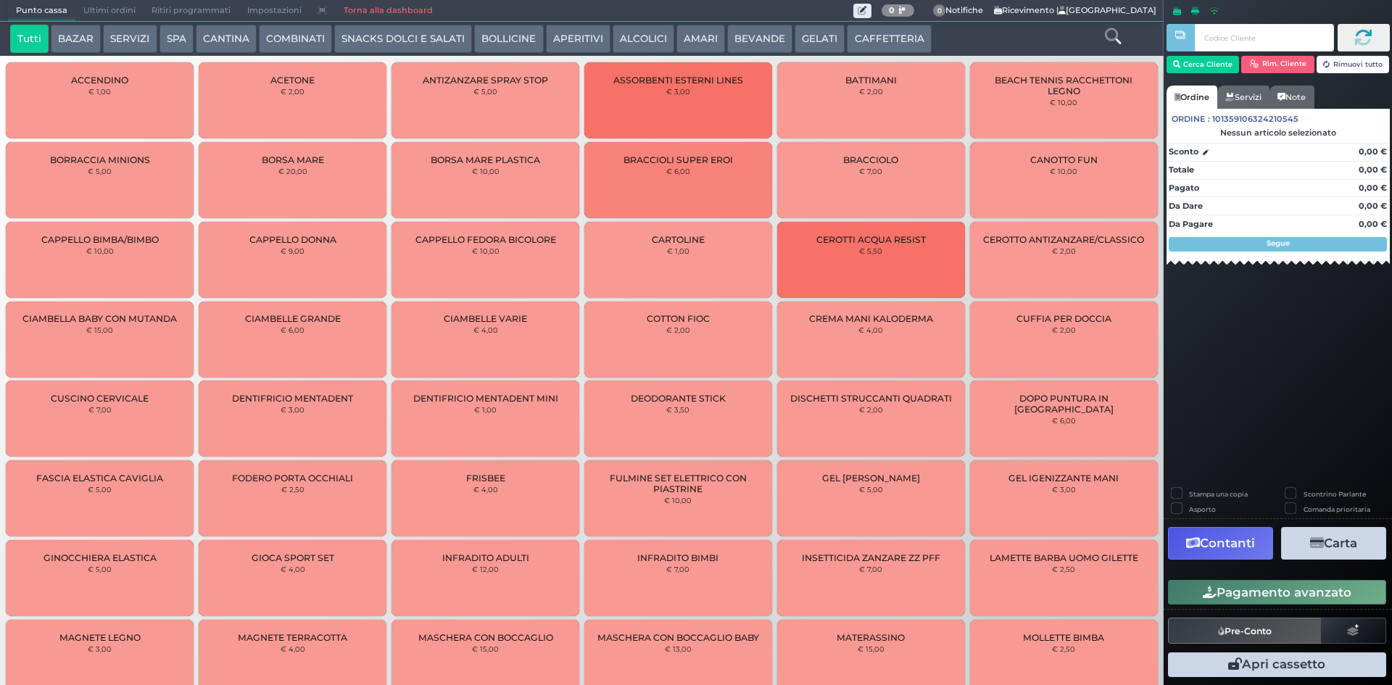
click at [873, 38] on button "CAFFETTERIA" at bounding box center [889, 39] width 84 height 29
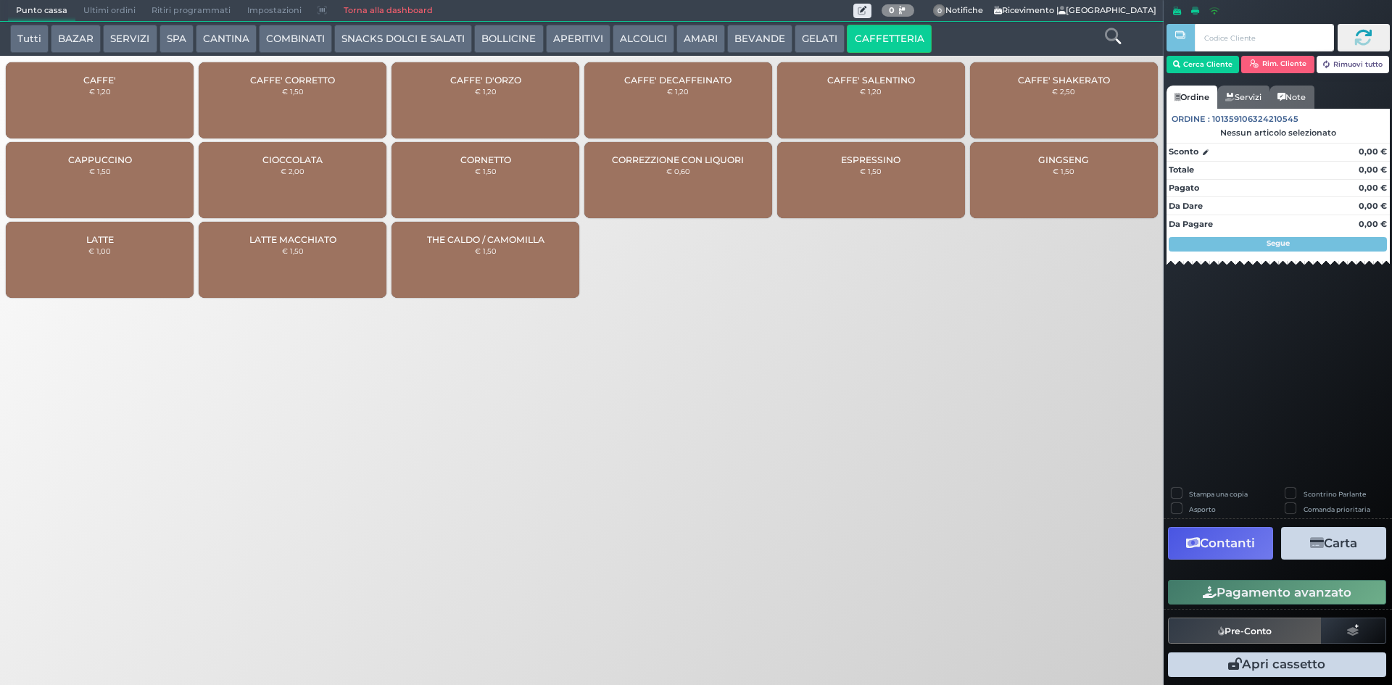
click at [65, 91] on div "CAFFE' € 1,20" at bounding box center [100, 100] width 188 height 76
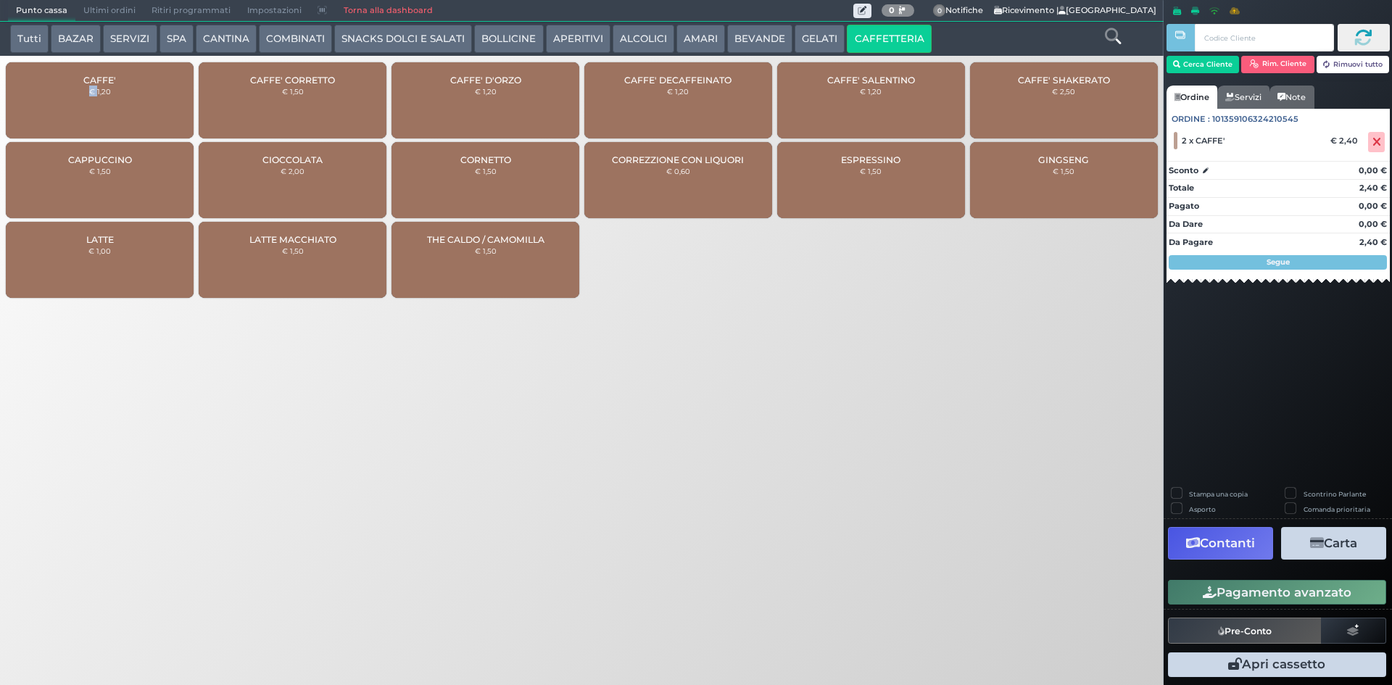
click at [1330, 594] on button "Pagamento avanzato" at bounding box center [1277, 592] width 218 height 25
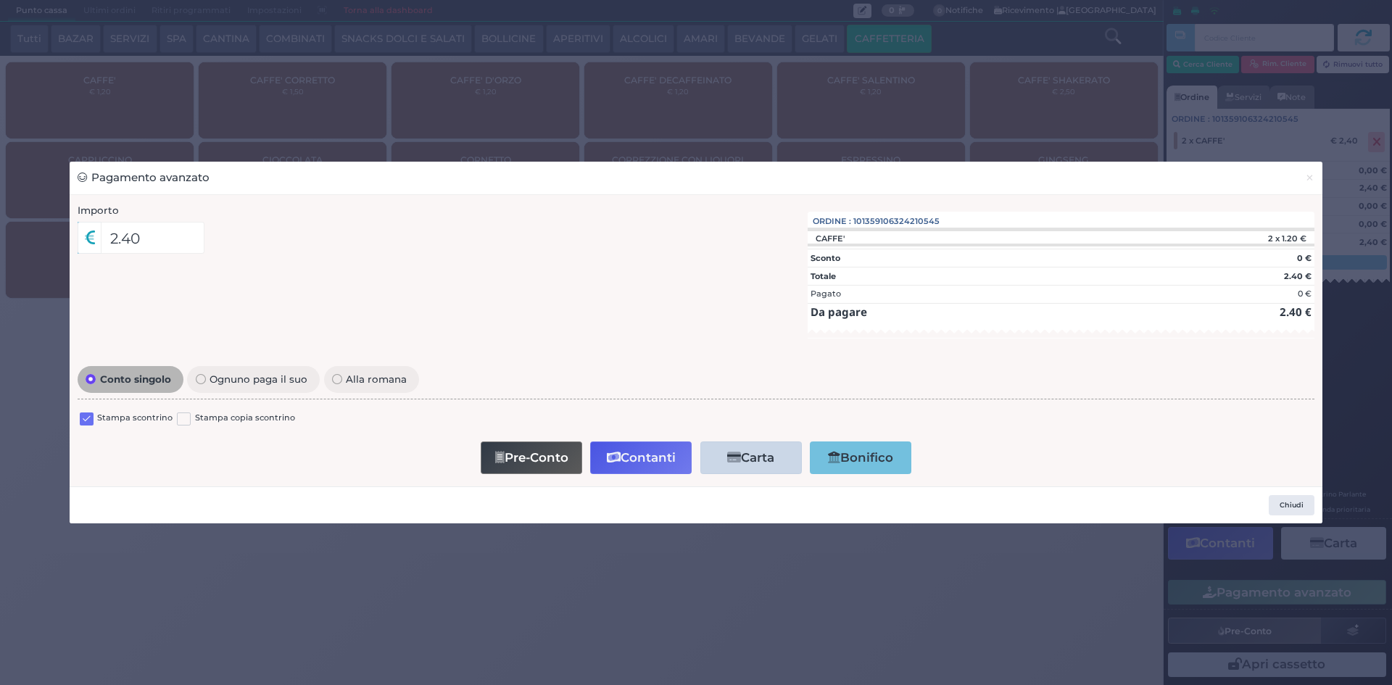
drag, startPoint x: 91, startPoint y: 420, endPoint x: 300, endPoint y: 310, distance: 236.4
click at [91, 418] on label at bounding box center [87, 420] width 14 height 14
click at [0, 0] on input "checkbox" at bounding box center [0, 0] width 0 height 0
click at [634, 453] on button "Contanti" at bounding box center [641, 458] width 102 height 33
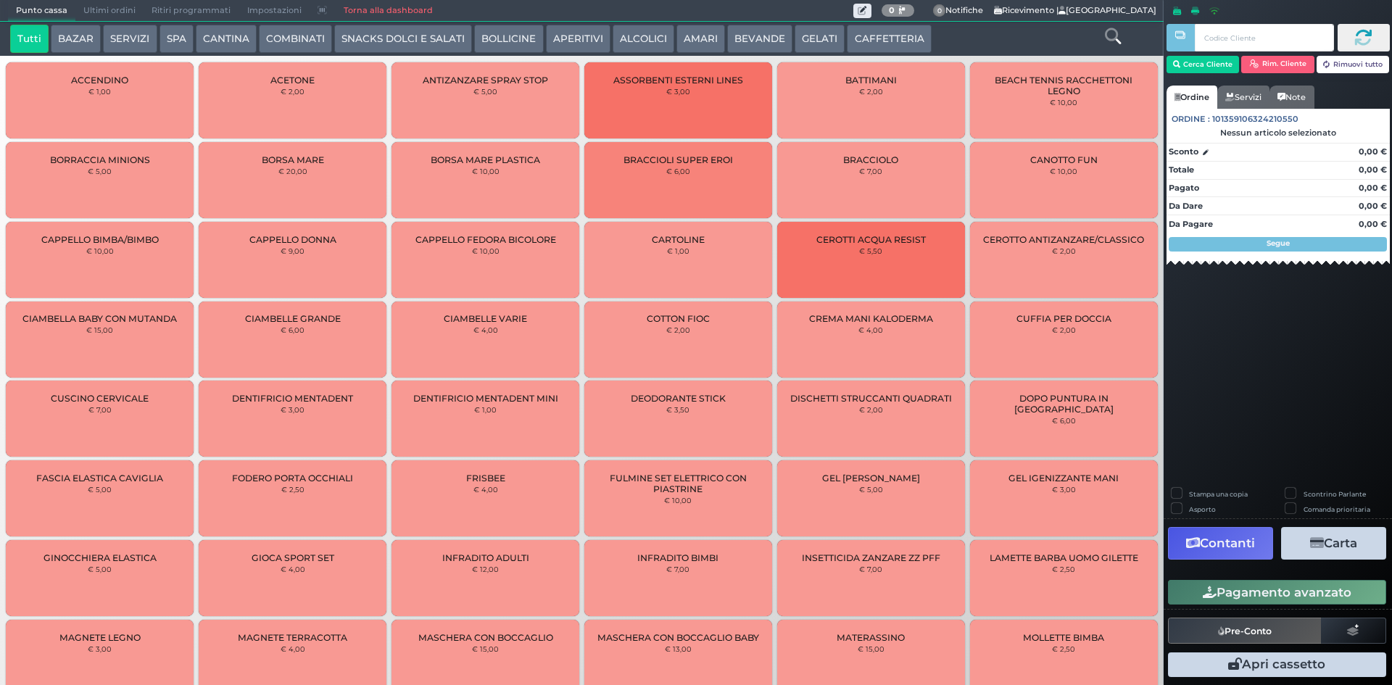
click at [858, 36] on button "CAFFETTERIA" at bounding box center [889, 39] width 84 height 29
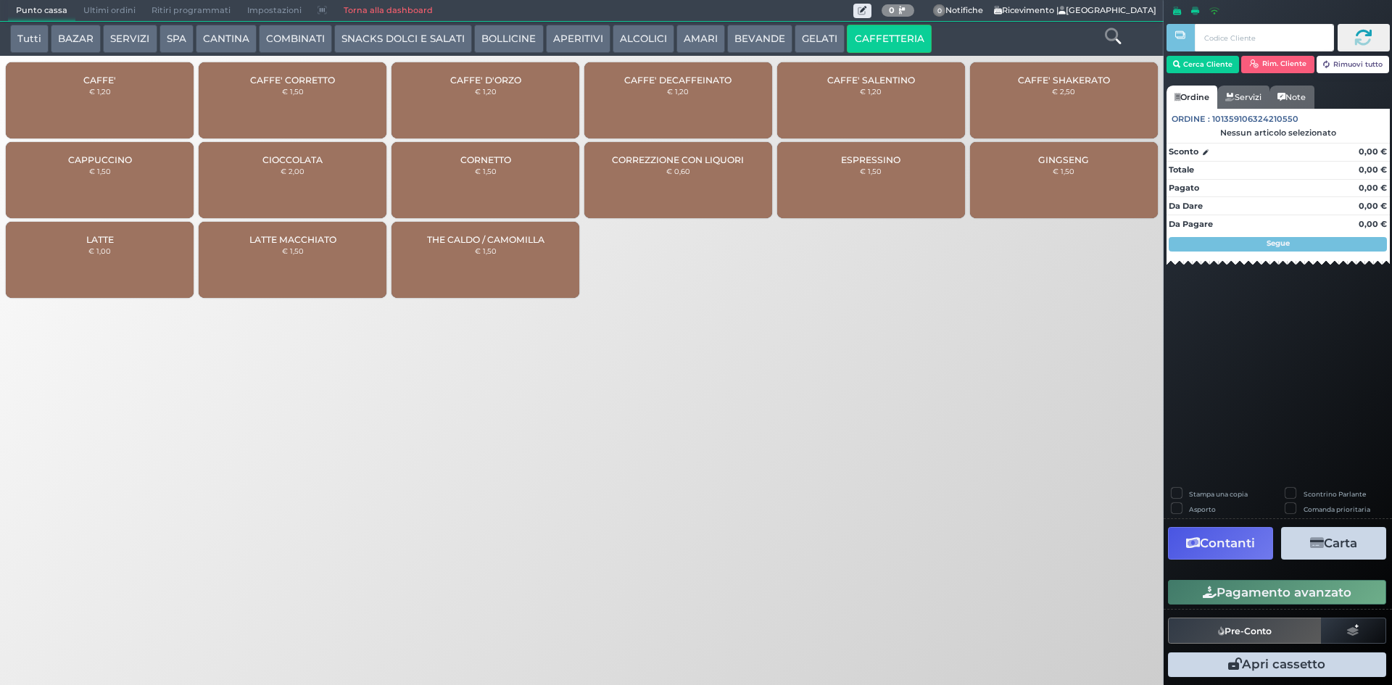
click at [705, 33] on button "AMARI" at bounding box center [701, 39] width 49 height 29
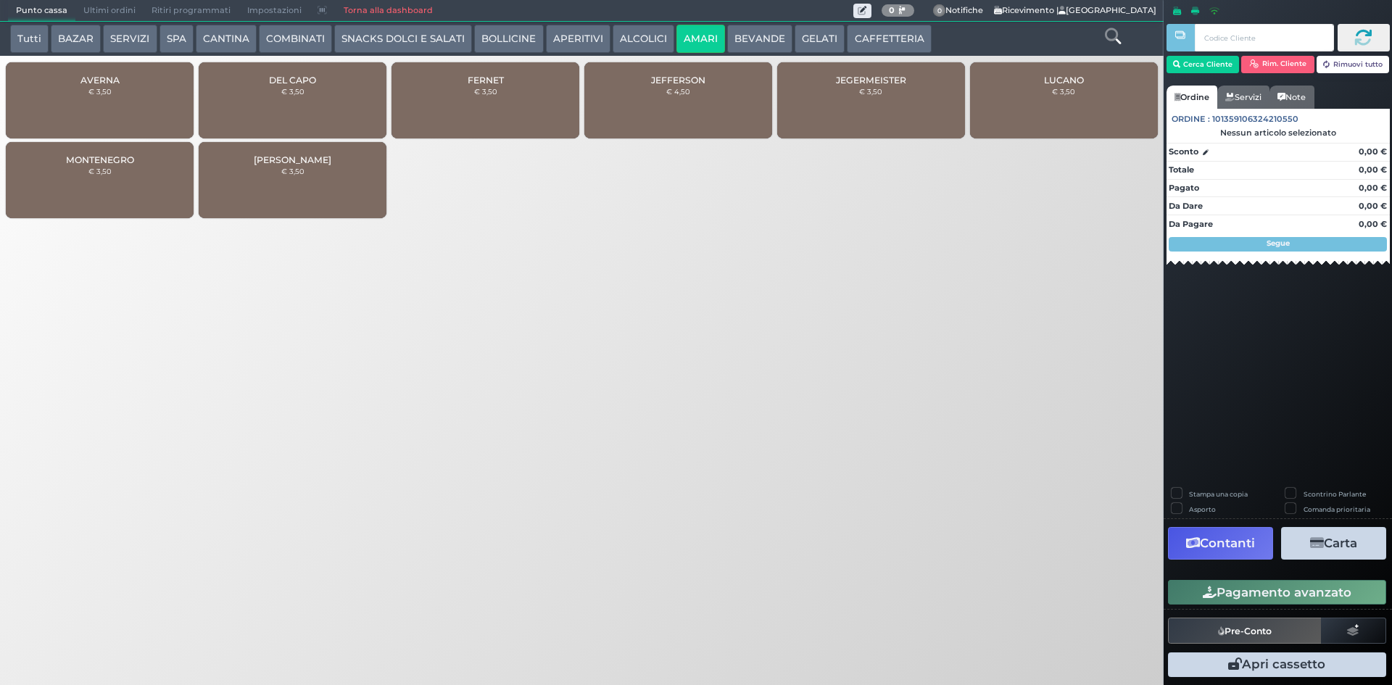
click at [262, 180] on div "ZEDDA PIRAS € 3,50" at bounding box center [293, 180] width 188 height 76
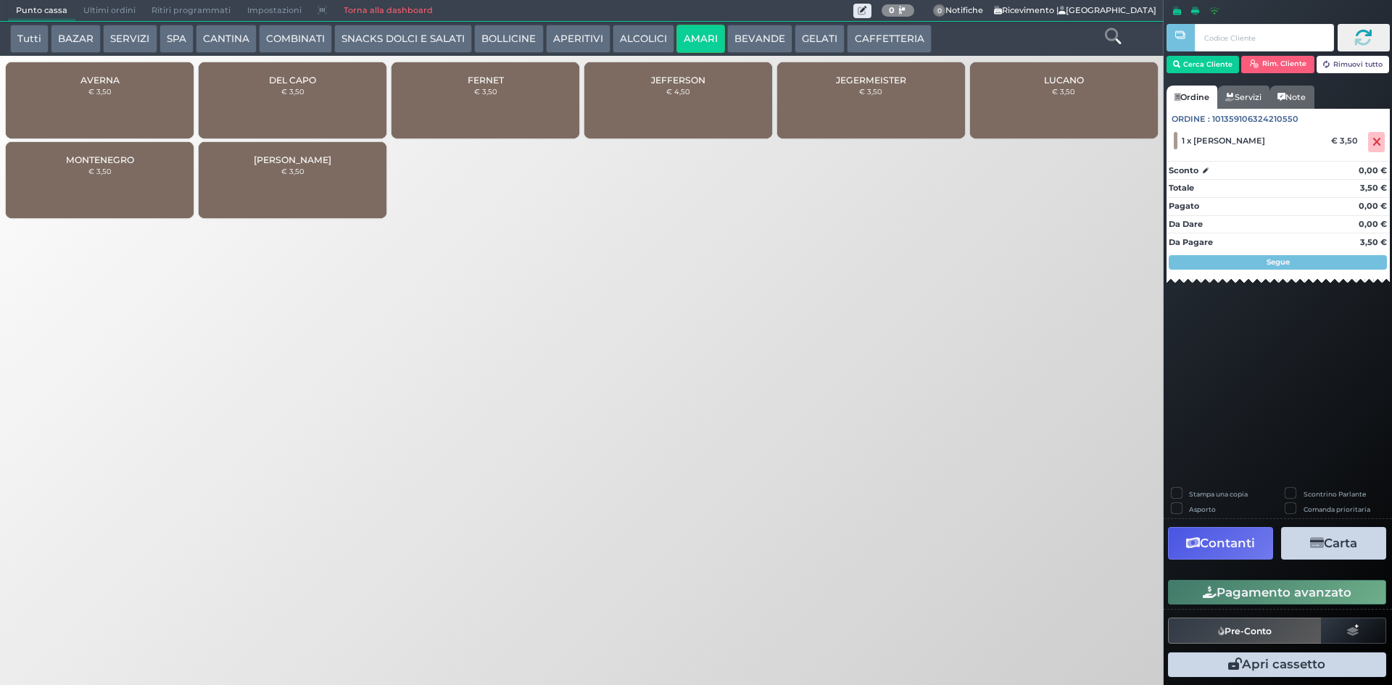
click at [1296, 590] on button "Pagamento avanzato" at bounding box center [1277, 592] width 218 height 25
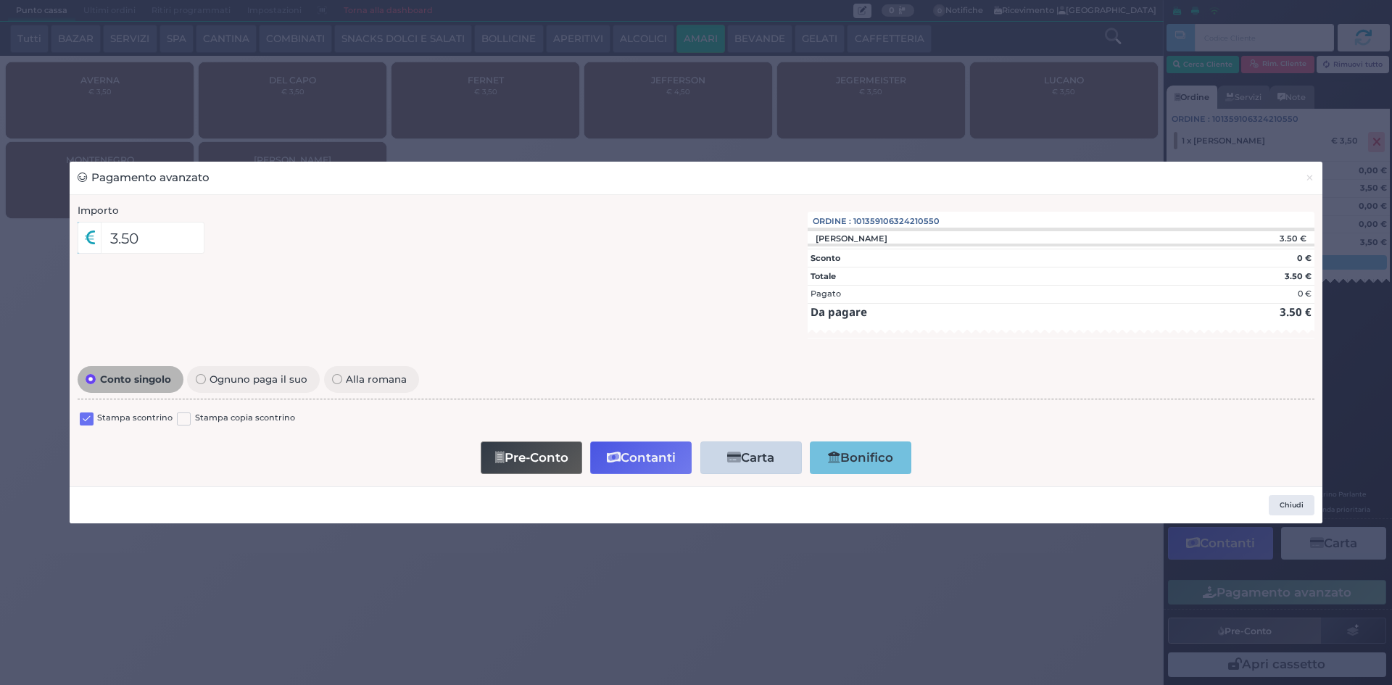
click at [84, 418] on label at bounding box center [87, 420] width 14 height 14
click at [0, 0] on input "checkbox" at bounding box center [0, 0] width 0 height 0
click at [630, 450] on button "Contanti" at bounding box center [641, 458] width 102 height 33
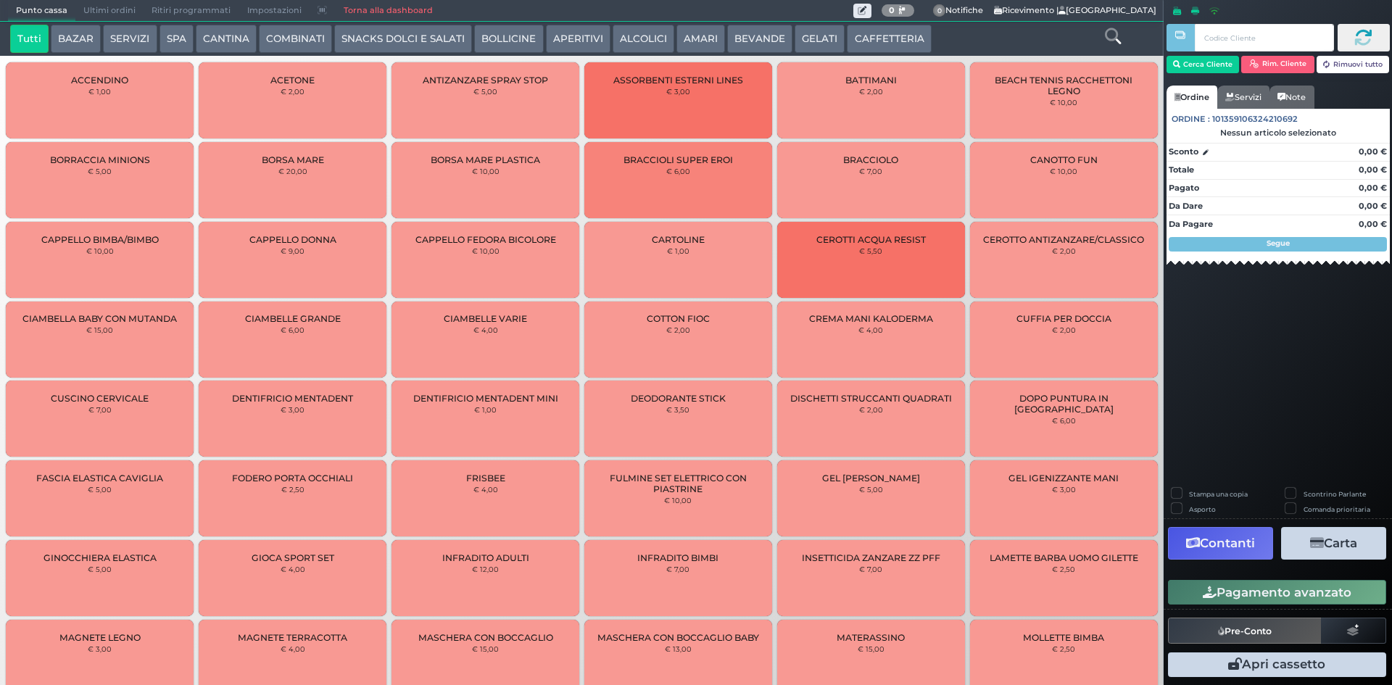
click at [854, 34] on button "CAFFETTERIA" at bounding box center [889, 39] width 84 height 29
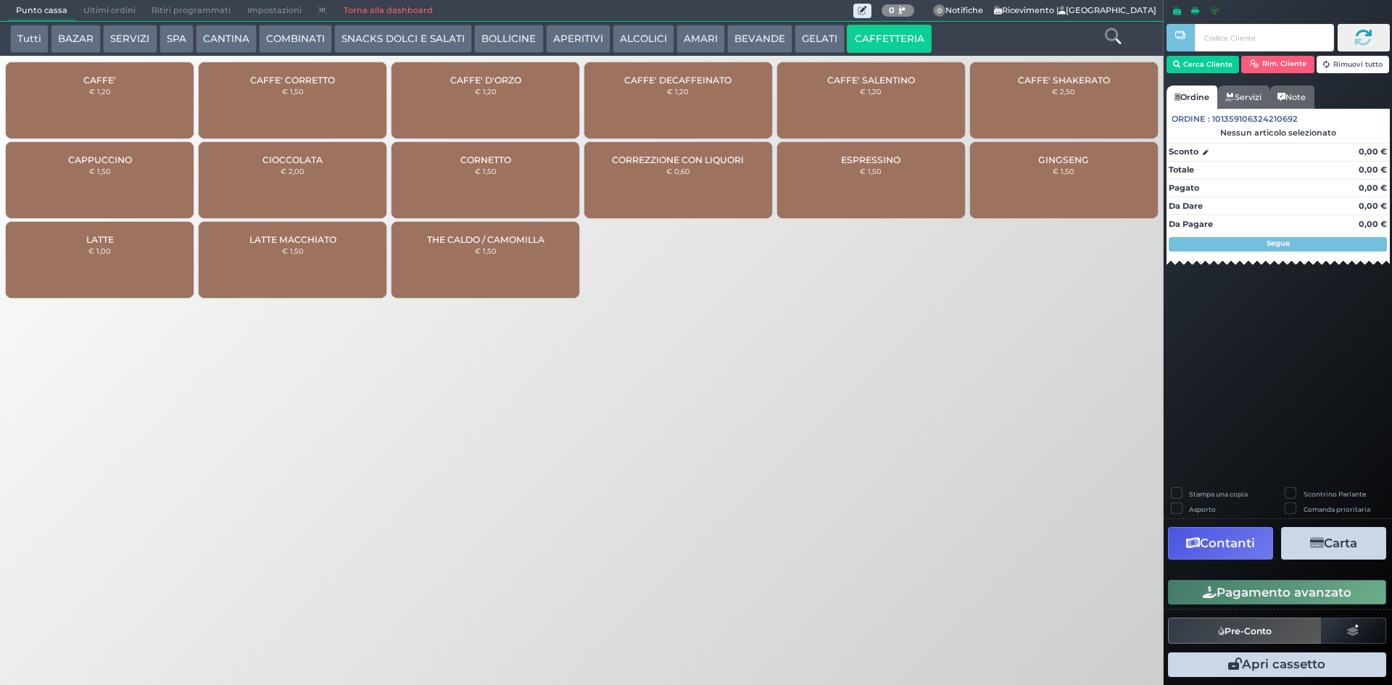
click at [626, 41] on button "ALCOLICI" at bounding box center [644, 39] width 62 height 29
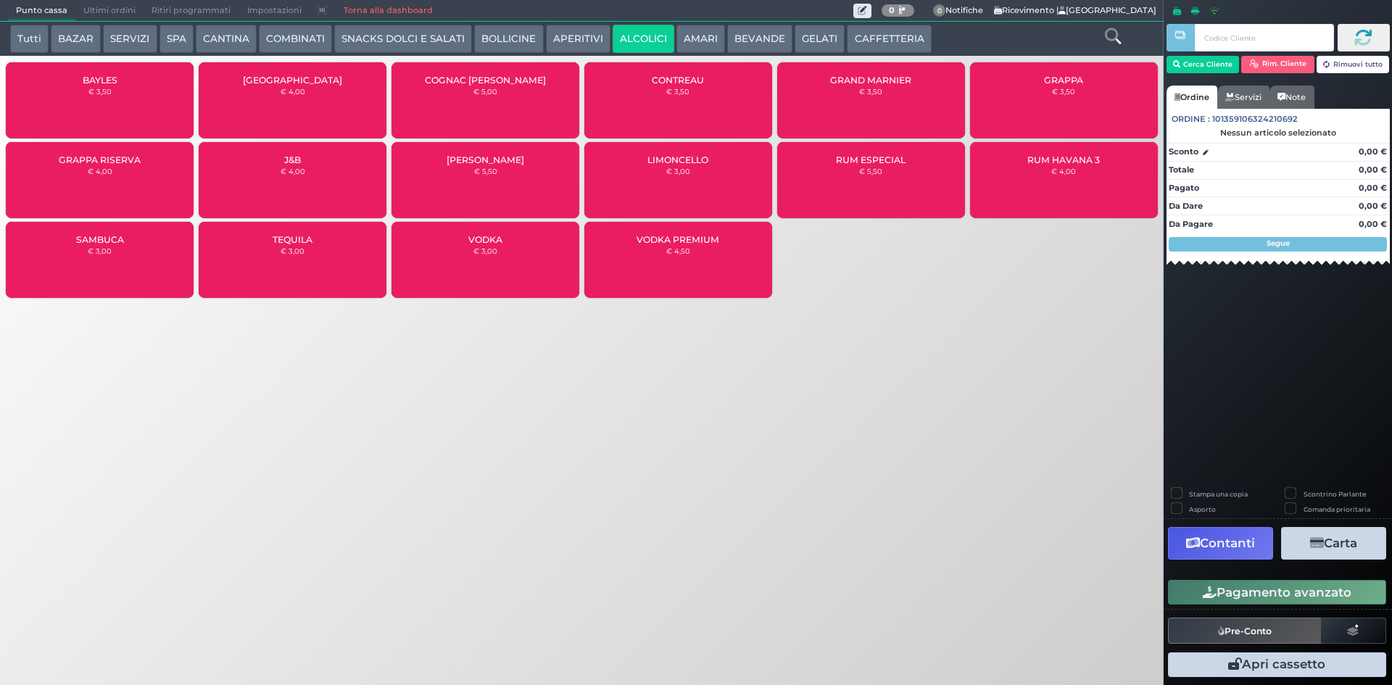
click at [23, 36] on button "Tutti" at bounding box center [29, 39] width 38 height 29
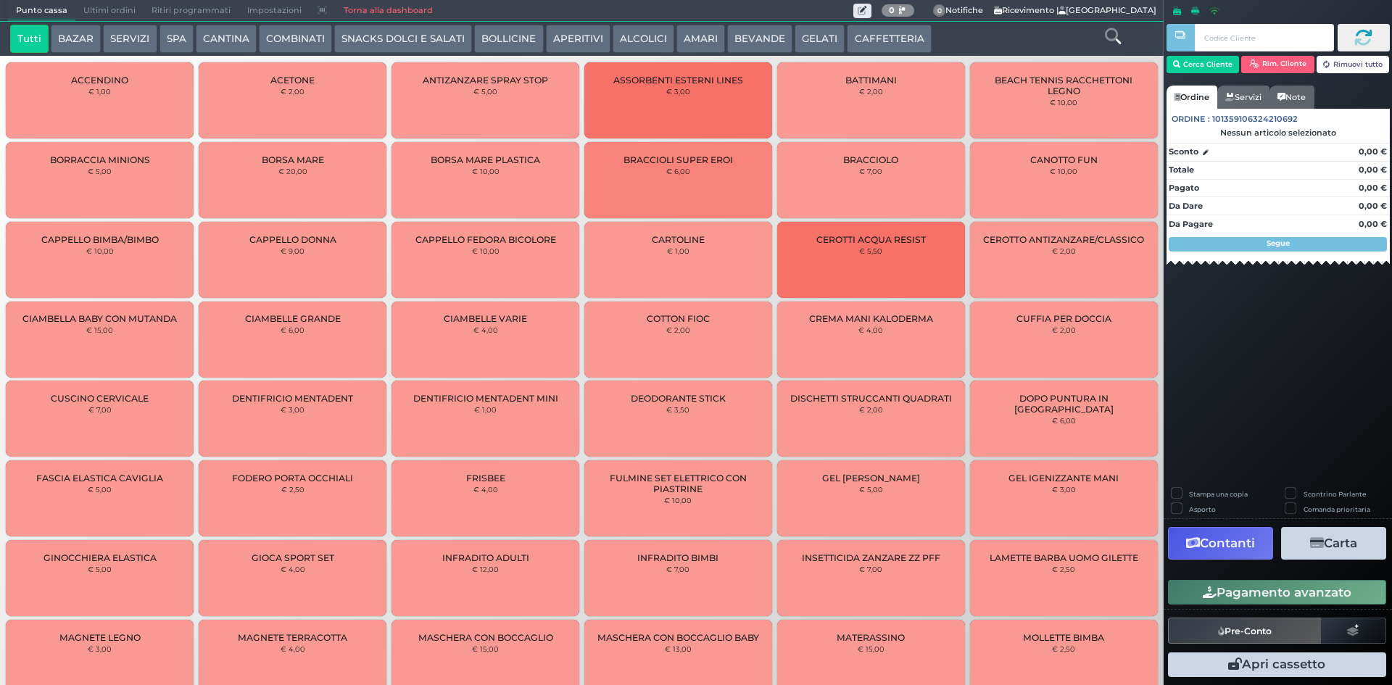
click at [1113, 44] on icon at bounding box center [1113, 36] width 16 height 16
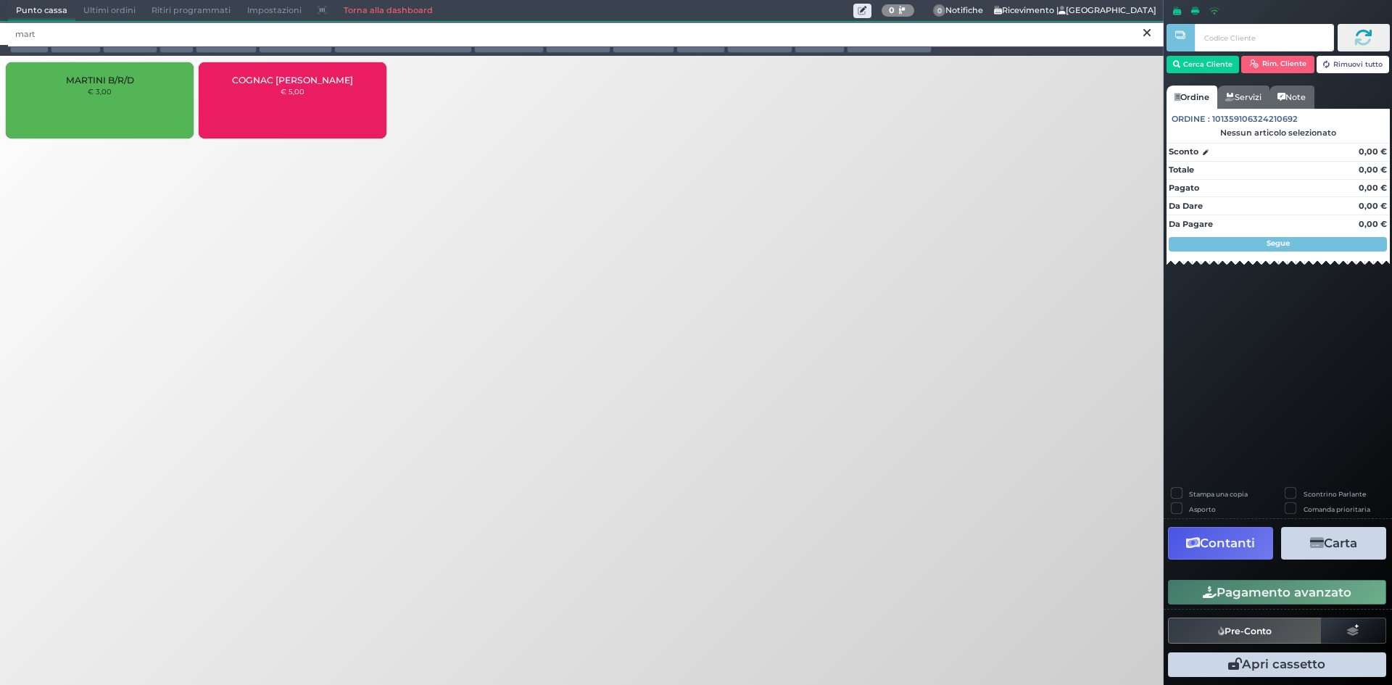
type input "mart"
click at [139, 122] on div "MARTINI B/R/D € 3,00" at bounding box center [100, 100] width 188 height 76
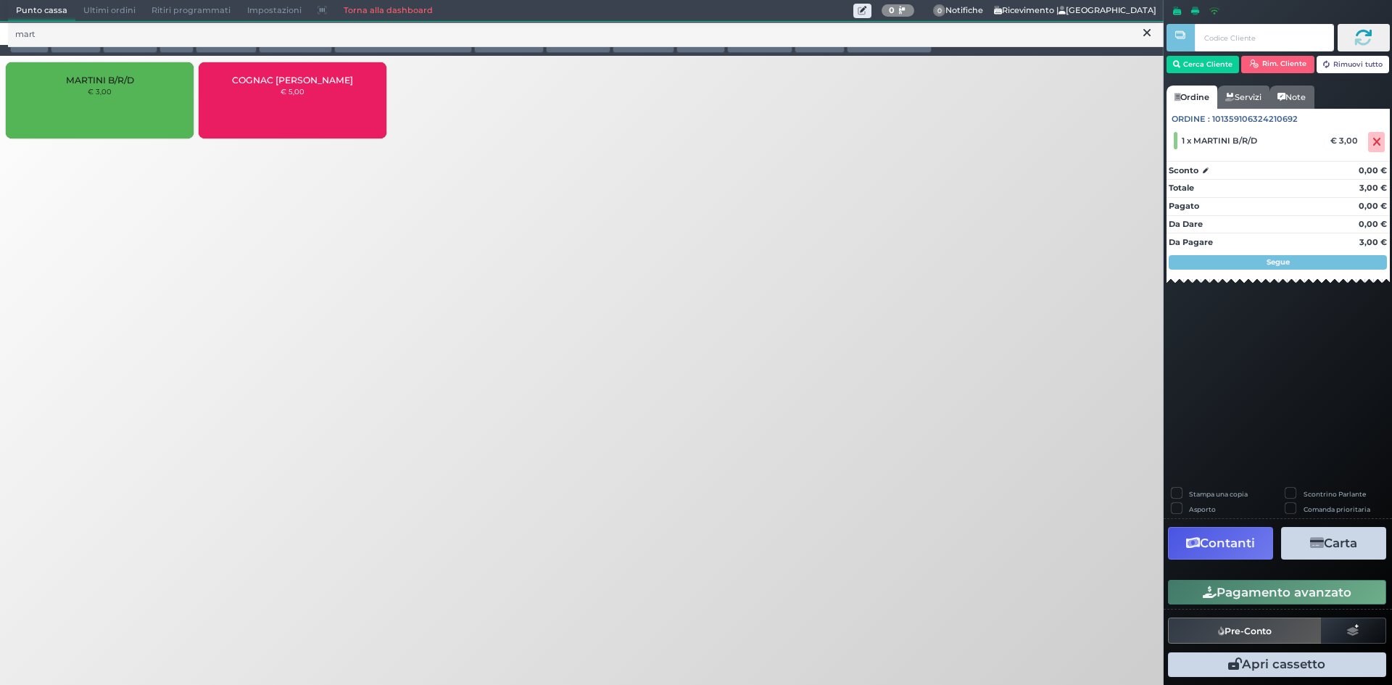
click at [1282, 591] on button "Pagamento avanzato" at bounding box center [1277, 592] width 218 height 25
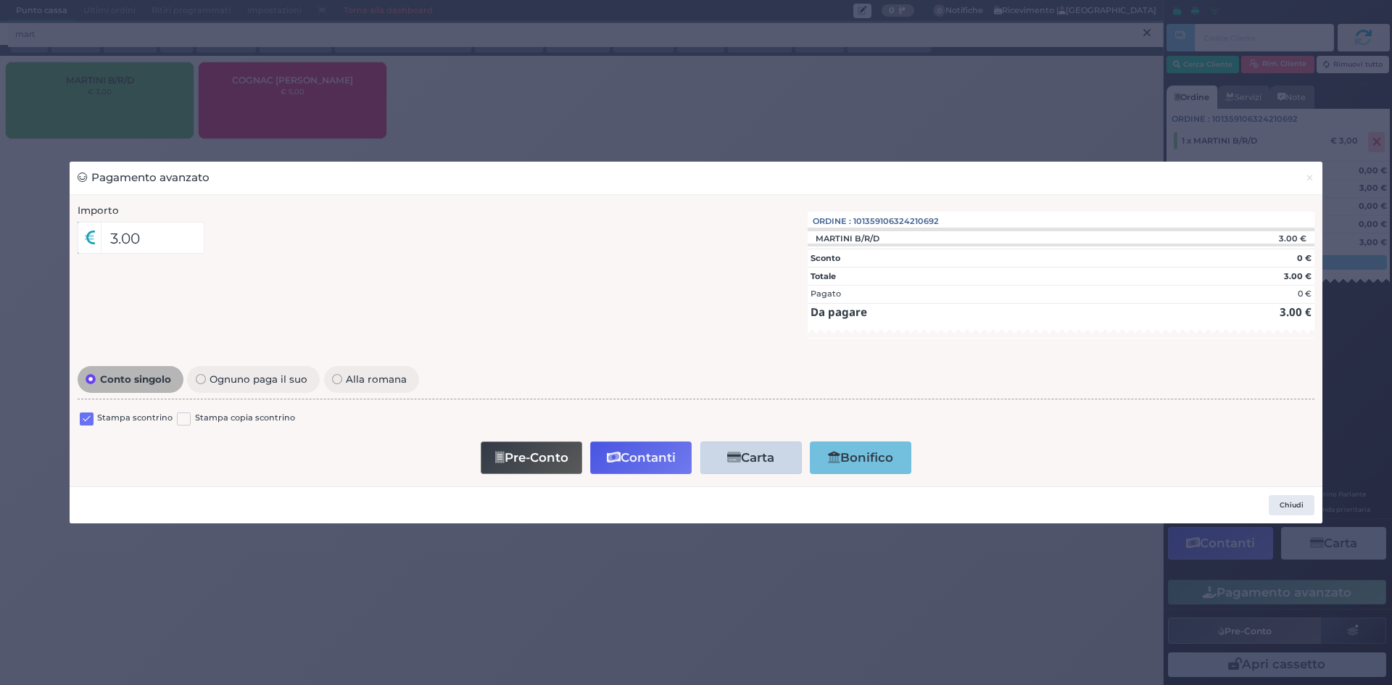
click at [93, 423] on label at bounding box center [87, 420] width 14 height 14
click at [0, 0] on input "checkbox" at bounding box center [0, 0] width 0 height 0
click at [633, 458] on button "Contanti" at bounding box center [641, 458] width 102 height 33
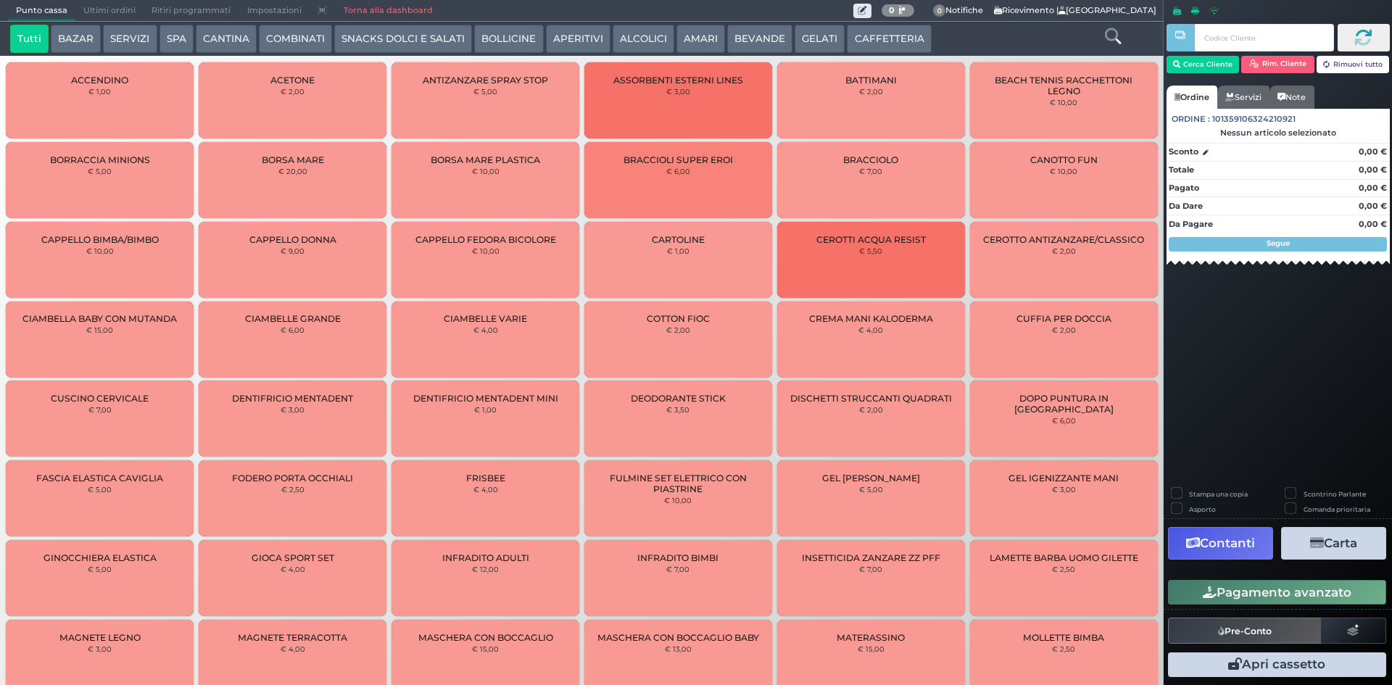
click at [126, 4] on span "Ultimi ordini" at bounding box center [109, 11] width 68 height 20
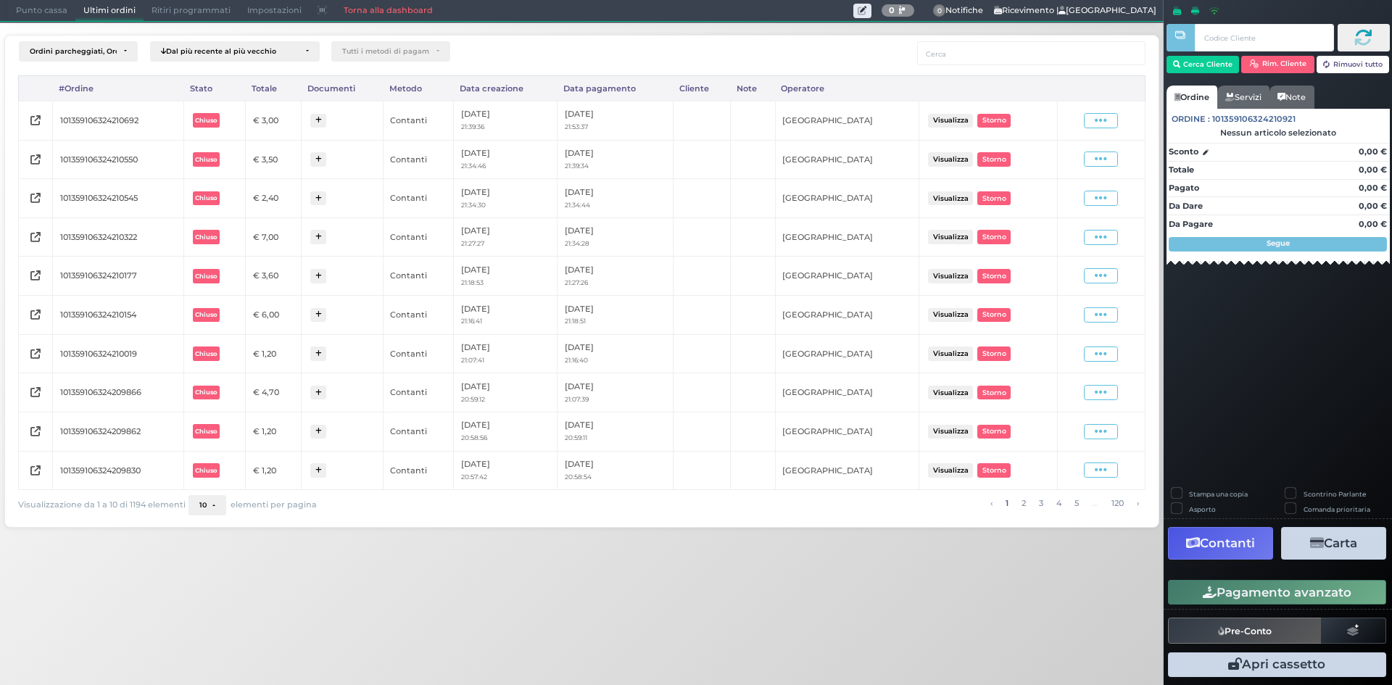
drag, startPoint x: 1112, startPoint y: 120, endPoint x: 1101, endPoint y: 137, distance: 20.3
click at [1112, 121] on span at bounding box center [1101, 120] width 34 height 15
click at [1073, 167] on span "Ristampa Pre-Conto" at bounding box center [1065, 162] width 59 height 25
click at [31, 18] on span "Punto cassa" at bounding box center [41, 11] width 67 height 20
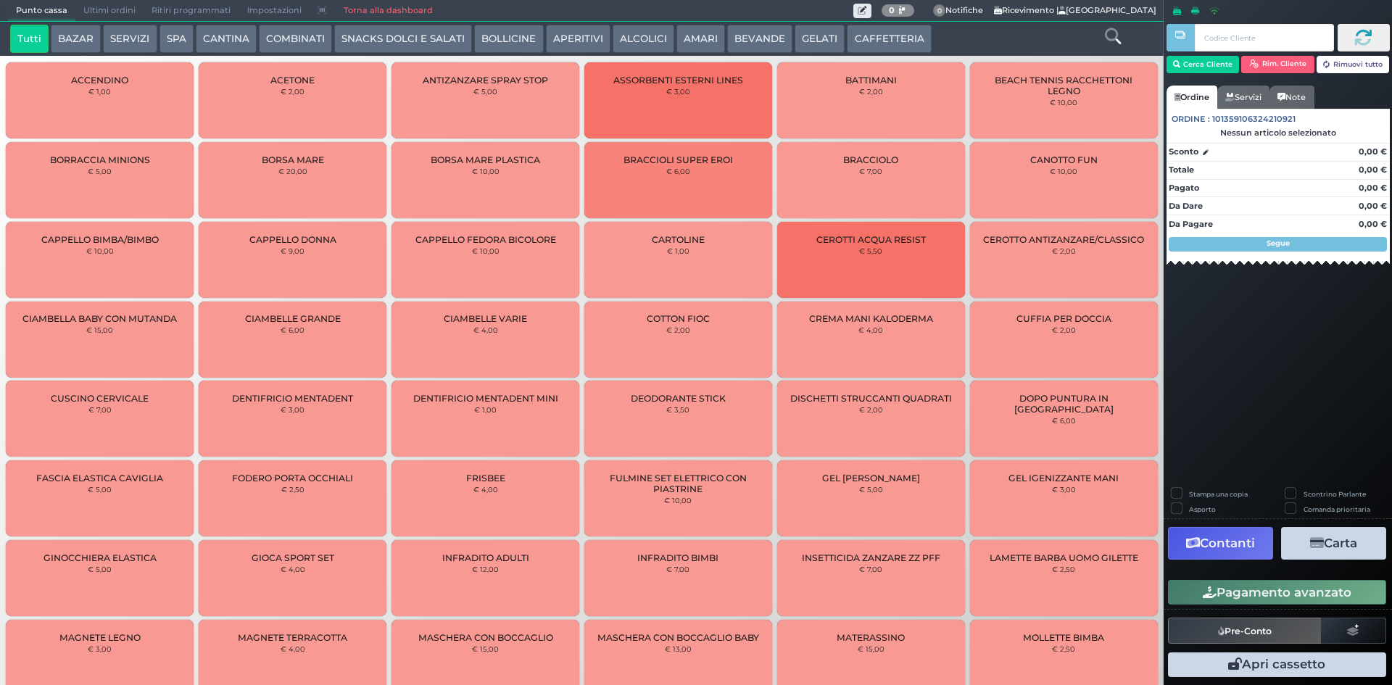
click at [727, 39] on button "BEVANDE" at bounding box center [759, 39] width 65 height 29
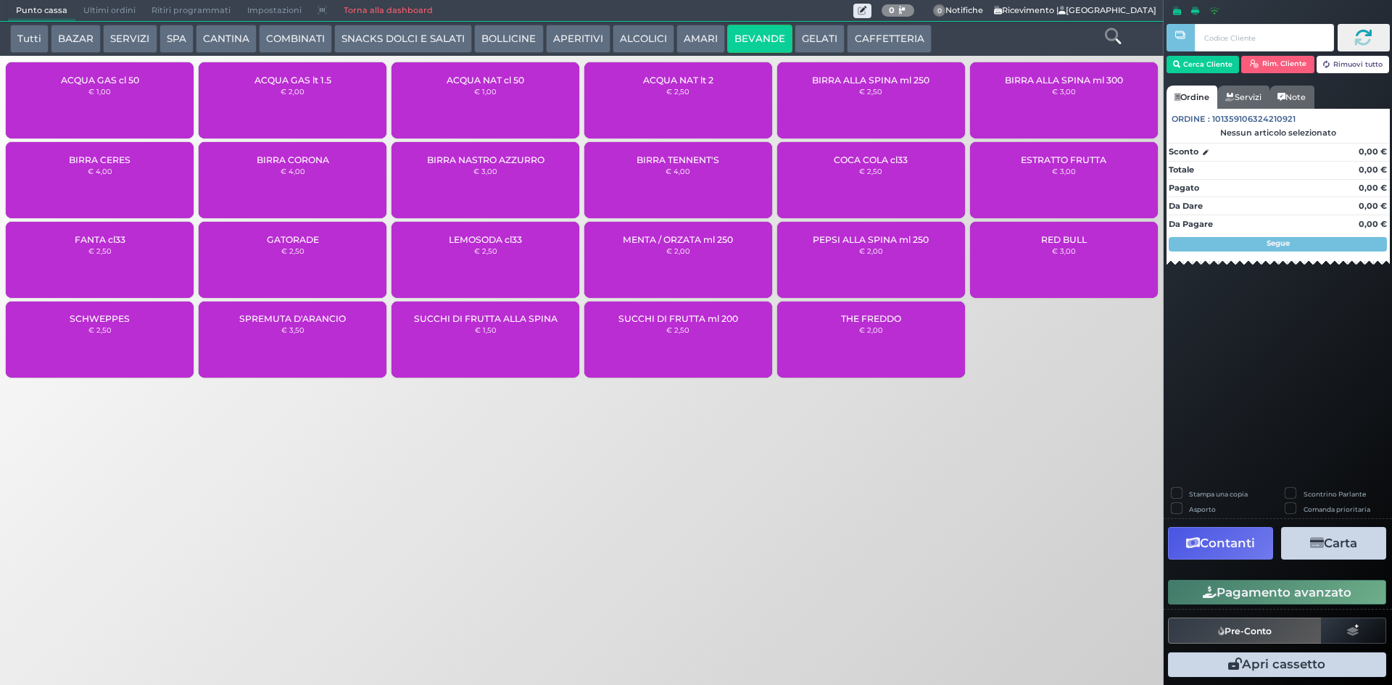
click at [129, 92] on div "ACQUA GAS cl 50 € 1,00" at bounding box center [100, 100] width 188 height 76
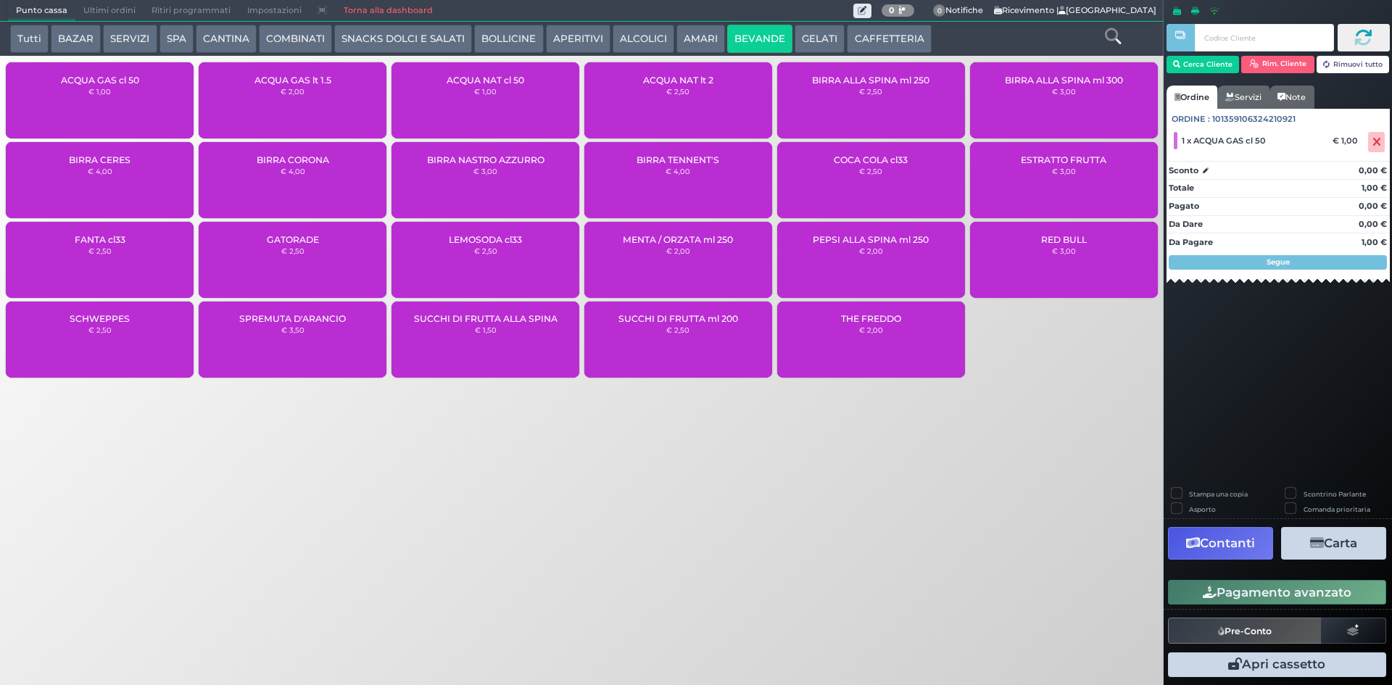
click at [1273, 586] on button "Pagamento avanzato" at bounding box center [1277, 592] width 218 height 25
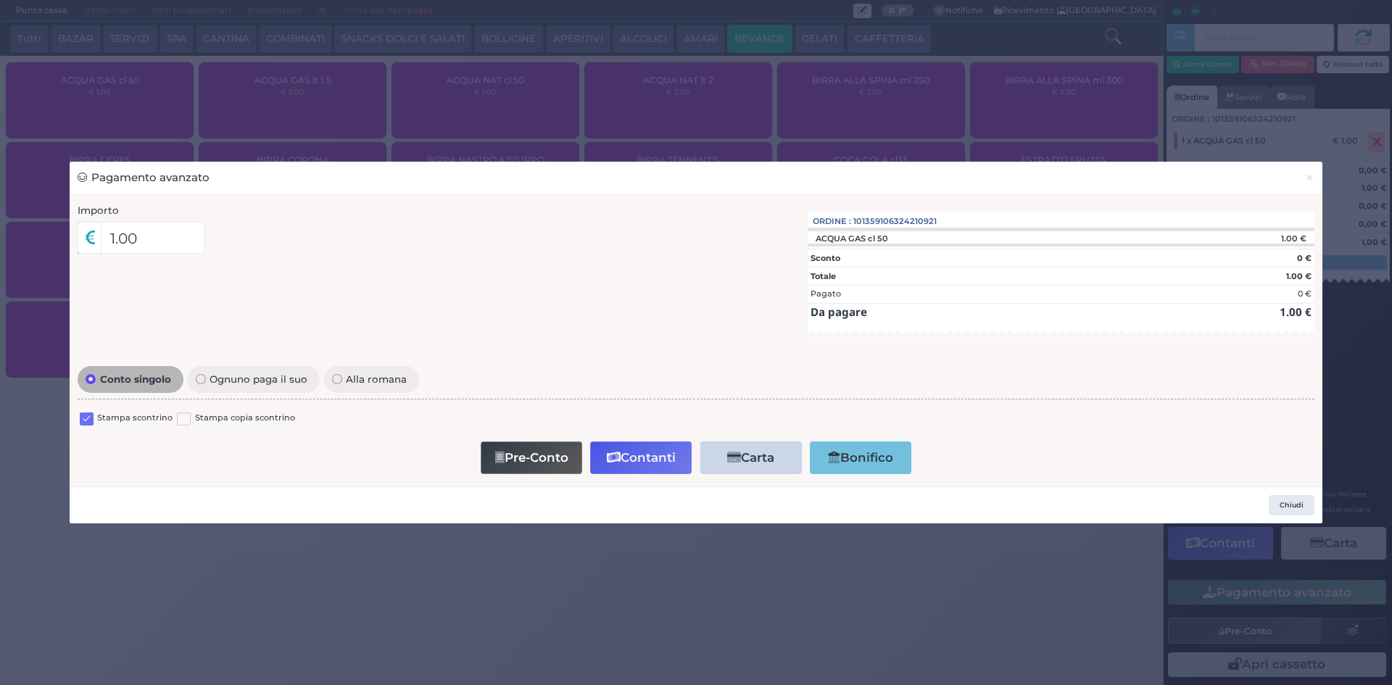
click at [78, 418] on div "Stampa scontrino Stampa copia scontrino" at bounding box center [696, 421] width 1237 height 34
click at [80, 420] on label at bounding box center [87, 420] width 14 height 14
click at [0, 0] on input "checkbox" at bounding box center [0, 0] width 0 height 0
click at [671, 449] on button "Contanti" at bounding box center [641, 458] width 102 height 33
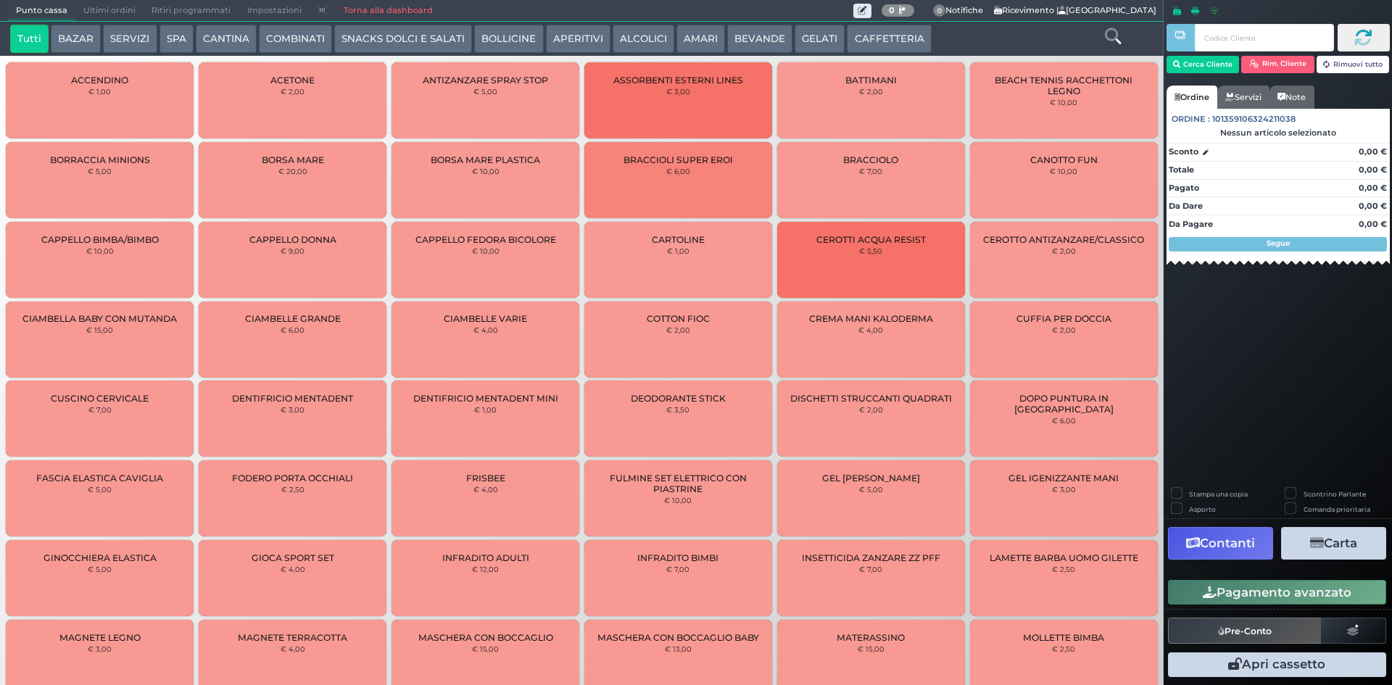
click at [112, 10] on span "Ultimi ordini" at bounding box center [109, 11] width 68 height 20
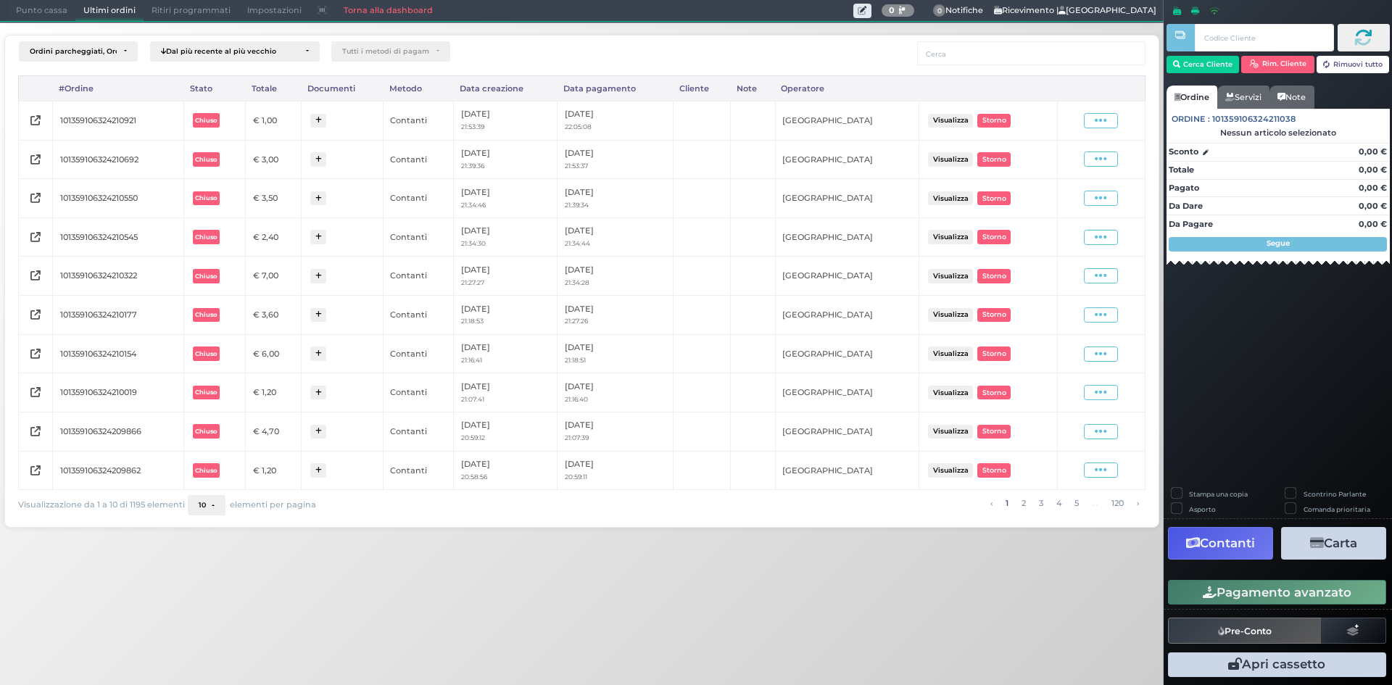
click at [1101, 128] on div "Visualizza Ristampa Pre-Conto Storno" at bounding box center [1101, 121] width 73 height 20
click at [1098, 111] on div "Visualizza Ristampa Pre-Conto Storno" at bounding box center [1101, 121] width 73 height 20
drag, startPoint x: 1091, startPoint y: 143, endPoint x: 1096, endPoint y: 131, distance: 13.6
click at [1091, 144] on td "Visualizza Ristampa Pre-Conto Storno" at bounding box center [1101, 159] width 88 height 39
click at [1098, 126] on icon at bounding box center [1101, 121] width 12 height 14
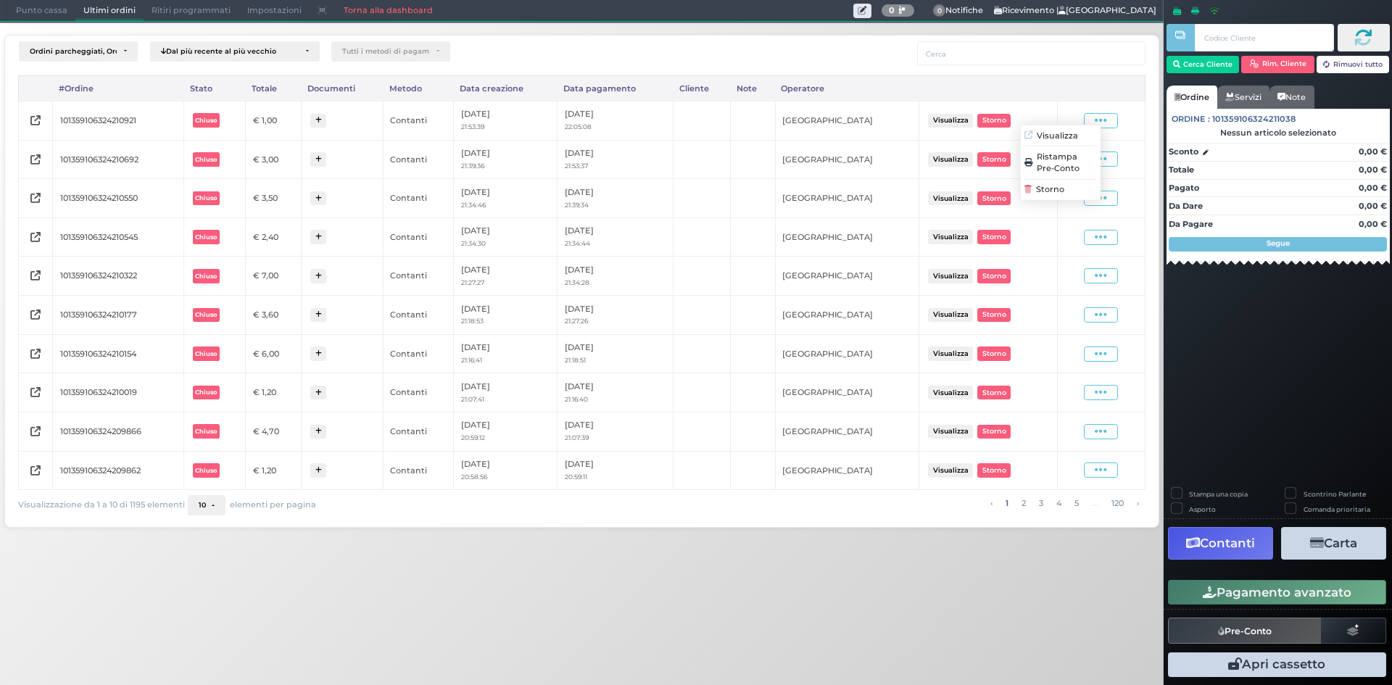
click at [1084, 155] on span "Ristampa Pre-Conto" at bounding box center [1065, 162] width 59 height 25
click at [27, 5] on span "Punto cassa" at bounding box center [41, 11] width 67 height 20
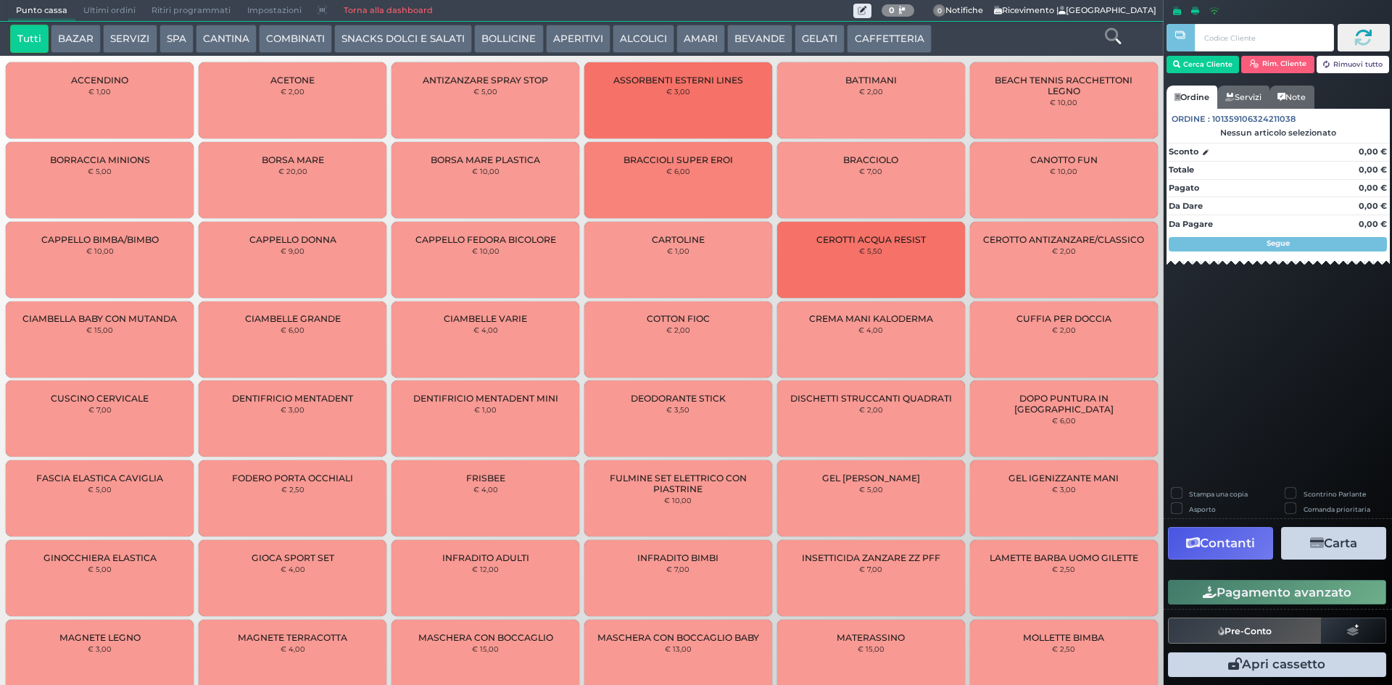
click at [773, 40] on button "BEVANDE" at bounding box center [759, 39] width 65 height 29
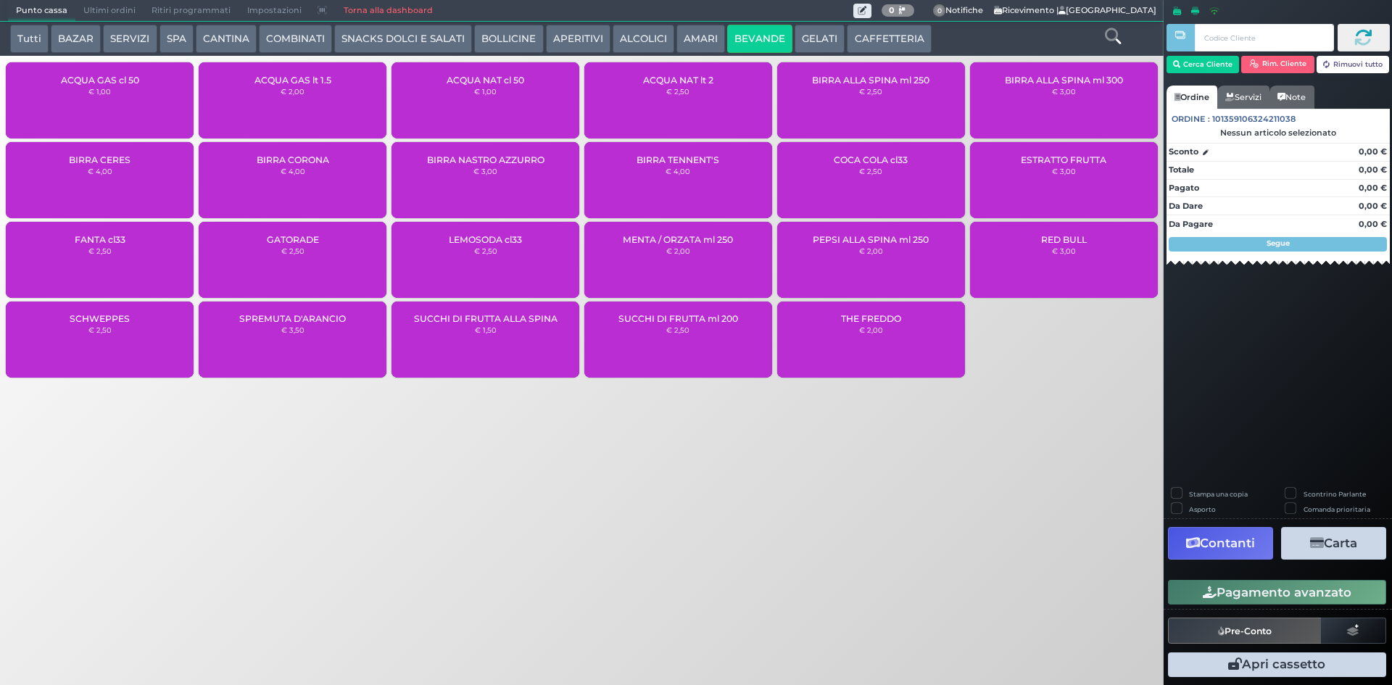
click at [507, 116] on div "ACQUA NAT cl 50 € 1,00" at bounding box center [486, 100] width 188 height 76
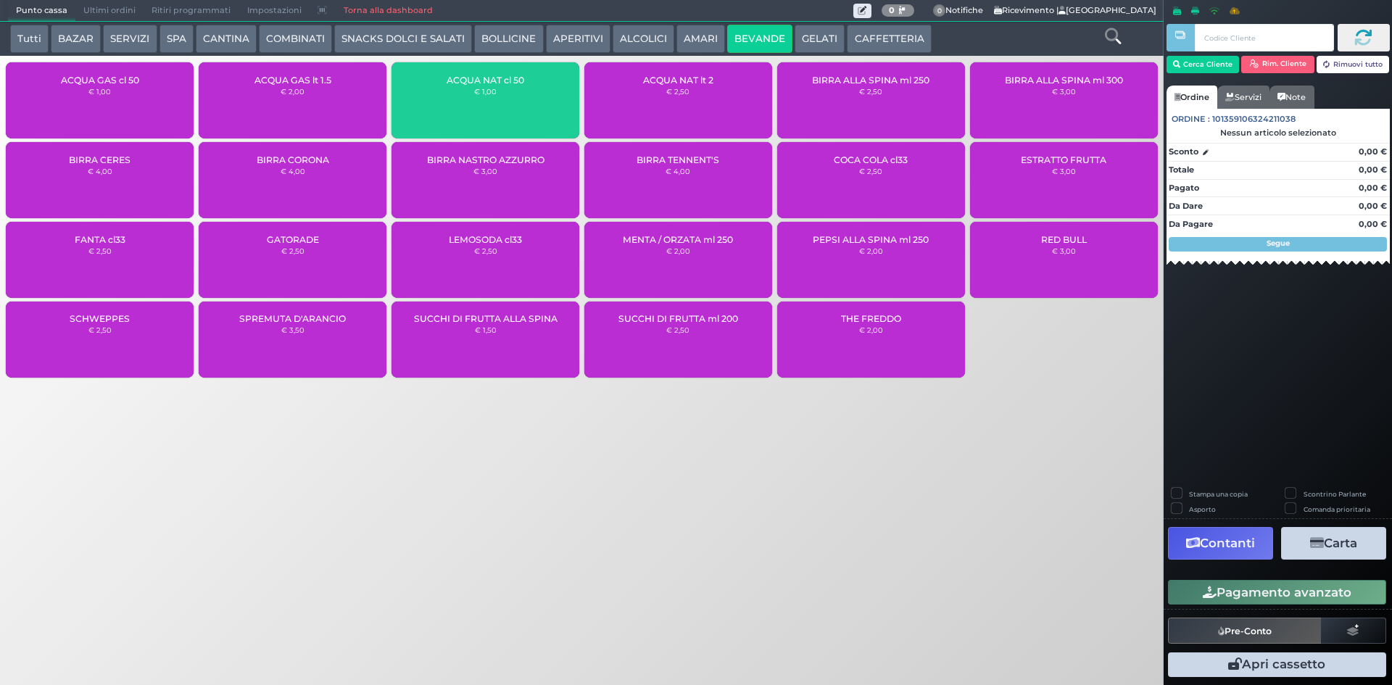
click at [507, 116] on div "ACQUA NAT cl 50 € 1,00" at bounding box center [486, 100] width 188 height 76
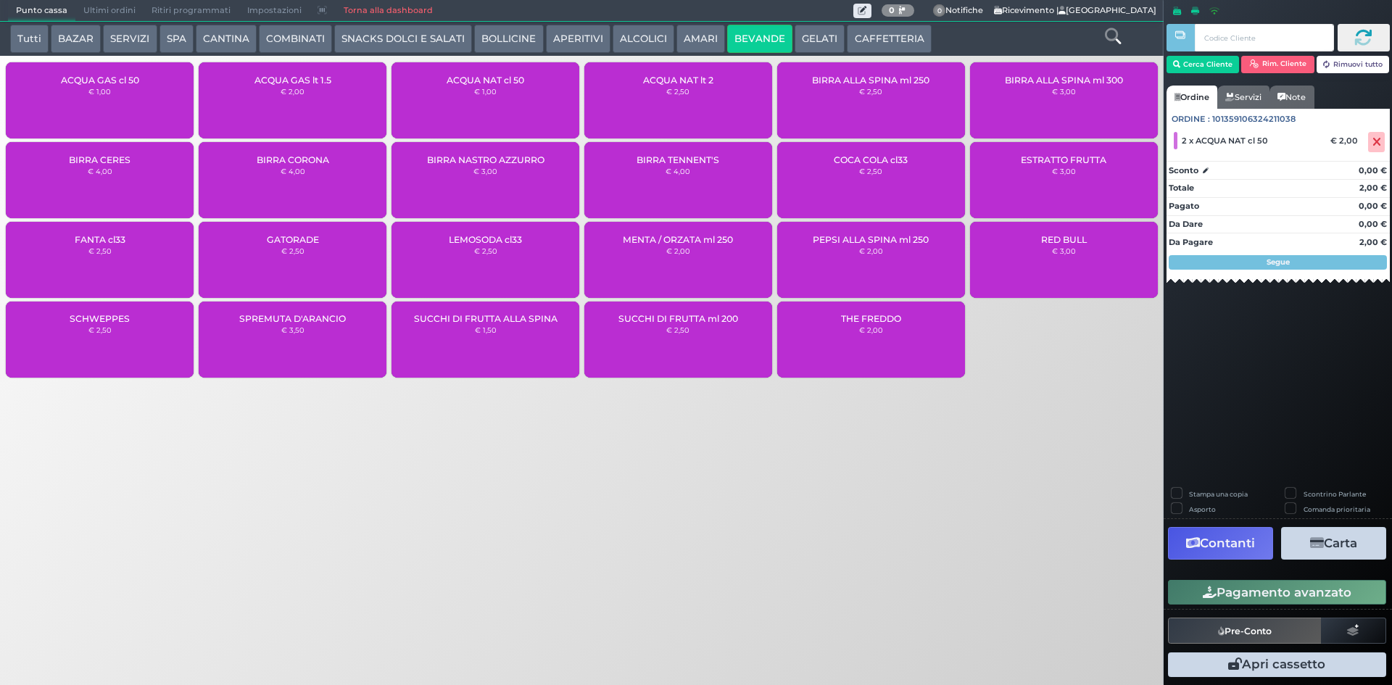
click at [1279, 593] on button "Pagamento avanzato" at bounding box center [1277, 592] width 218 height 25
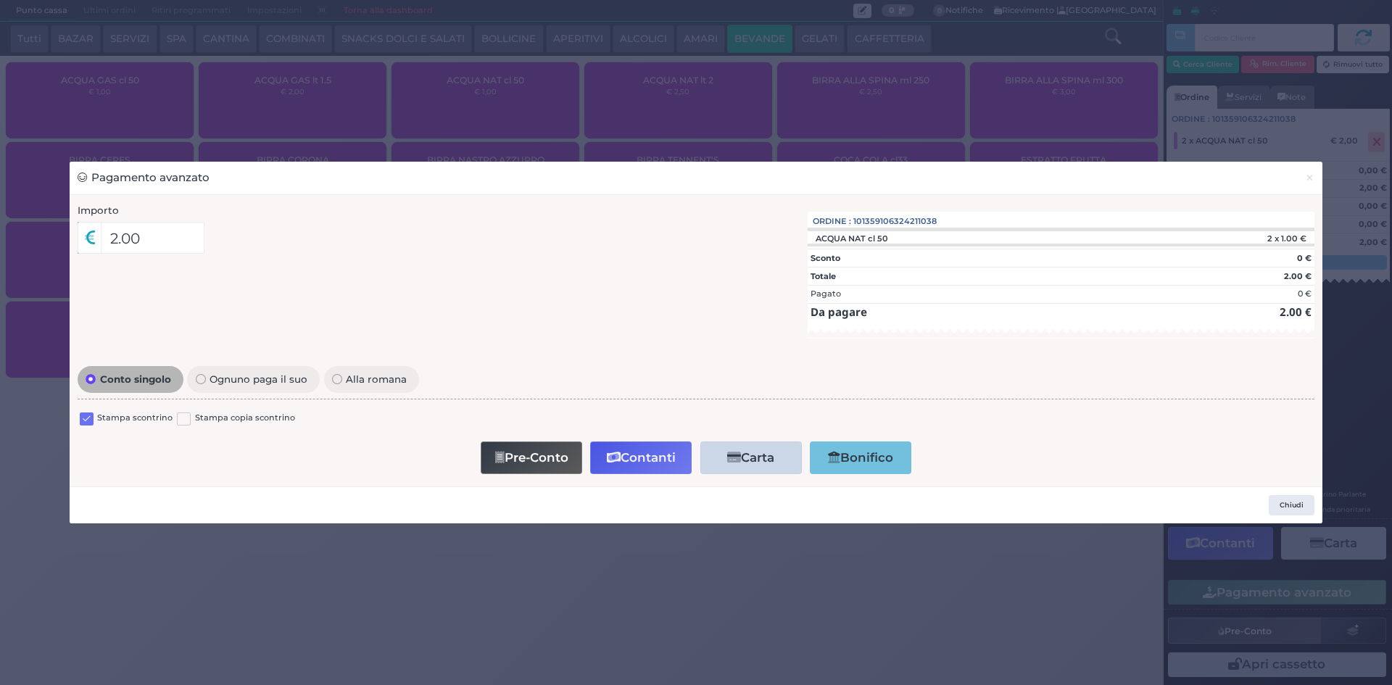
click at [87, 417] on label at bounding box center [87, 420] width 14 height 14
click at [0, 0] on input "checkbox" at bounding box center [0, 0] width 0 height 0
click at [632, 470] on button "Contanti" at bounding box center [641, 458] width 102 height 33
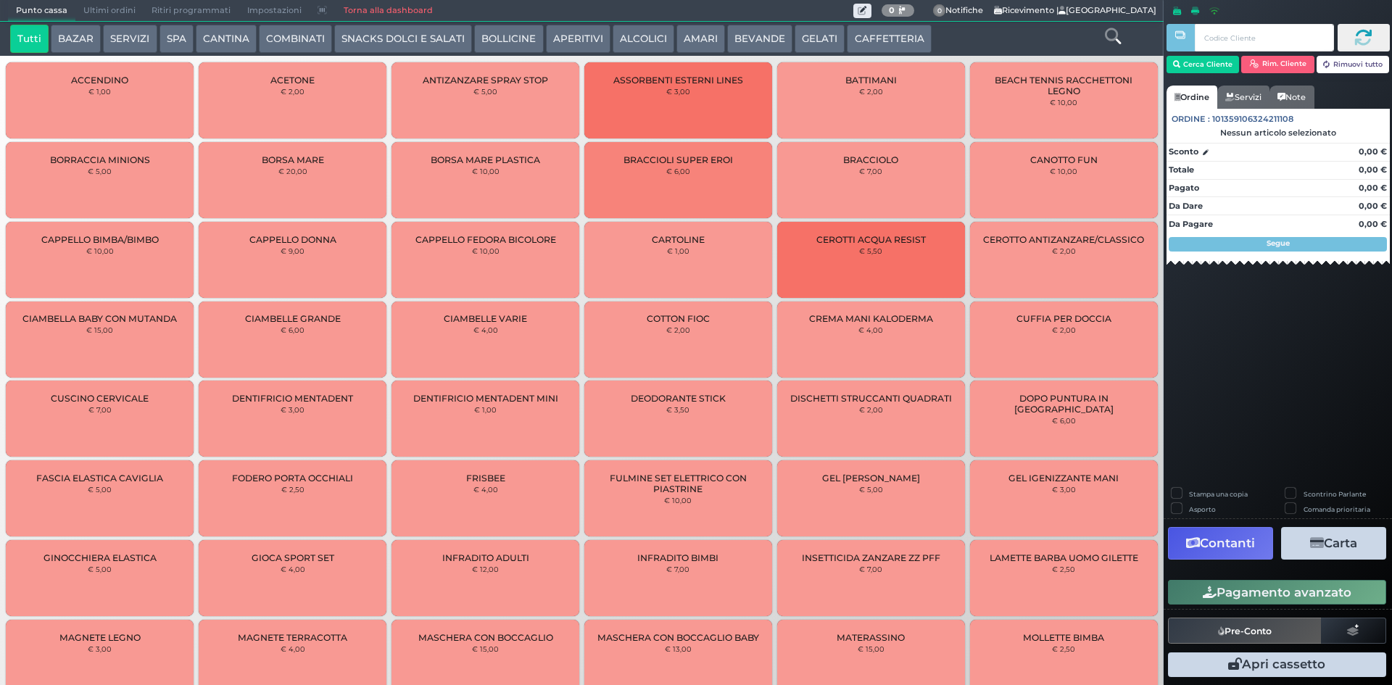
click at [91, 11] on span "Ultimi ordini" at bounding box center [109, 11] width 68 height 20
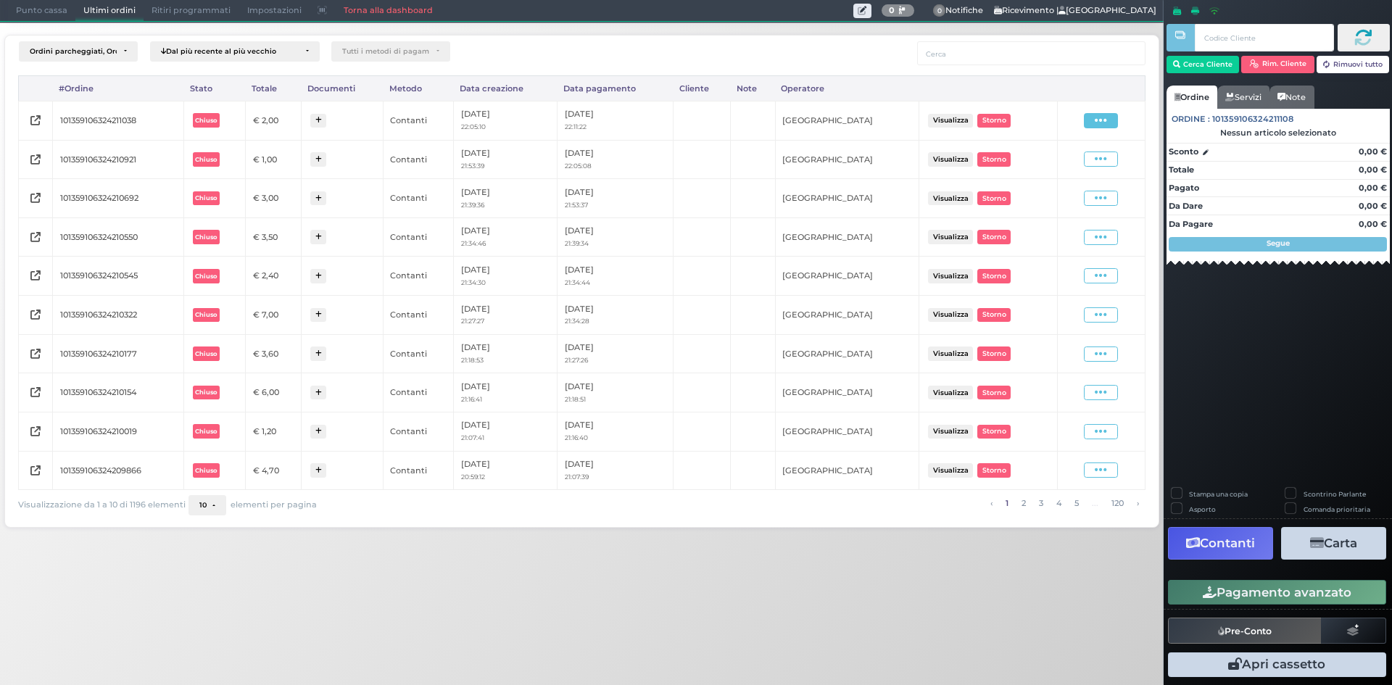
click at [1097, 126] on icon at bounding box center [1101, 121] width 12 height 14
click at [1073, 167] on span "Ristampa Pre-Conto" at bounding box center [1065, 162] width 59 height 25
click at [44, 8] on span "Punto cassa" at bounding box center [41, 11] width 67 height 20
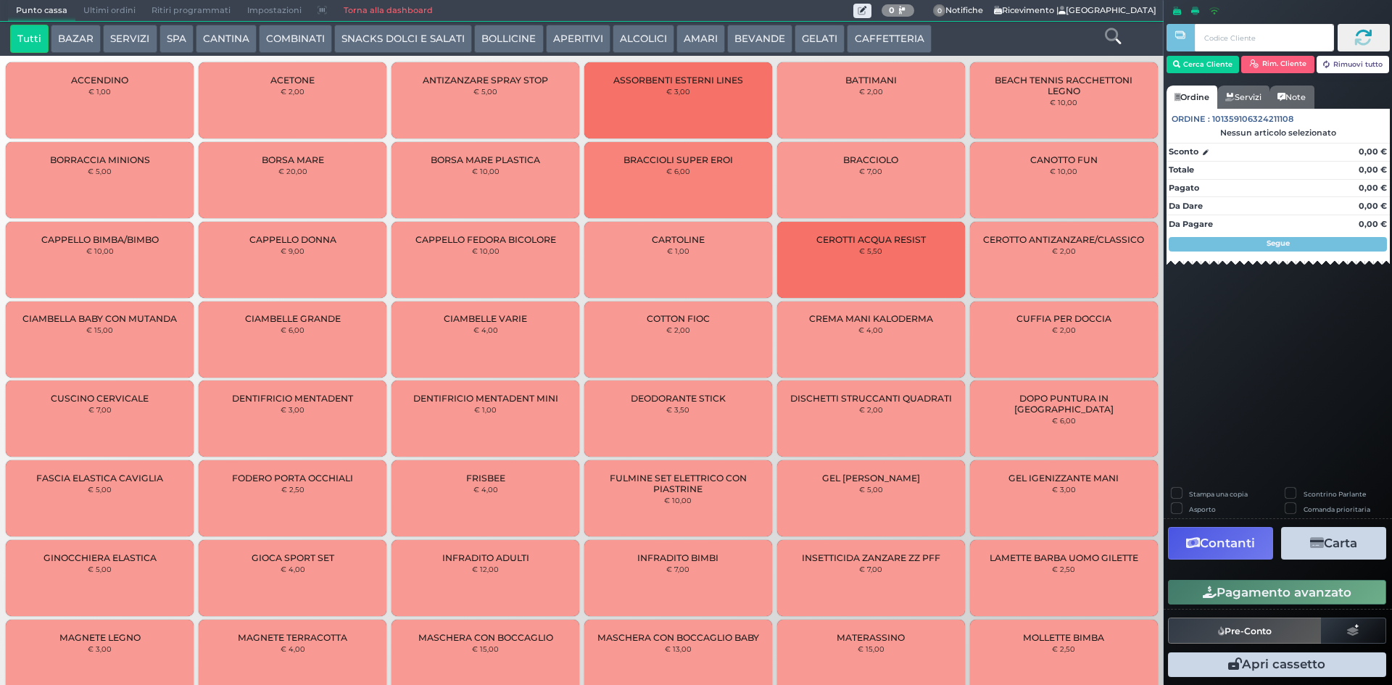
click at [743, 40] on button "BEVANDE" at bounding box center [759, 39] width 65 height 29
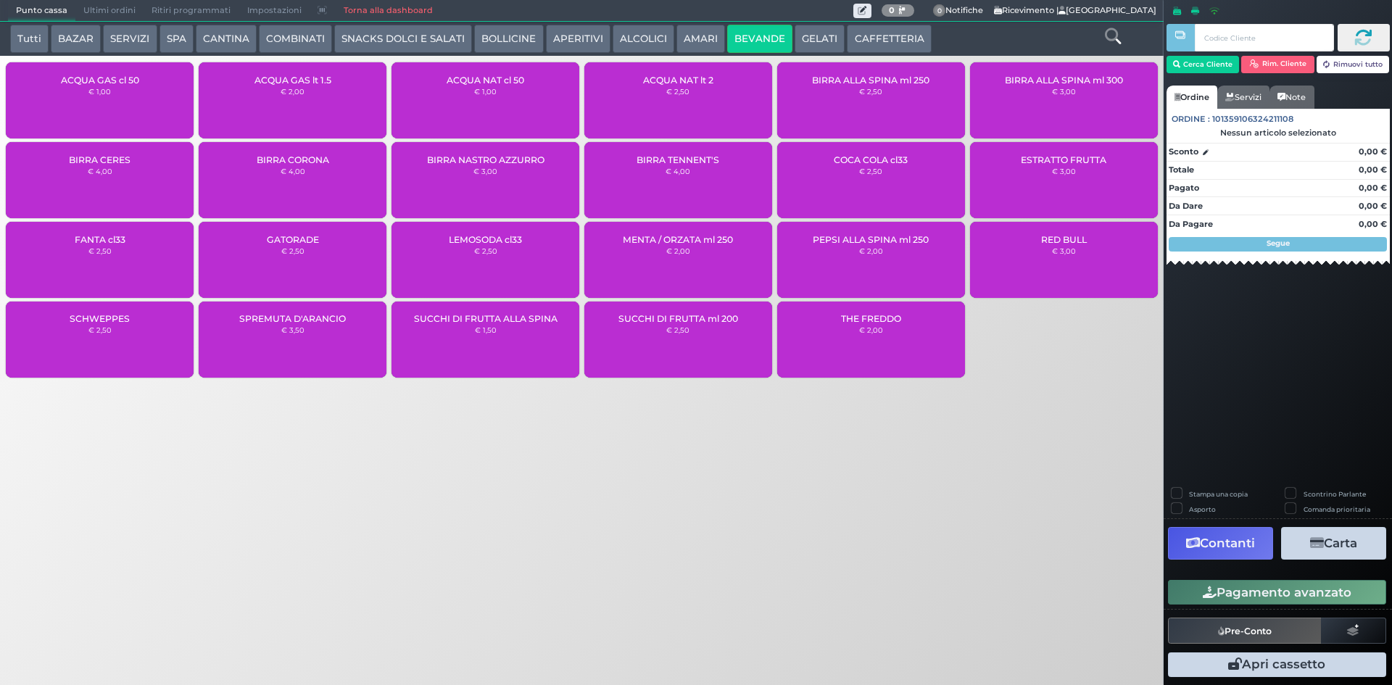
click at [493, 116] on div "ACQUA NAT cl 50 € 1,00" at bounding box center [486, 100] width 188 height 76
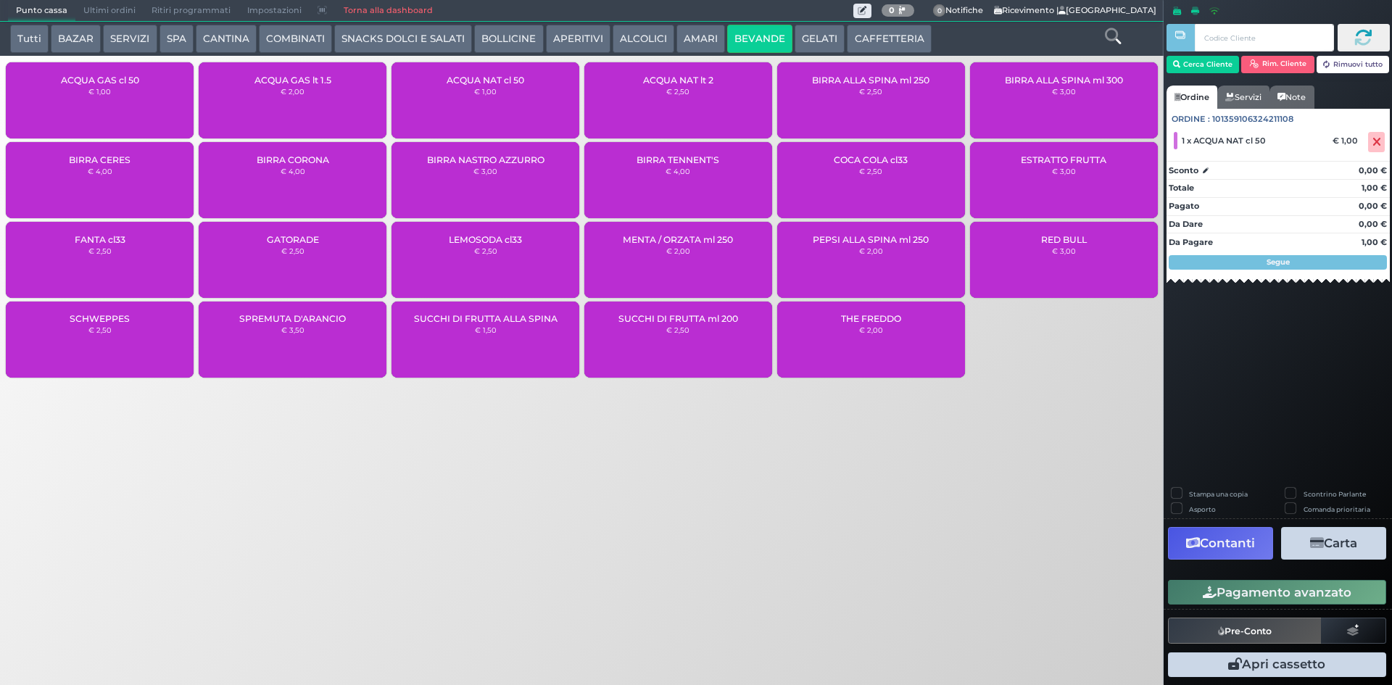
click at [1217, 592] on button "Pagamento avanzato" at bounding box center [1277, 592] width 218 height 25
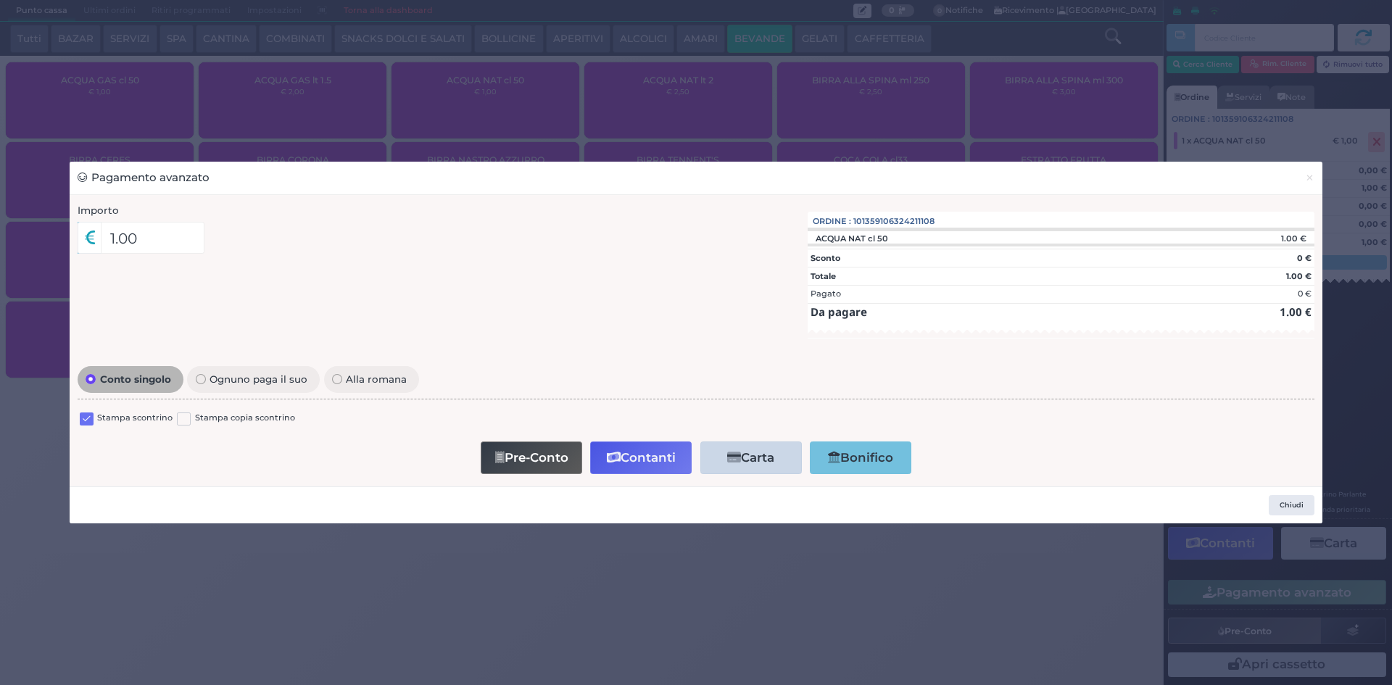
click at [91, 415] on label at bounding box center [87, 420] width 14 height 14
click at [0, 0] on input "checkbox" at bounding box center [0, 0] width 0 height 0
click at [615, 447] on button "Contanti" at bounding box center [641, 458] width 102 height 33
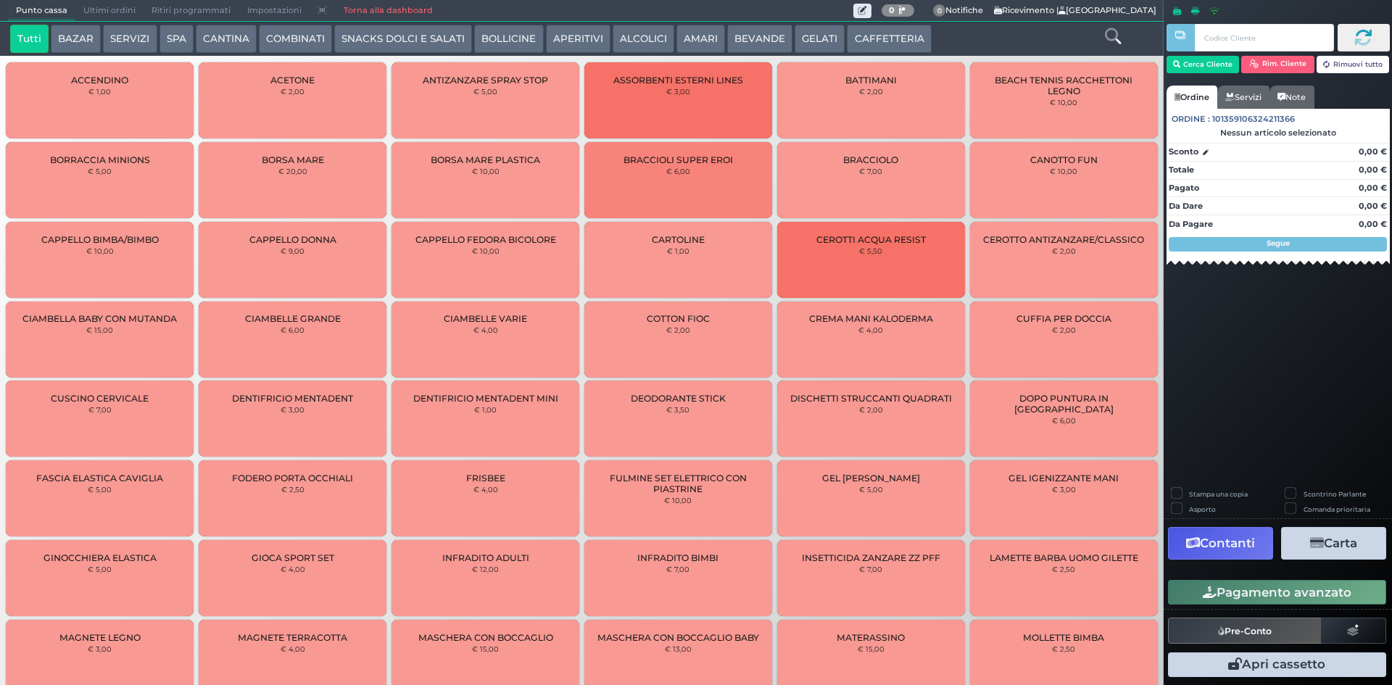
click at [289, 38] on button "COMBINATI" at bounding box center [295, 39] width 73 height 29
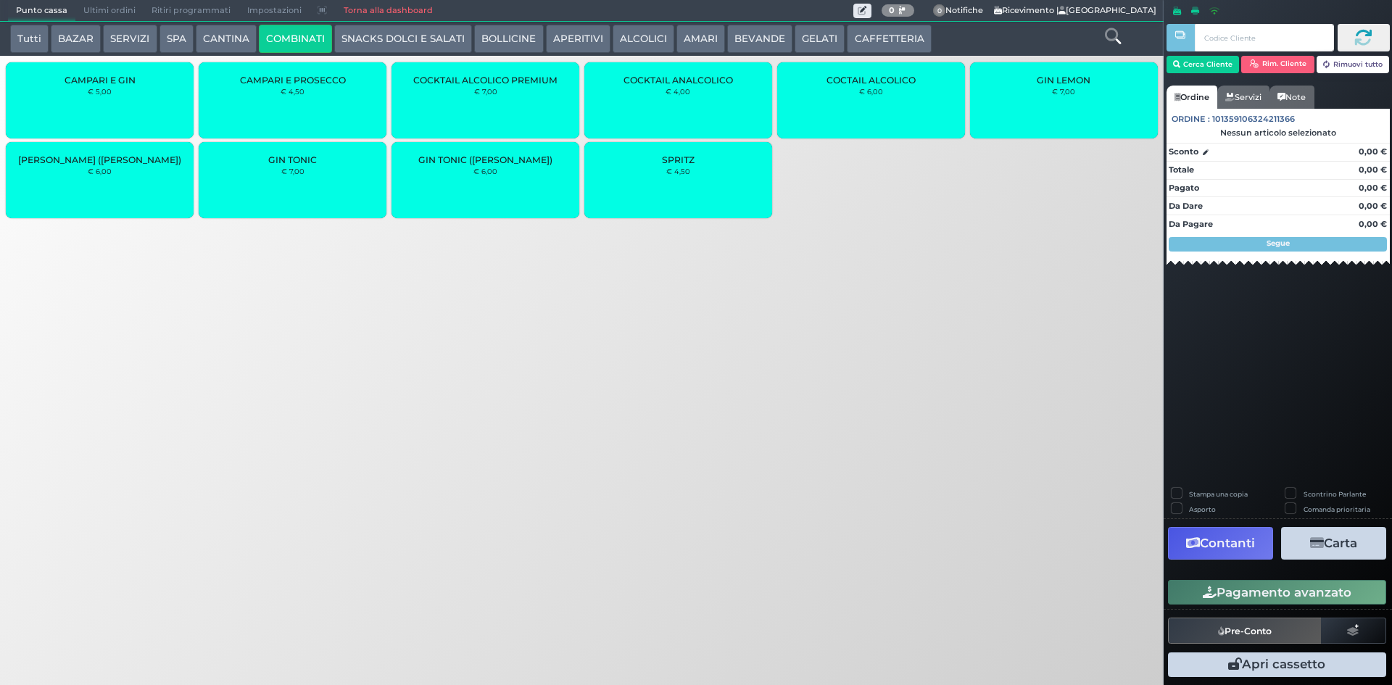
click at [284, 173] on small "€ 7,00" at bounding box center [292, 171] width 23 height 9
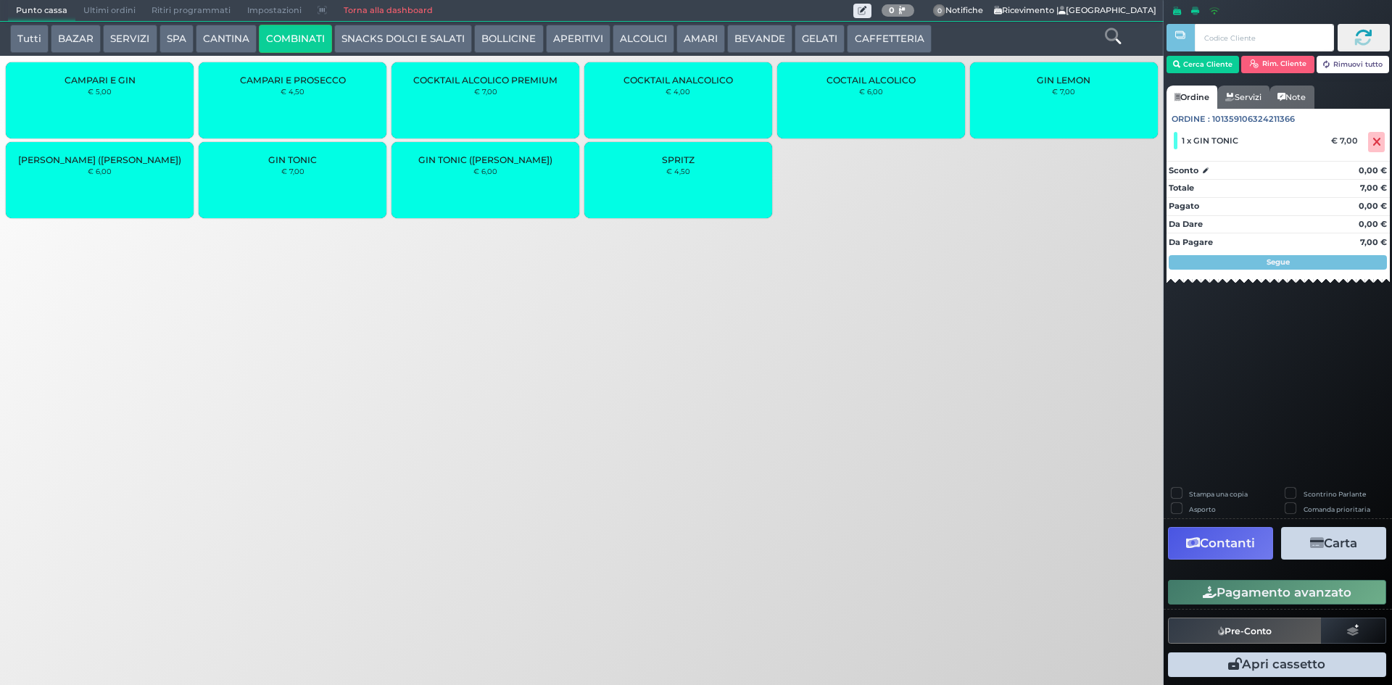
click at [1233, 497] on label "Stampa una copia" at bounding box center [1218, 493] width 59 height 9
checkbox input "true"
click at [1346, 546] on button "Carta" at bounding box center [1333, 543] width 105 height 33
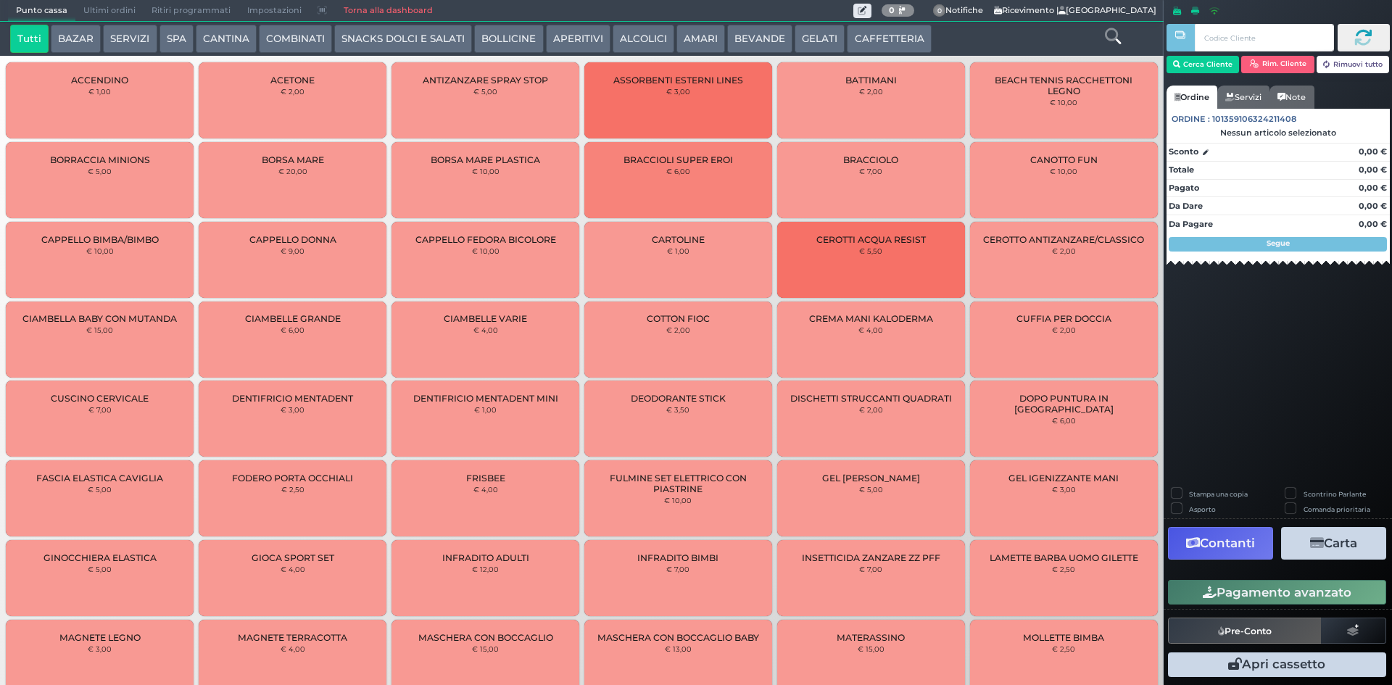
drag, startPoint x: 750, startPoint y: 39, endPoint x: 581, endPoint y: 27, distance: 170.1
click at [750, 39] on button "BEVANDE" at bounding box center [759, 39] width 65 height 29
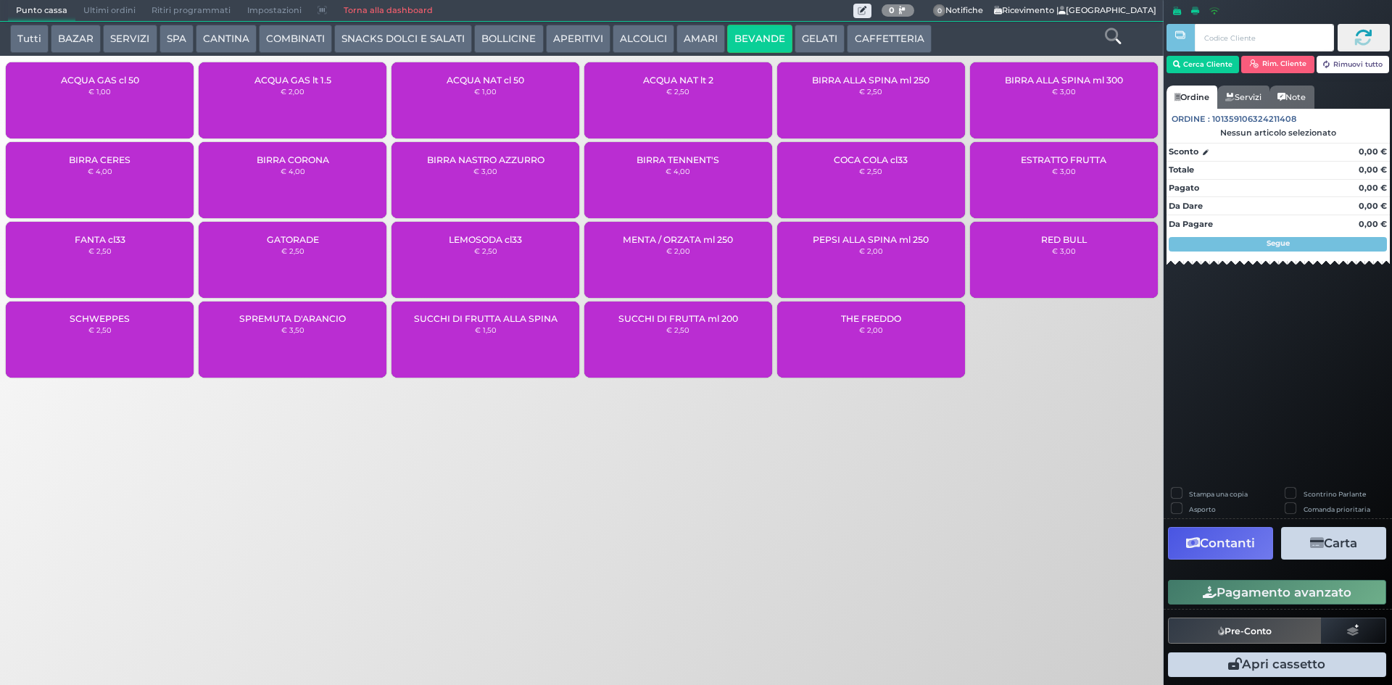
click at [482, 109] on div "ACQUA NAT cl 50 € 1,00" at bounding box center [486, 100] width 188 height 76
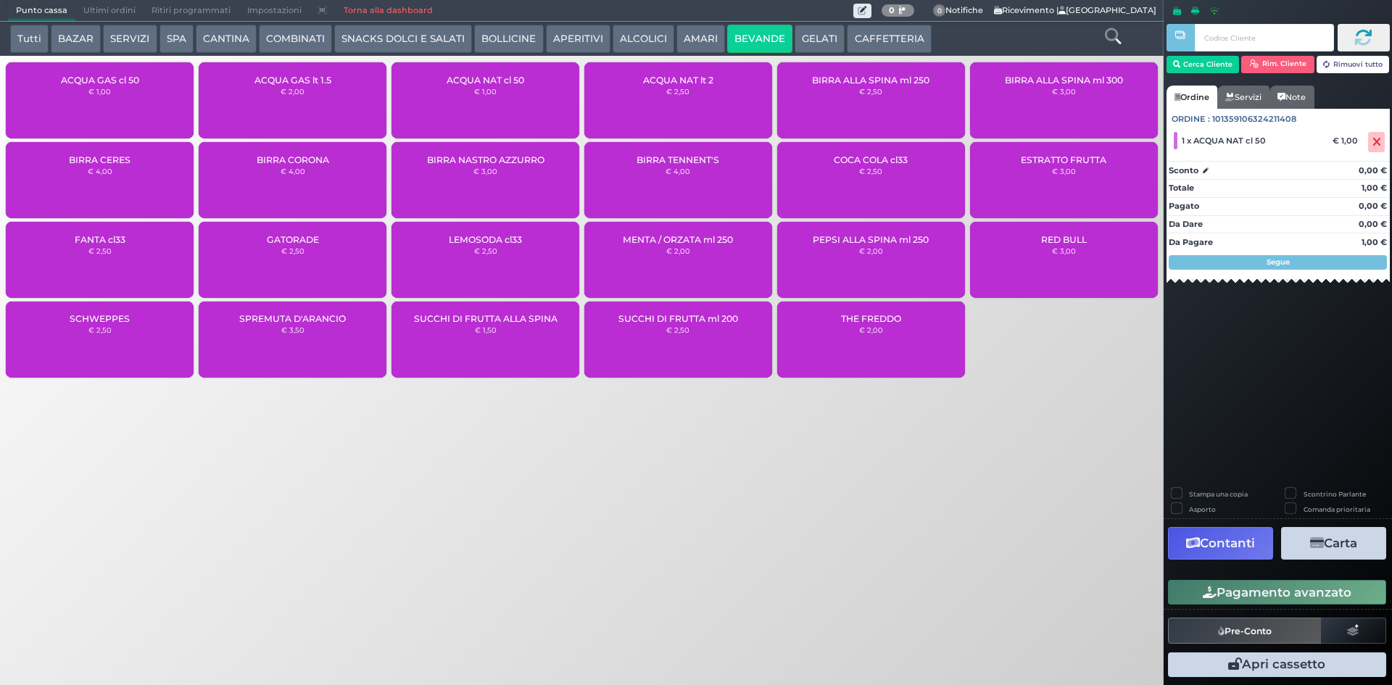
click at [102, 85] on div "ACQUA GAS cl 50 € 1,00" at bounding box center [100, 100] width 188 height 76
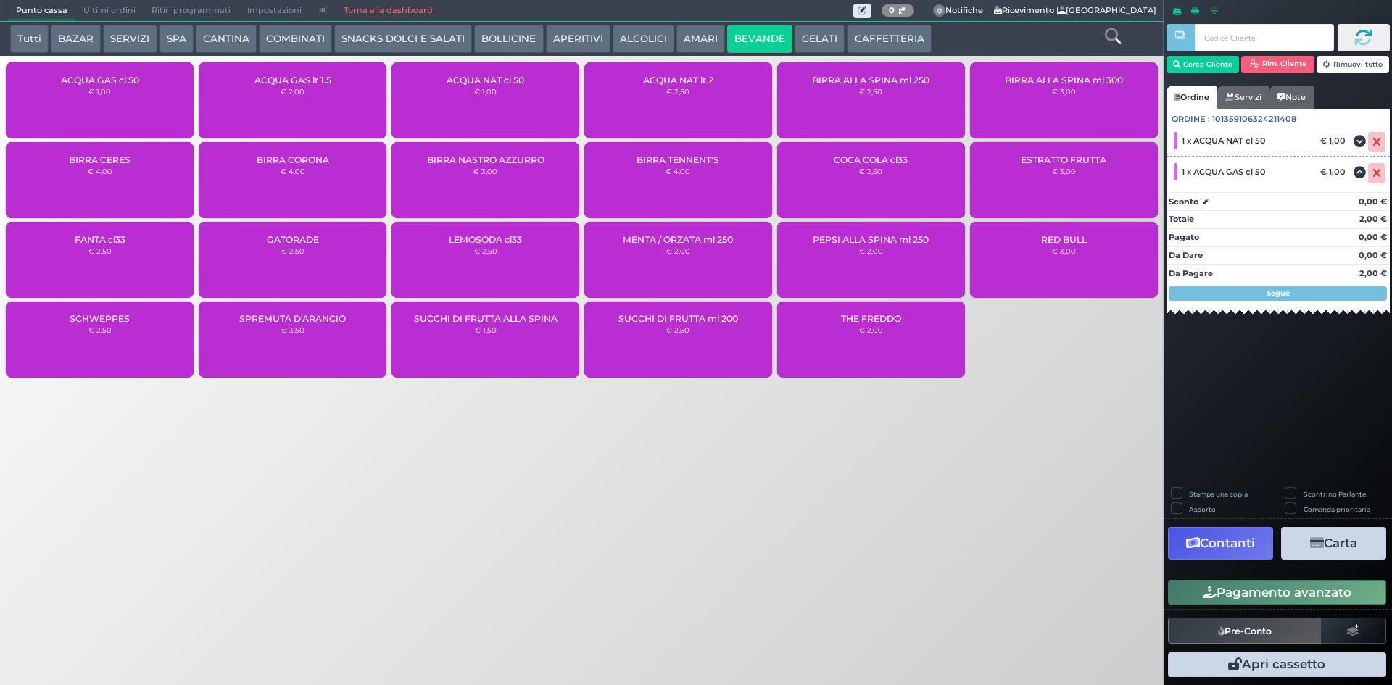
drag, startPoint x: 1211, startPoint y: 590, endPoint x: 1031, endPoint y: 462, distance: 220.9
click at [1211, 589] on icon "button" at bounding box center [1210, 593] width 14 height 12
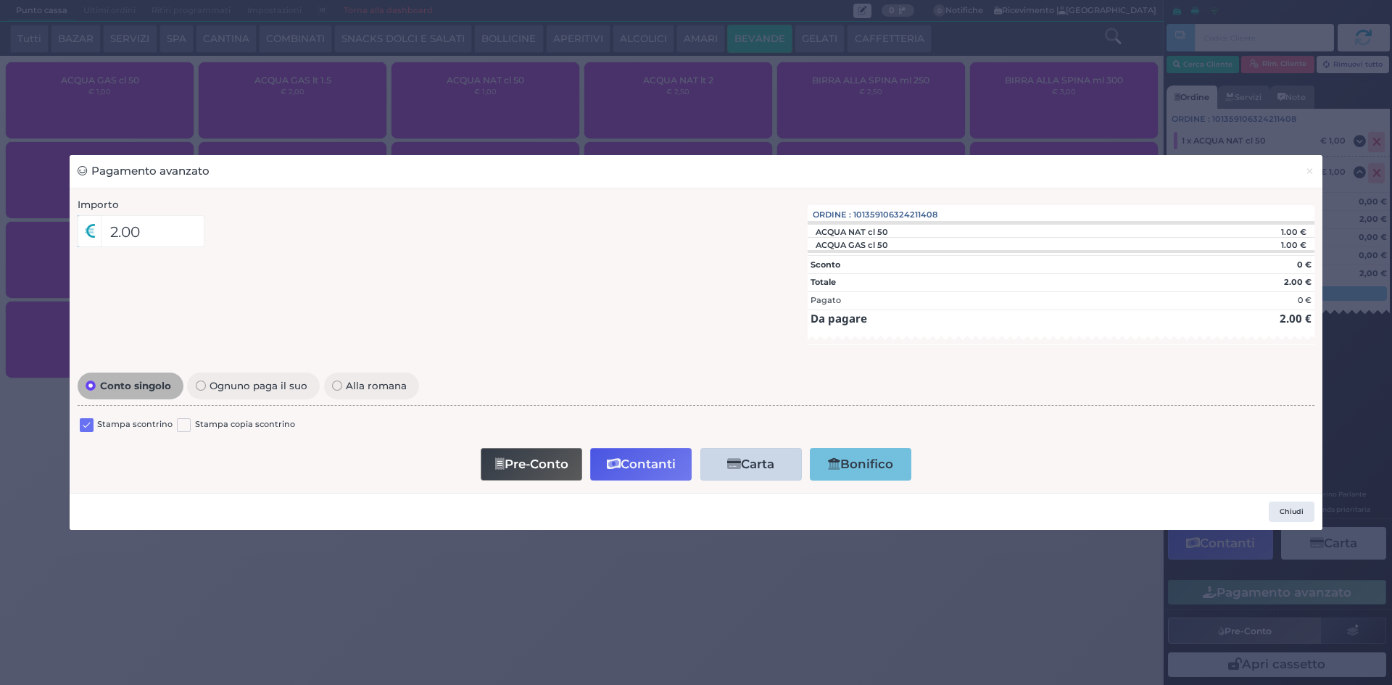
click at [89, 418] on label at bounding box center [87, 425] width 14 height 14
click at [0, 0] on input "checkbox" at bounding box center [0, 0] width 0 height 0
click at [628, 460] on button "Contanti" at bounding box center [641, 464] width 102 height 33
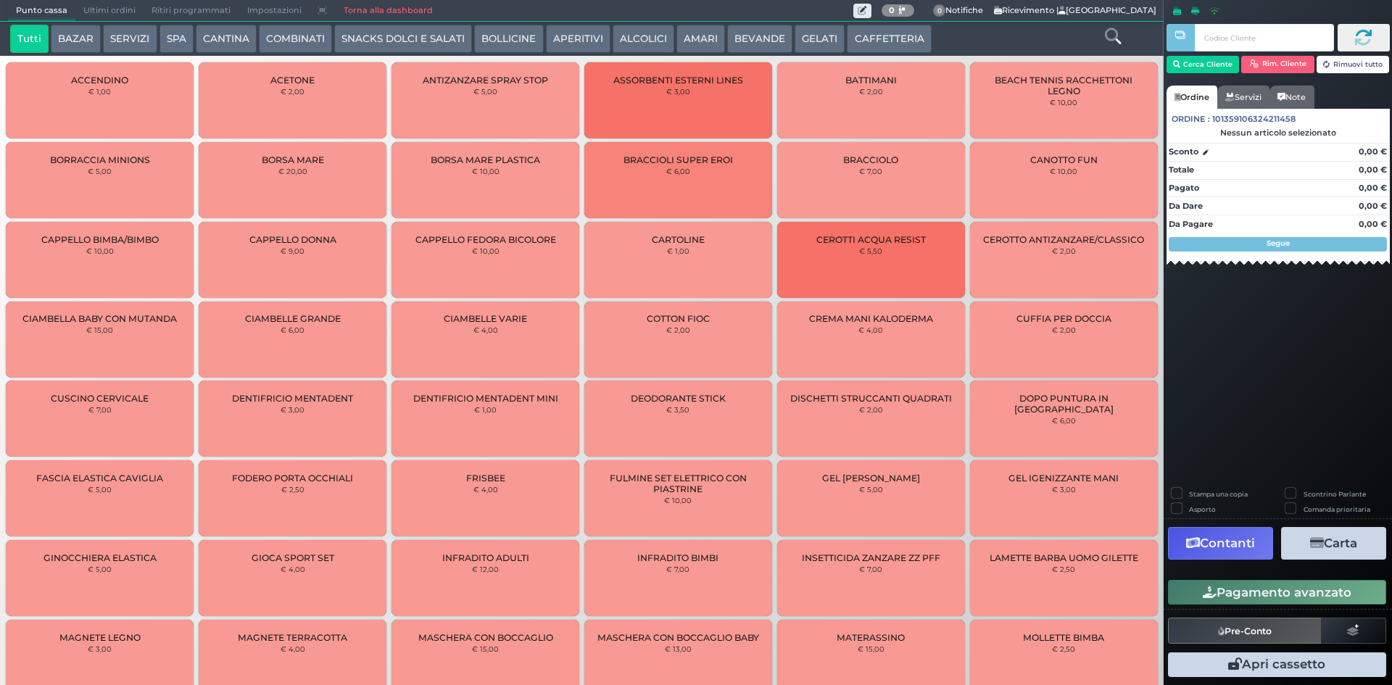
click at [814, 36] on button "GELATI" at bounding box center [820, 39] width 50 height 29
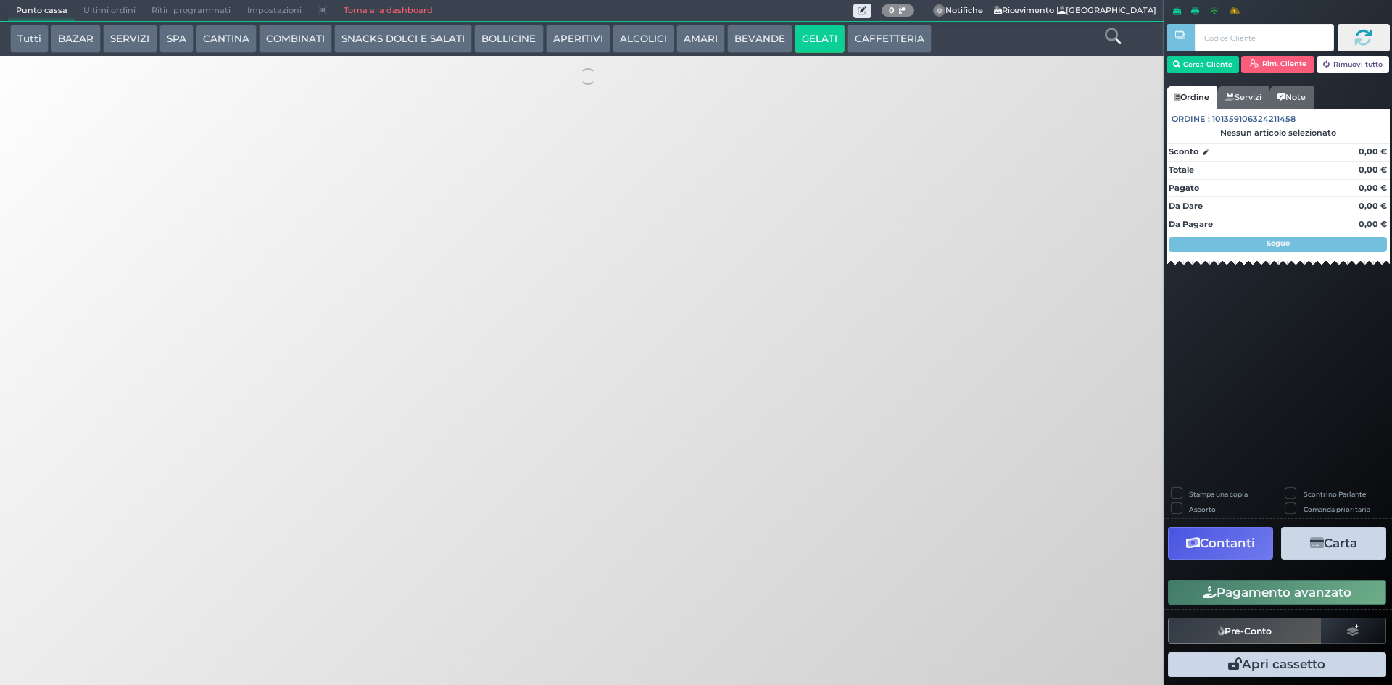
click at [743, 36] on button "BEVANDE" at bounding box center [759, 39] width 65 height 29
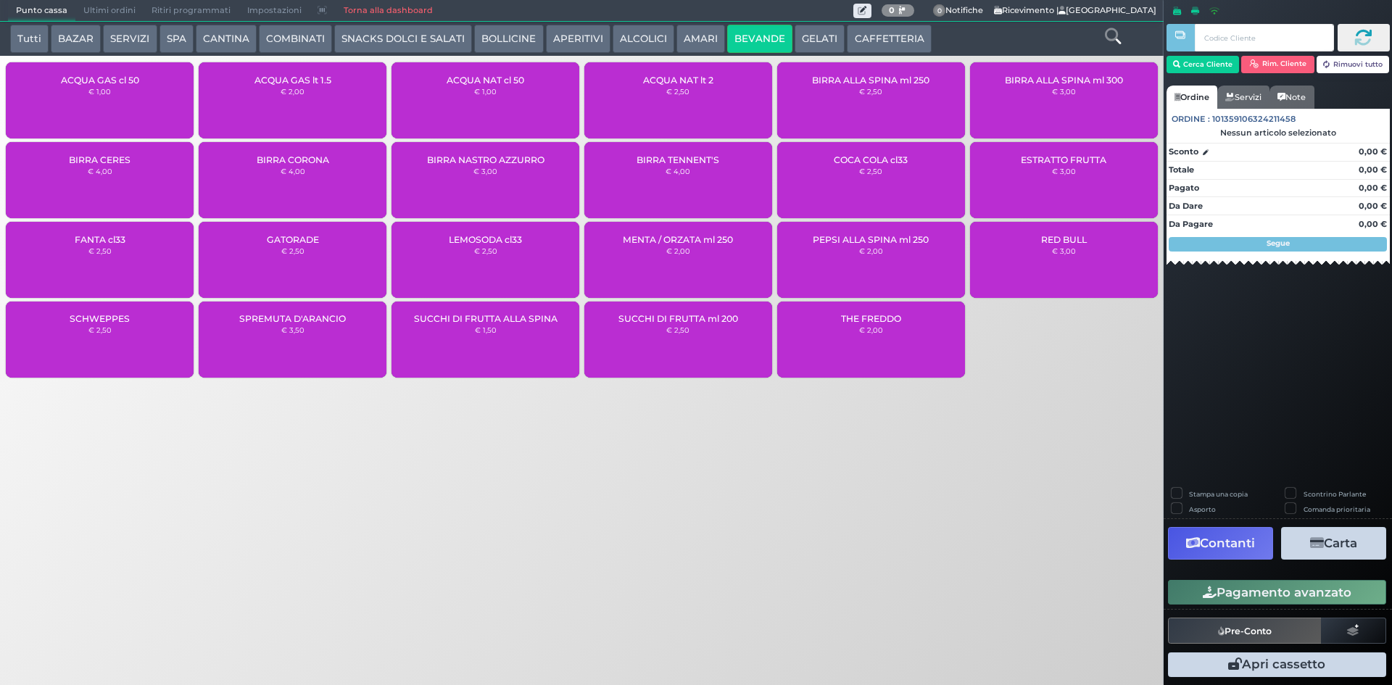
click at [129, 91] on div "ACQUA GAS cl 50 € 1,00" at bounding box center [100, 100] width 188 height 76
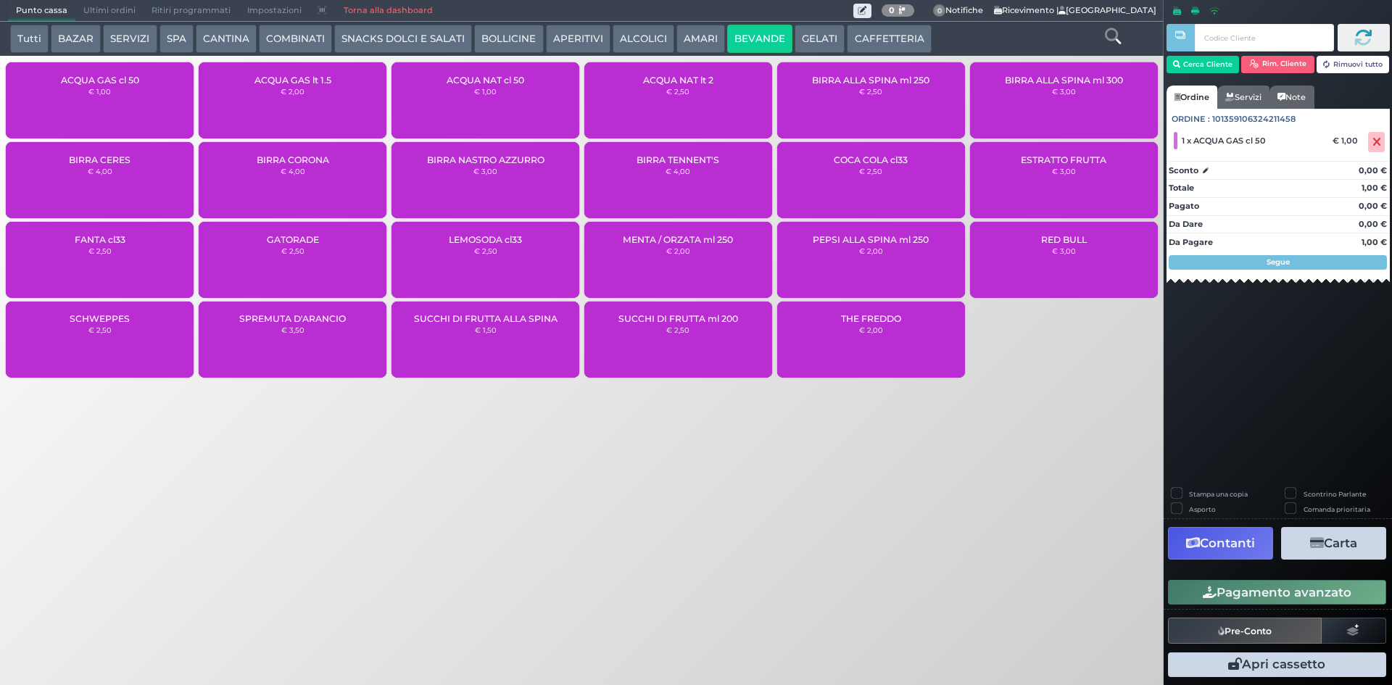
click at [1270, 629] on button "Pre-Conto" at bounding box center [1245, 631] width 154 height 26
click at [130, 76] on span "ACQUA GAS cl 50" at bounding box center [100, 80] width 78 height 11
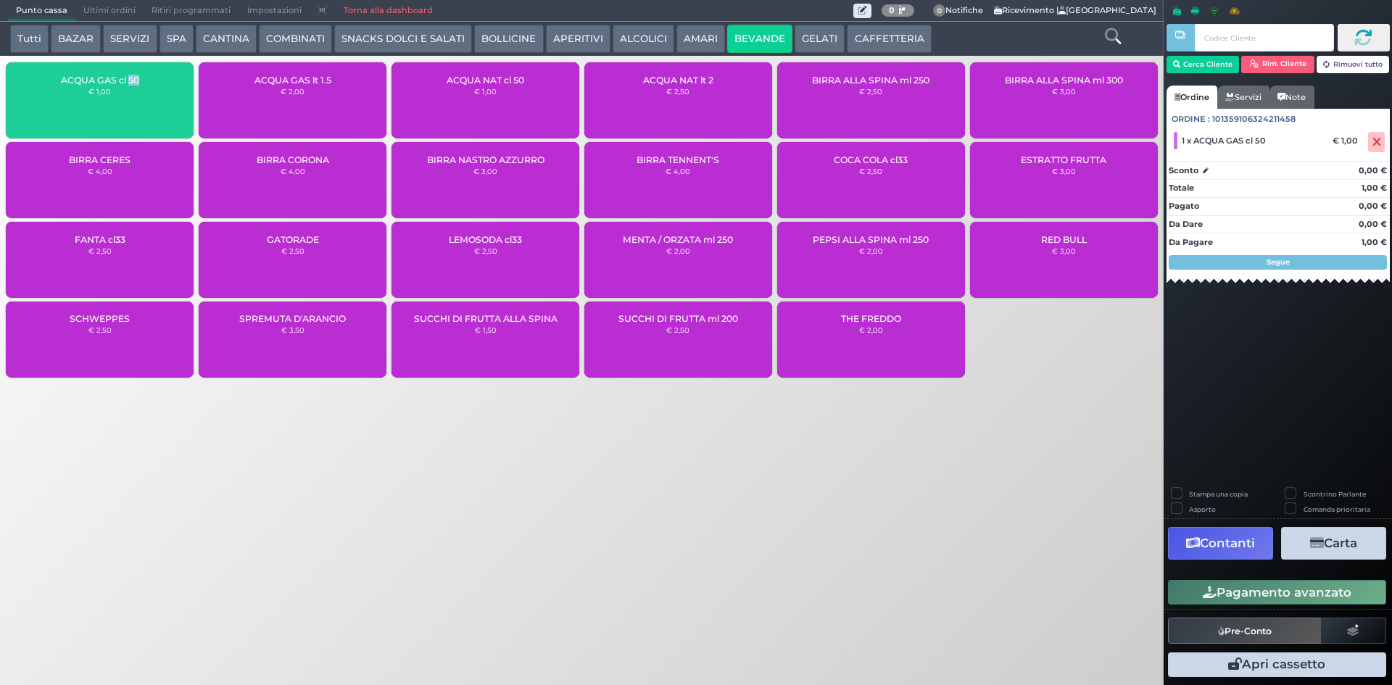
click at [130, 76] on span "ACQUA GAS cl 50" at bounding box center [100, 80] width 78 height 11
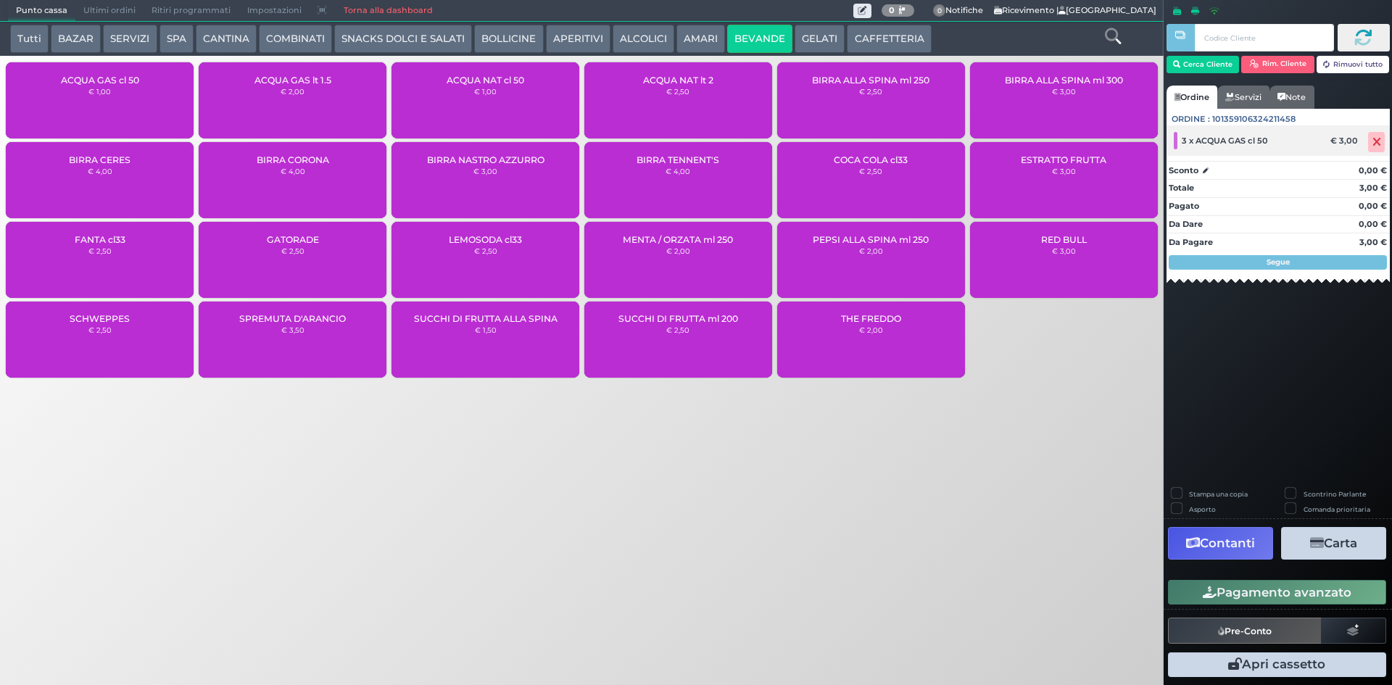
click at [1375, 142] on icon at bounding box center [1377, 142] width 9 height 1
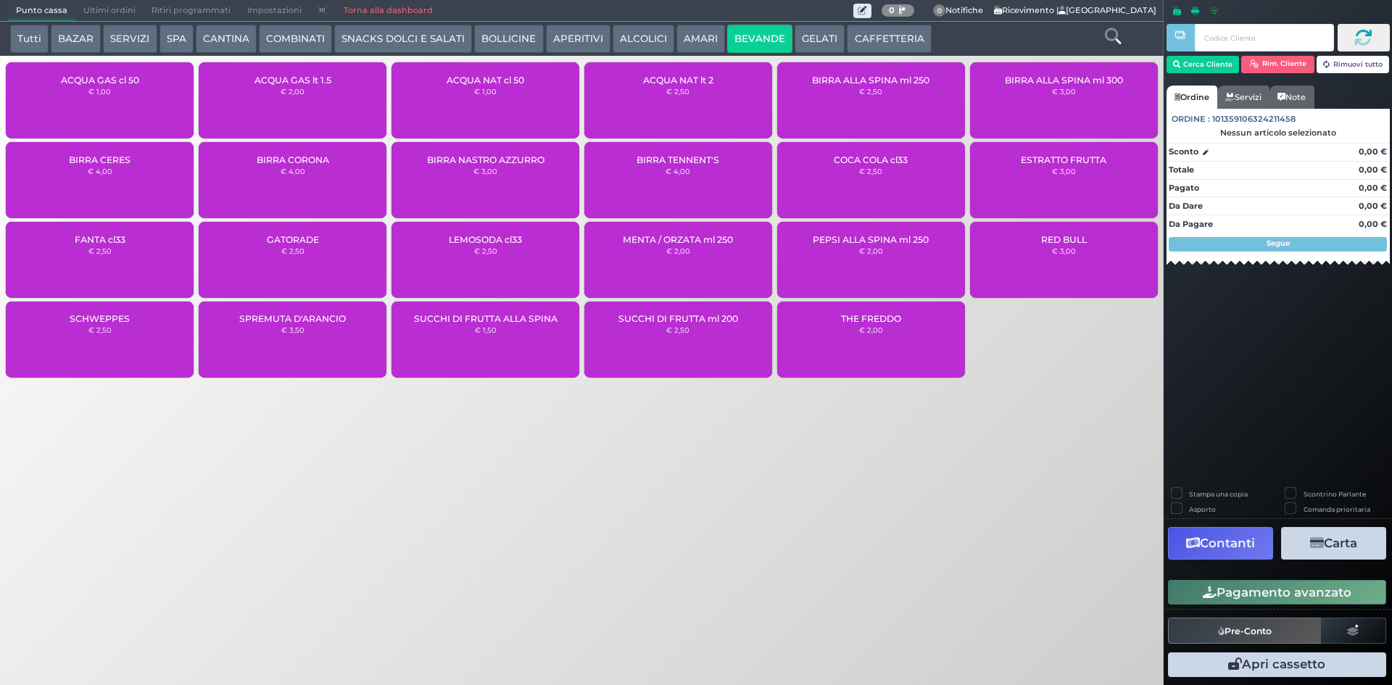
click at [149, 99] on div "ACQUA GAS cl 50 € 1,00" at bounding box center [100, 100] width 188 height 76
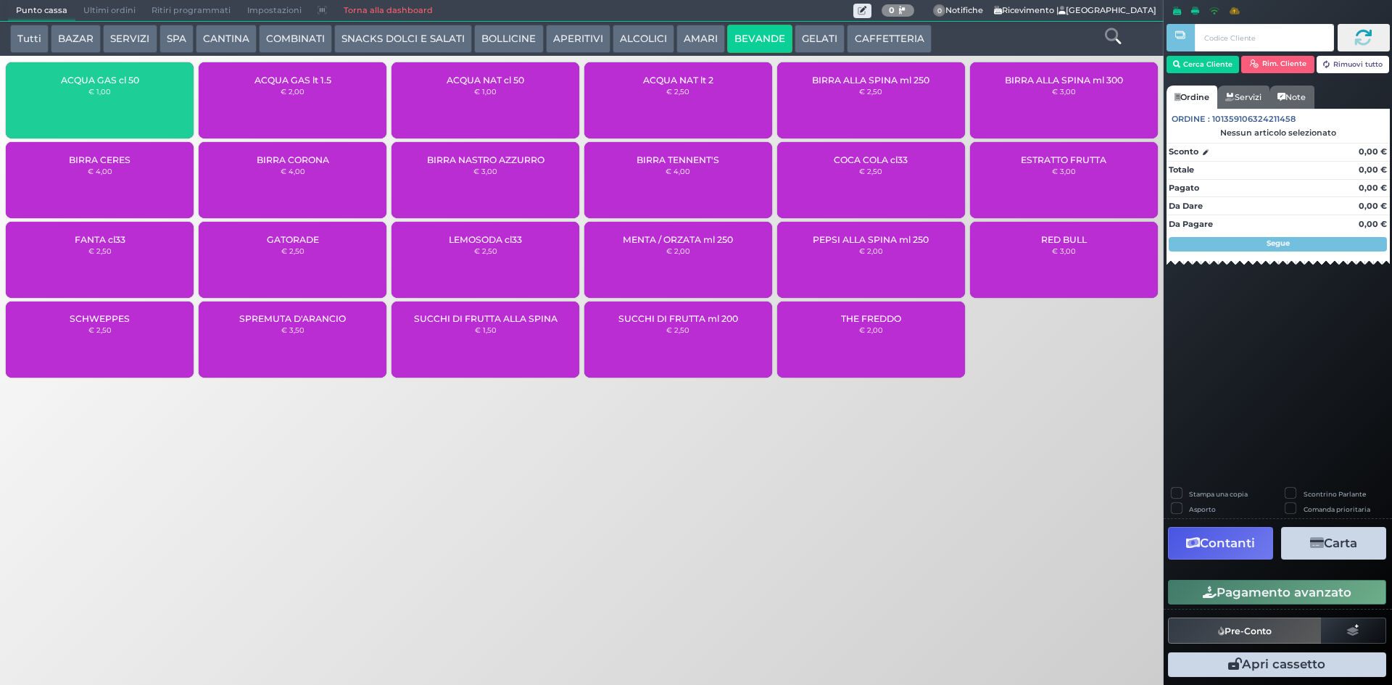
click at [150, 97] on div "ACQUA GAS cl 50 € 1,00" at bounding box center [100, 100] width 188 height 76
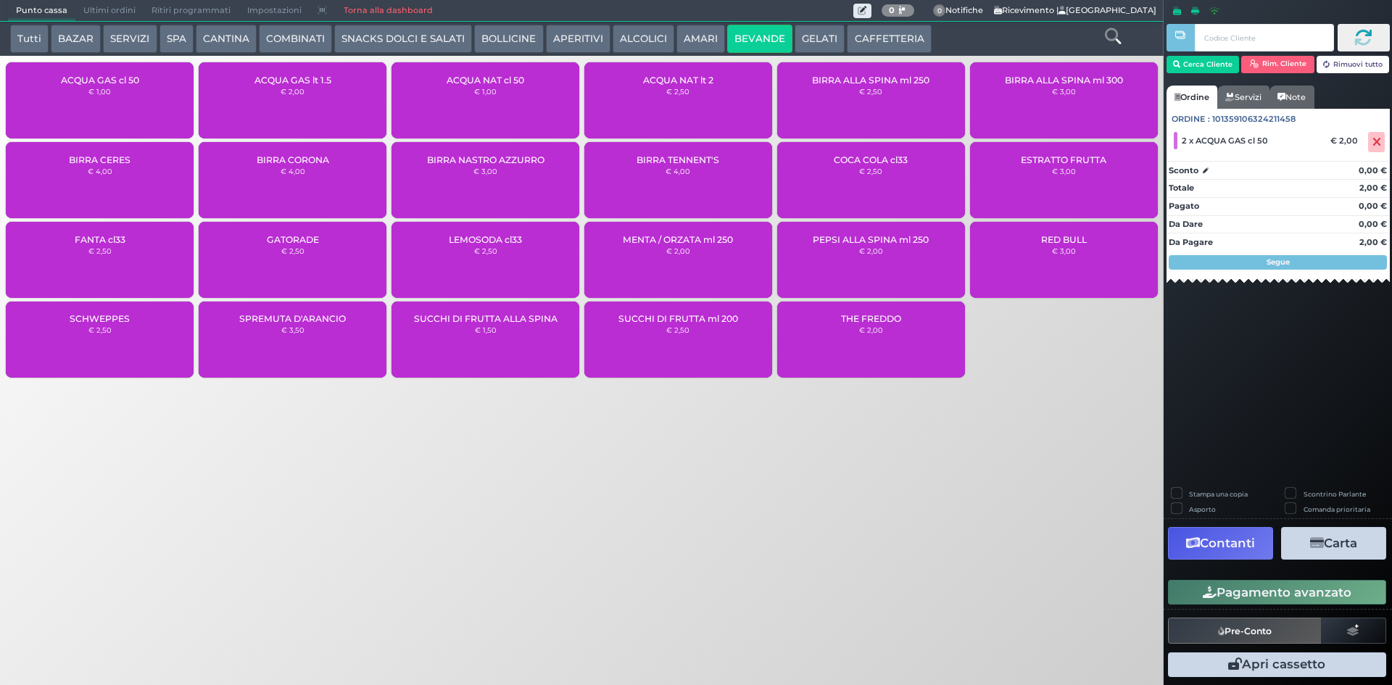
click at [1259, 588] on button "Pagamento avanzato" at bounding box center [1277, 592] width 218 height 25
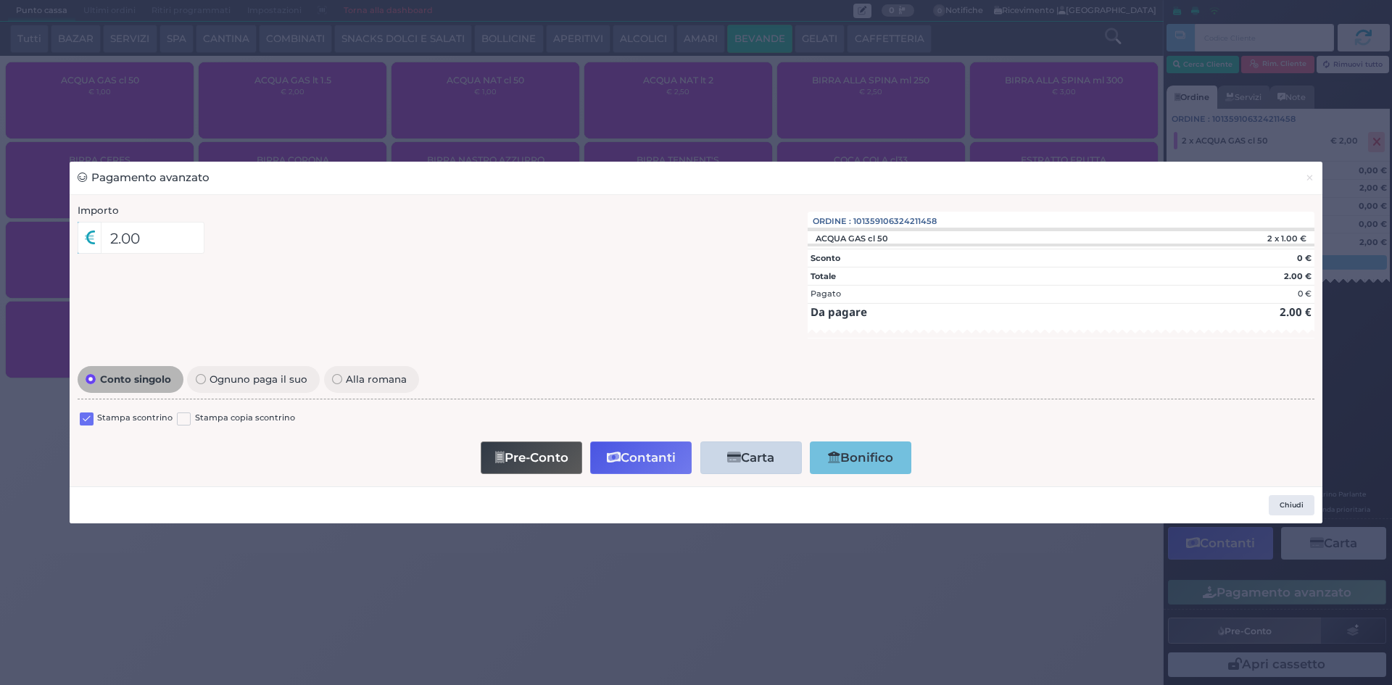
click at [83, 415] on label at bounding box center [87, 420] width 14 height 14
click at [0, 0] on input "checkbox" at bounding box center [0, 0] width 0 height 0
click at [625, 462] on button "Contanti" at bounding box center [641, 458] width 102 height 33
